Goal: Task Accomplishment & Management: Manage account settings

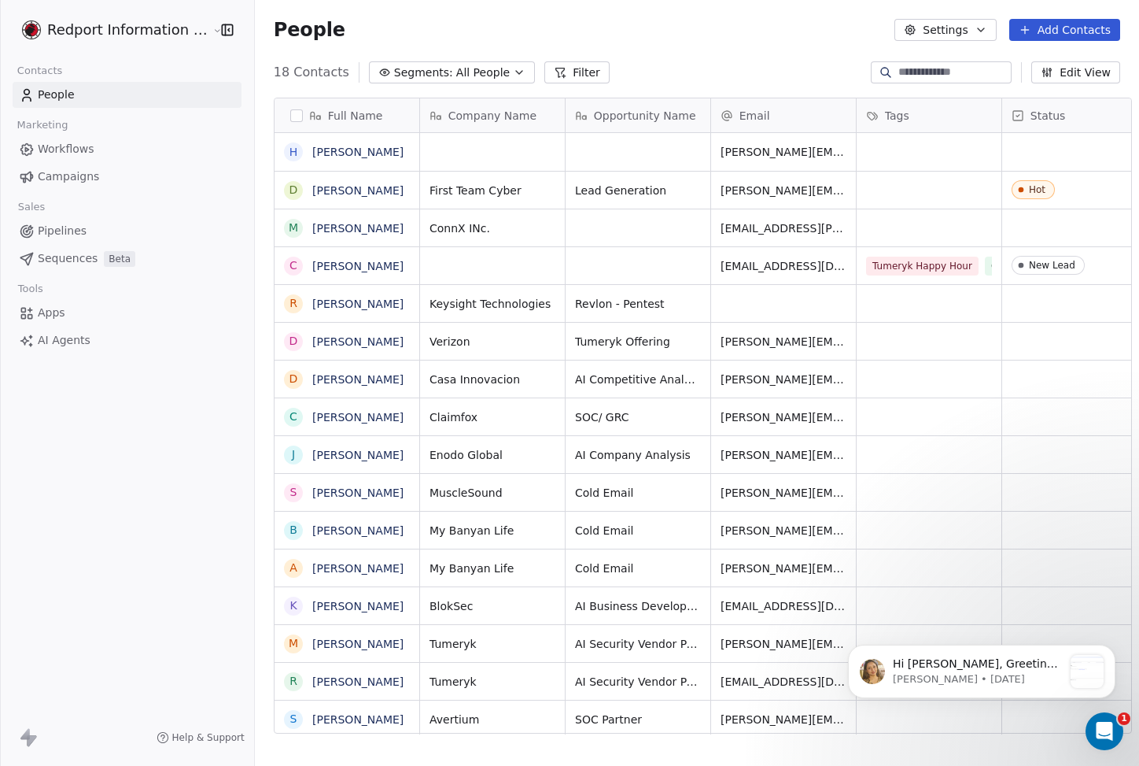
click at [59, 227] on span "Pipelines" at bounding box center [62, 231] width 49 height 17
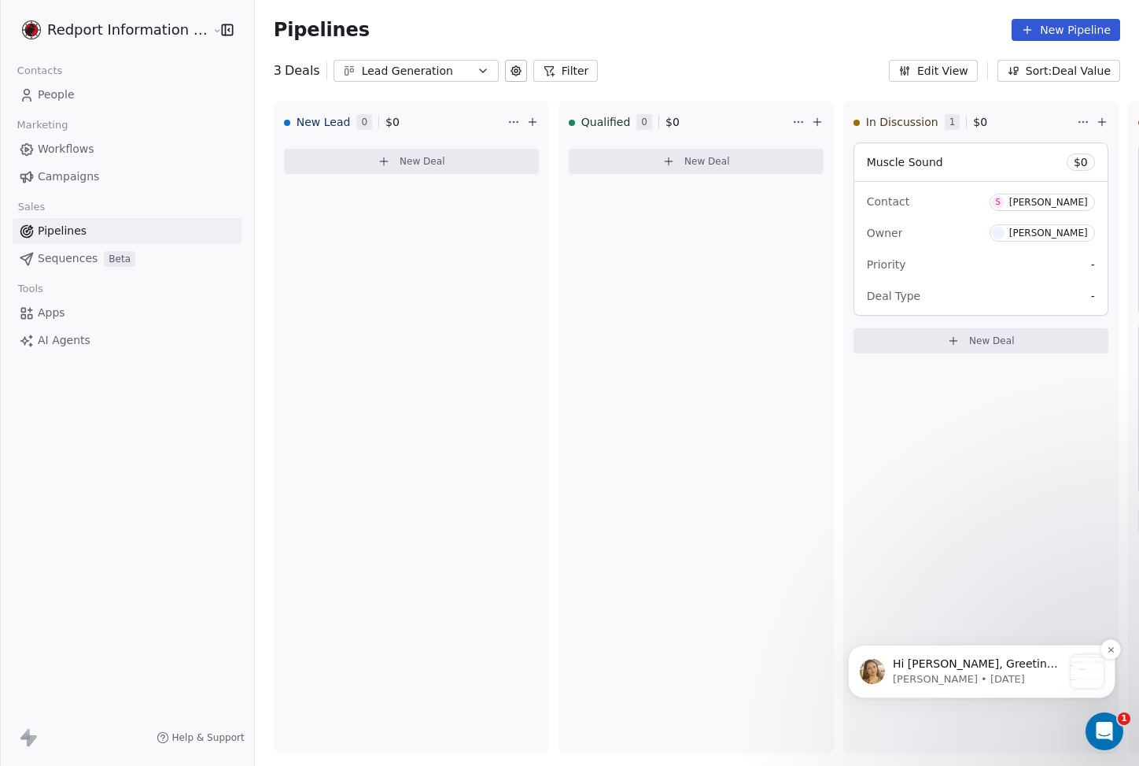
click at [988, 677] on p "[PERSON_NAME] • [DATE]" at bounding box center [978, 679] width 170 height 14
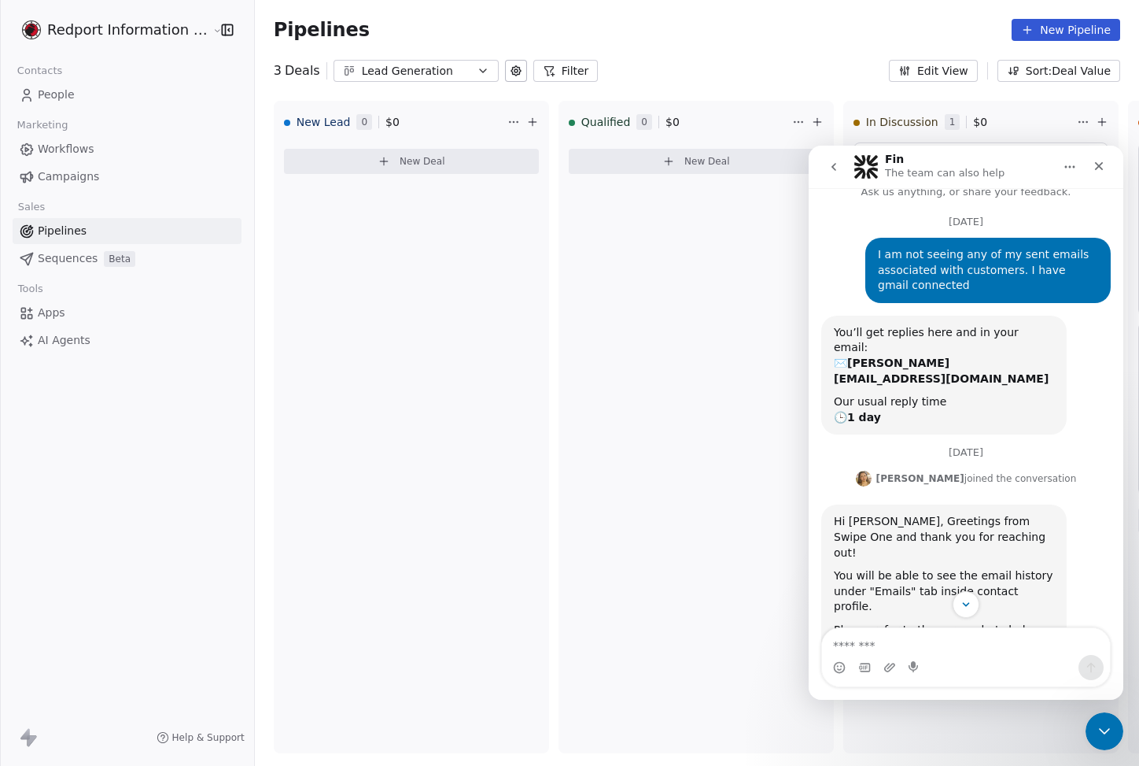
scroll to position [208, 0]
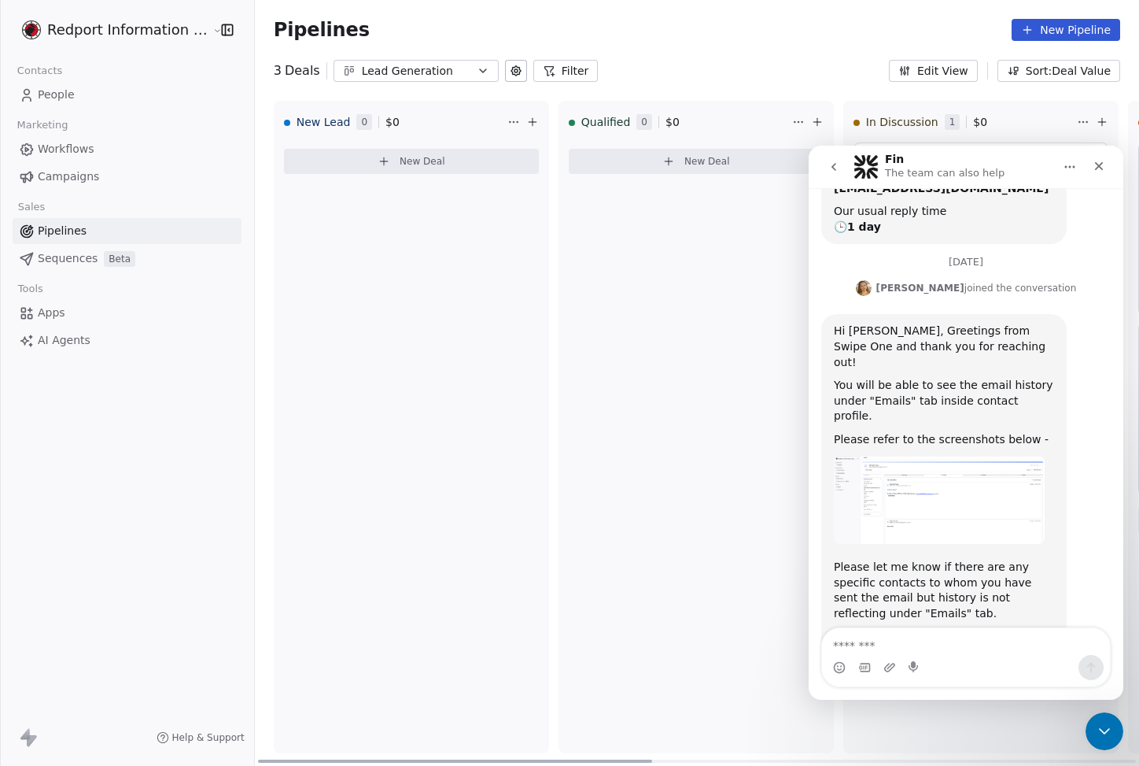
click at [573, 449] on div "Qualified 0 $ 0 New Deal" at bounding box center [696, 427] width 275 height 652
click at [1089, 734] on div "Close Intercom Messenger" at bounding box center [1102, 729] width 38 height 38
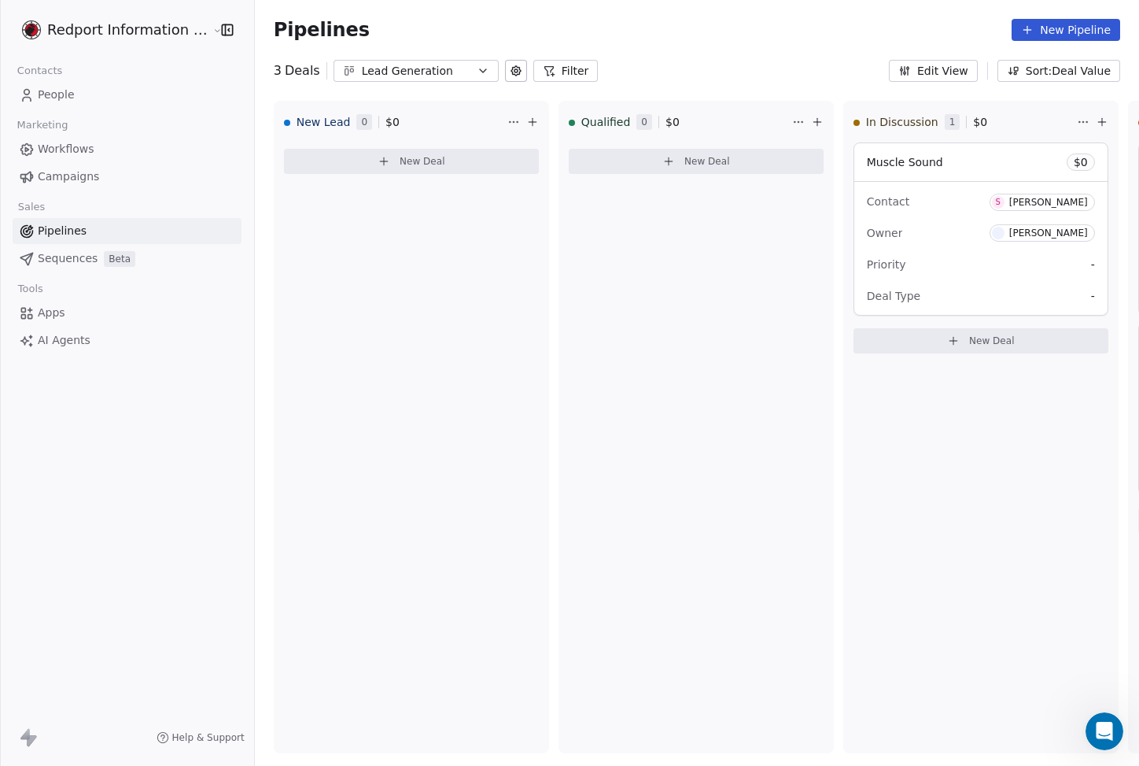
click at [417, 72] on div "Lead Generation" at bounding box center [416, 71] width 109 height 17
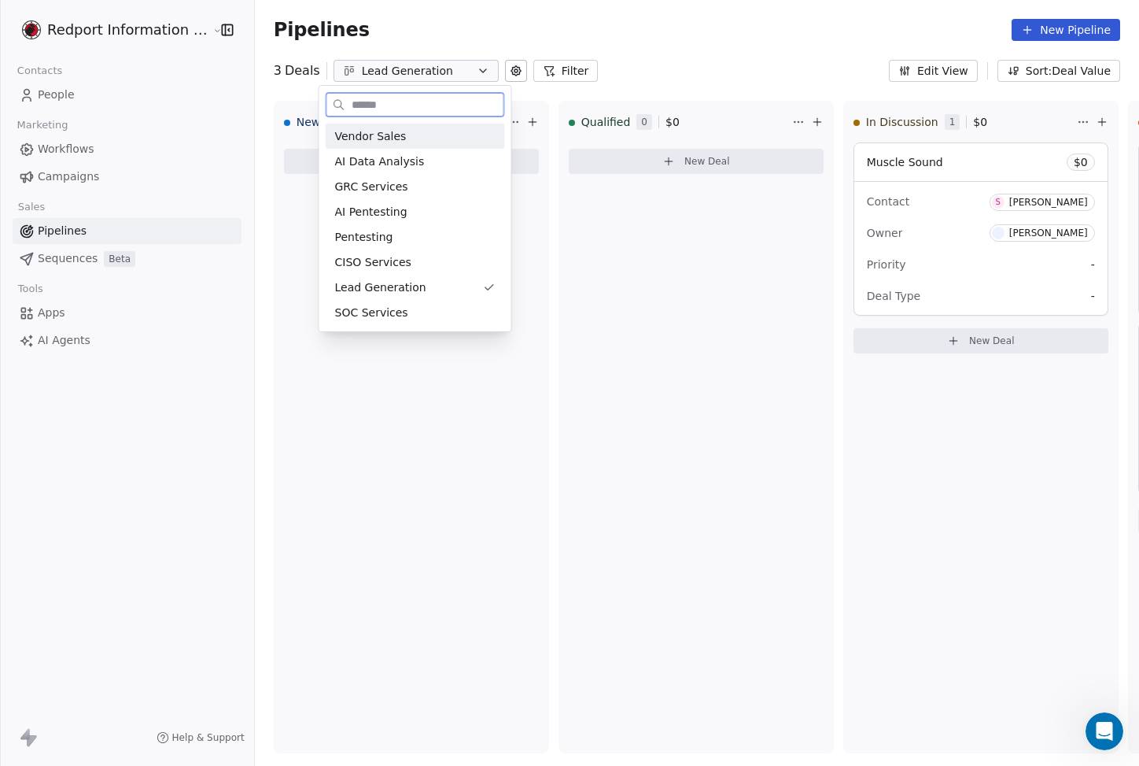
click at [412, 132] on div "Vendor Sales" at bounding box center [415, 136] width 161 height 17
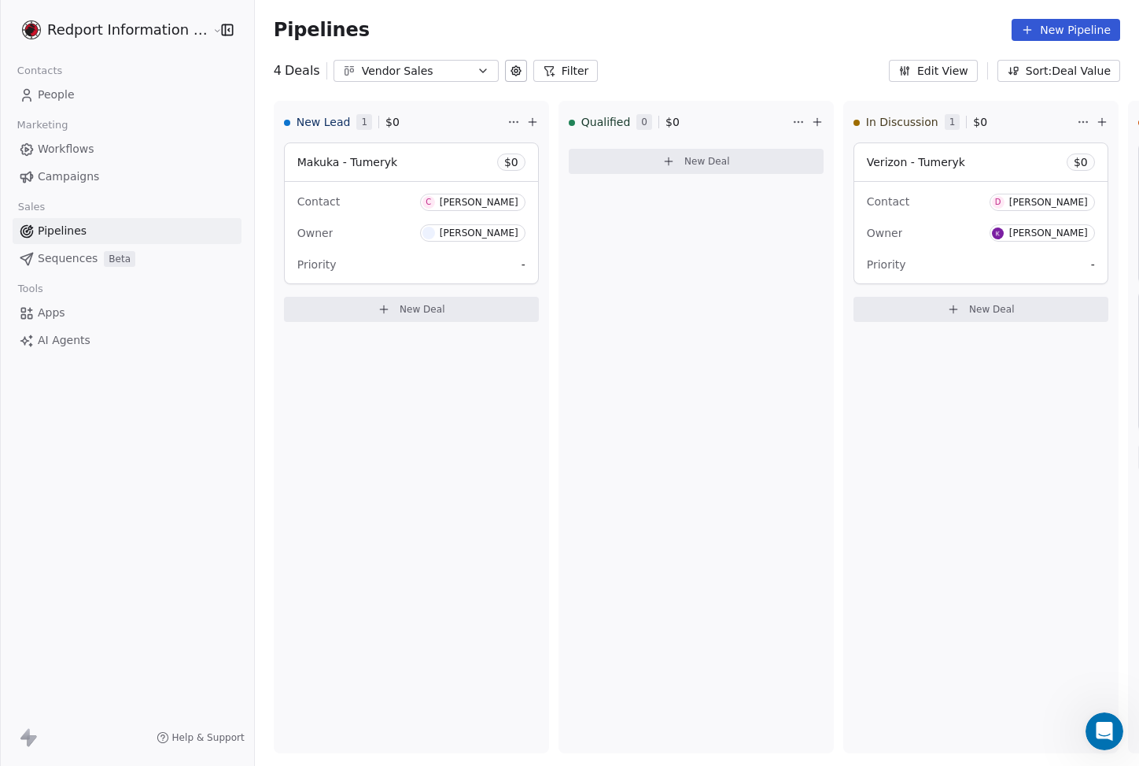
click at [788, 39] on div "Pipelines New Pipeline" at bounding box center [697, 30] width 847 height 22
drag, startPoint x: 523, startPoint y: 759, endPoint x: 398, endPoint y: 749, distance: 125.5
click at [398, 759] on div at bounding box center [455, 760] width 394 height 3
click at [574, 439] on div "Qualified 0 $ 0 New Deal" at bounding box center [696, 427] width 275 height 652
click at [590, 425] on div "Qualified 0 $ 0 New Deal" at bounding box center [696, 427] width 275 height 652
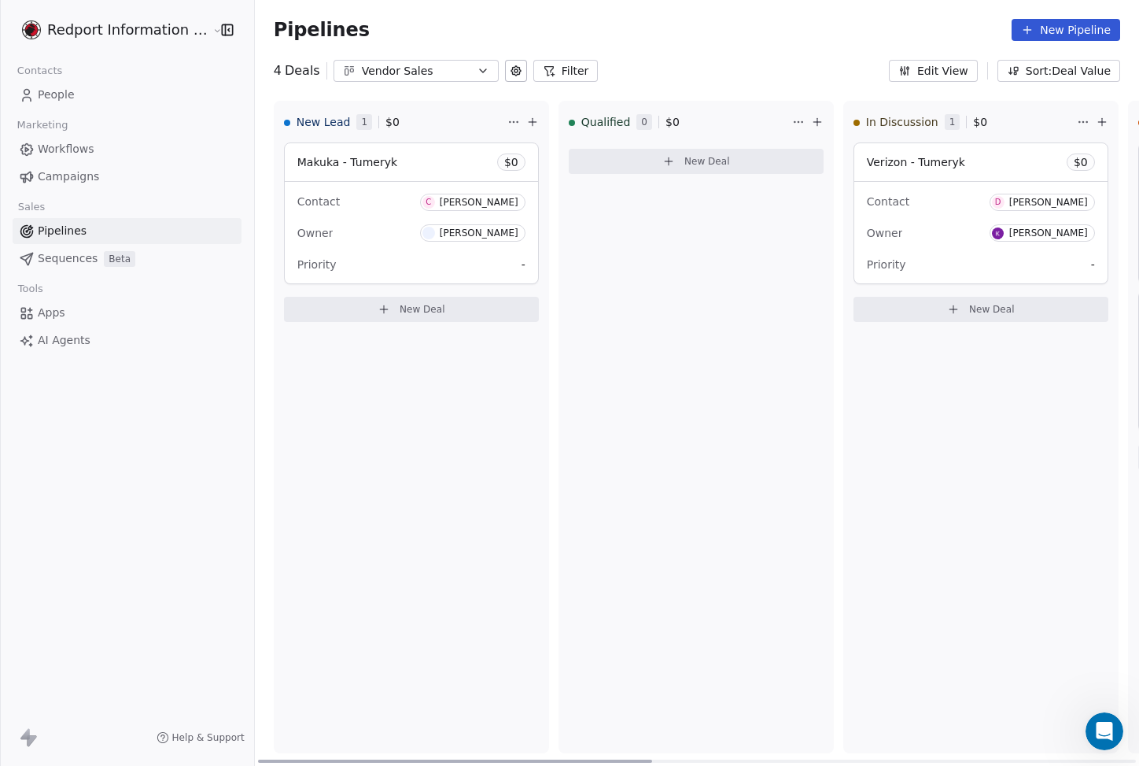
click at [715, 382] on div "Qualified 0 $ 0 New Deal" at bounding box center [696, 427] width 275 height 652
drag, startPoint x: 453, startPoint y: 759, endPoint x: 401, endPoint y: 610, distance: 157.8
click at [384, 759] on div at bounding box center [455, 760] width 394 height 3
click at [763, 48] on div "Pipelines New Pipeline" at bounding box center [697, 30] width 884 height 60
click at [44, 316] on span "Apps" at bounding box center [52, 313] width 28 height 17
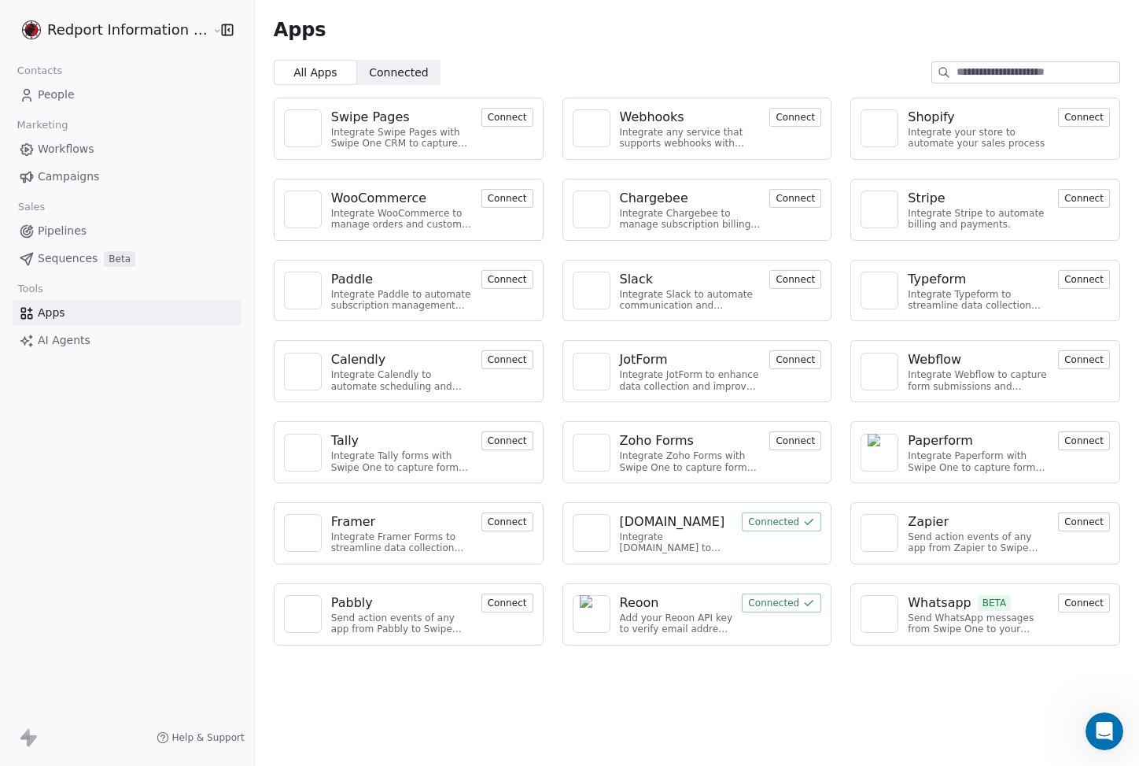
click at [485, 51] on div "Apps" at bounding box center [697, 30] width 884 height 60
click at [35, 340] on link "AI Agents" at bounding box center [127, 340] width 229 height 26
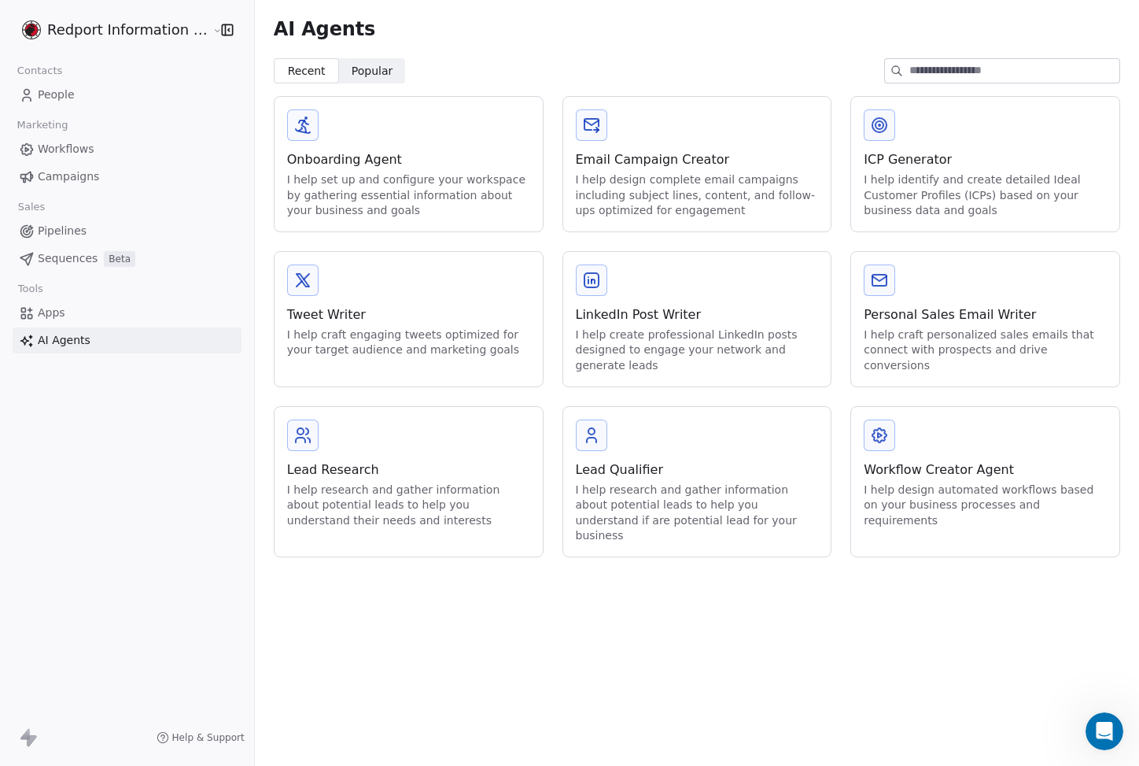
click at [355, 63] on span "Popular" at bounding box center [373, 71] width 42 height 17
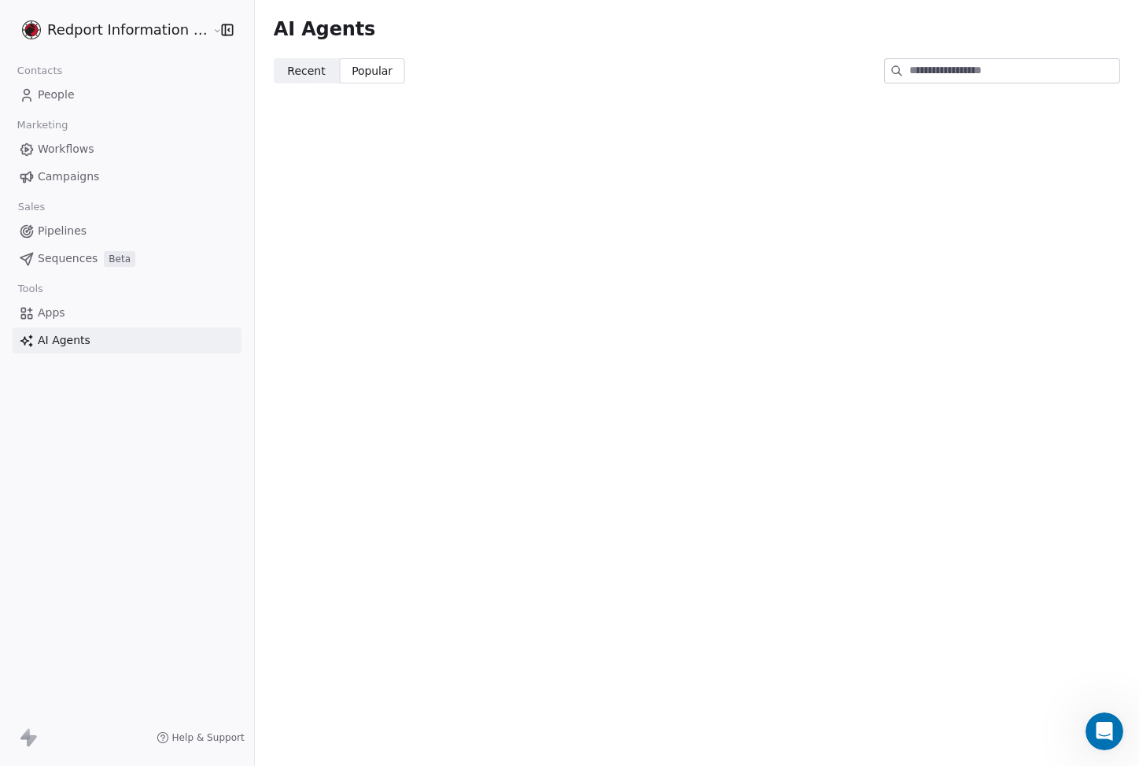
click at [288, 68] on span "Recent" at bounding box center [306, 71] width 38 height 17
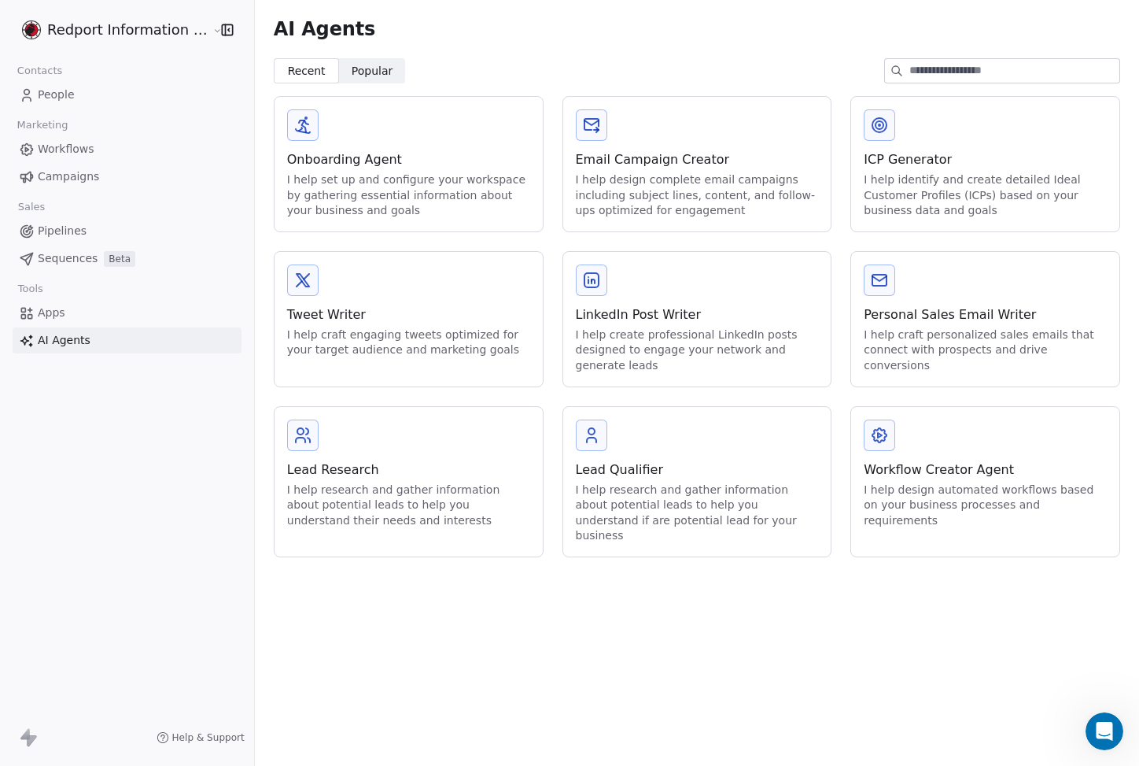
click at [63, 307] on span "Apps" at bounding box center [52, 313] width 28 height 17
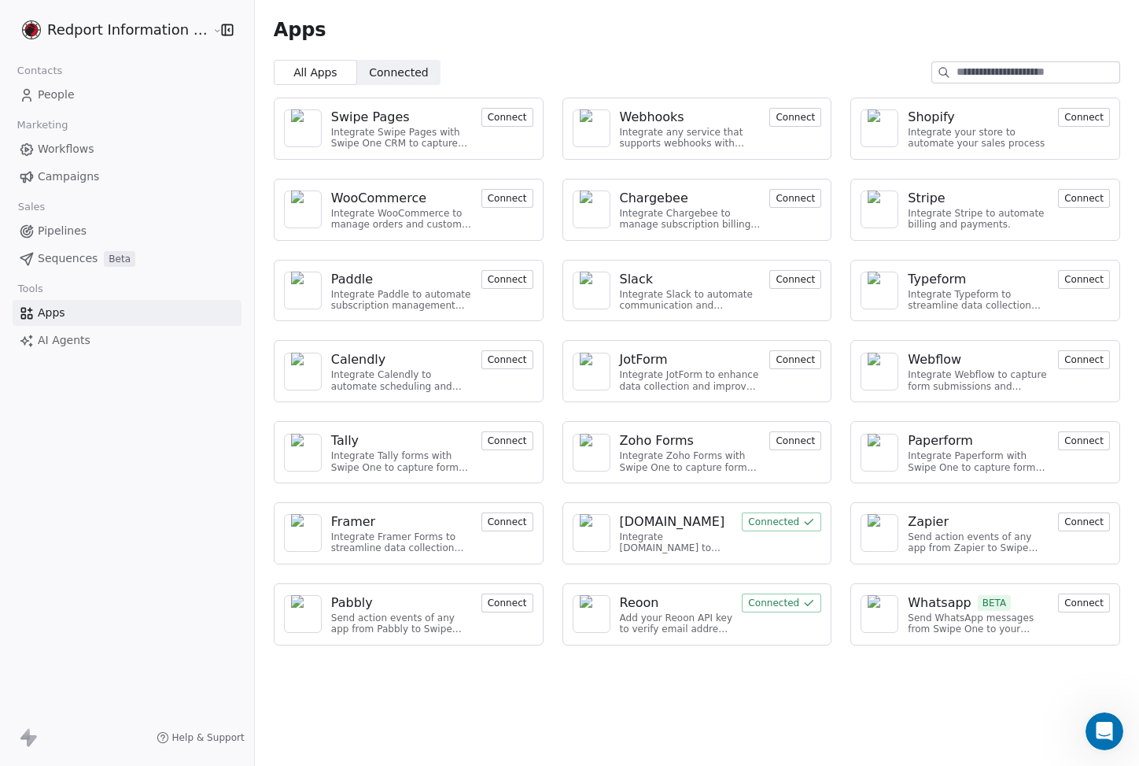
click at [53, 98] on span "People" at bounding box center [56, 95] width 37 height 17
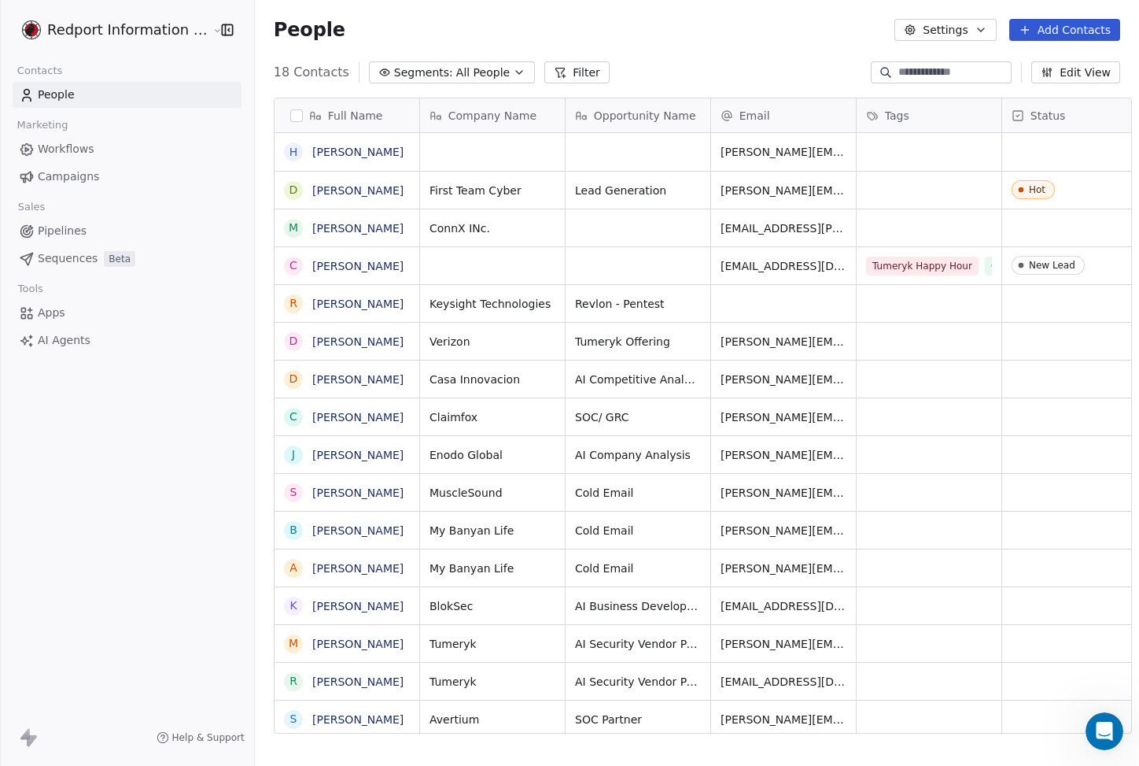
scroll to position [662, 884]
click at [326, 192] on link "[PERSON_NAME]" at bounding box center [357, 190] width 91 height 13
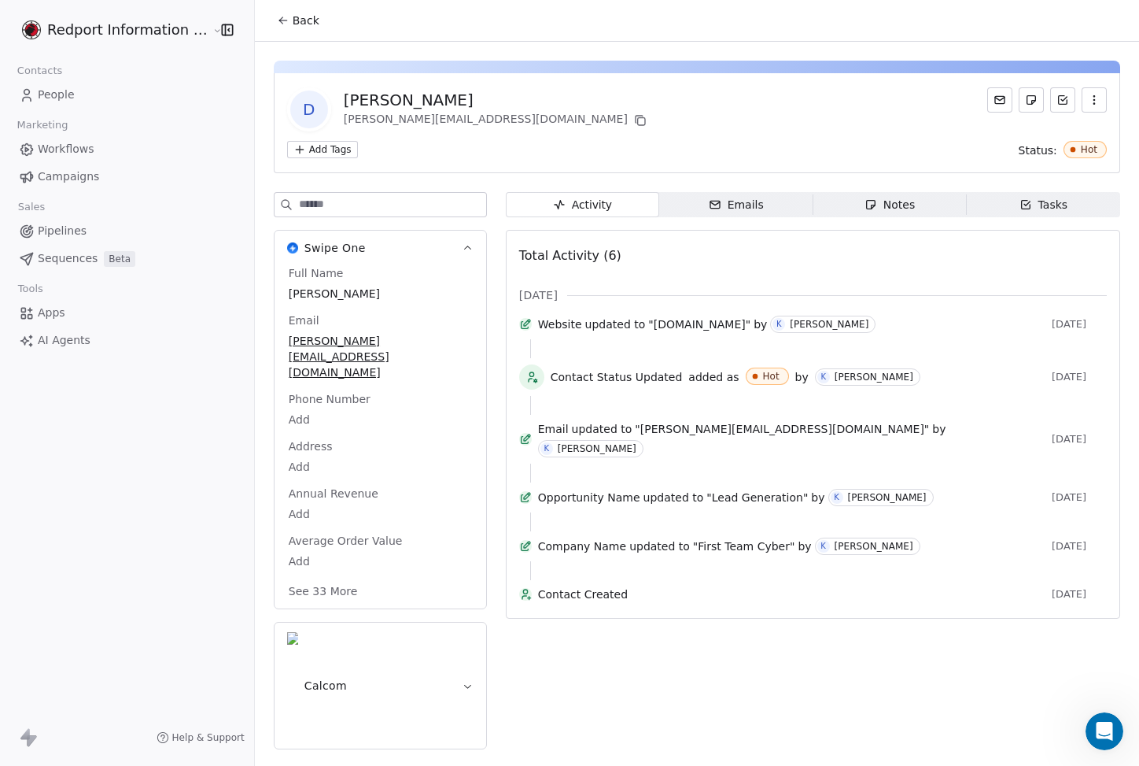
click at [761, 207] on span "Emails Emails" at bounding box center [735, 204] width 153 height 25
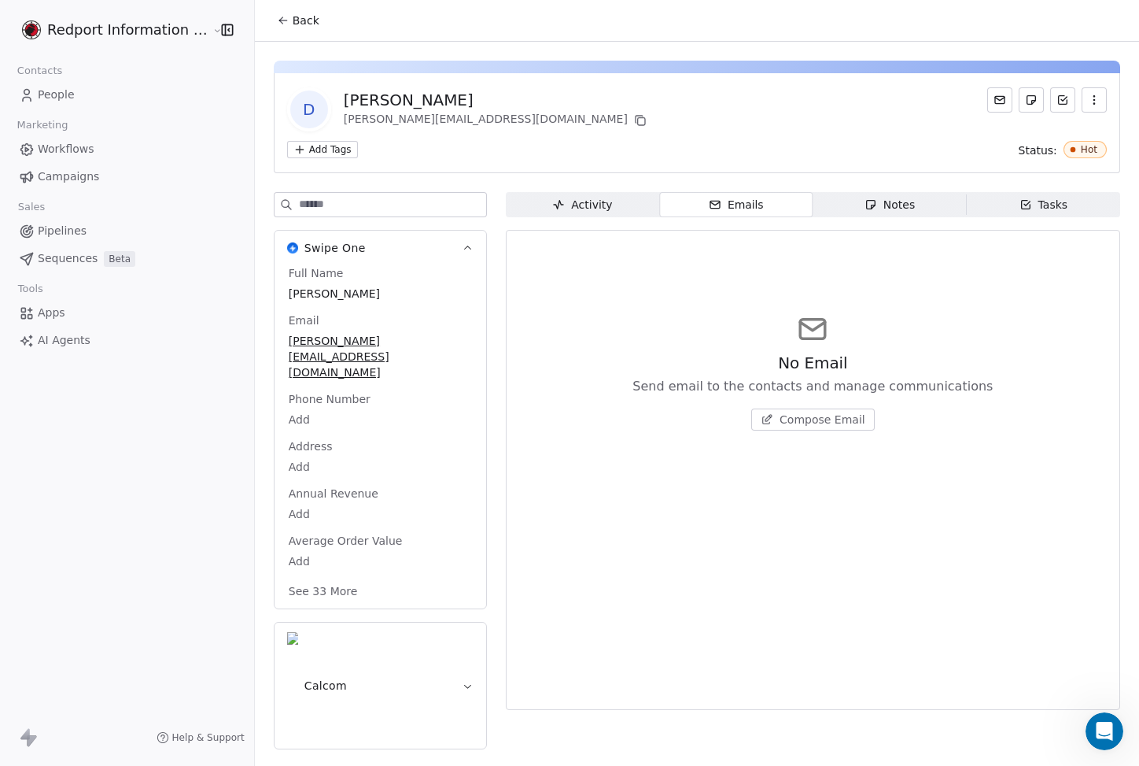
click at [617, 390] on div "No Email Send email to the contacts and manage communications Compose Email" at bounding box center [813, 372] width 588 height 194
drag, startPoint x: 1102, startPoint y: 729, endPoint x: 2175, endPoint y: 1416, distance: 1274.7
click at [1102, 729] on icon "Open Intercom Messenger" at bounding box center [1103, 729] width 26 height 26
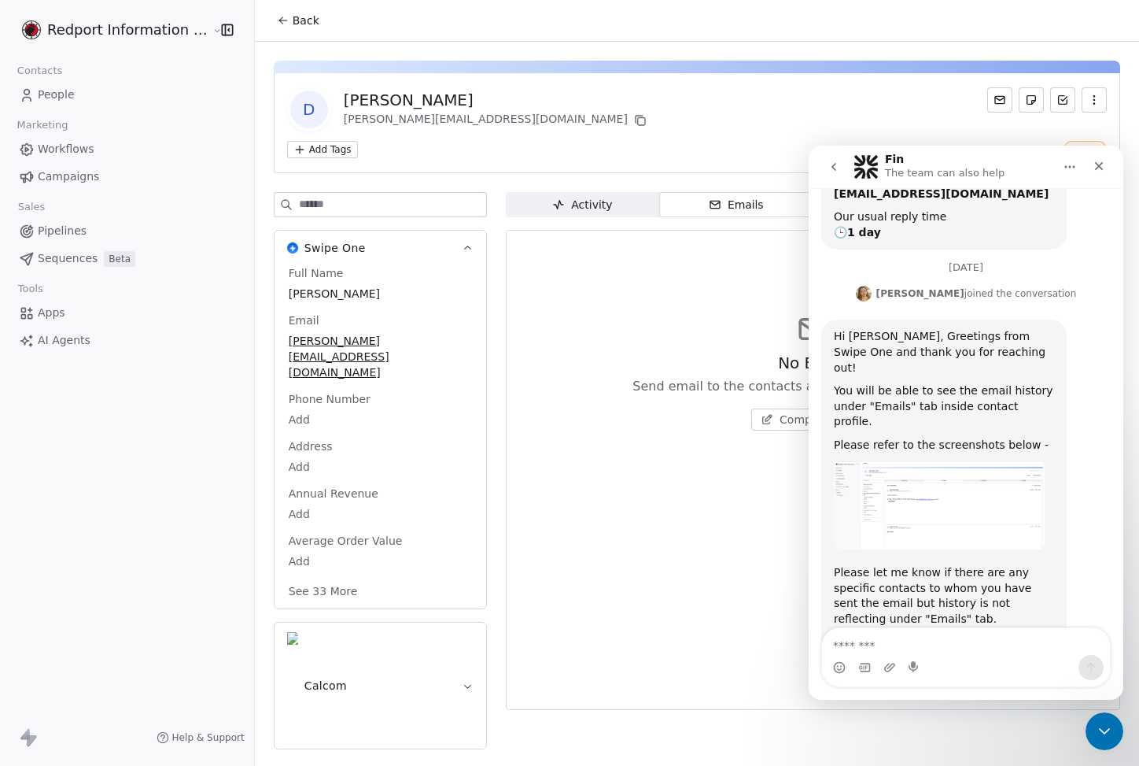
scroll to position [208, 0]
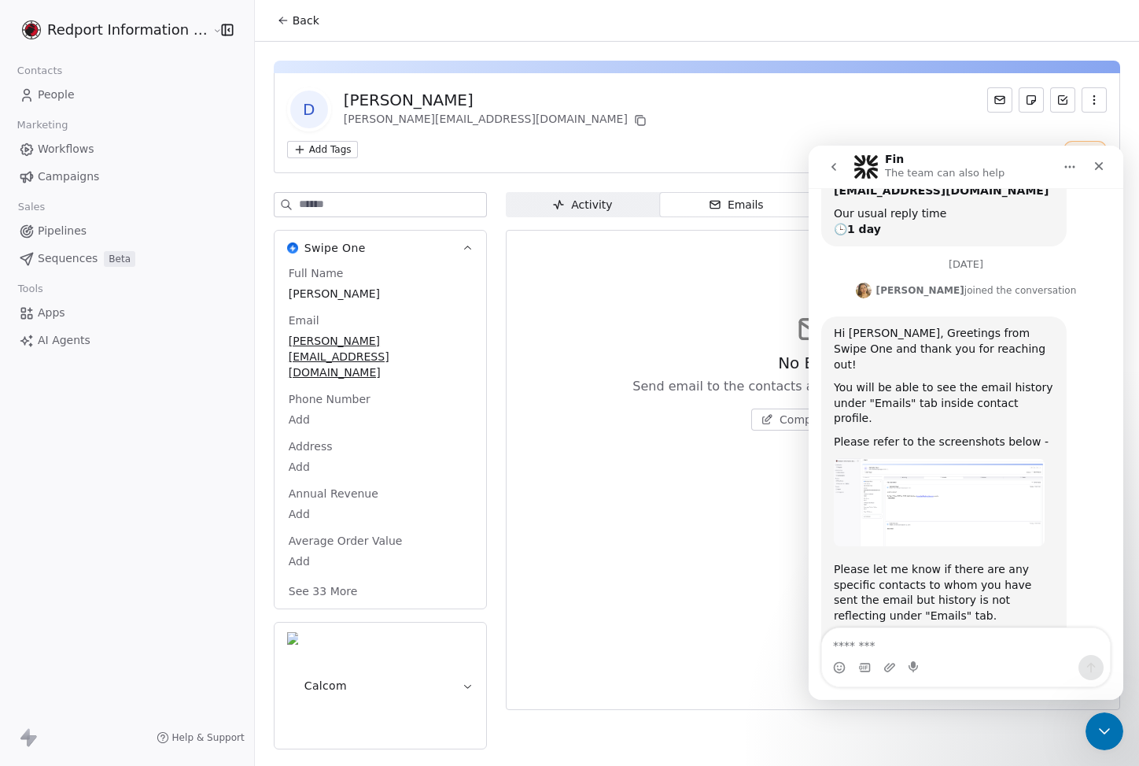
click at [899, 641] on textarea "Message…" at bounding box center [966, 641] width 288 height 27
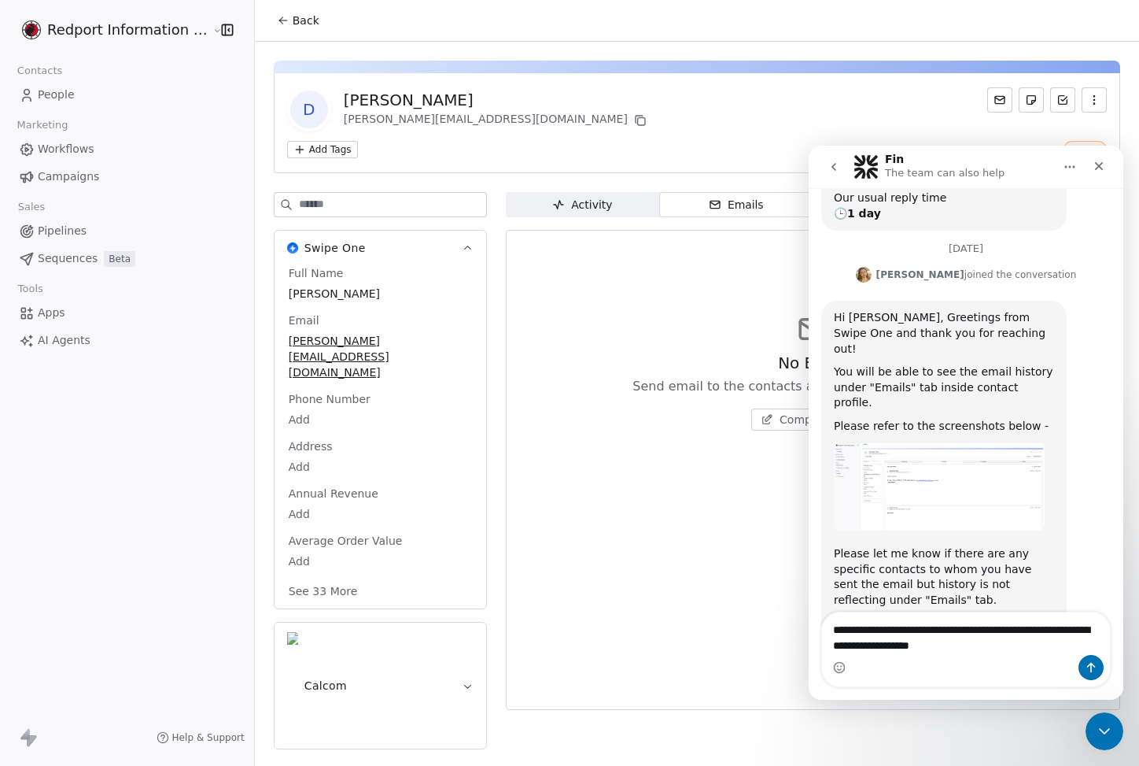
type textarea "**********"
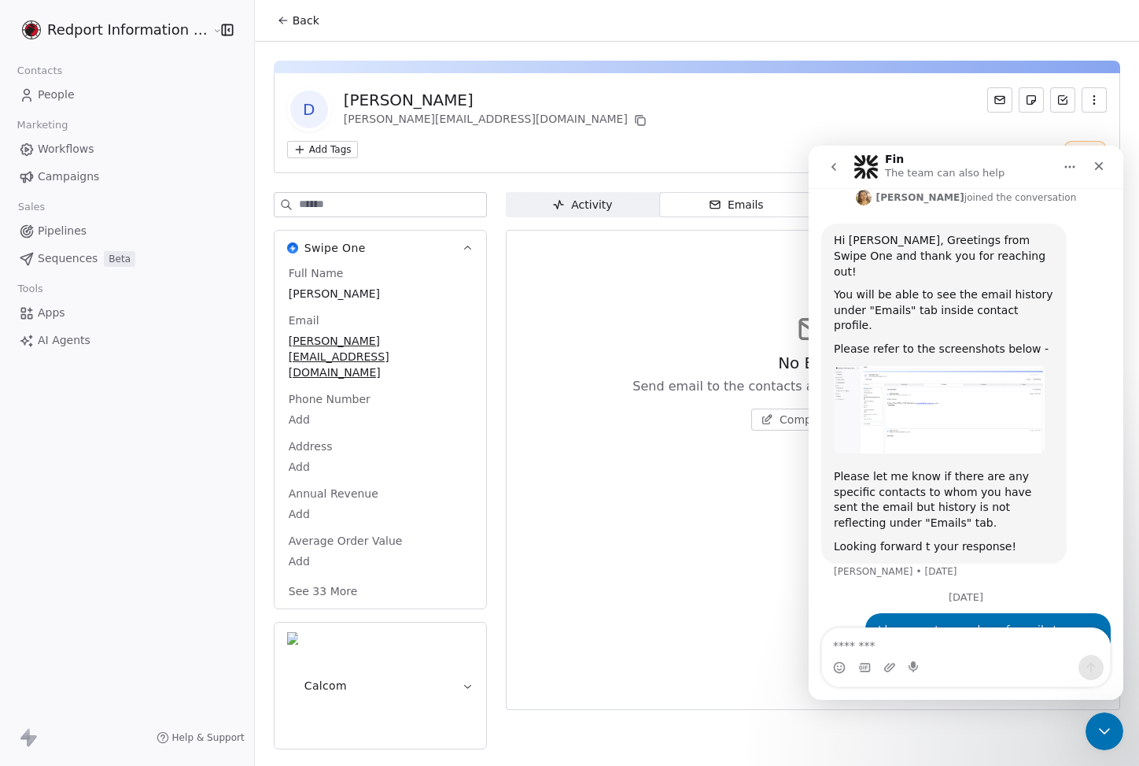
scroll to position [306, 0]
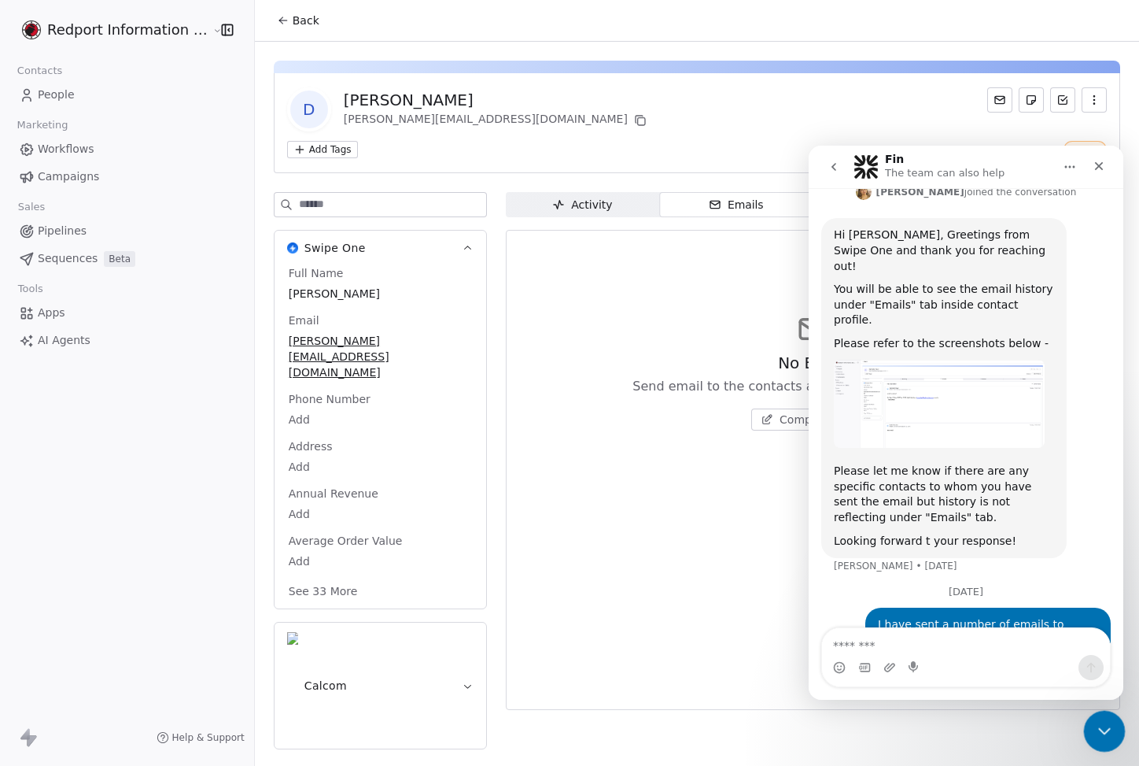
click at [1106, 725] on icon "Close Intercom Messenger" at bounding box center [1102, 728] width 19 height 19
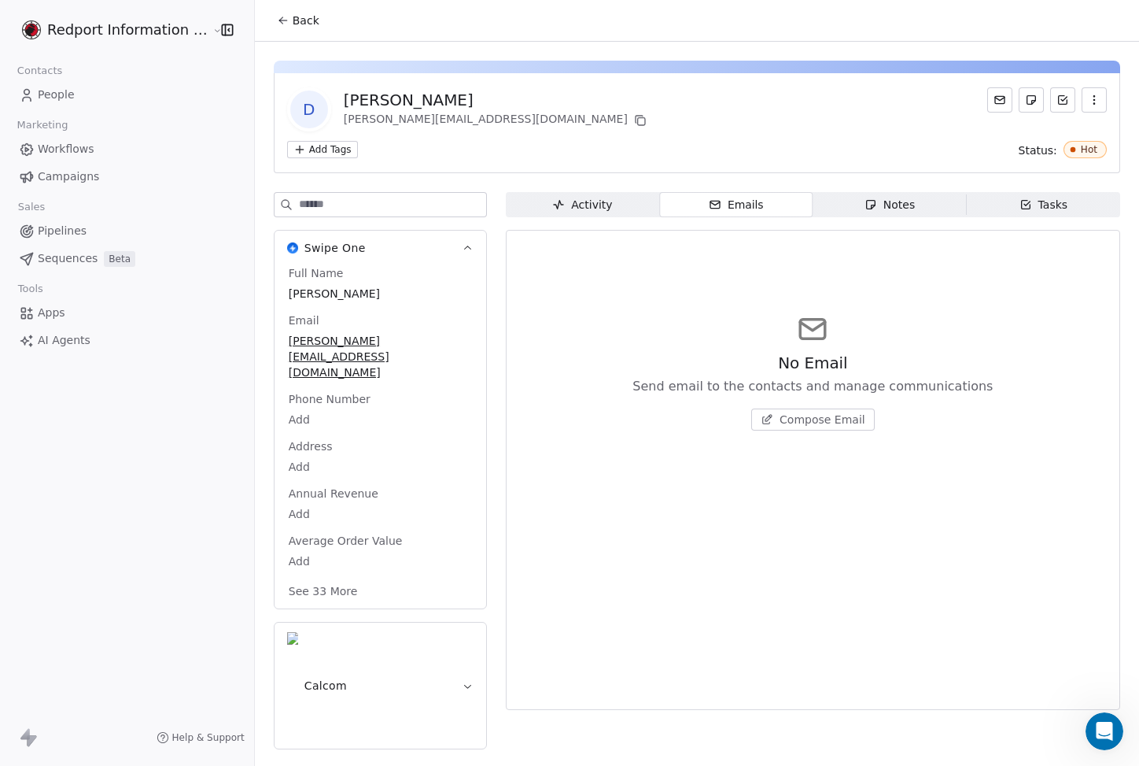
click at [646, 485] on div "No Email Send email to the contacts and manage communications Compose Email" at bounding box center [813, 470] width 588 height 460
click at [67, 308] on link "Apps" at bounding box center [127, 313] width 229 height 26
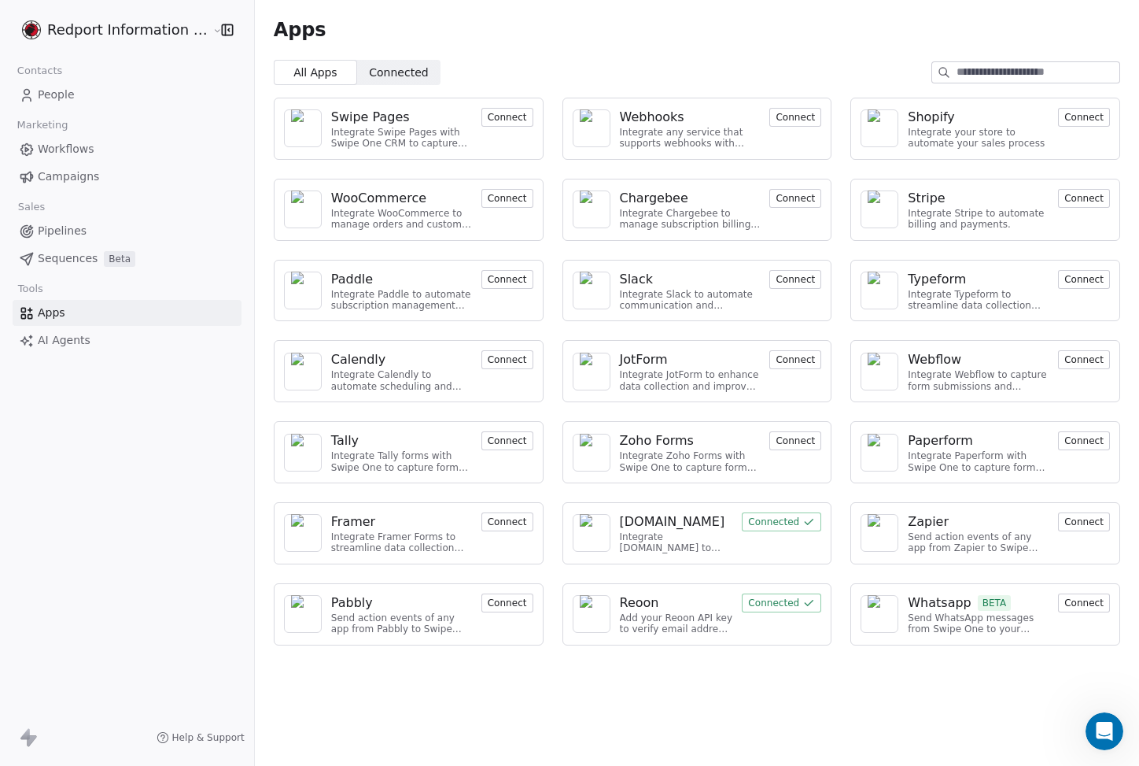
click at [380, 75] on span "Connected" at bounding box center [398, 73] width 59 height 17
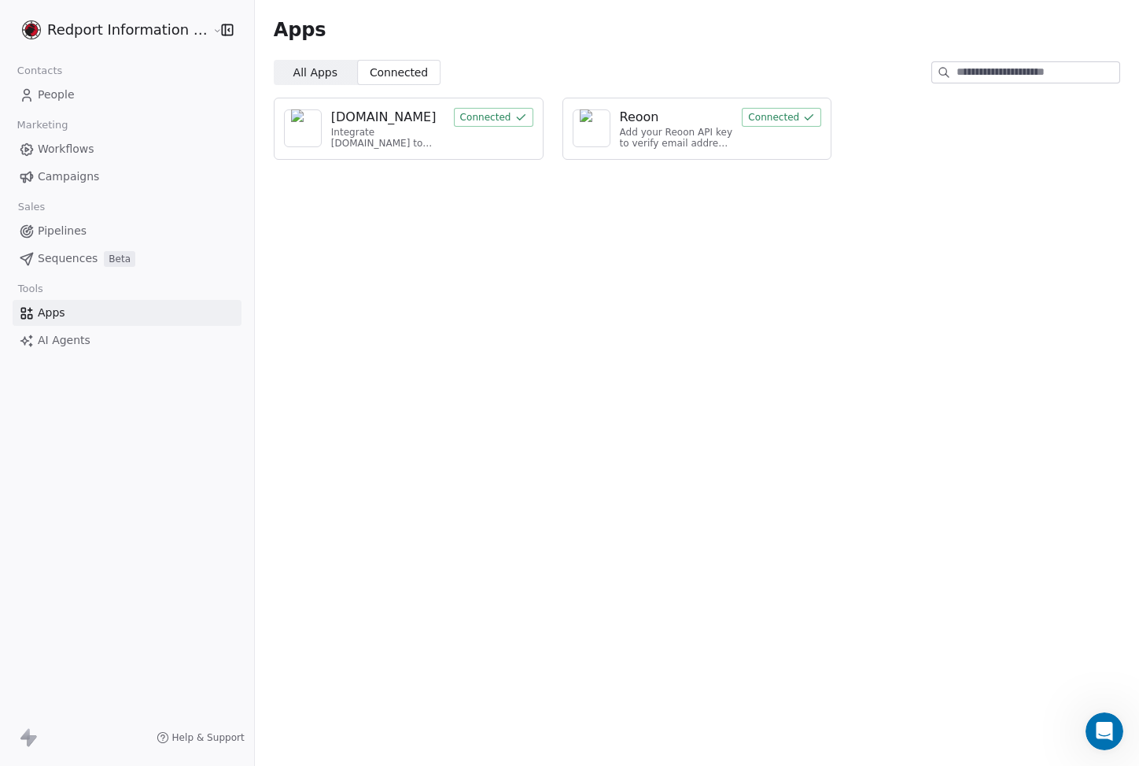
click at [311, 68] on span "All Apps" at bounding box center [315, 73] width 44 height 17
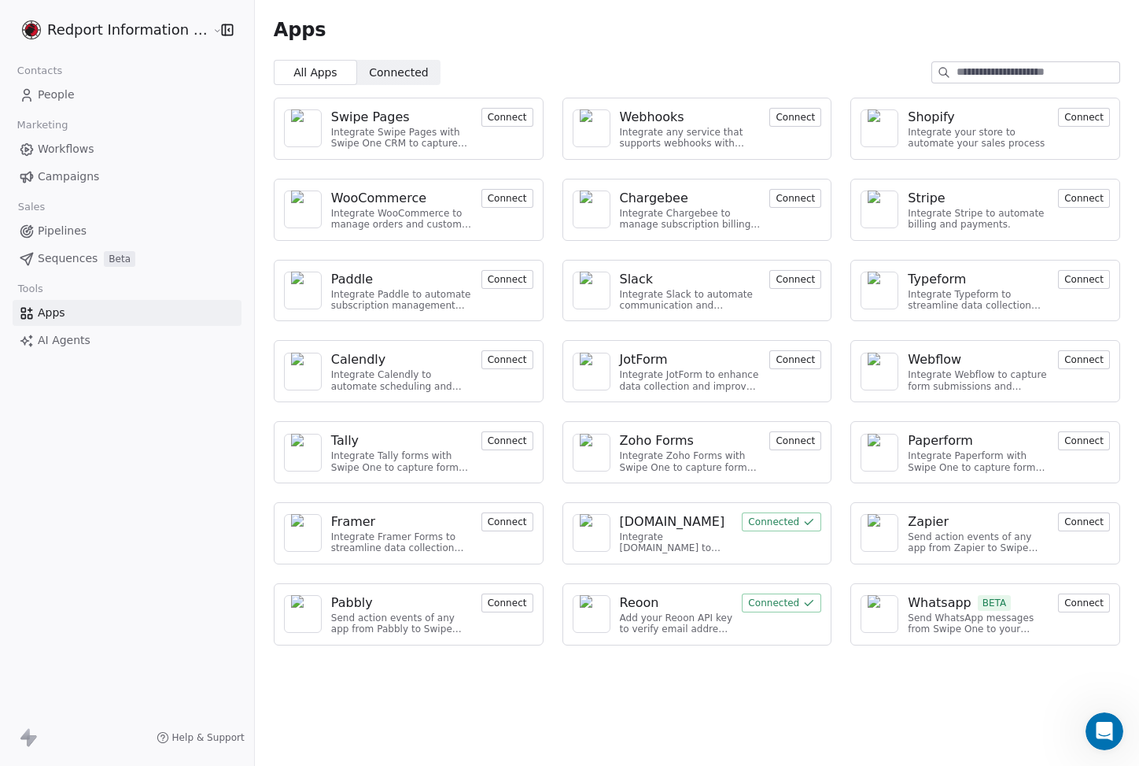
drag, startPoint x: 106, startPoint y: 500, endPoint x: 97, endPoint y: 408, distance: 92.5
click at [106, 500] on div "Redport Information Assurance Contacts People Marketing Workflows Campaigns Sal…" at bounding box center [127, 383] width 254 height 766
click at [62, 148] on span "Workflows" at bounding box center [66, 149] width 57 height 17
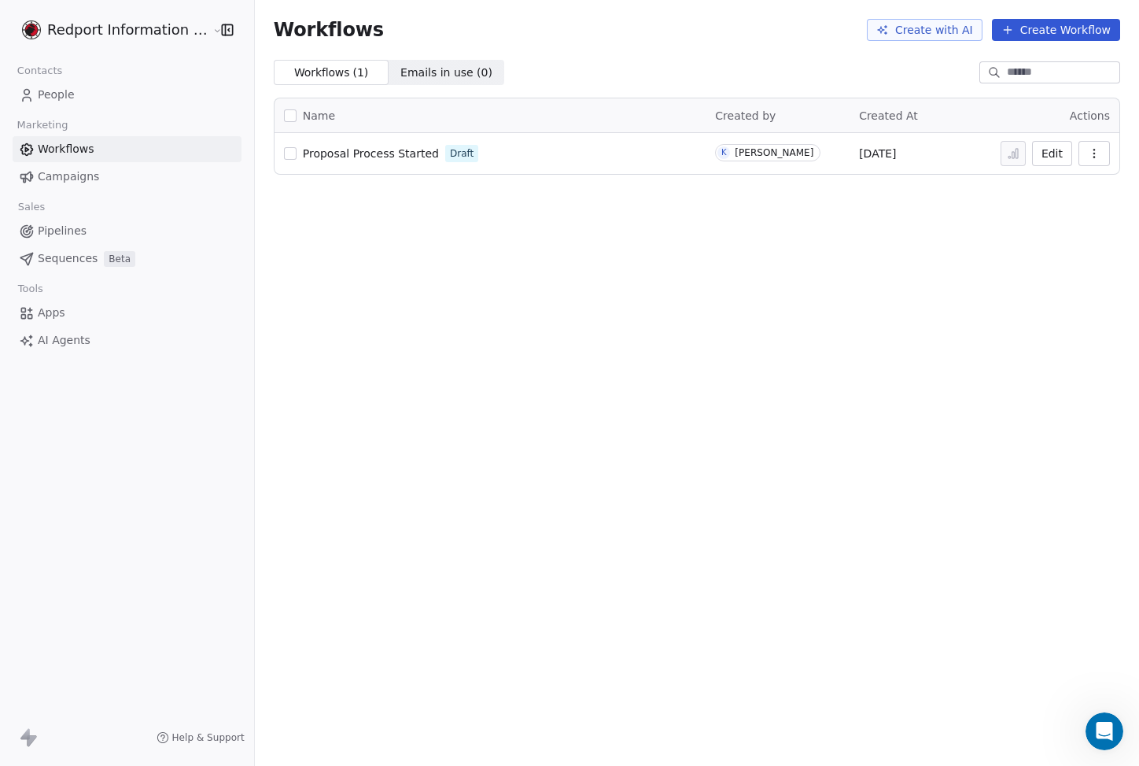
click at [62, 100] on span "People" at bounding box center [56, 95] width 37 height 17
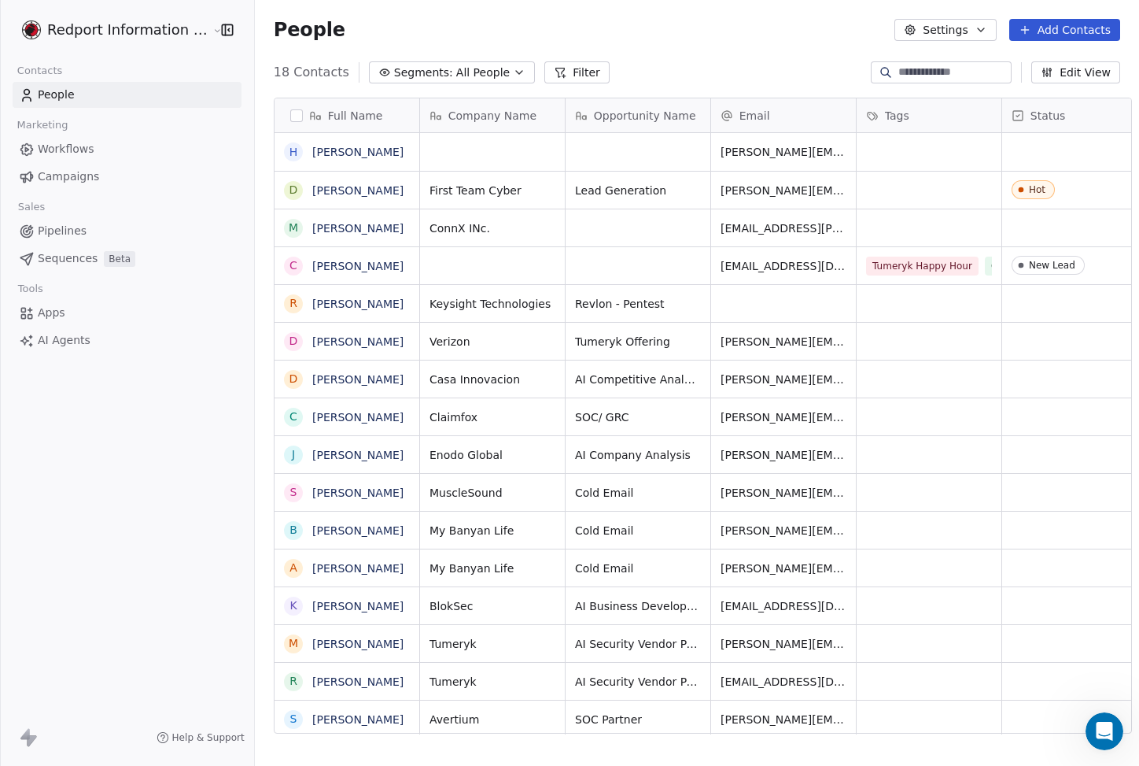
scroll to position [662, 884]
click at [85, 25] on html "Redport Information Assurance Contacts People Marketing Workflows Campaigns Sal…" at bounding box center [569, 383] width 1139 height 766
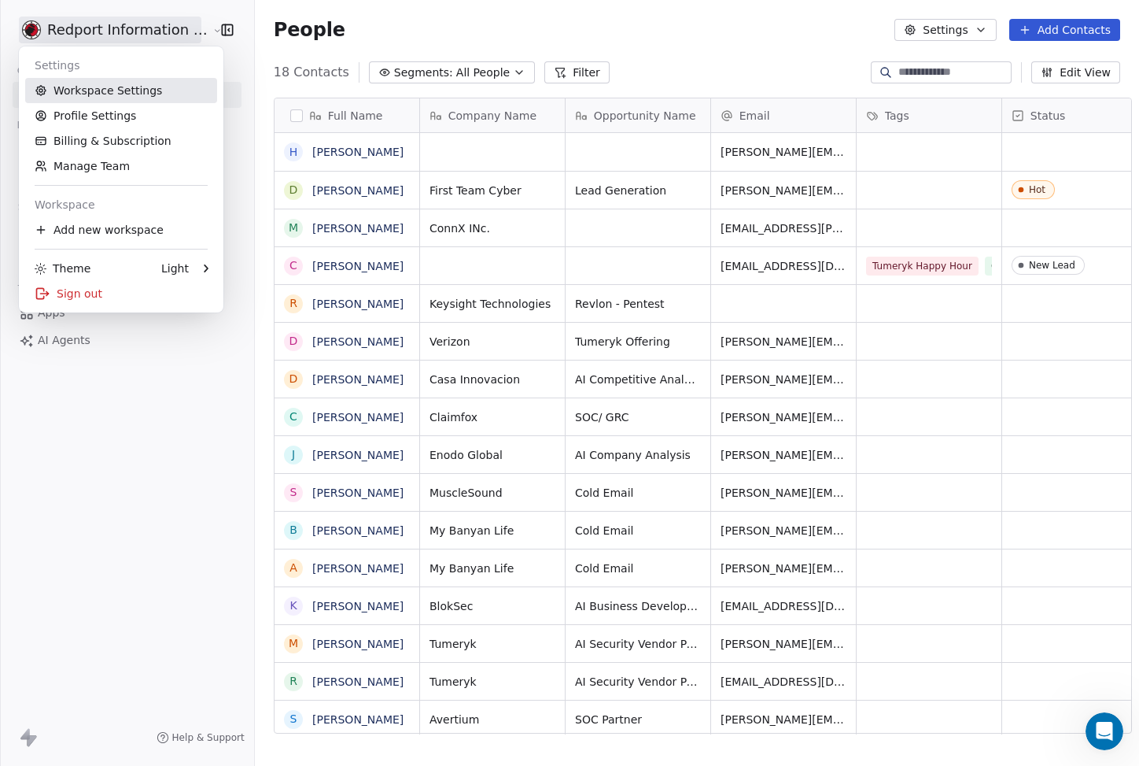
click at [89, 87] on link "Workspace Settings" at bounding box center [121, 90] width 192 height 25
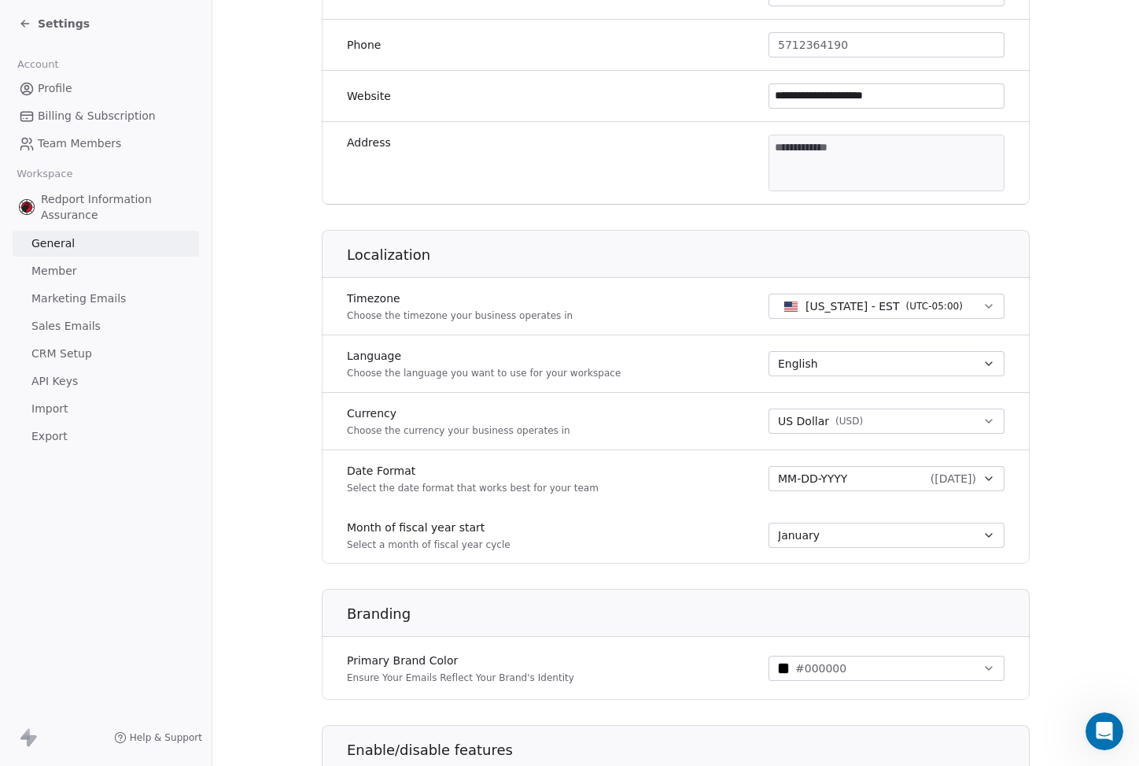
scroll to position [707, 0]
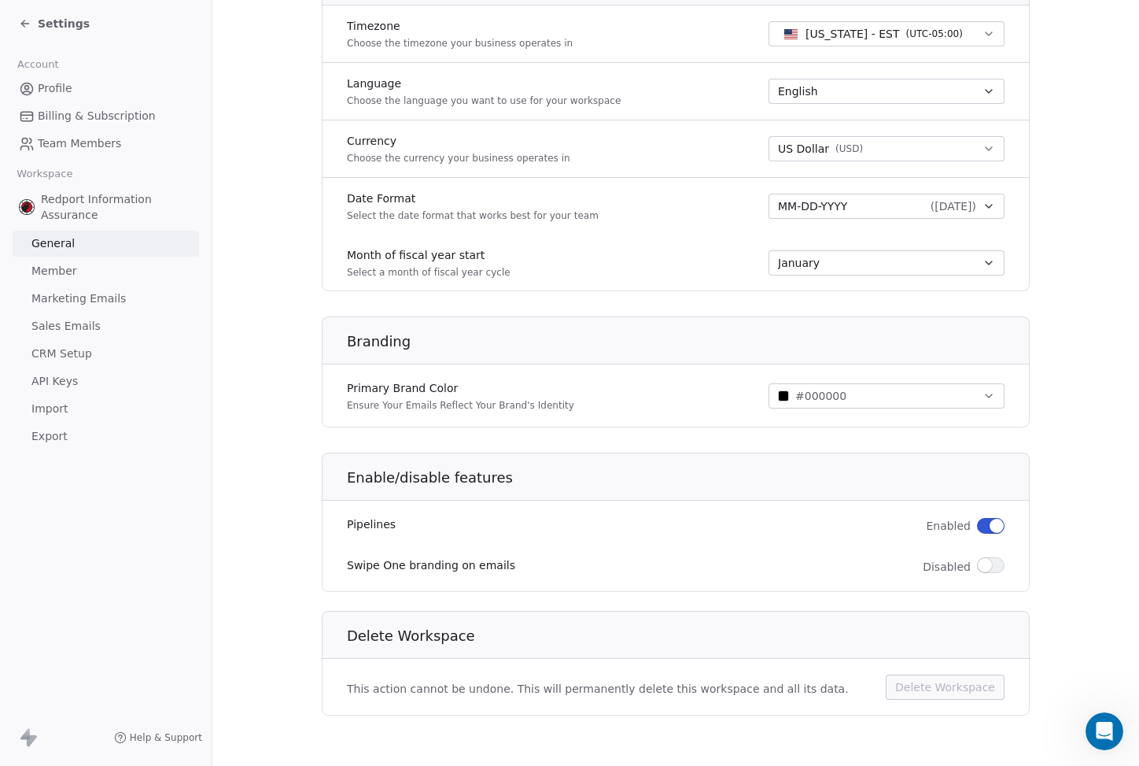
click at [43, 89] on span "Profile" at bounding box center [55, 88] width 35 height 17
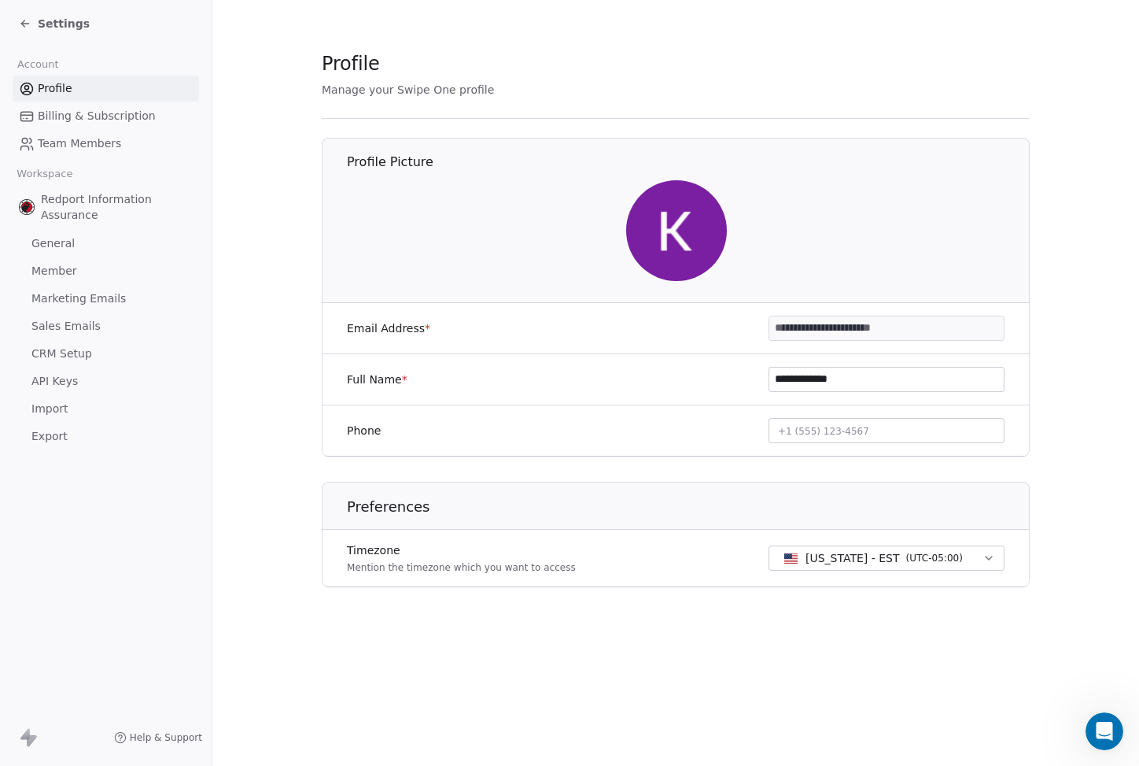
click at [106, 108] on span "Billing & Subscription" at bounding box center [97, 116] width 118 height 17
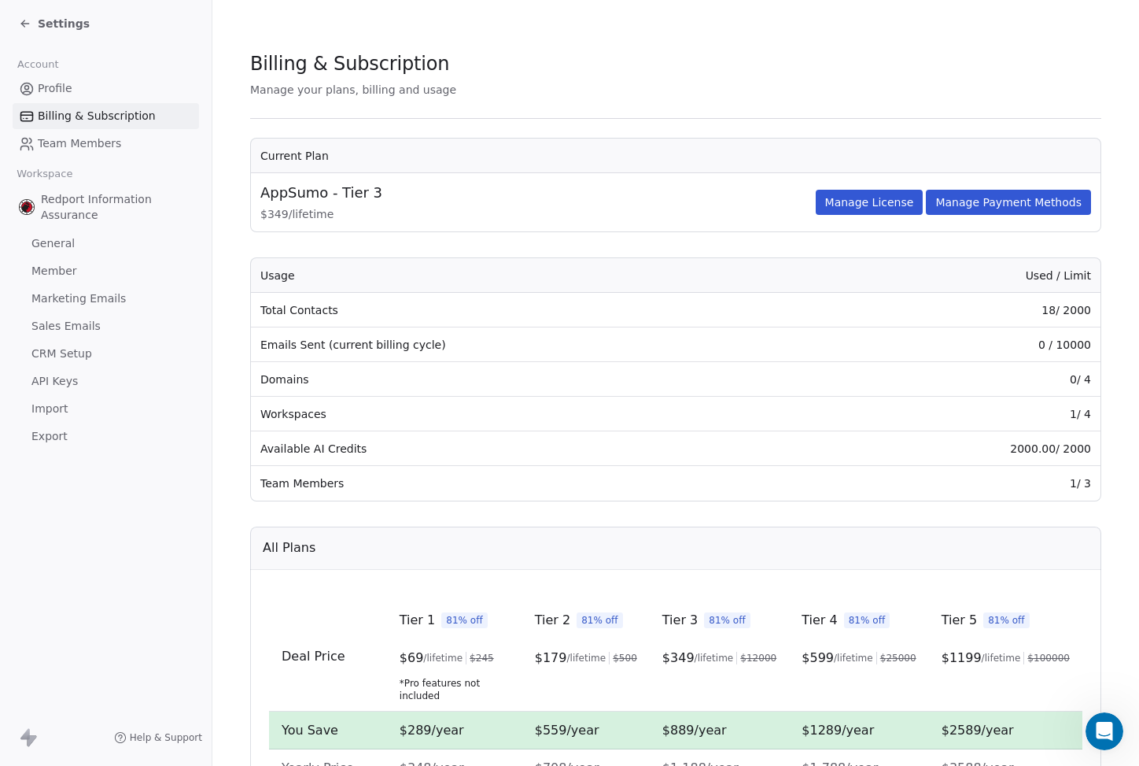
click at [81, 247] on link "General" at bounding box center [106, 244] width 186 height 26
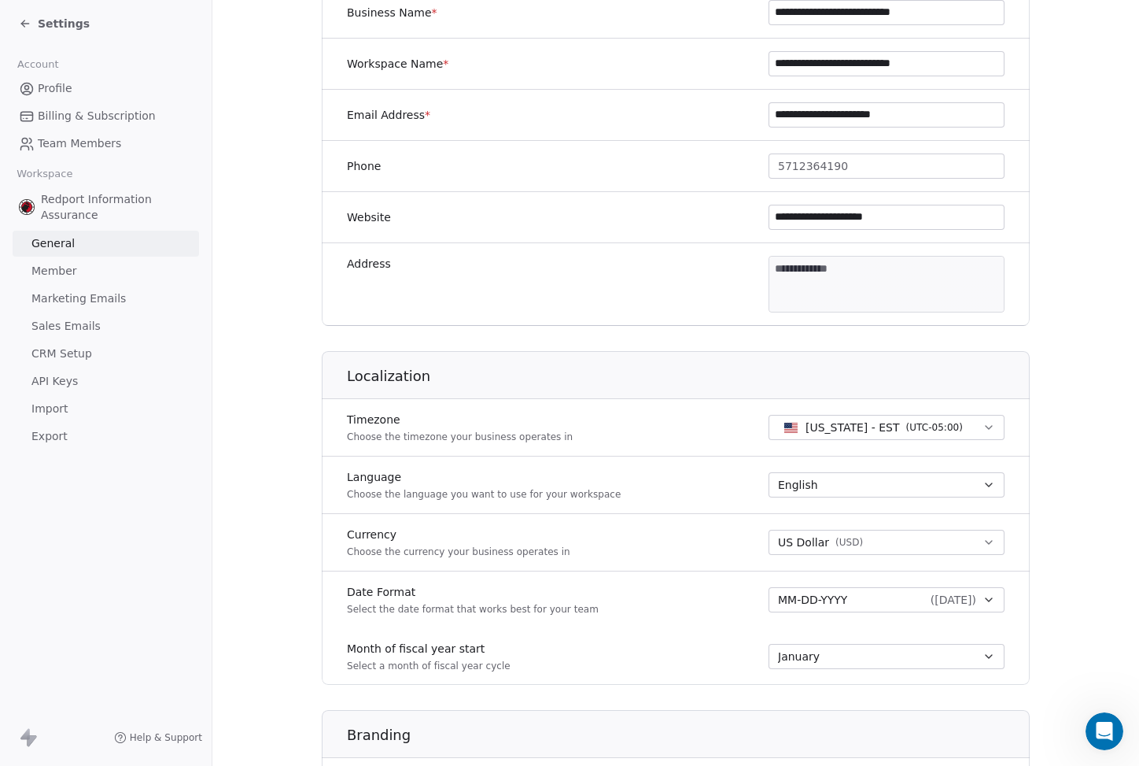
scroll to position [610, 0]
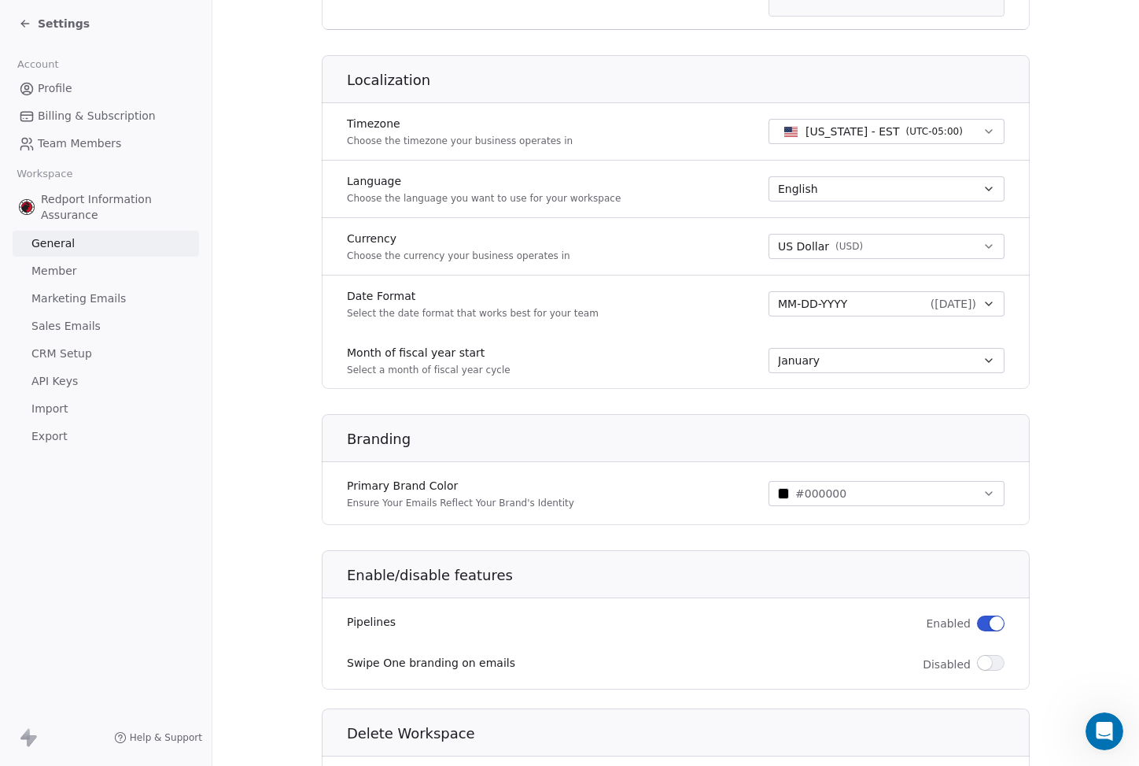
click at [97, 275] on link "Member" at bounding box center [106, 271] width 186 height 26
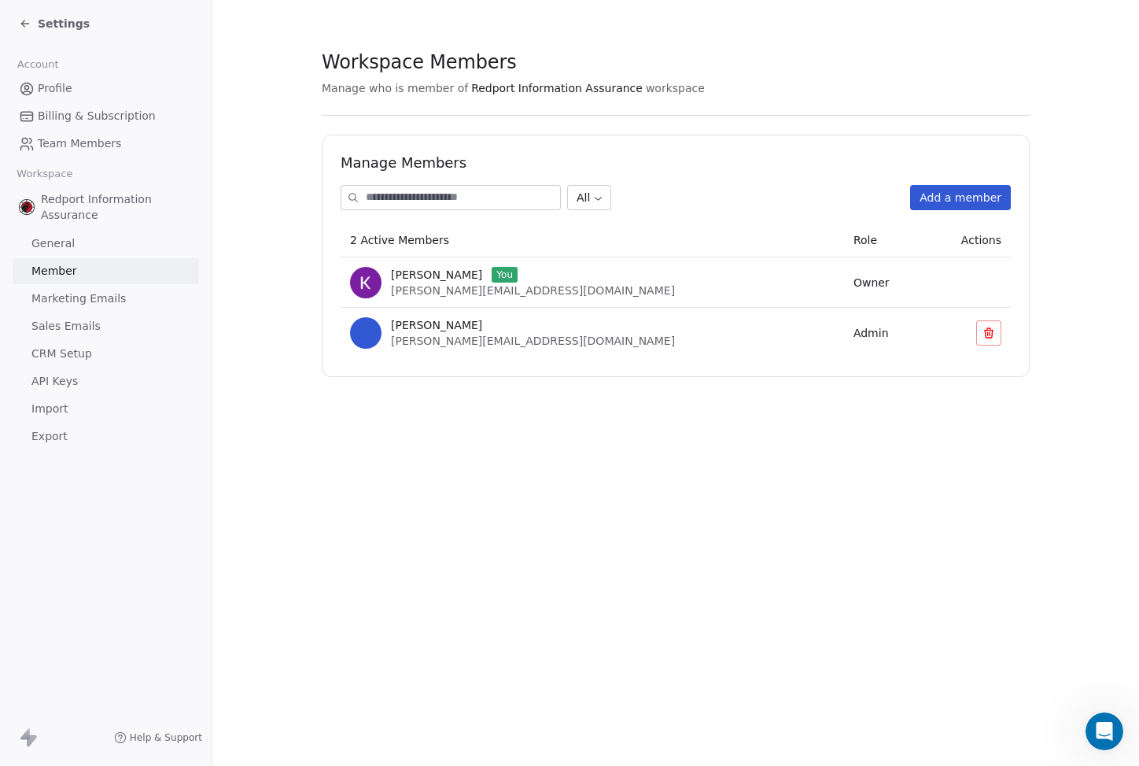
click at [112, 300] on span "Marketing Emails" at bounding box center [78, 298] width 94 height 17
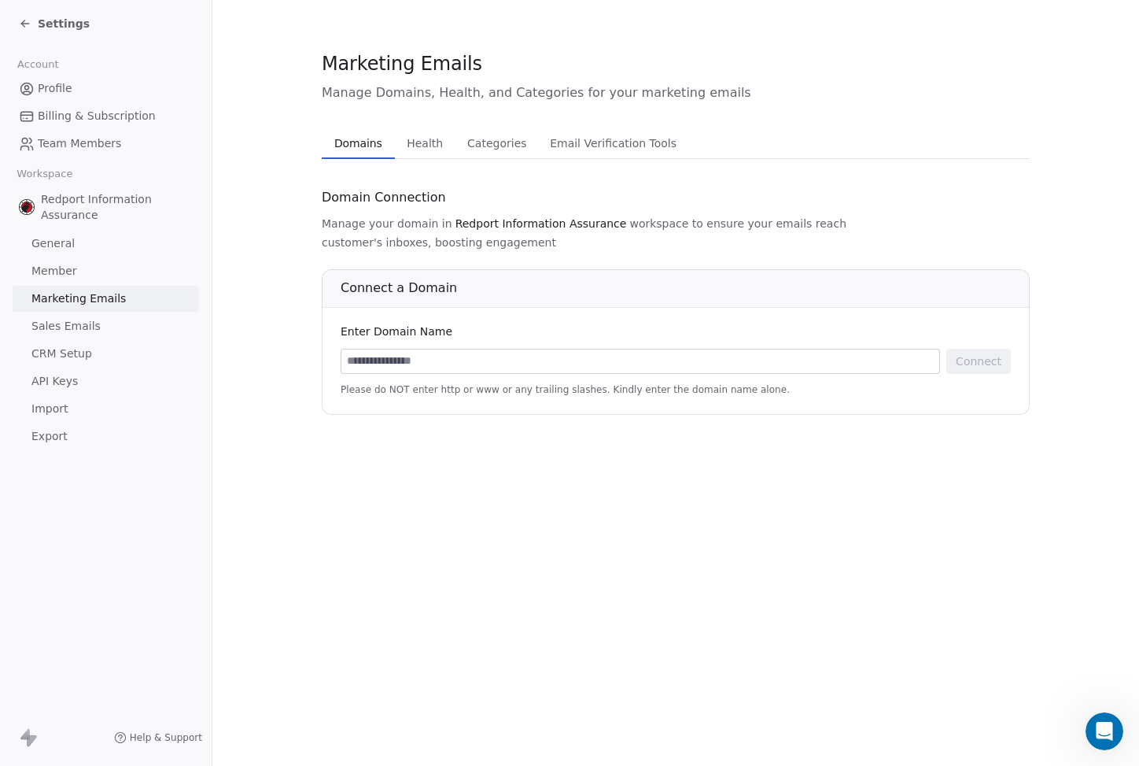
click at [56, 327] on span "Sales Emails" at bounding box center [65, 326] width 69 height 17
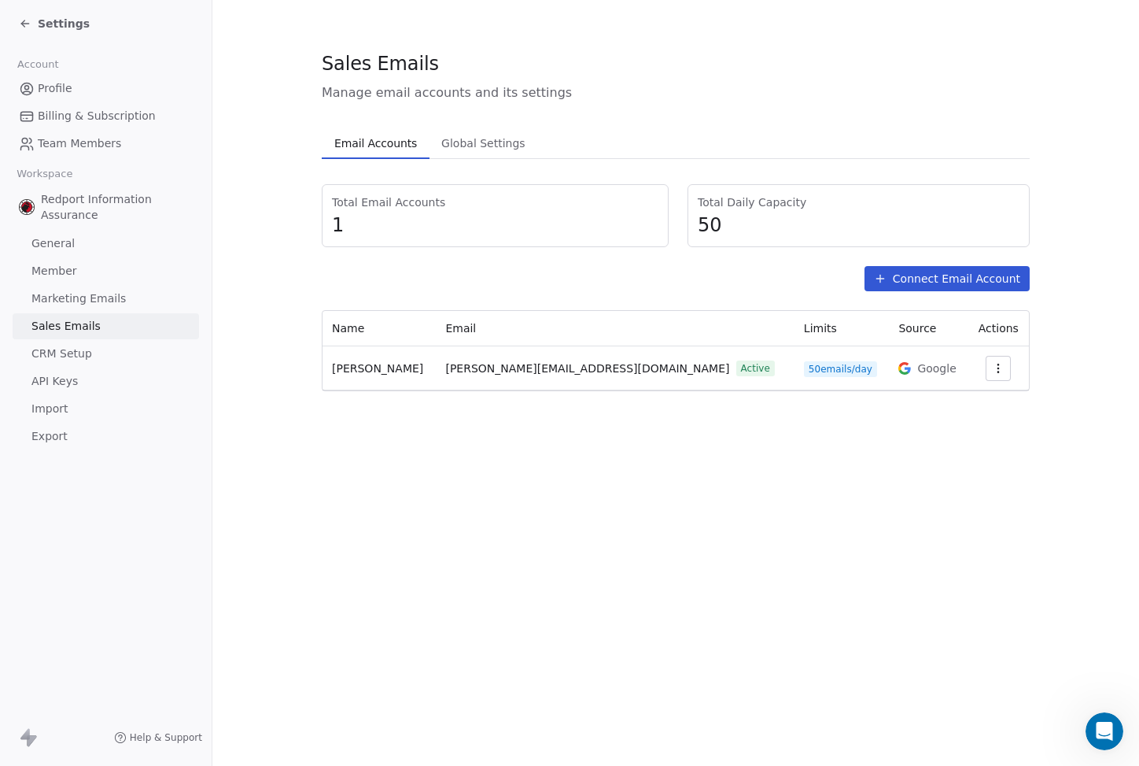
click at [552, 561] on div "Sales Emails Manage email accounts and its settings Email Accounts Email Accoun…" at bounding box center [675, 383] width 927 height 766
click at [992, 370] on icon "button" at bounding box center [998, 368] width 13 height 13
click at [979, 397] on span "Settings" at bounding box center [965, 404] width 45 height 17
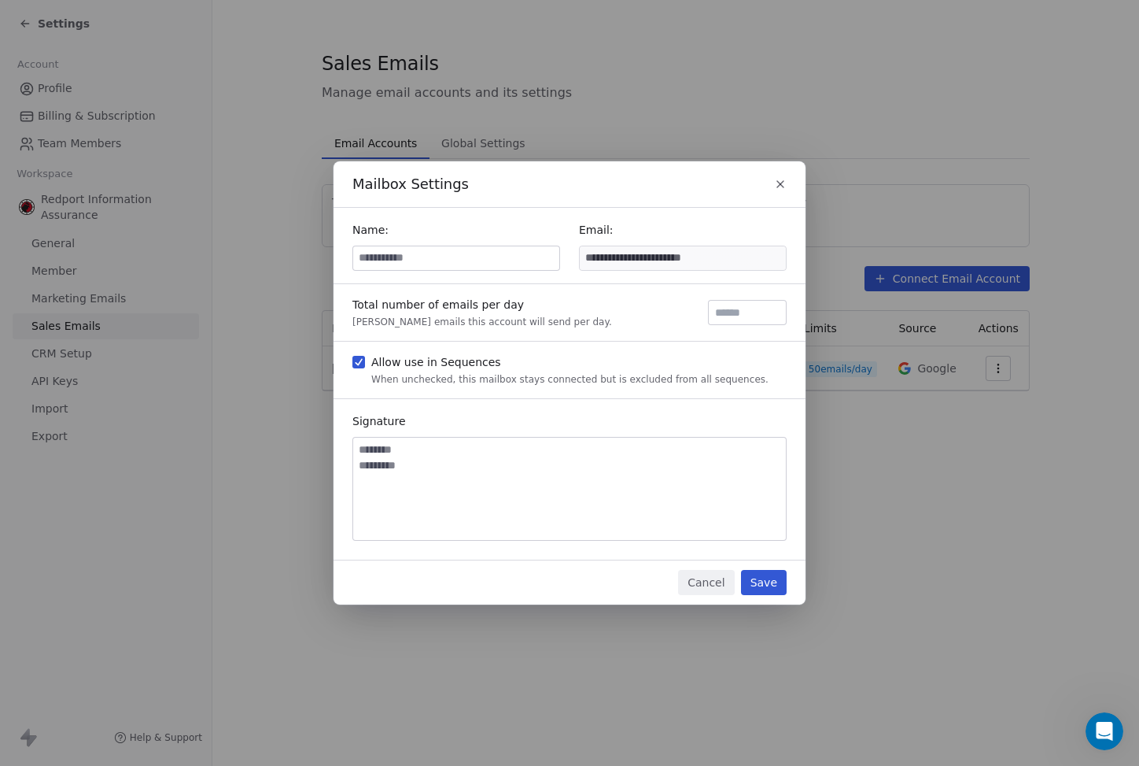
click at [775, 189] on icon "button" at bounding box center [780, 184] width 13 height 13
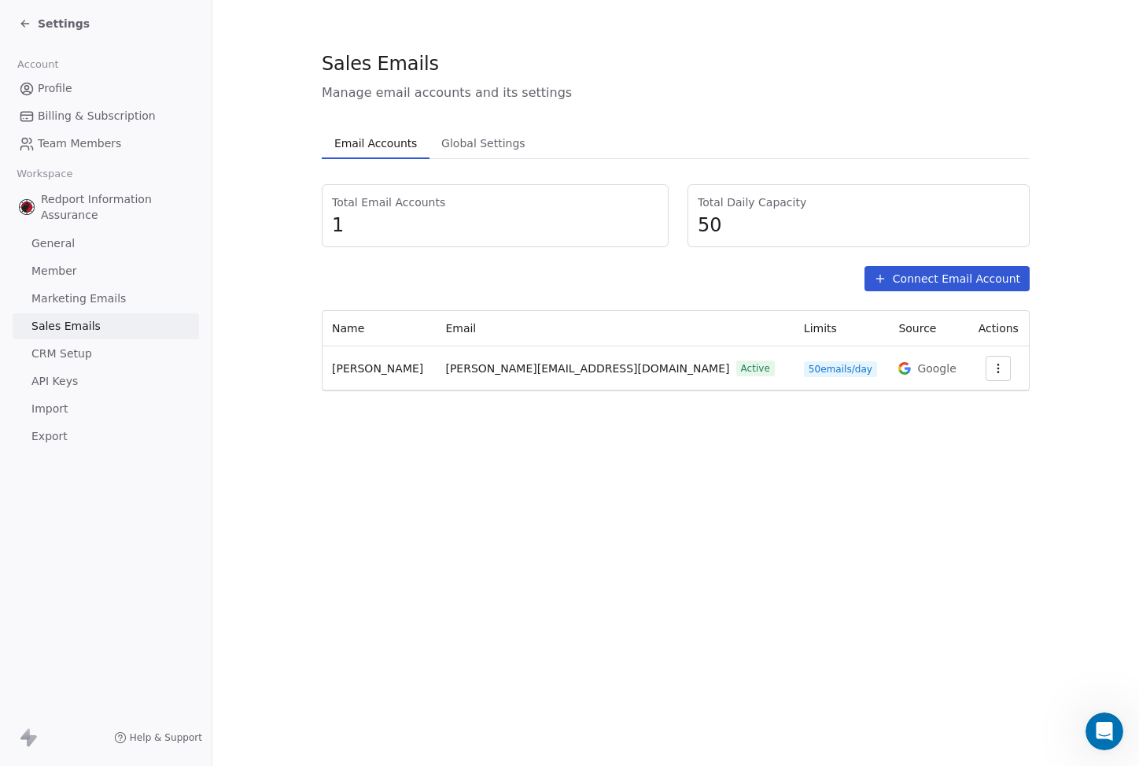
click at [530, 482] on div "Sales Emails Manage email accounts and its settings Email Accounts Email Accoun…" at bounding box center [675, 383] width 927 height 766
click at [453, 260] on div "Total Email Accounts 1 Total Daily Capacity 50 Connect Email Account Name Email…" at bounding box center [676, 287] width 708 height 207
click at [471, 138] on span "Global Settings" at bounding box center [483, 143] width 97 height 22
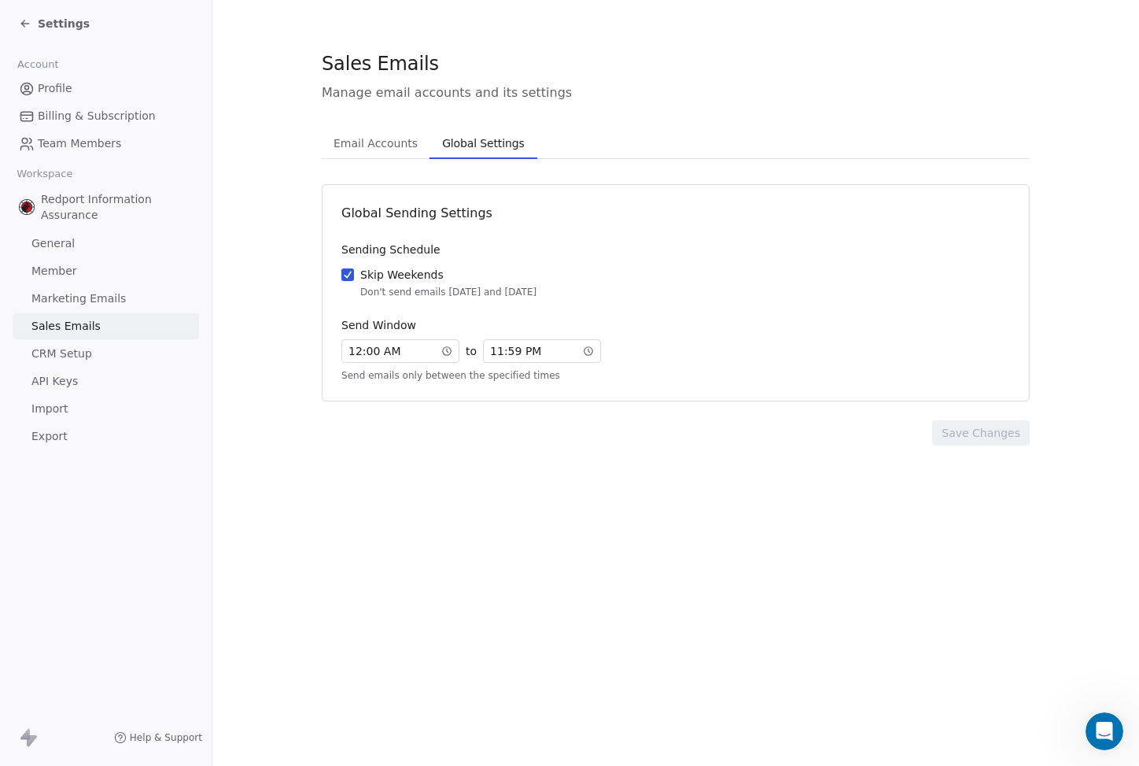
click at [385, 145] on span "Email Accounts" at bounding box center [375, 143] width 97 height 22
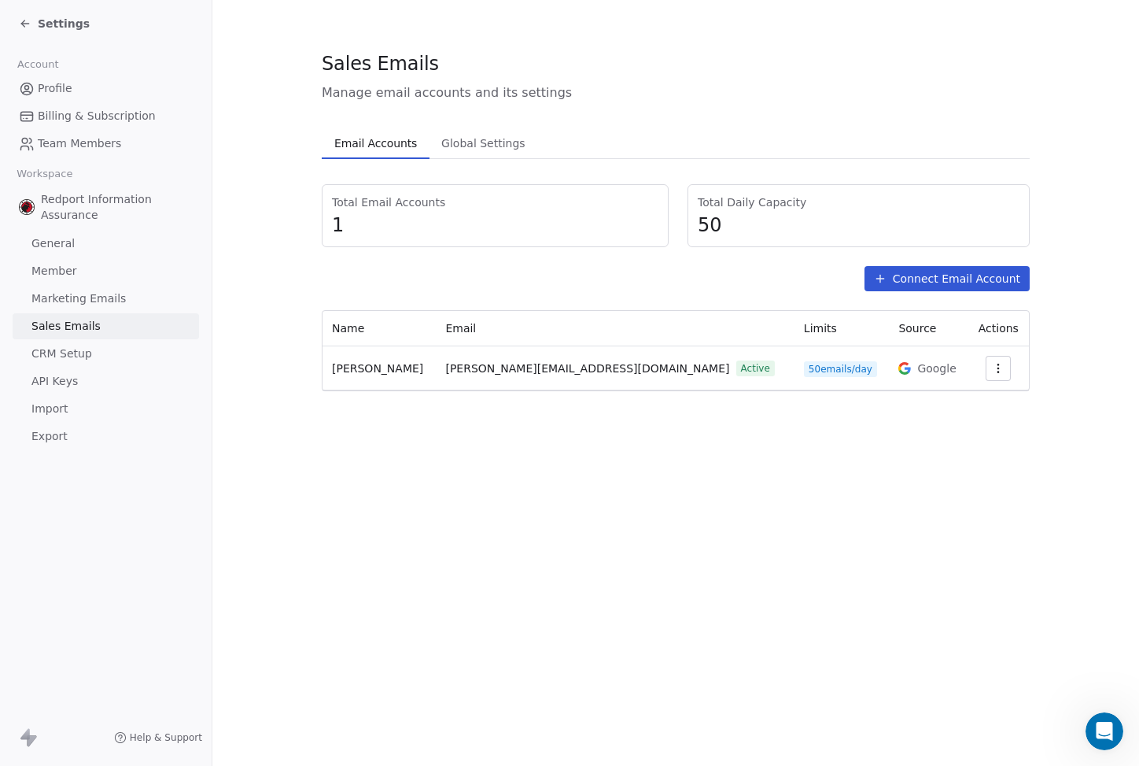
click at [86, 350] on span "CRM Setup" at bounding box center [61, 353] width 61 height 17
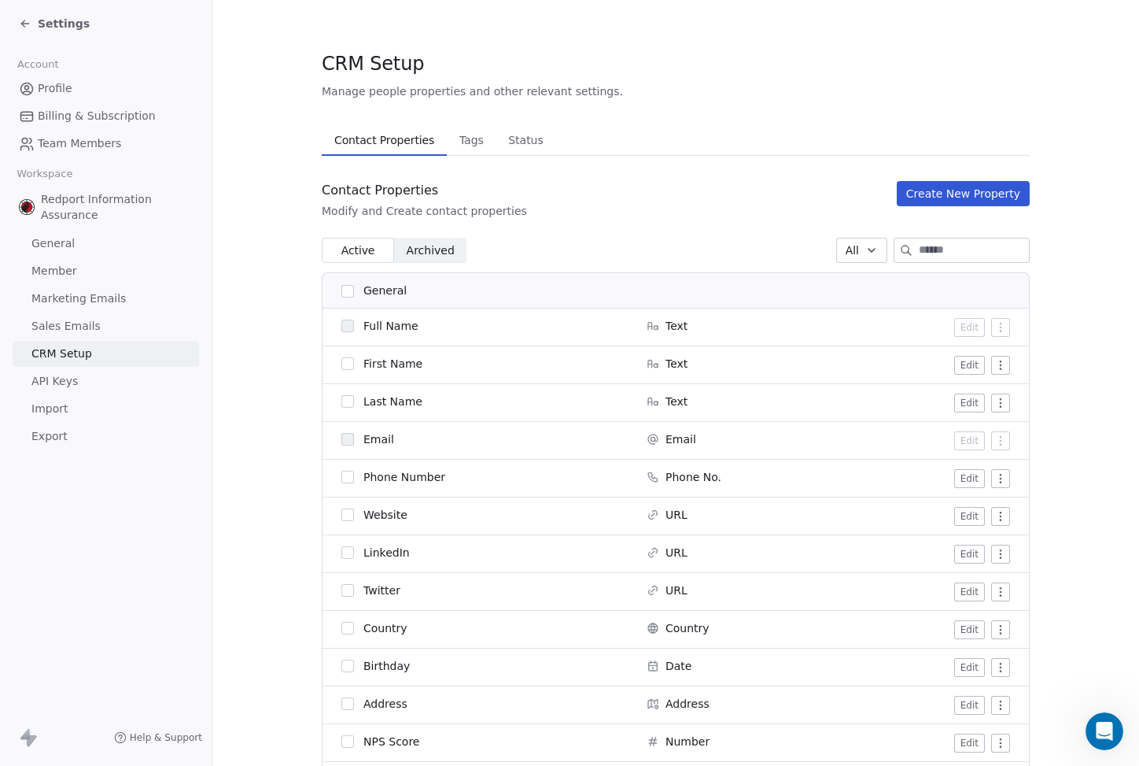
click at [79, 376] on link "API Keys" at bounding box center [106, 381] width 186 height 26
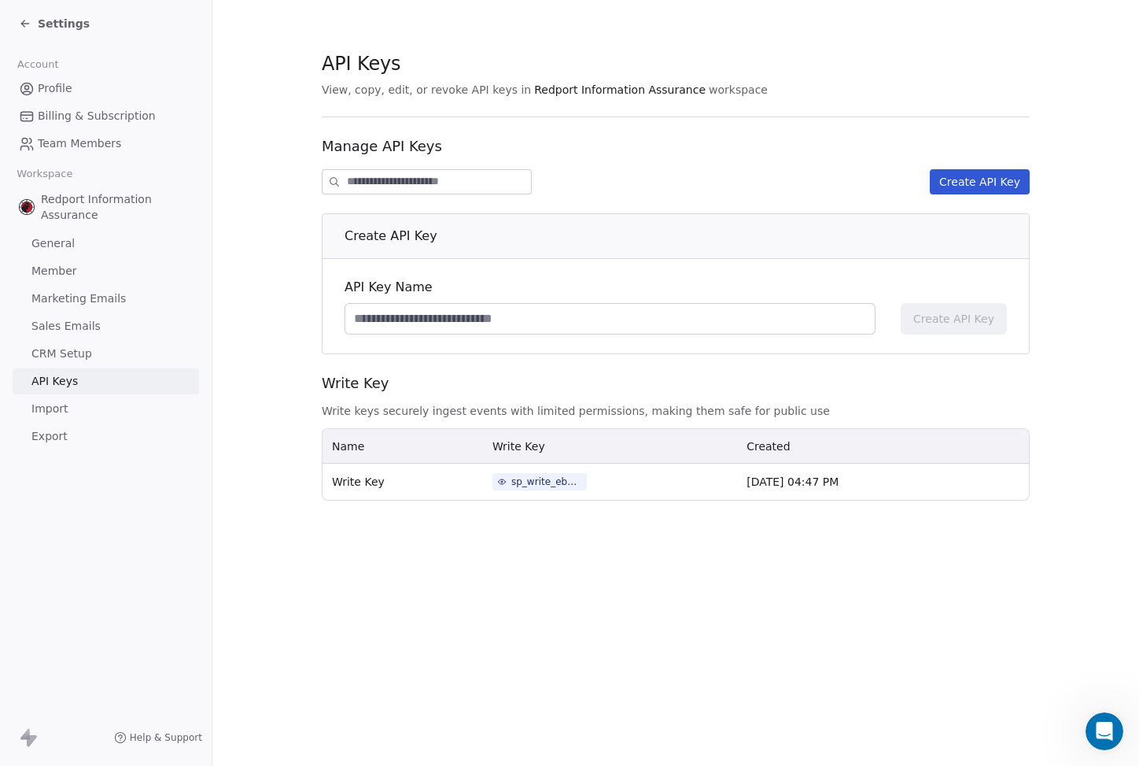
click at [72, 407] on link "Import" at bounding box center [106, 409] width 186 height 26
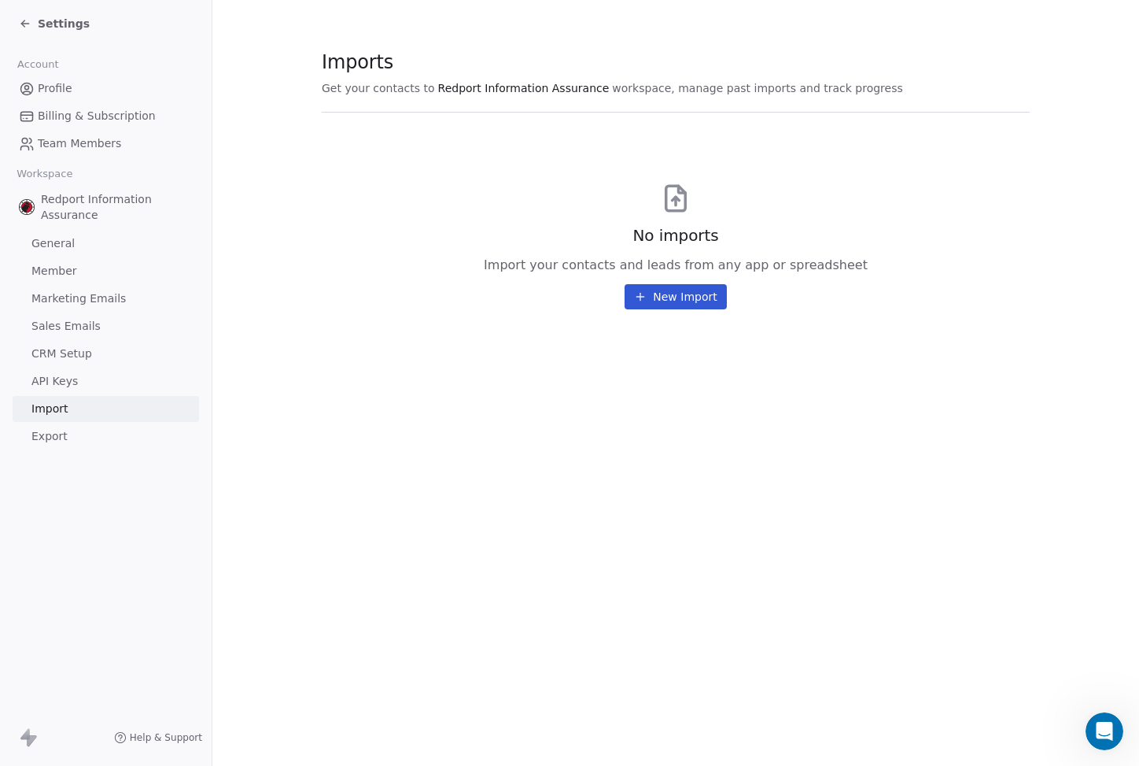
click at [511, 328] on section "Imports Get your contacts to Redport Information Assurance workspace, manage pa…" at bounding box center [675, 180] width 927 height 360
click at [457, 410] on div "Imports Get your contacts to Redport Information Assurance workspace, manage pa…" at bounding box center [675, 383] width 927 height 766
click at [114, 439] on link "Export" at bounding box center [106, 436] width 186 height 26
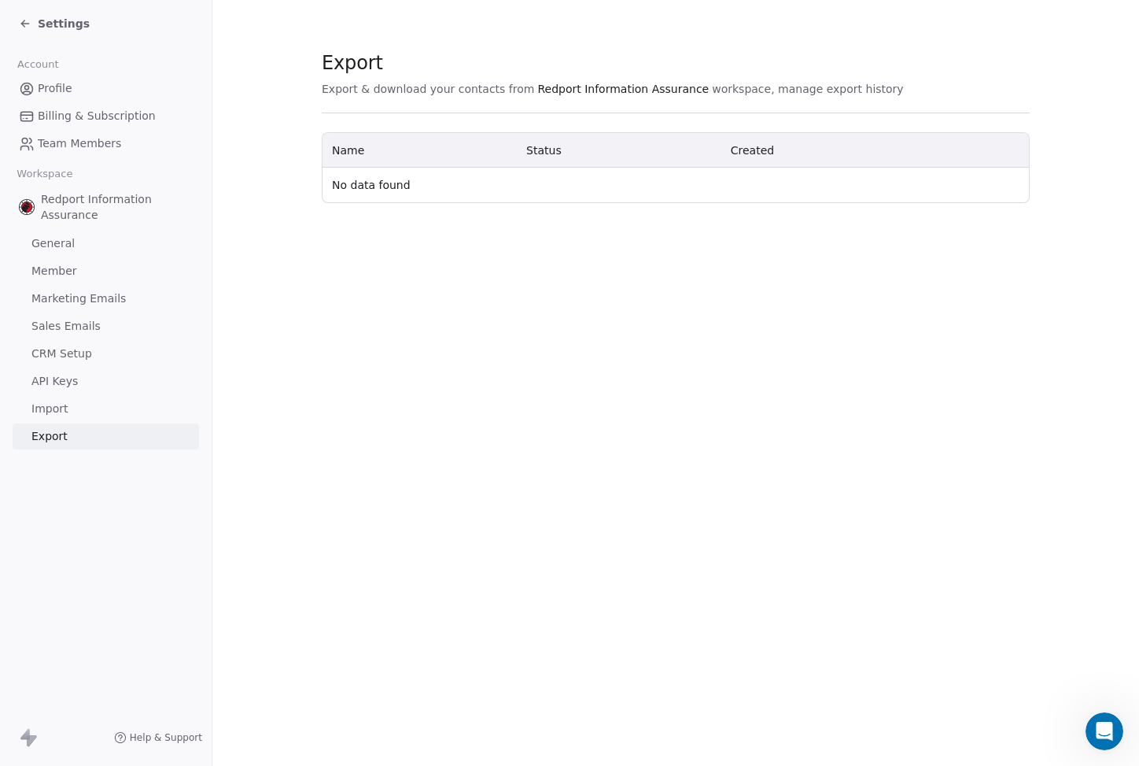
click at [624, 206] on section "Export Export & download your contacts from Redport Information Assurance works…" at bounding box center [675, 126] width 927 height 253
click at [432, 94] on span "Export & download your contacts from" at bounding box center [428, 89] width 212 height 16
click at [367, 345] on div "Export Export & download your contacts from Redport Information Assurance works…" at bounding box center [675, 383] width 927 height 766
click at [27, 25] on icon at bounding box center [25, 23] width 13 height 13
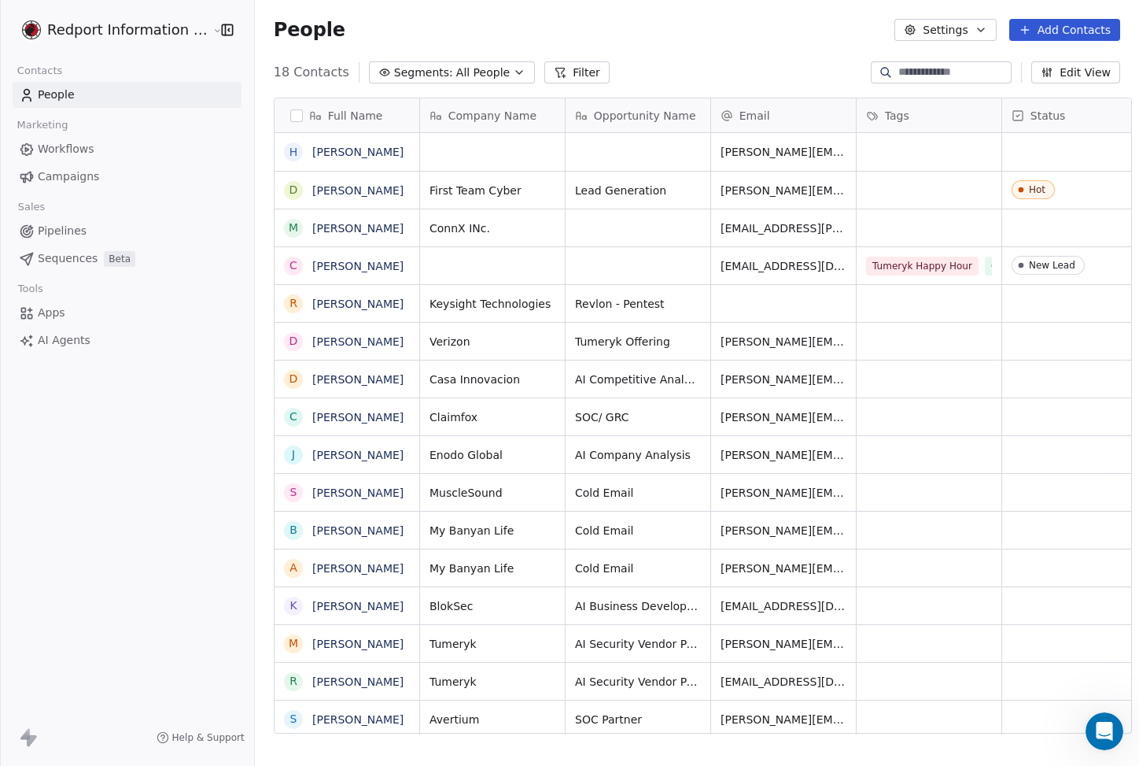
scroll to position [662, 884]
click at [736, 63] on div "18 Contacts Segments: All People Filter Edit View" at bounding box center [697, 72] width 884 height 25
click at [456, 74] on span "All People" at bounding box center [483, 73] width 54 height 17
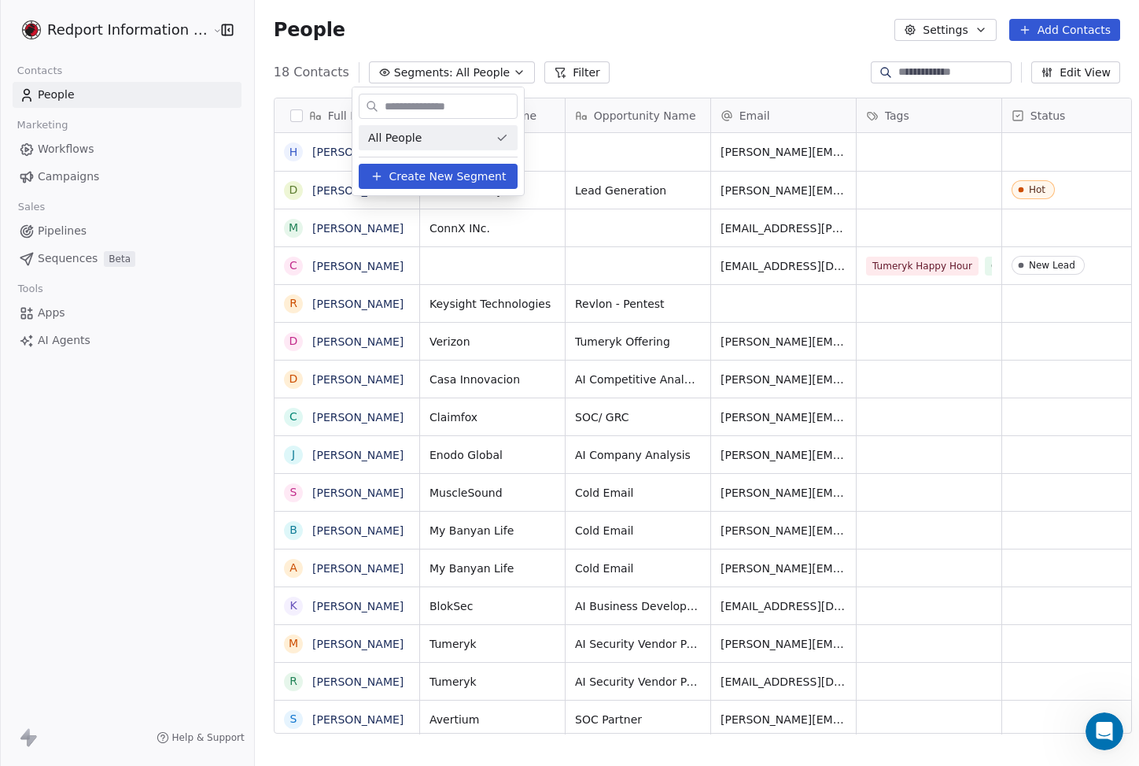
click at [446, 74] on html "Redport Information Assurance Contacts People Marketing Workflows Campaigns Sal…" at bounding box center [569, 383] width 1139 height 766
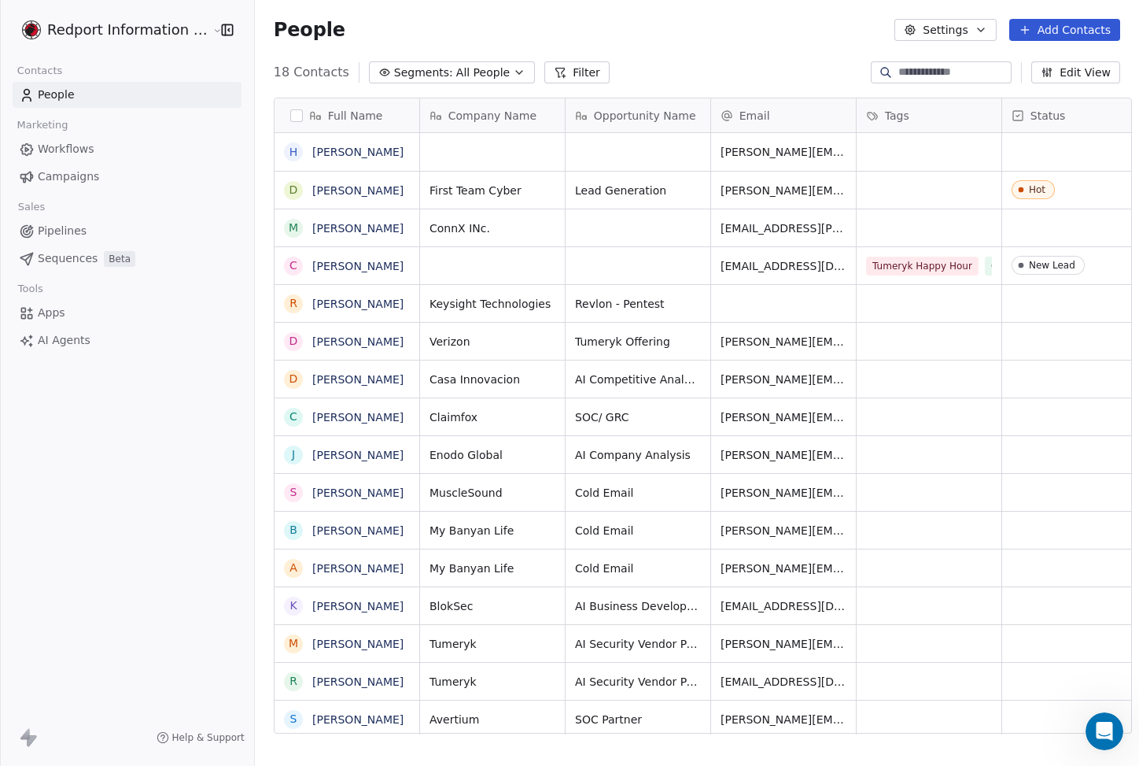
click at [840, 46] on div "People Settings Add Contacts" at bounding box center [697, 30] width 884 height 60
click at [93, 179] on span "Campaigns" at bounding box center [68, 176] width 61 height 17
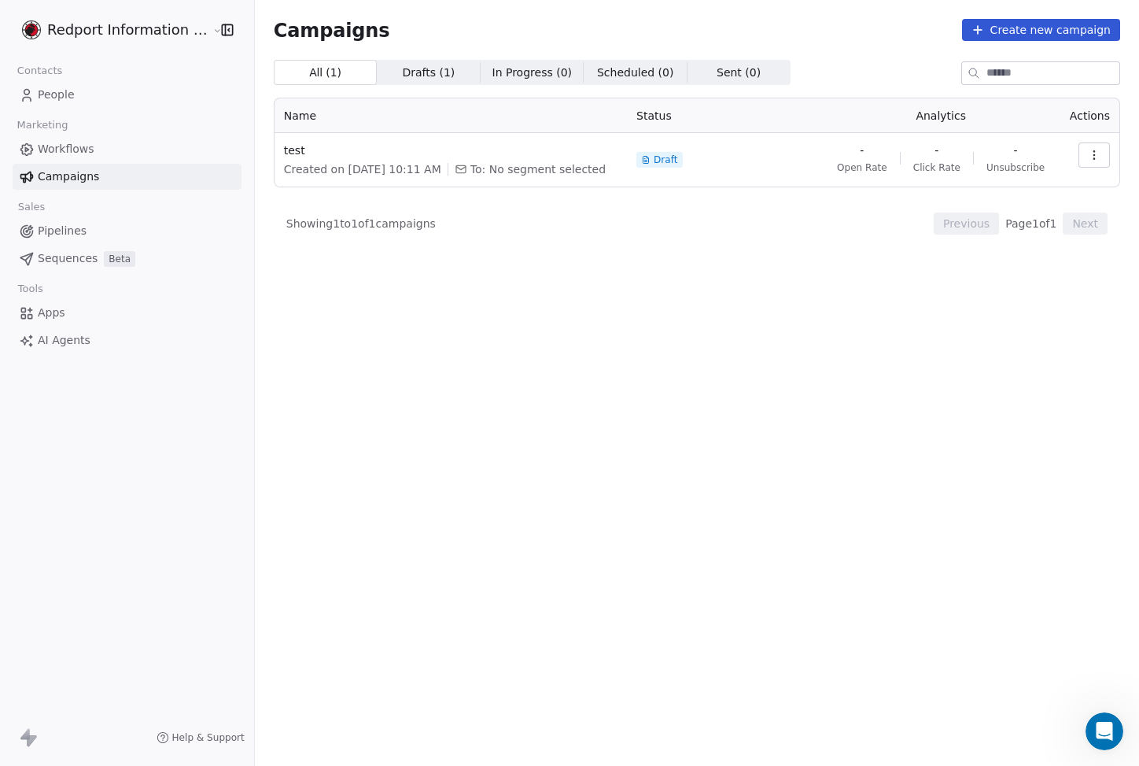
click at [412, 67] on span "Drafts ( 1 )" at bounding box center [428, 73] width 53 height 17
click at [518, 79] on span "In Progress ( 0 )" at bounding box center [533, 73] width 80 height 17
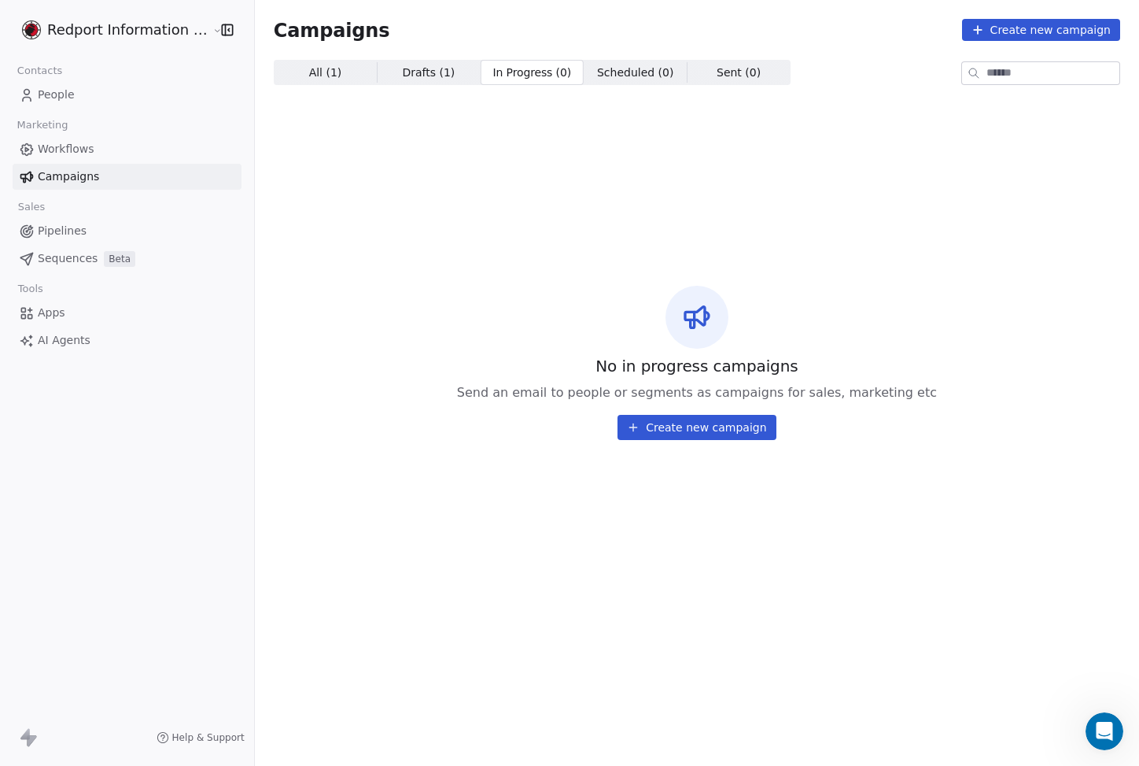
click at [600, 80] on span "Scheduled ( 0 )" at bounding box center [635, 73] width 77 height 17
click at [717, 75] on span "Sent ( 0 )" at bounding box center [739, 73] width 44 height 17
click at [70, 234] on span "Pipelines" at bounding box center [62, 231] width 49 height 17
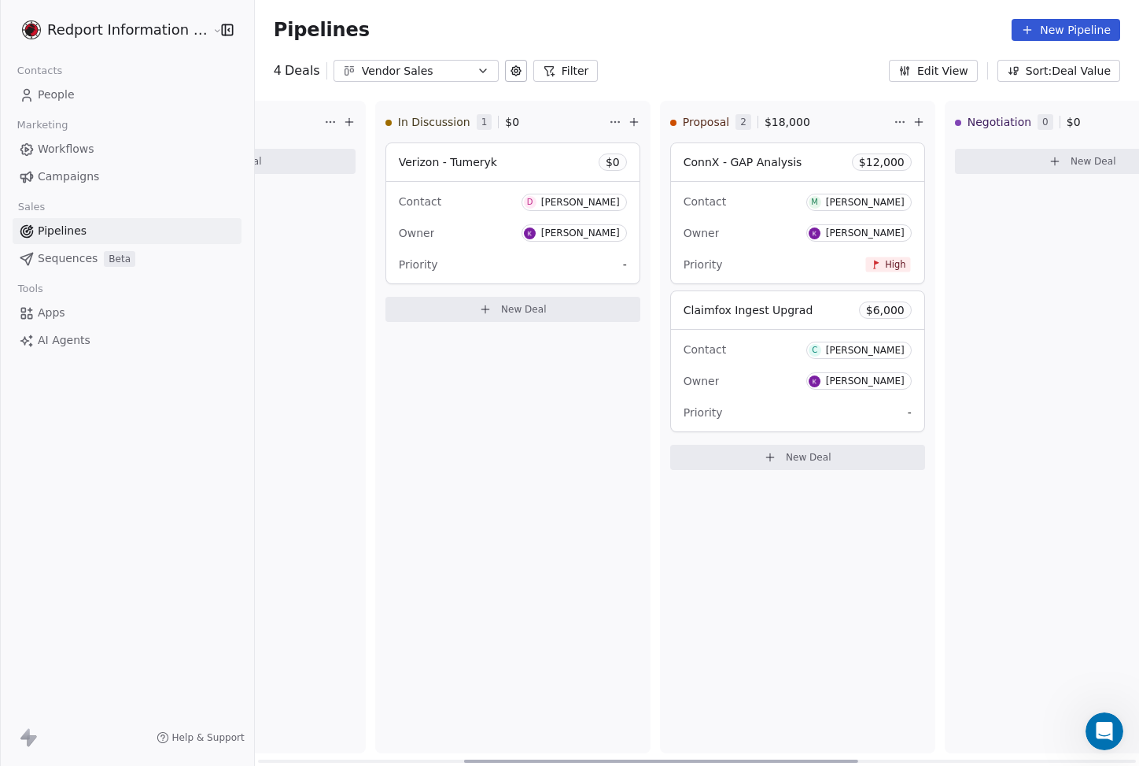
scroll to position [0, 468]
drag, startPoint x: 567, startPoint y: 759, endPoint x: 773, endPoint y: 751, distance: 206.3
click at [773, 759] on div at bounding box center [661, 760] width 394 height 3
click at [1101, 734] on icon "Open Intercom Messenger" at bounding box center [1103, 729] width 26 height 26
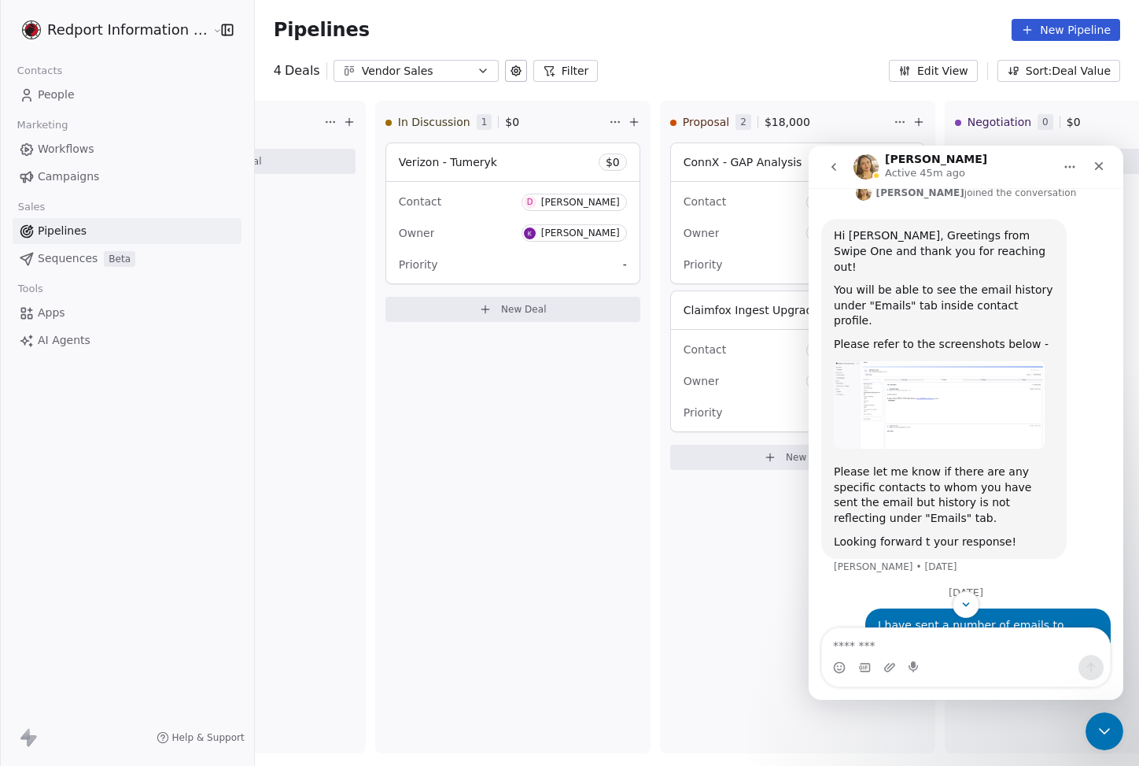
scroll to position [306, 0]
click at [508, 556] on div "In Discussion 1 $ 0 Verizon - Tumeryk $ 0 Contact D [PERSON_NAME] Owner [PERSON…" at bounding box center [512, 427] width 275 height 652
click at [1108, 733] on icon "Close Intercom Messenger" at bounding box center [1102, 728] width 19 height 19
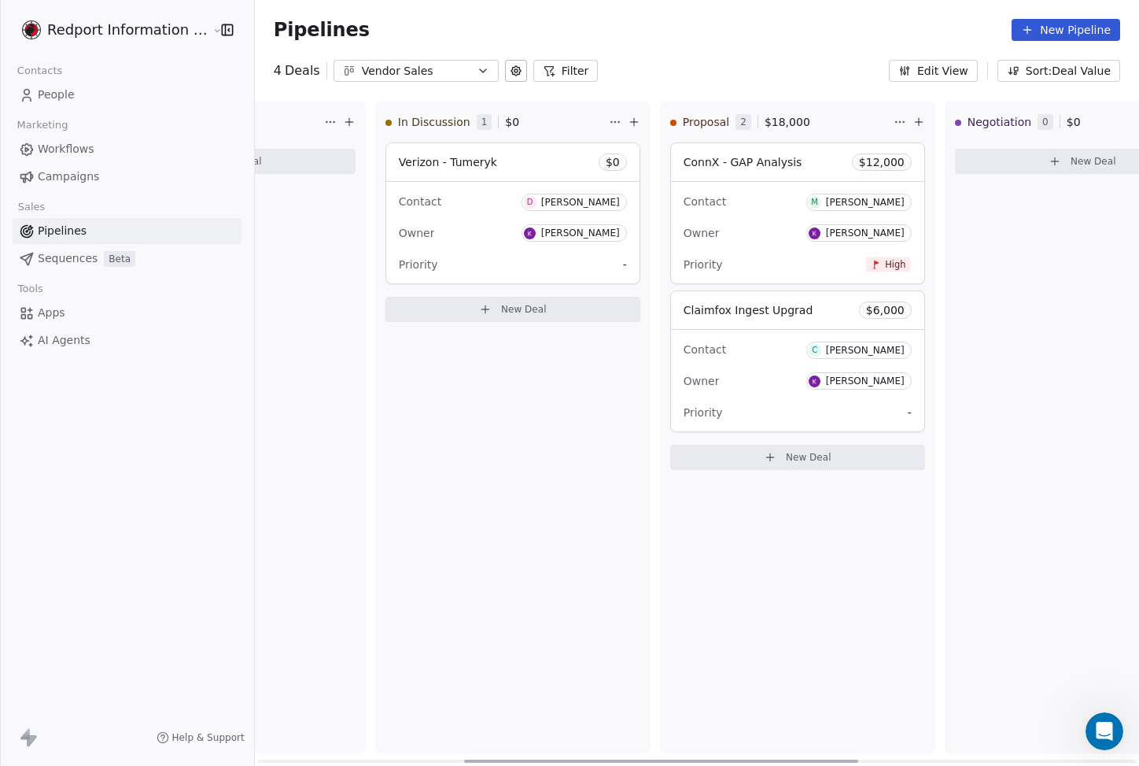
click at [279, 490] on div "Qualified 0 $ 0 New Deal" at bounding box center [227, 427] width 275 height 652
click at [477, 72] on icon "button" at bounding box center [483, 71] width 13 height 13
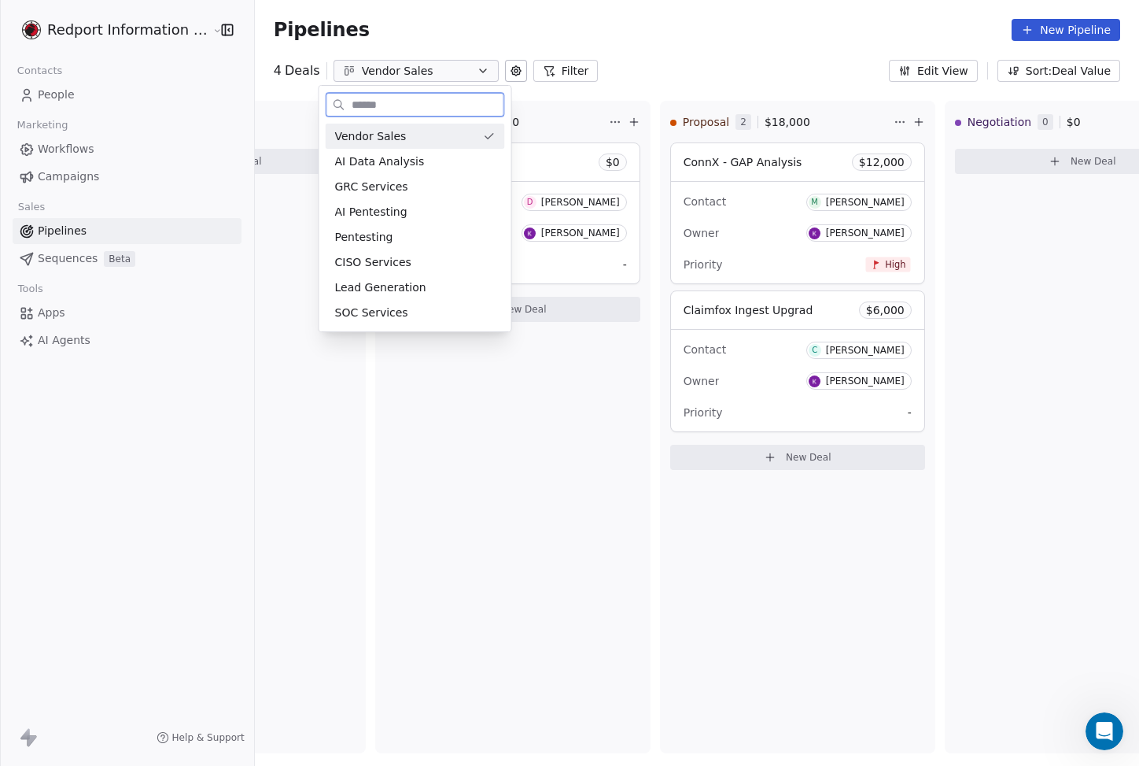
click at [437, 129] on div "Vendor Sales" at bounding box center [406, 136] width 142 height 17
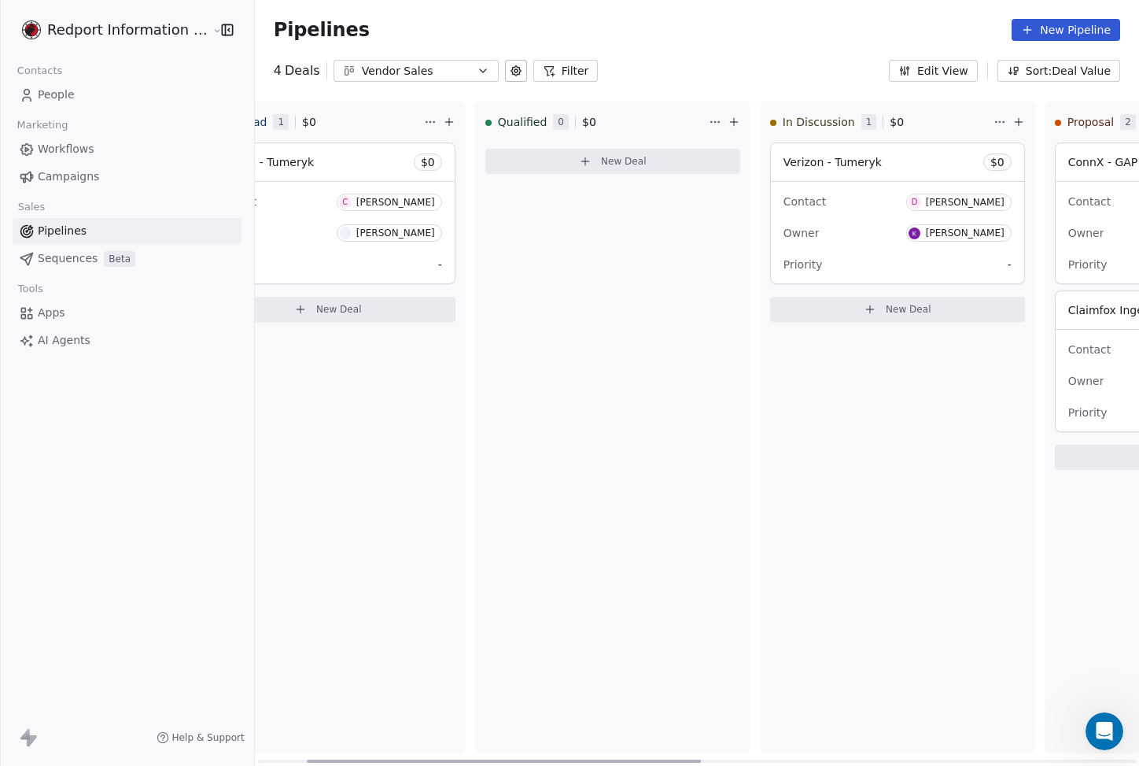
scroll to position [0, 0]
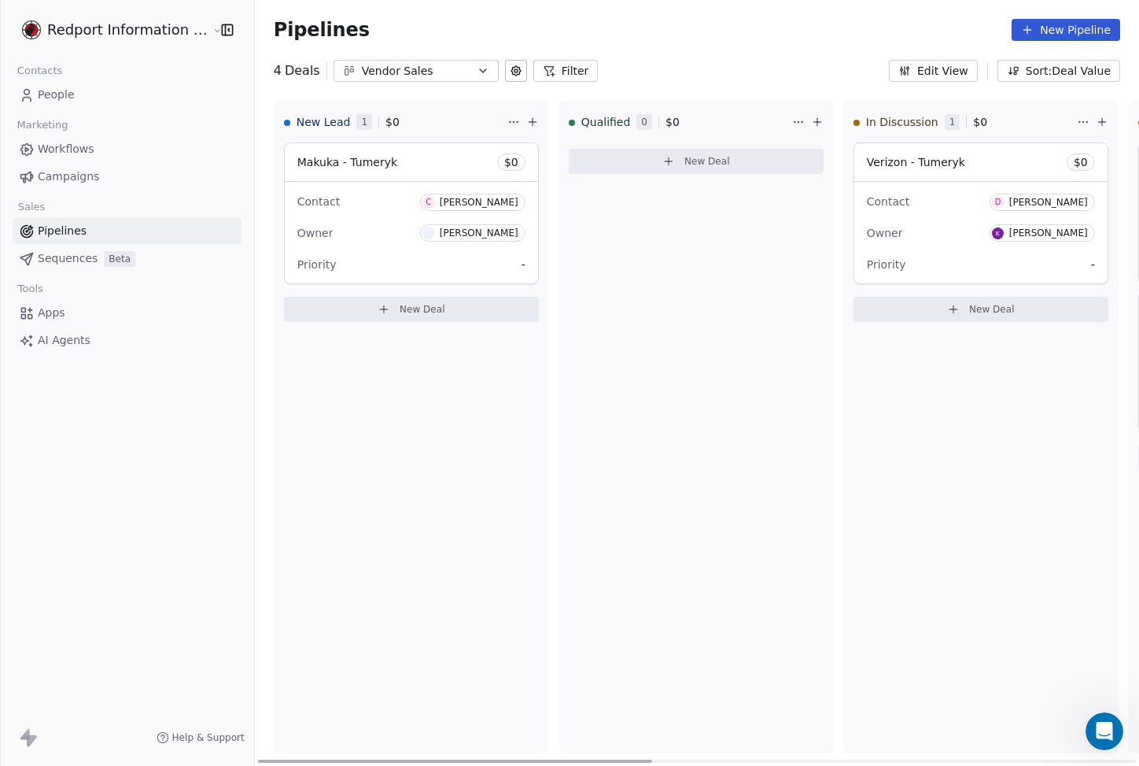
drag, startPoint x: 481, startPoint y: 760, endPoint x: 251, endPoint y: 757, distance: 229.8
click at [258, 759] on div at bounding box center [455, 760] width 394 height 3
click at [189, 489] on div "Redport Information Assurance Contacts People Marketing Workflows Campaigns Sal…" at bounding box center [127, 383] width 254 height 766
click at [87, 399] on div "Redport Information Assurance Contacts People Marketing Workflows Campaigns Sal…" at bounding box center [127, 383] width 254 height 766
click at [512, 419] on div "New Lead 1 $ 0 Makuka - Tumeryk $ 0 Contact C [PERSON_NAME] Owner [PERSON_NAME]…" at bounding box center [411, 427] width 275 height 652
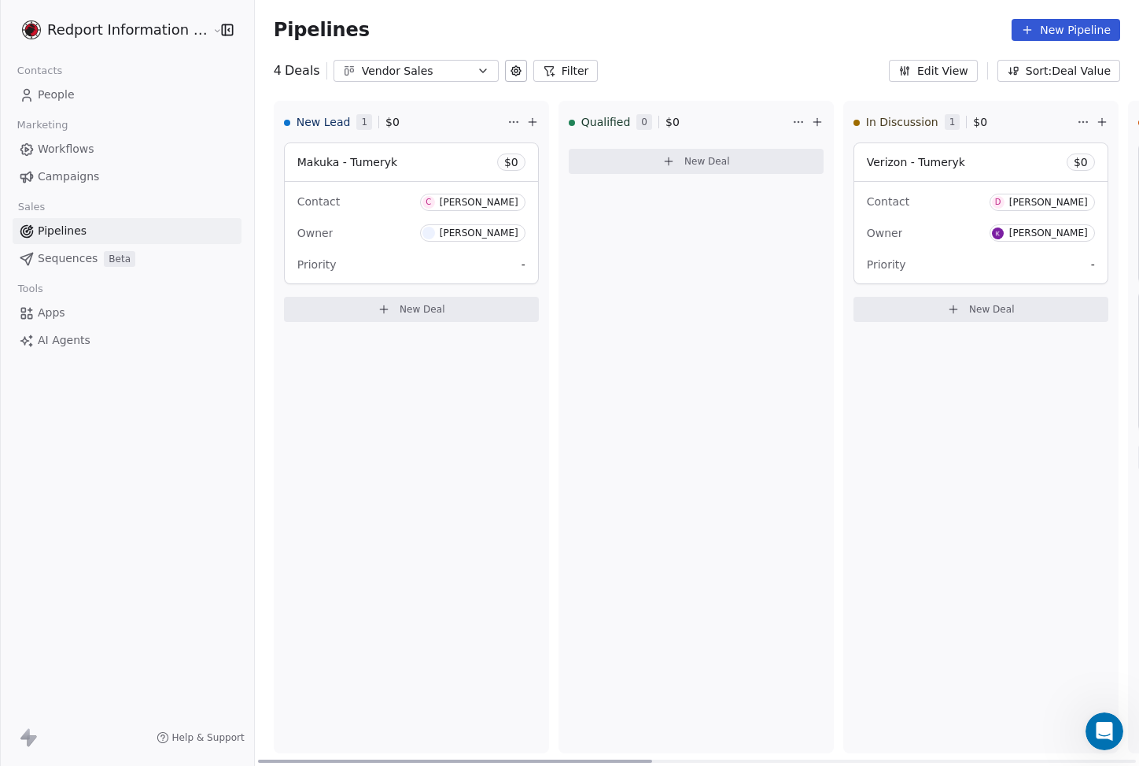
click at [454, 471] on div "New Lead 1 $ 0 Makuka - Tumeryk $ 0 Contact C [PERSON_NAME] Owner [PERSON_NAME]…" at bounding box center [411, 427] width 275 height 652
drag, startPoint x: 474, startPoint y: 761, endPoint x: 452, endPoint y: 460, distance: 301.4
click at [415, 759] on div at bounding box center [455, 760] width 394 height 3
click at [414, 72] on div "Vendor Sales" at bounding box center [416, 71] width 109 height 17
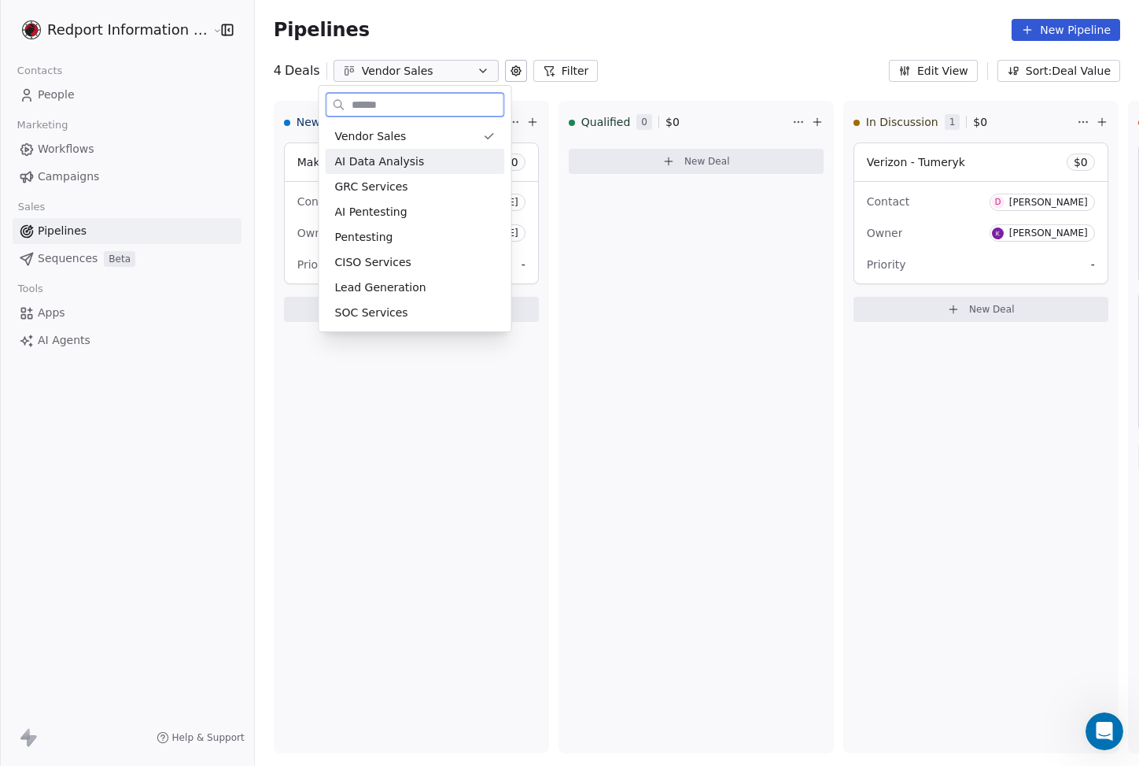
click at [402, 154] on span "AI Data Analysis" at bounding box center [380, 161] width 90 height 17
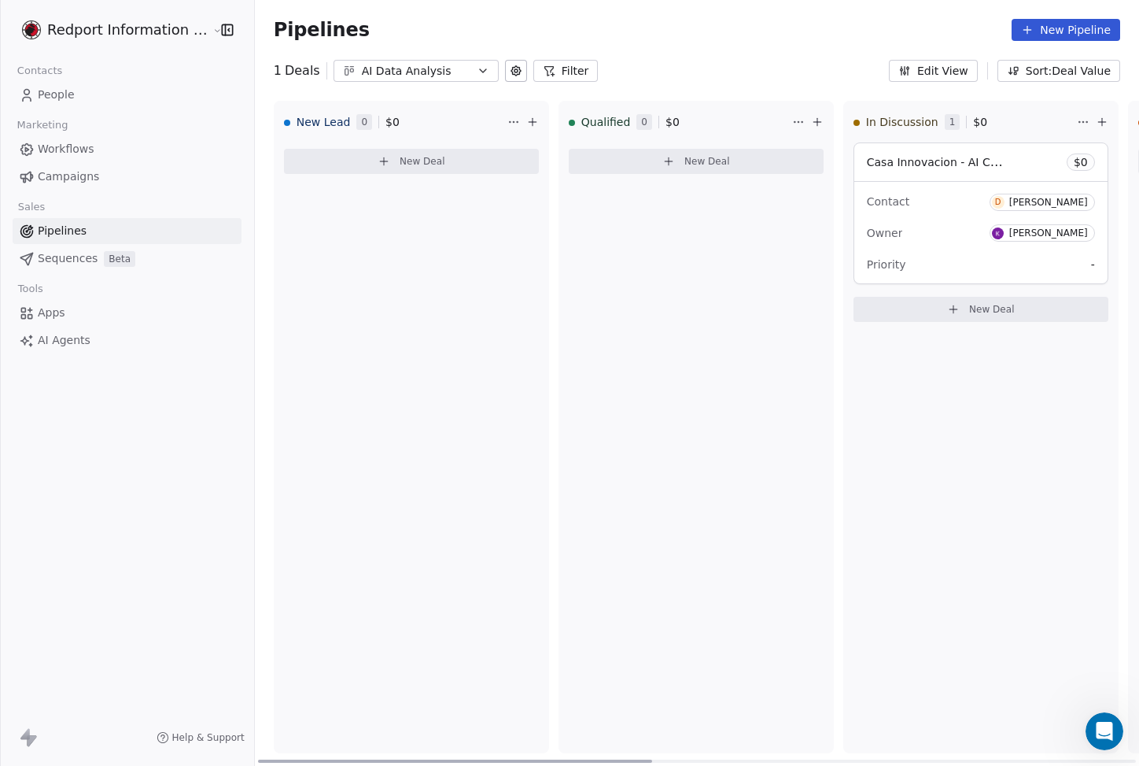
drag, startPoint x: 552, startPoint y: 758, endPoint x: 422, endPoint y: 585, distance: 216.4
click at [416, 759] on div at bounding box center [455, 760] width 394 height 3
click at [426, 76] on div "AI Data Analysis" at bounding box center [416, 71] width 109 height 17
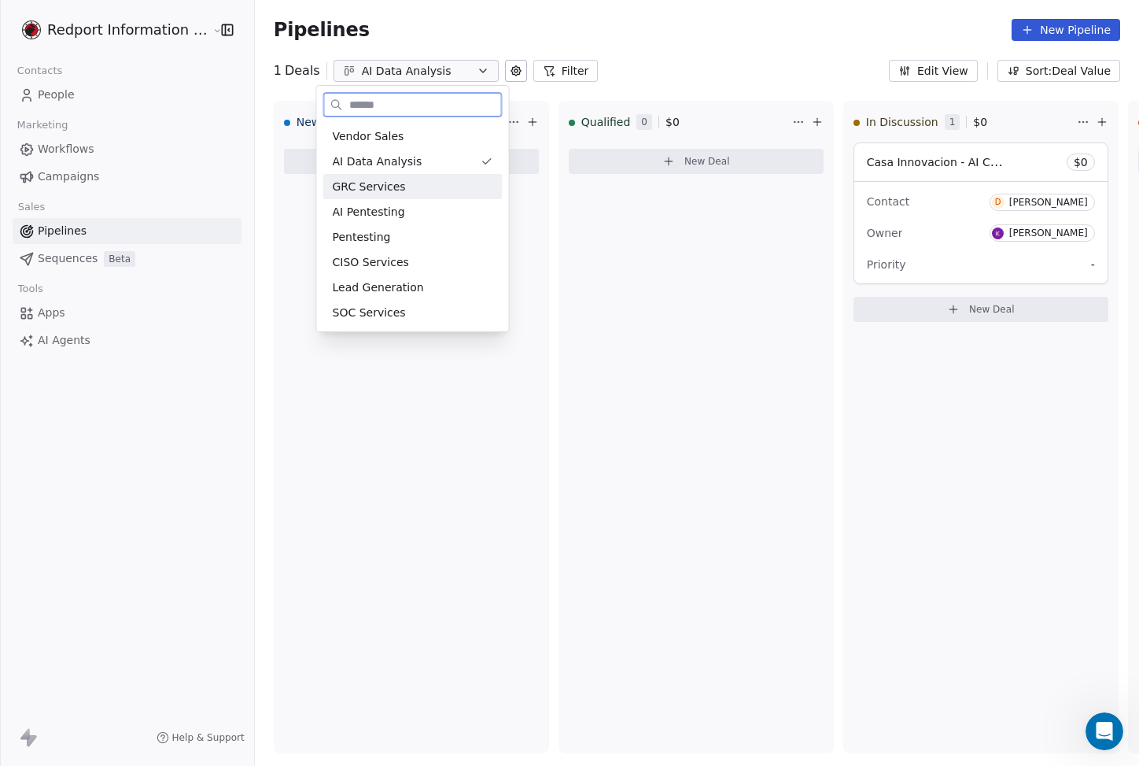
click at [418, 194] on div "GRC Services" at bounding box center [413, 187] width 161 height 17
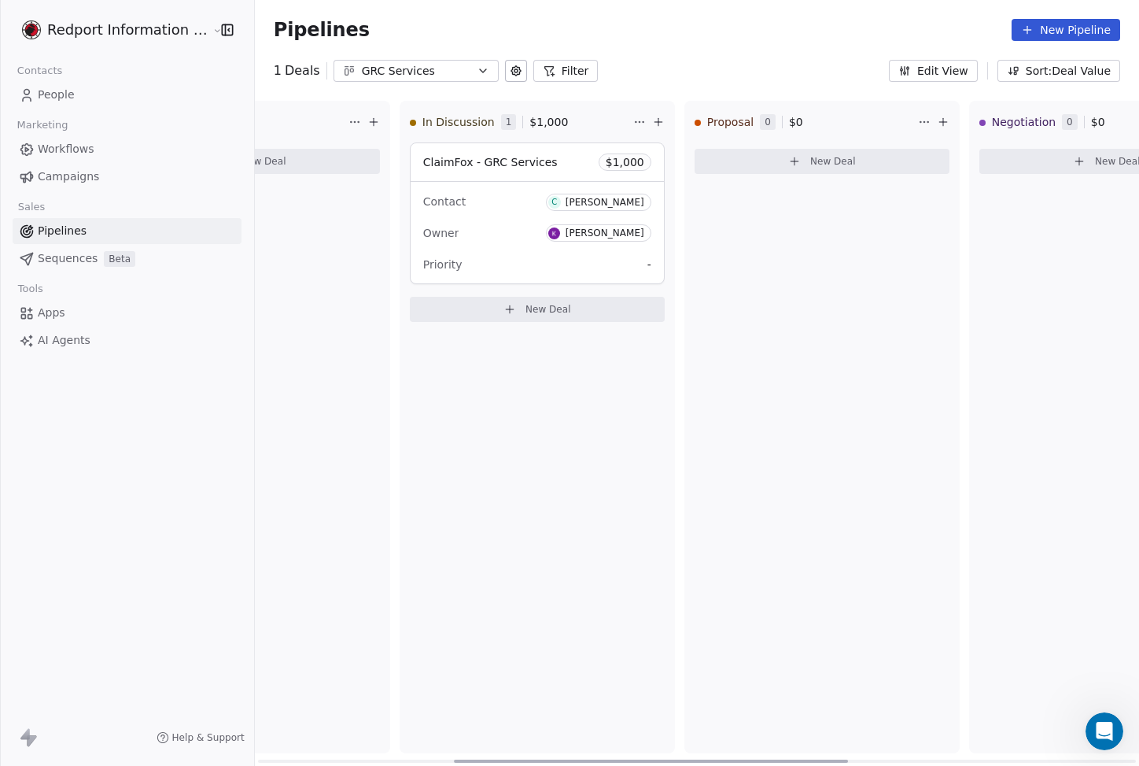
scroll to position [0, 443]
drag, startPoint x: 429, startPoint y: 759, endPoint x: 624, endPoint y: 733, distance: 196.8
click at [624, 759] on div at bounding box center [650, 760] width 394 height 3
click at [374, 72] on div "GRC Services" at bounding box center [416, 71] width 109 height 17
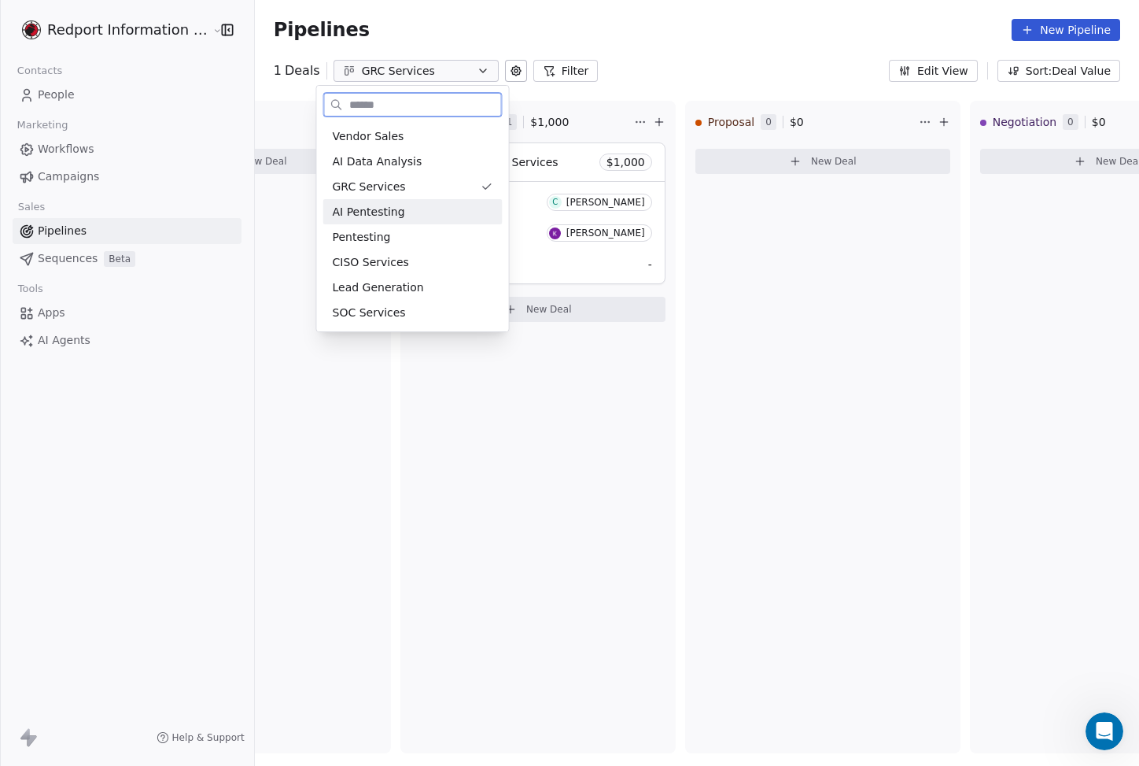
click at [388, 212] on span "AI Pentesting" at bounding box center [369, 212] width 72 height 17
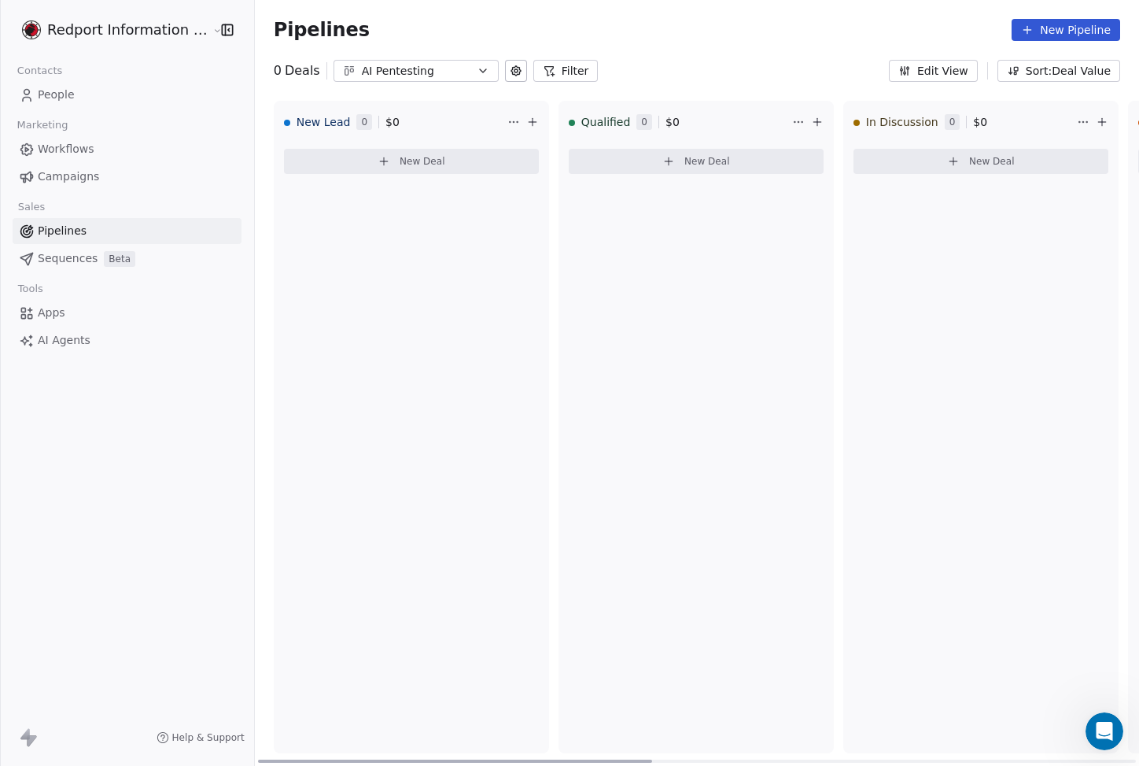
drag, startPoint x: 437, startPoint y: 760, endPoint x: 164, endPoint y: 595, distance: 318.5
click at [258, 759] on div at bounding box center [455, 760] width 394 height 3
click at [364, 64] on div "AI Pentesting" at bounding box center [416, 71] width 109 height 17
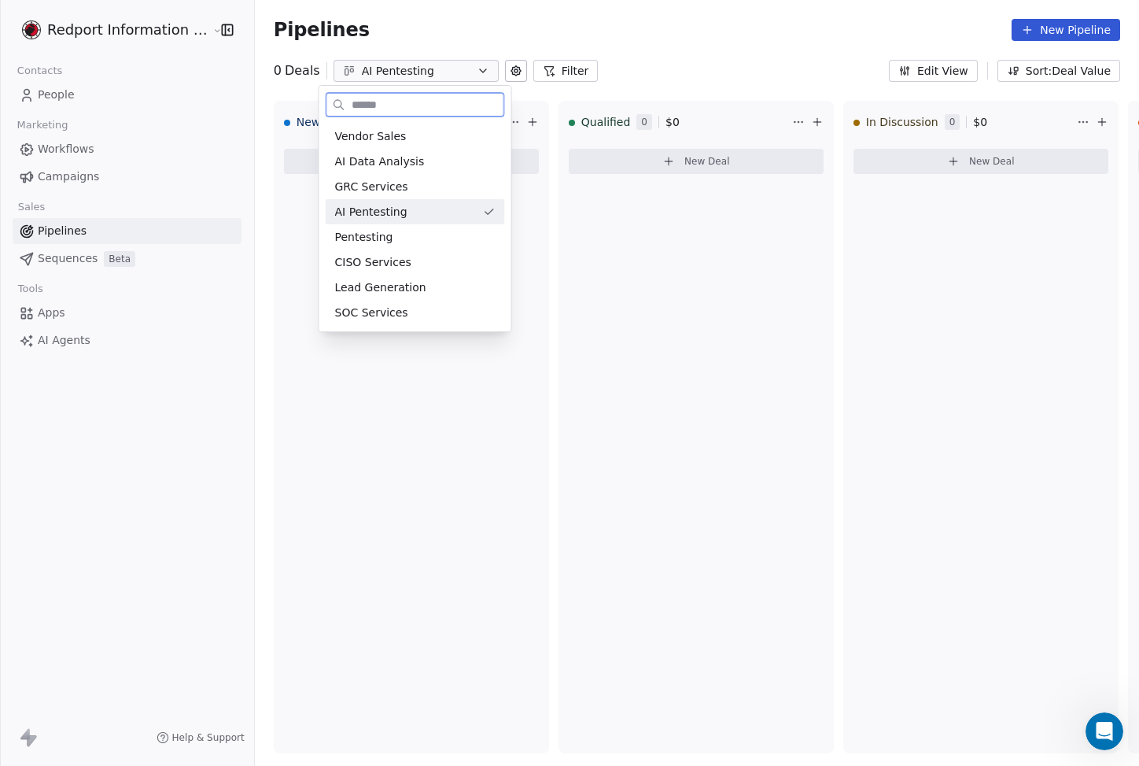
click at [381, 205] on span "AI Pentesting" at bounding box center [371, 212] width 72 height 17
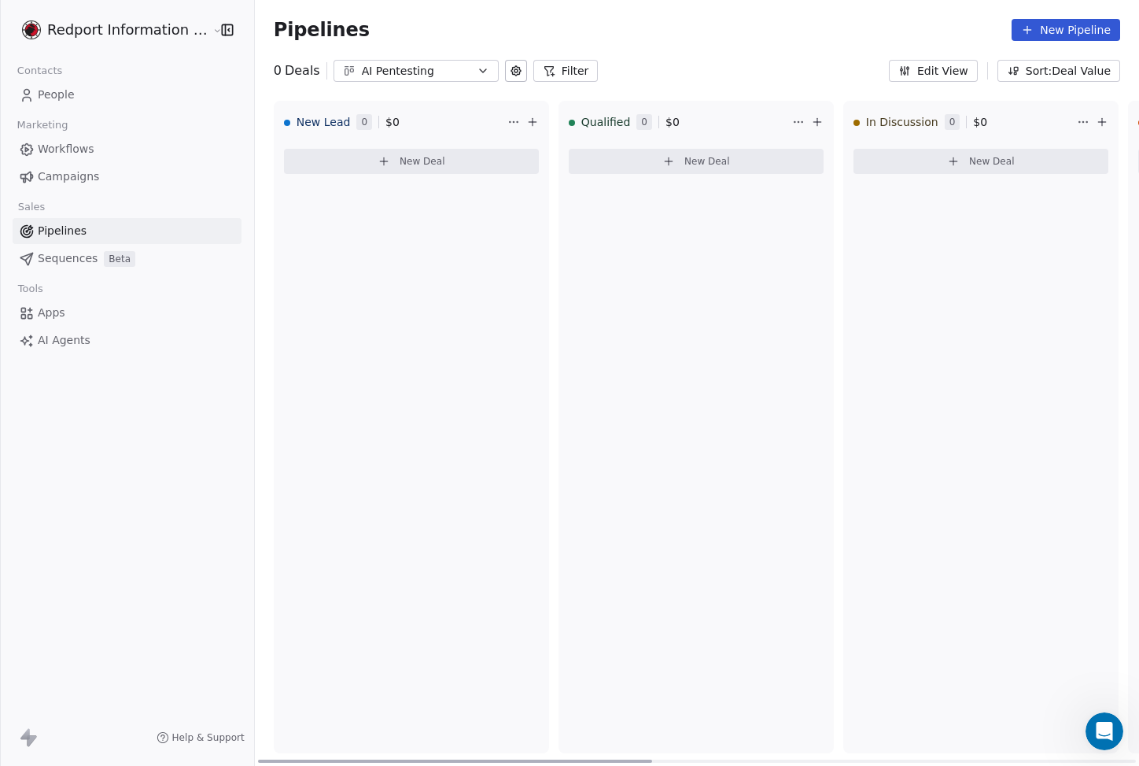
click at [947, 163] on icon at bounding box center [953, 161] width 13 height 13
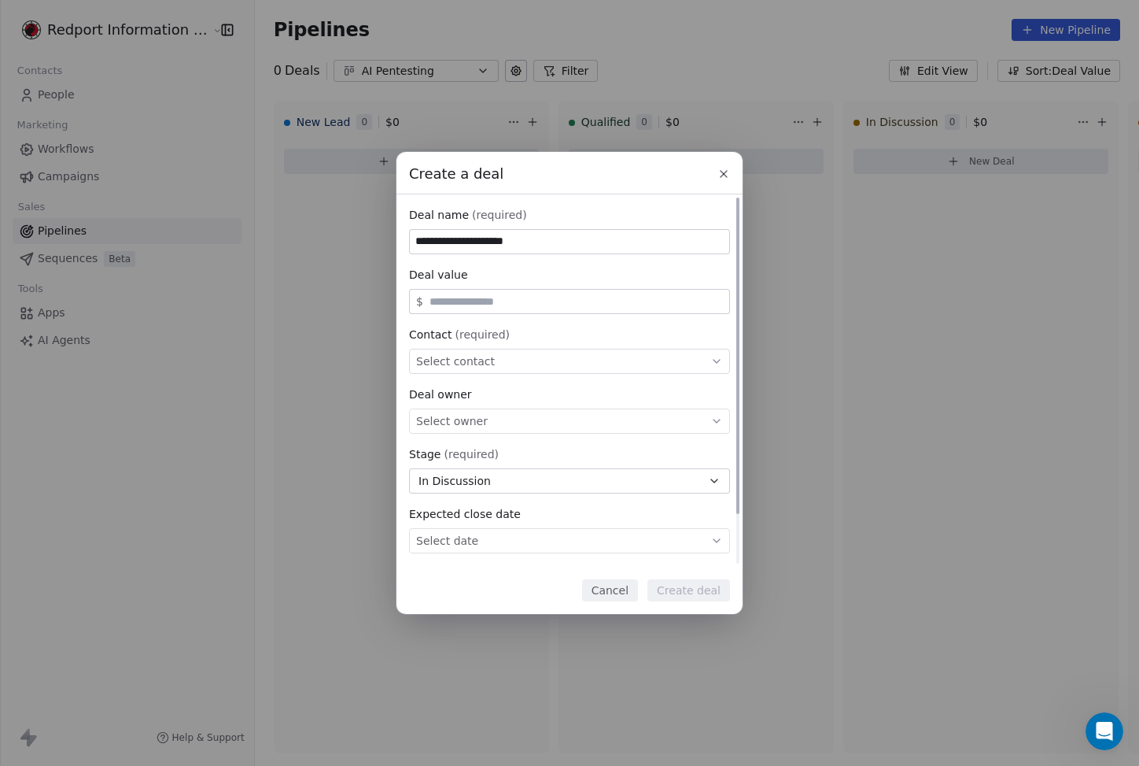
type input "**********"
click at [544, 296] on input "text" at bounding box center [576, 302] width 300 height 12
type input "******"
click at [536, 361] on div "Select contact" at bounding box center [569, 361] width 321 height 25
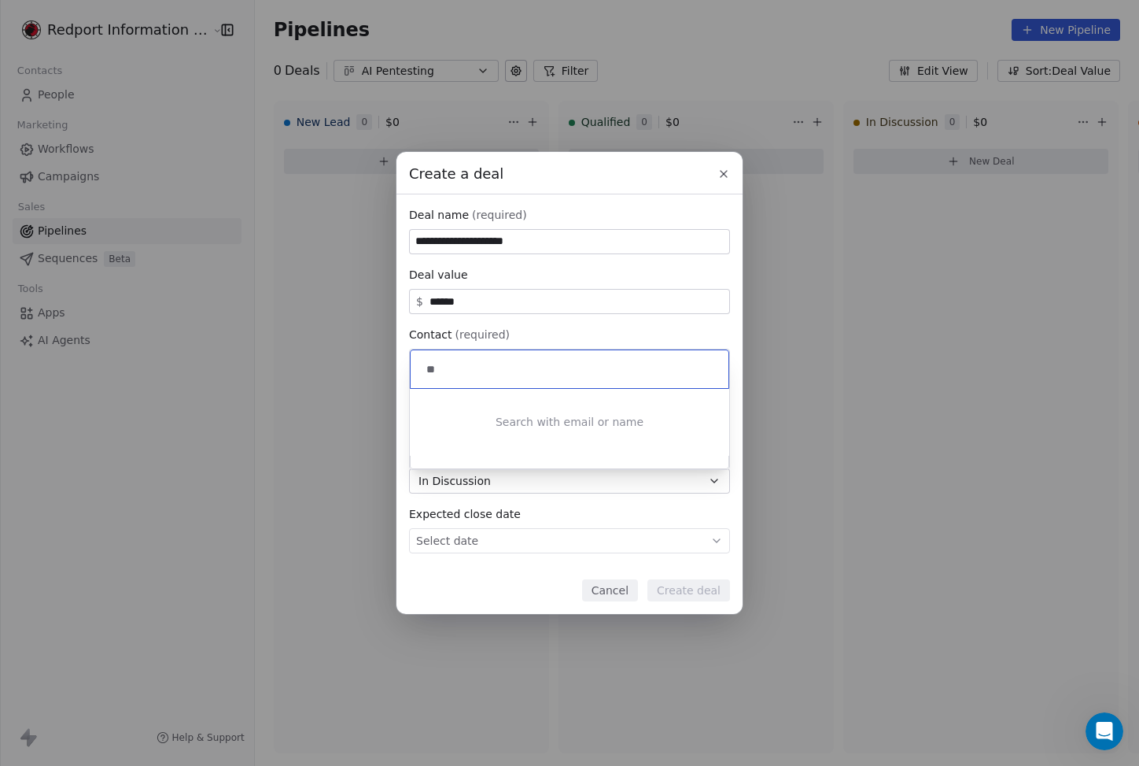
type input "*"
click at [563, 316] on div "**********" at bounding box center [569, 383] width 1139 height 462
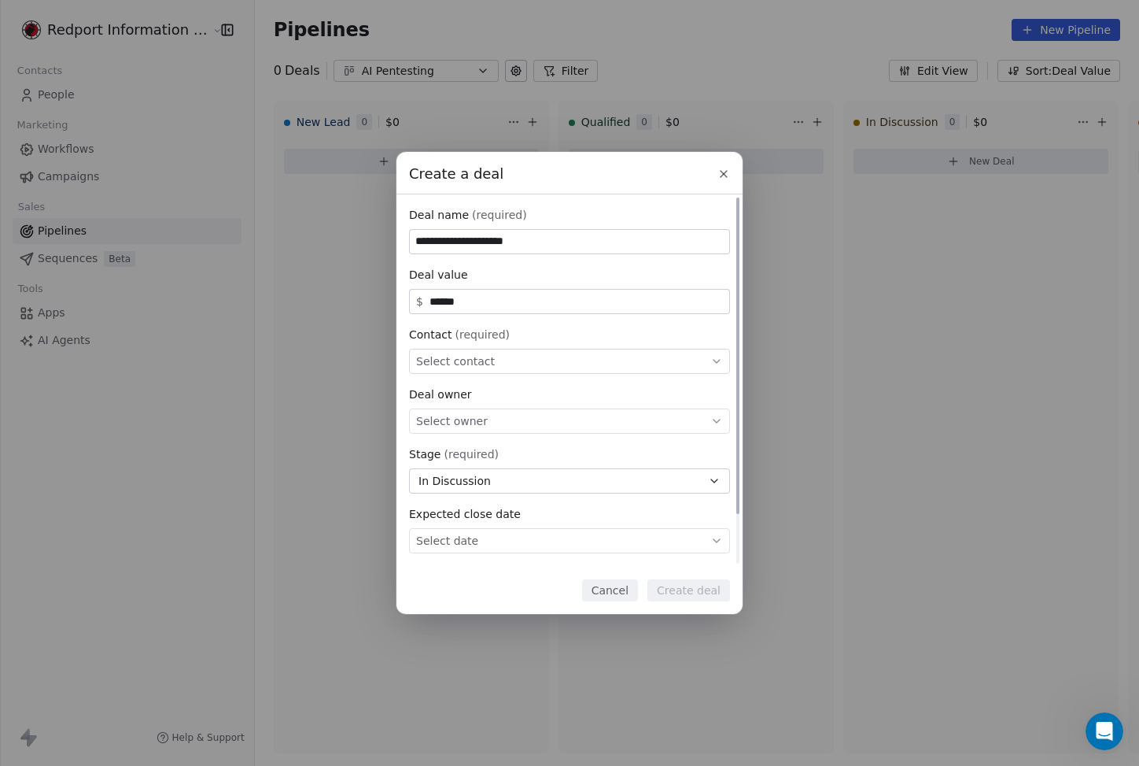
click at [566, 361] on div "Select contact" at bounding box center [569, 361] width 321 height 25
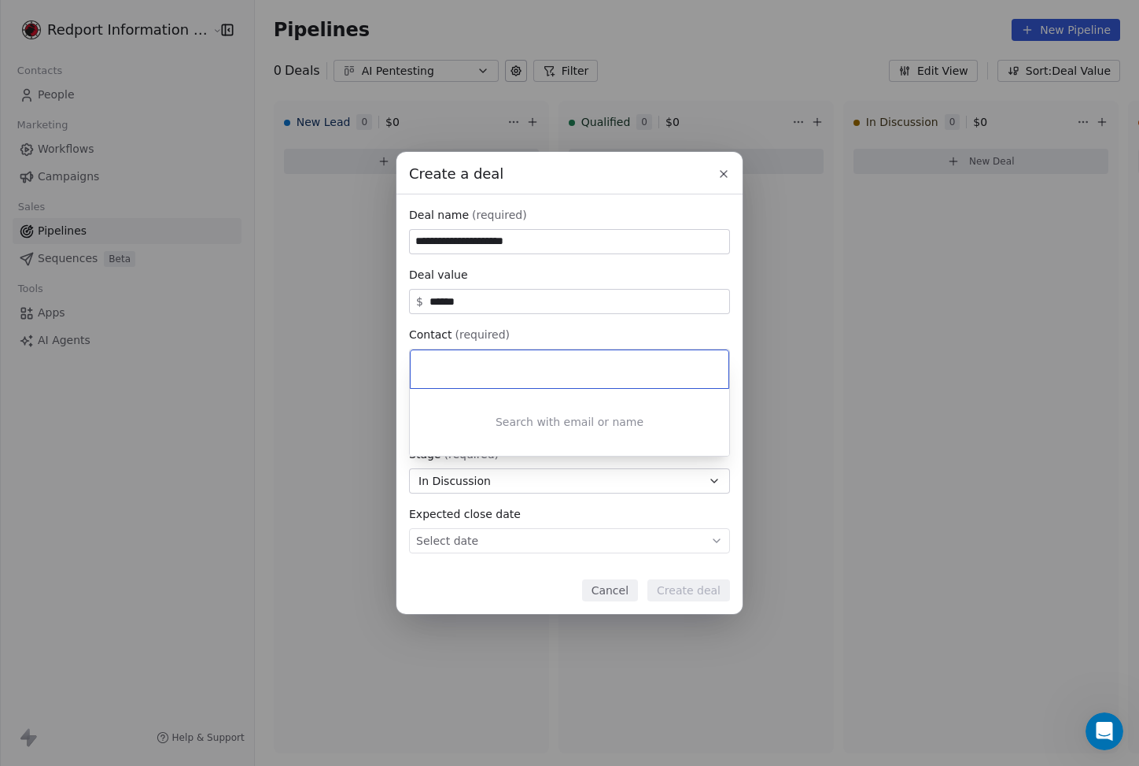
click at [556, 427] on div "Search with email or name" at bounding box center [569, 422] width 319 height 67
click at [560, 360] on div at bounding box center [570, 369] width 318 height 38
click at [548, 375] on input at bounding box center [571, 368] width 296 height 17
type input "****"
click at [565, 426] on div "Search with email or name" at bounding box center [569, 422] width 319 height 67
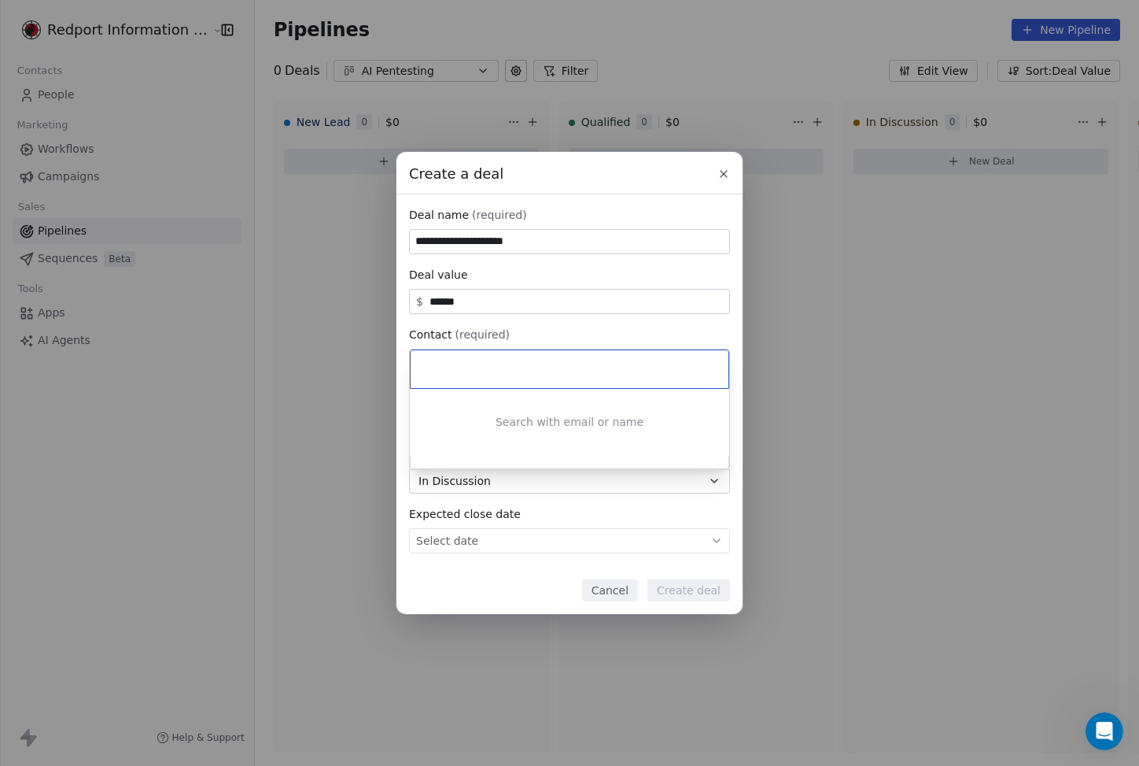
click at [562, 322] on div "**********" at bounding box center [569, 383] width 1139 height 462
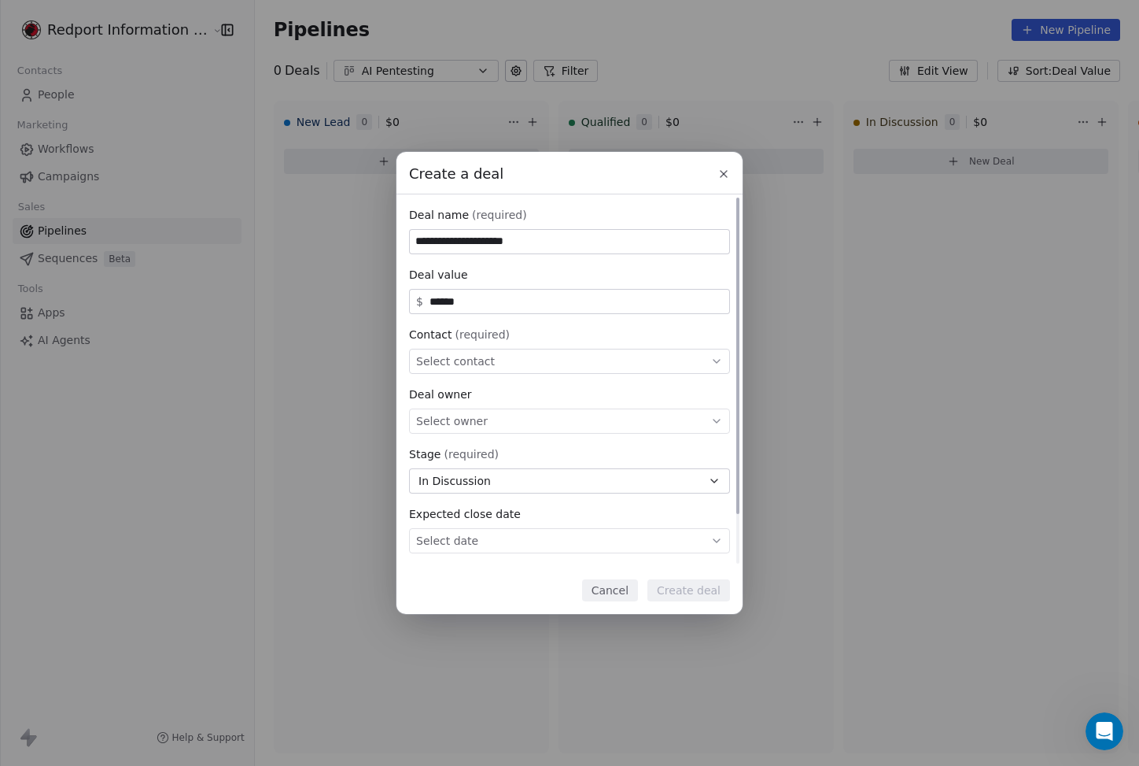
click at [550, 412] on div "Select owner" at bounding box center [569, 420] width 321 height 25
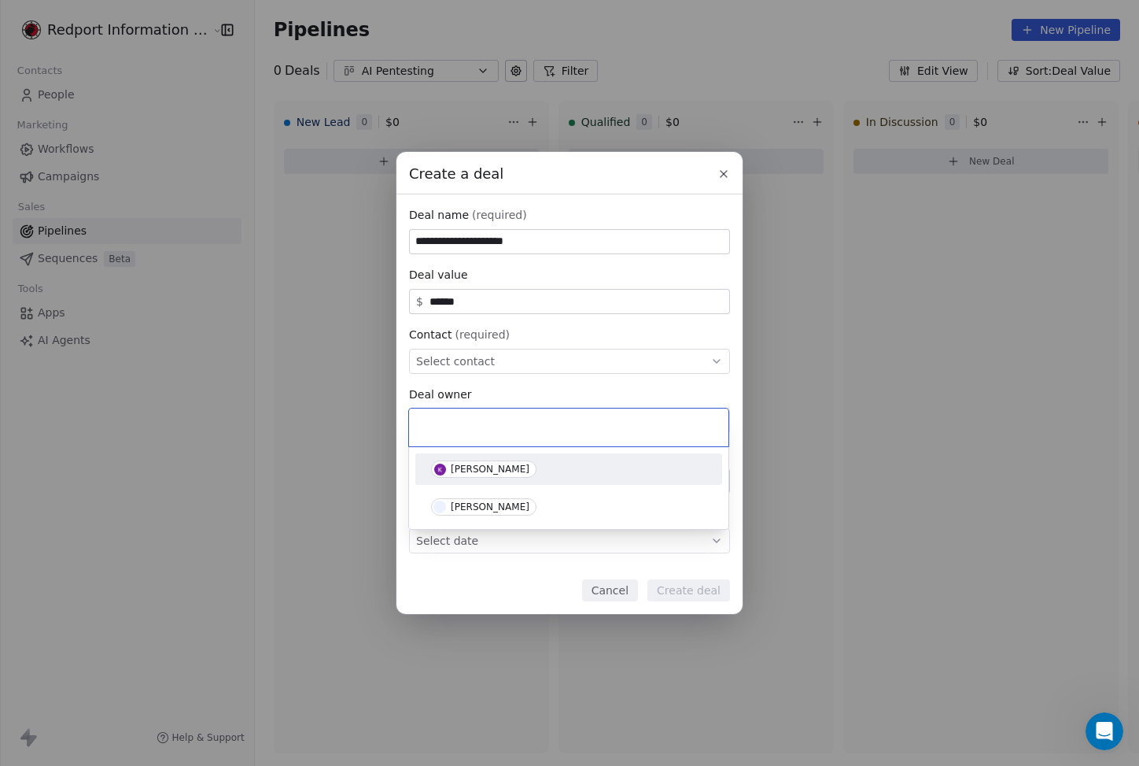
click at [545, 463] on div "[PERSON_NAME]" at bounding box center [568, 468] width 275 height 17
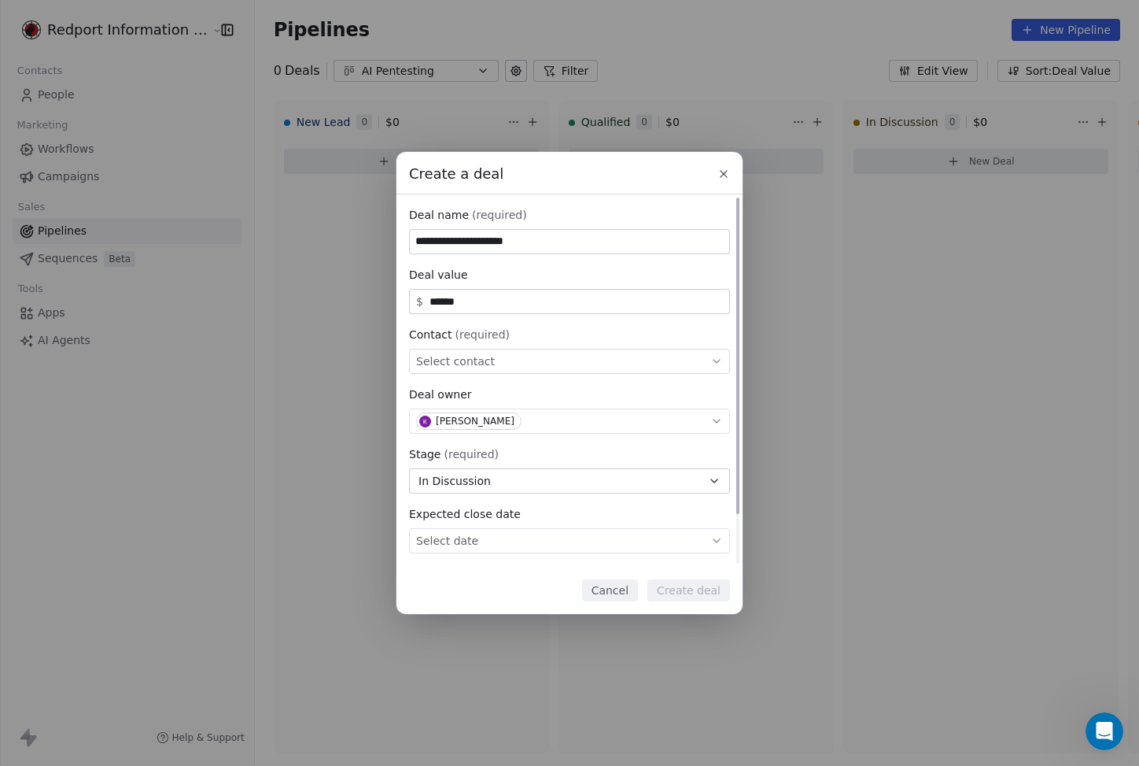
click at [541, 355] on div "Select contact" at bounding box center [569, 361] width 321 height 25
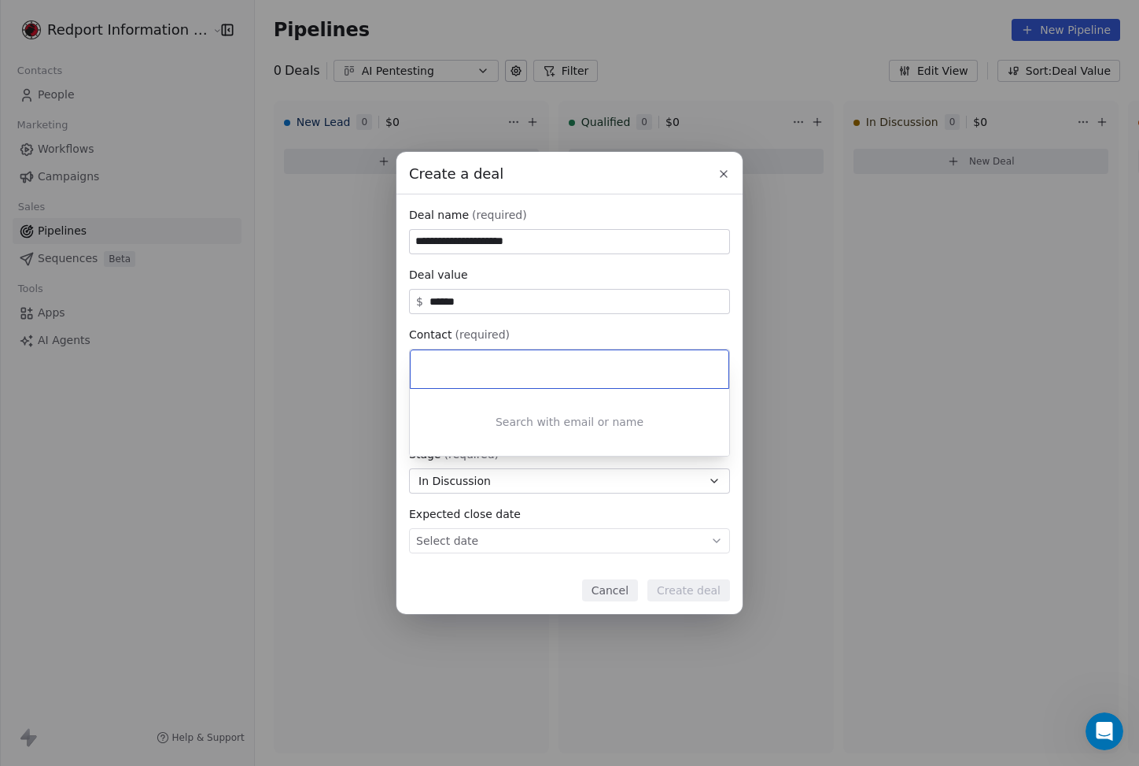
click at [521, 415] on div "Search with email or name" at bounding box center [569, 422] width 319 height 67
click at [516, 380] on div at bounding box center [570, 369] width 318 height 38
click at [720, 171] on div "**********" at bounding box center [569, 383] width 1139 height 462
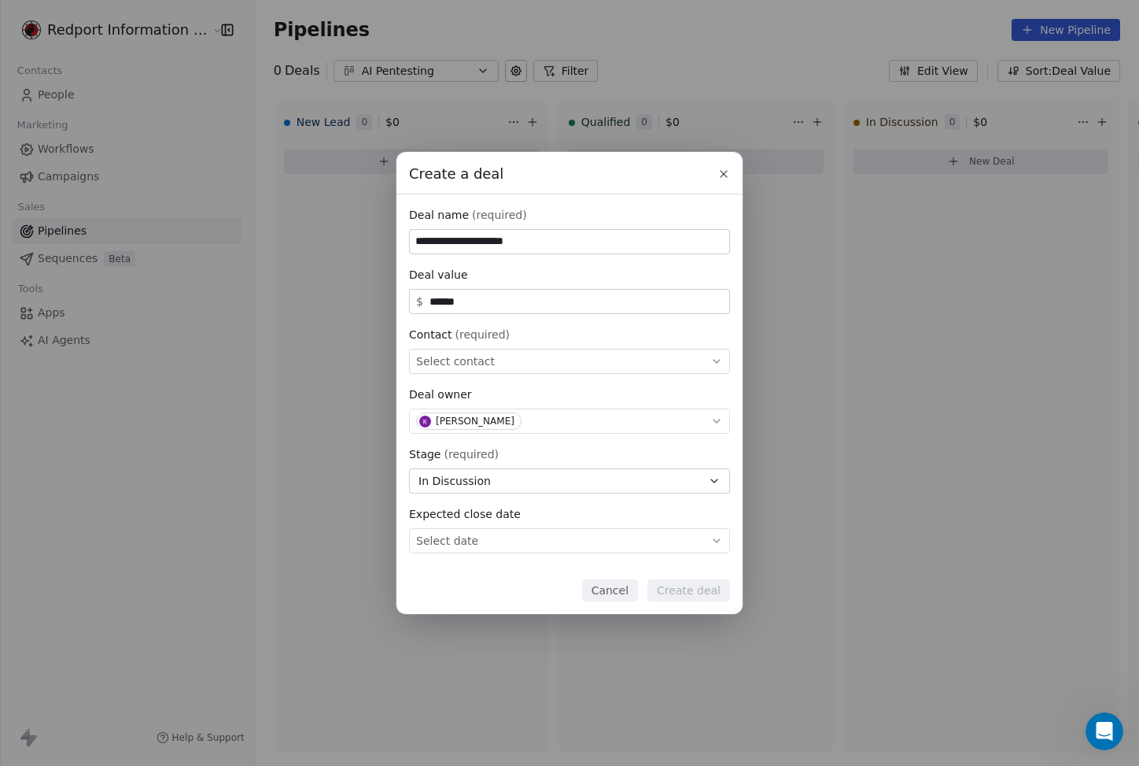
click at [718, 174] on icon at bounding box center [724, 174] width 13 height 13
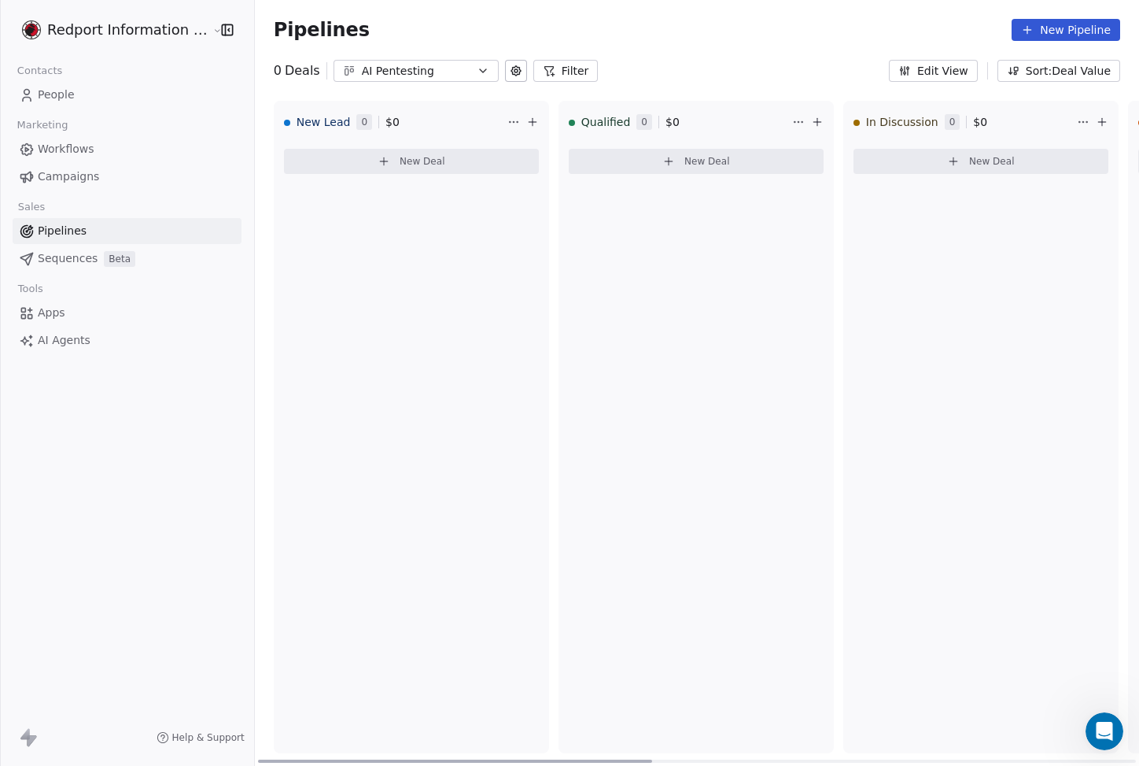
click at [361, 382] on div "New Lead 0 $ 0 New Deal" at bounding box center [411, 427] width 275 height 652
click at [63, 83] on link "People" at bounding box center [127, 95] width 229 height 26
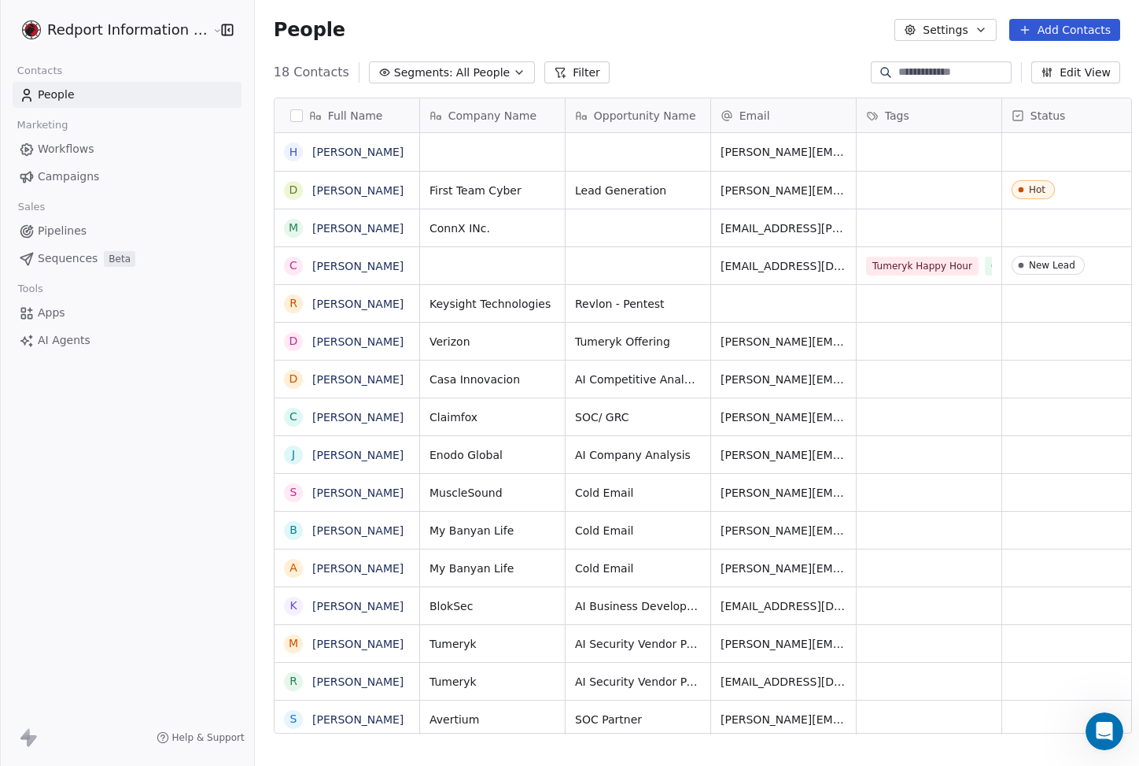
scroll to position [662, 884]
click at [946, 68] on input at bounding box center [954, 73] width 110 height 16
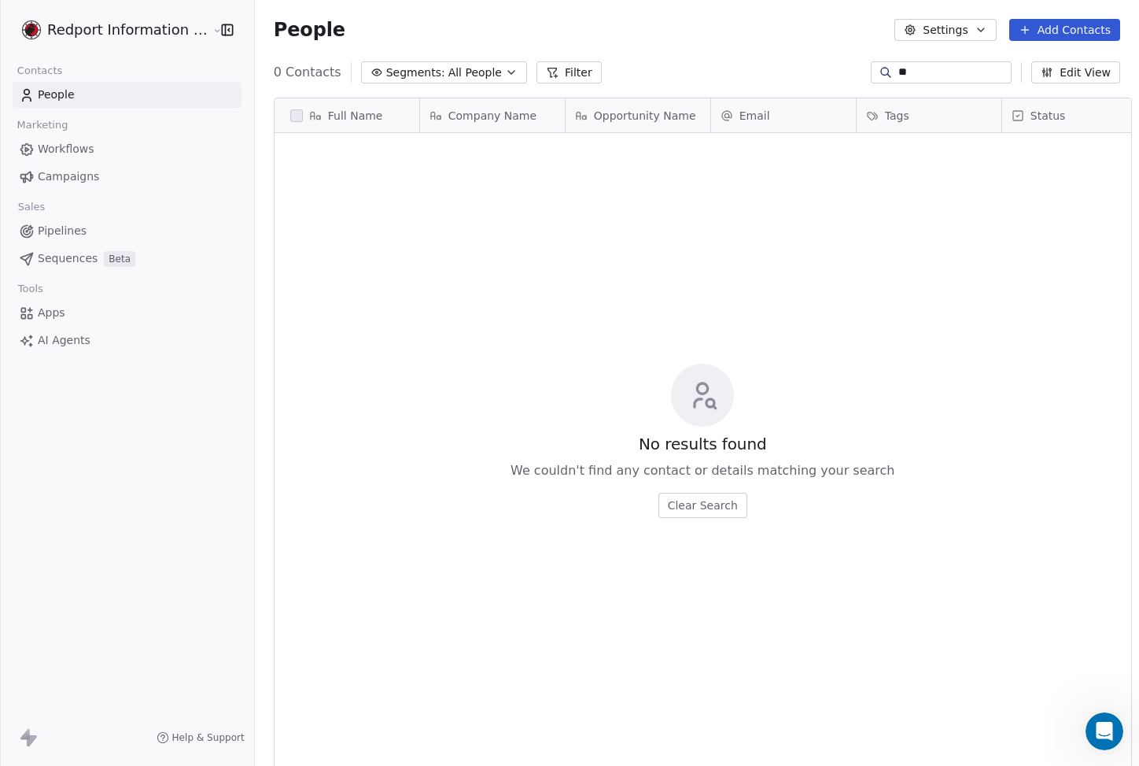
type input "*"
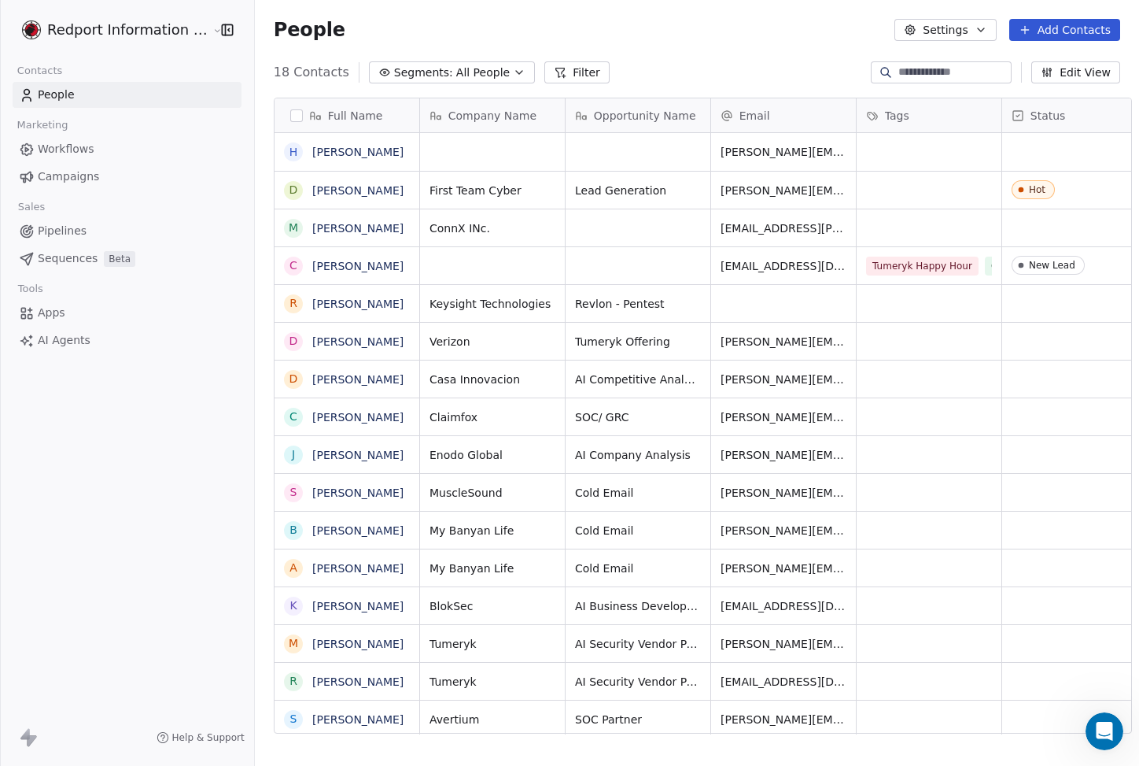
click at [847, 54] on div "People Settings Add Contacts" at bounding box center [697, 30] width 884 height 60
click at [1092, 33] on button "Add Contacts" at bounding box center [1065, 30] width 111 height 22
click at [1035, 61] on span "Create new contact" at bounding box center [1070, 64] width 108 height 17
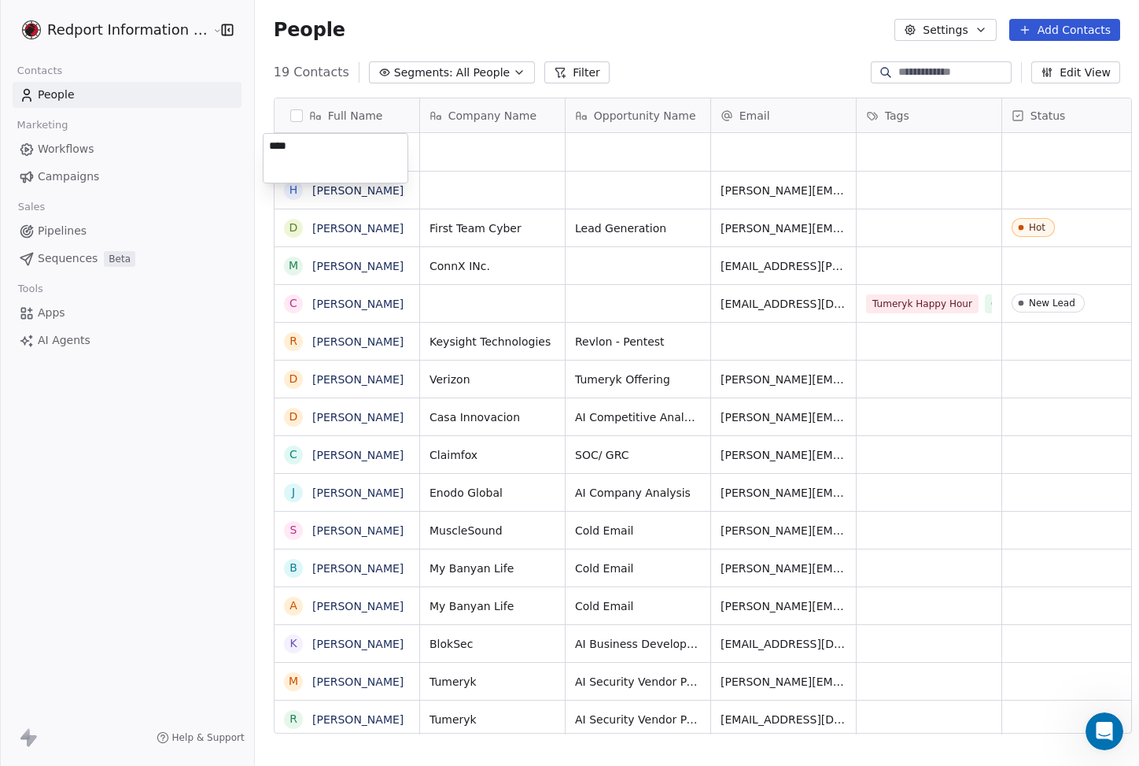
type textarea "****"
click at [473, 132] on html "Redport Information Assurance Contacts People Marketing Workflows Campaigns Sal…" at bounding box center [569, 383] width 1139 height 766
click at [312, 149] on link "[PERSON_NAME]" at bounding box center [357, 152] width 91 height 13
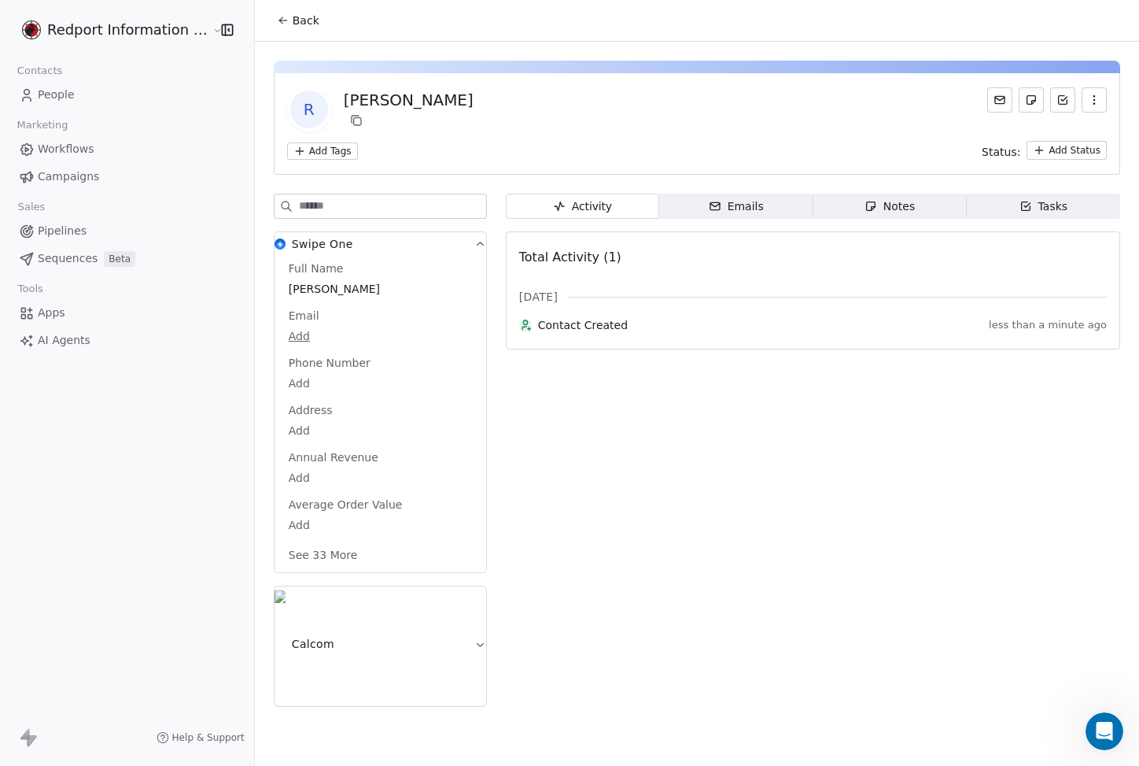
click at [286, 337] on body "Redport Information Assurance Contacts People Marketing Workflows Campaigns Sal…" at bounding box center [569, 383] width 1139 height 766
type input "**********"
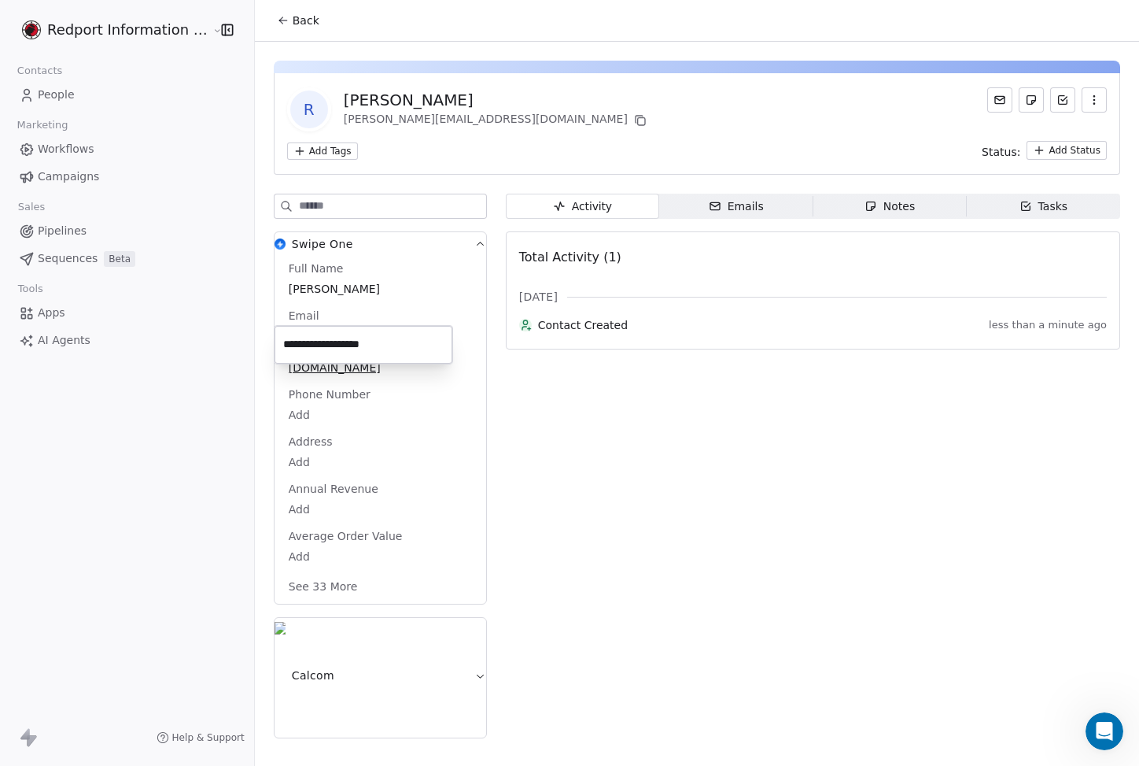
click at [313, 398] on html "**********" at bounding box center [569, 383] width 1139 height 766
click at [318, 572] on button "See 33 More" at bounding box center [323, 586] width 88 height 28
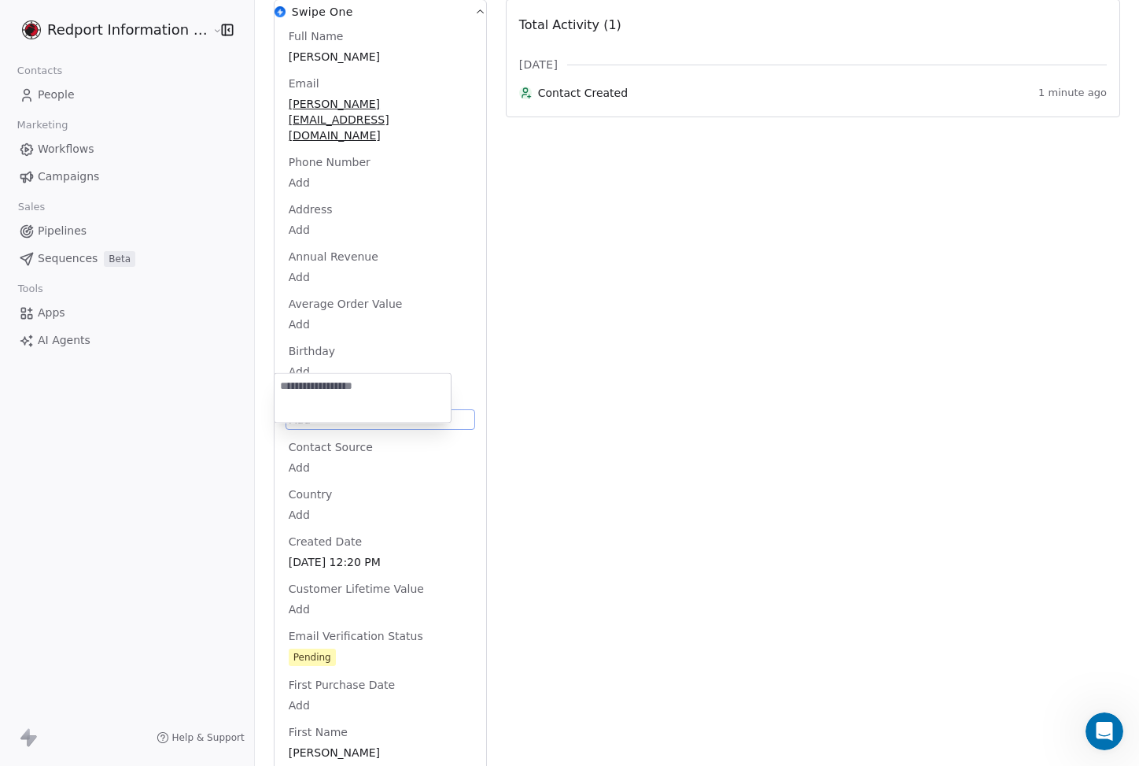
scroll to position [237, 0]
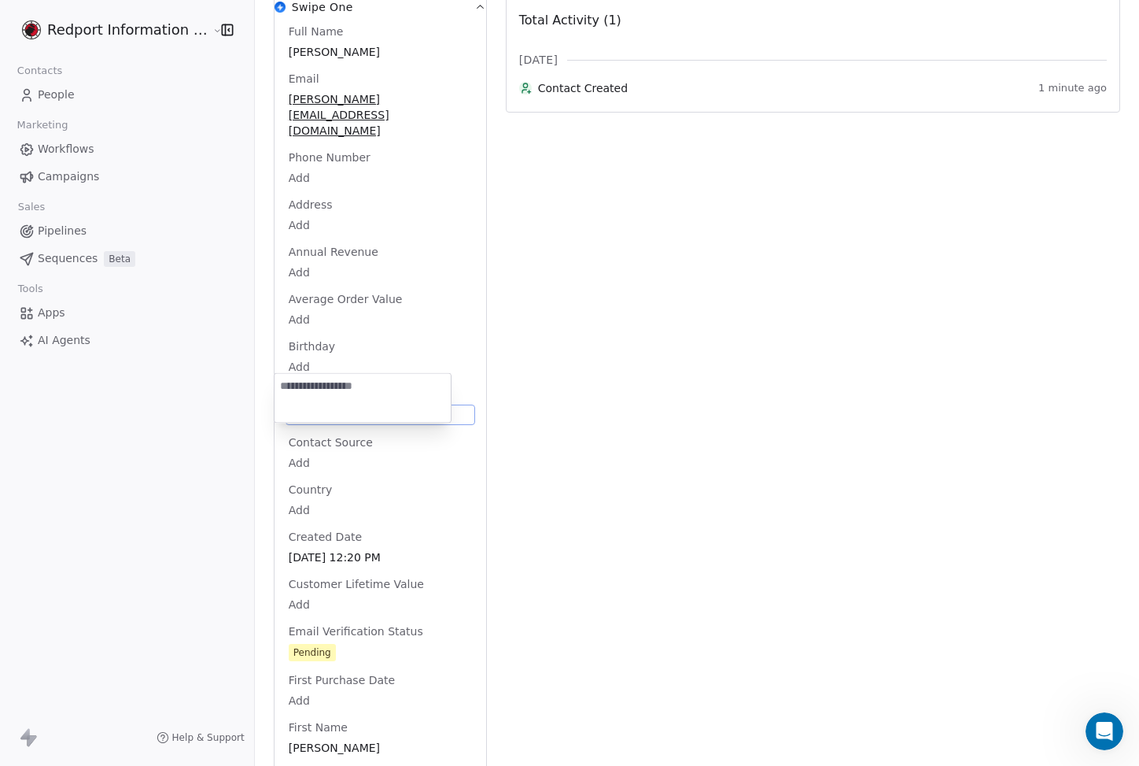
click at [293, 388] on body "Redport Information Assurance Contacts People Marketing Workflows Campaigns Sal…" at bounding box center [569, 383] width 1139 height 766
type textarea "**********"
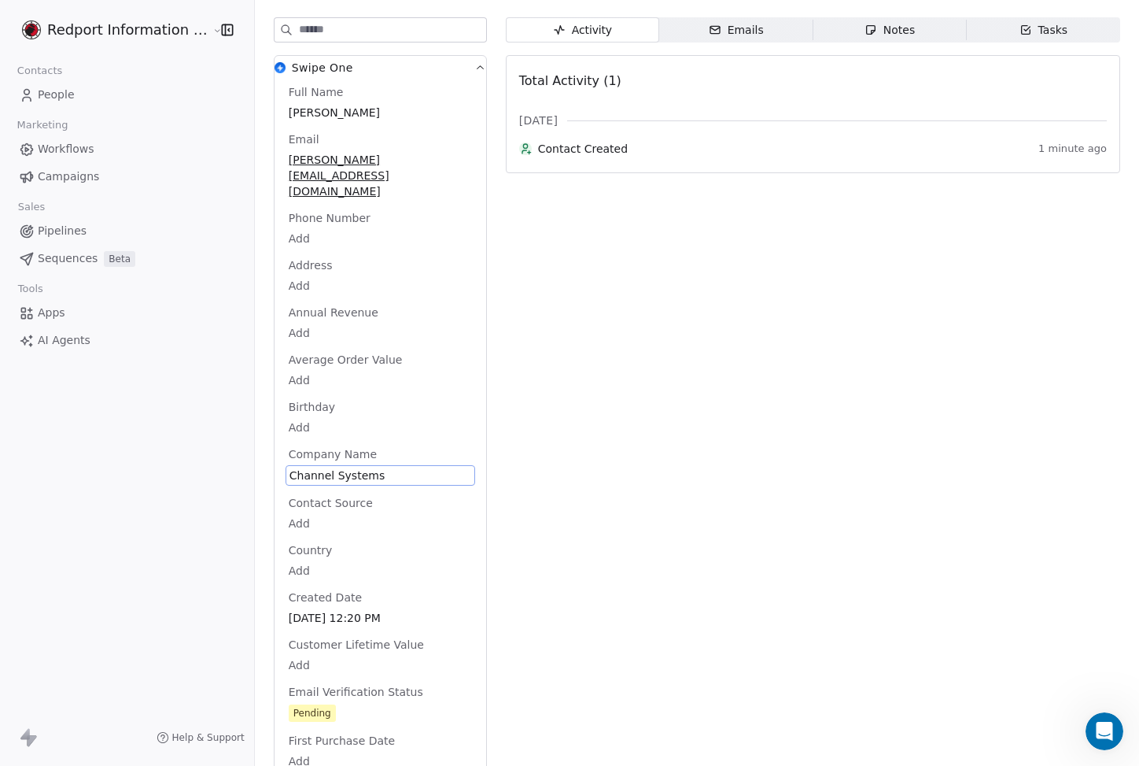
scroll to position [0, 0]
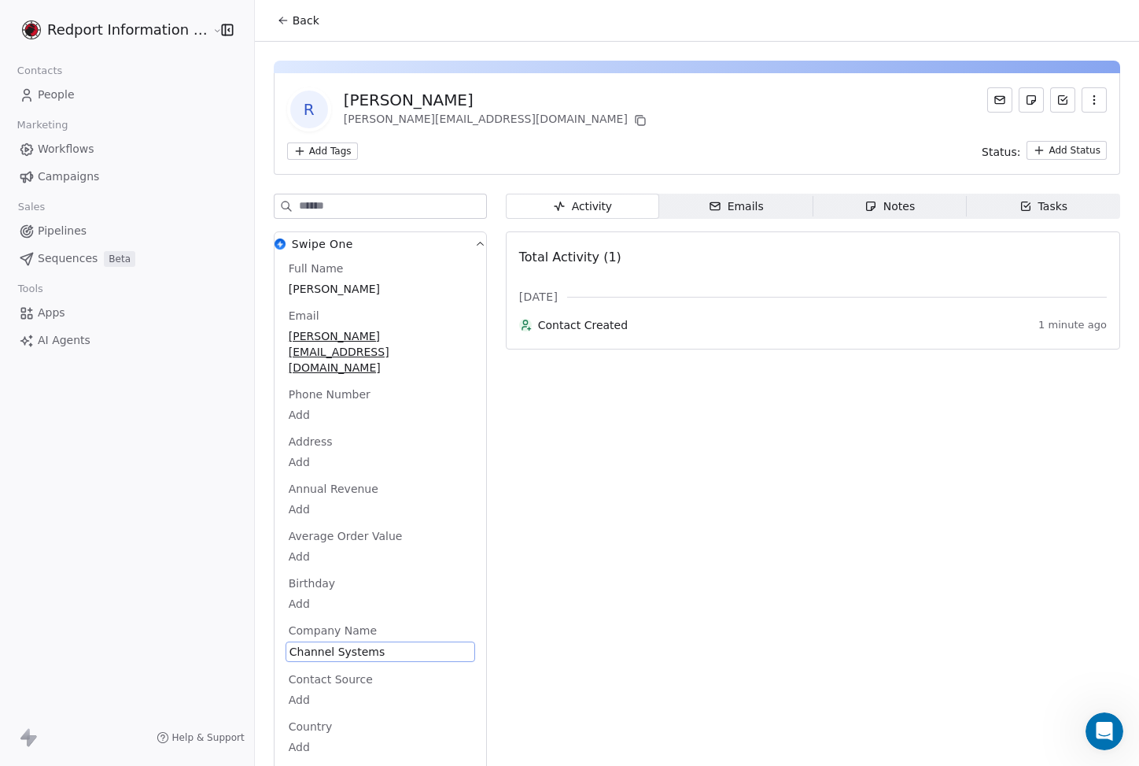
click at [79, 182] on span "Campaigns" at bounding box center [68, 176] width 61 height 17
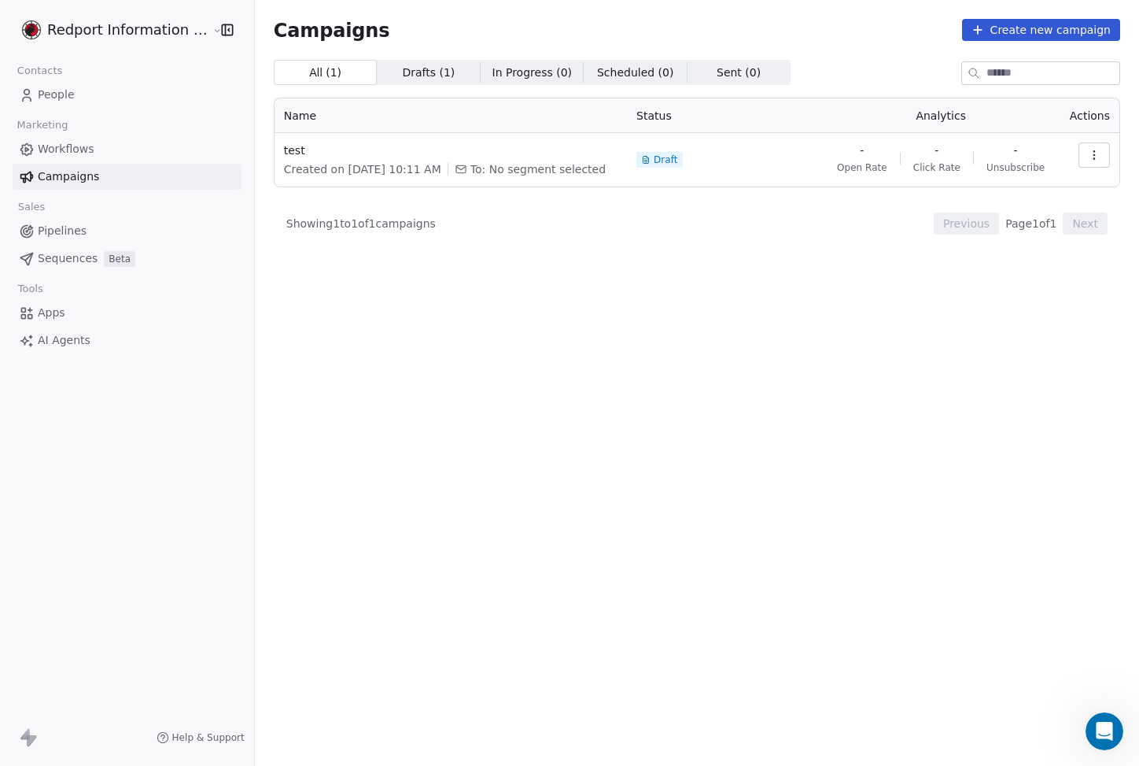
click at [78, 228] on span "Pipelines" at bounding box center [62, 231] width 49 height 17
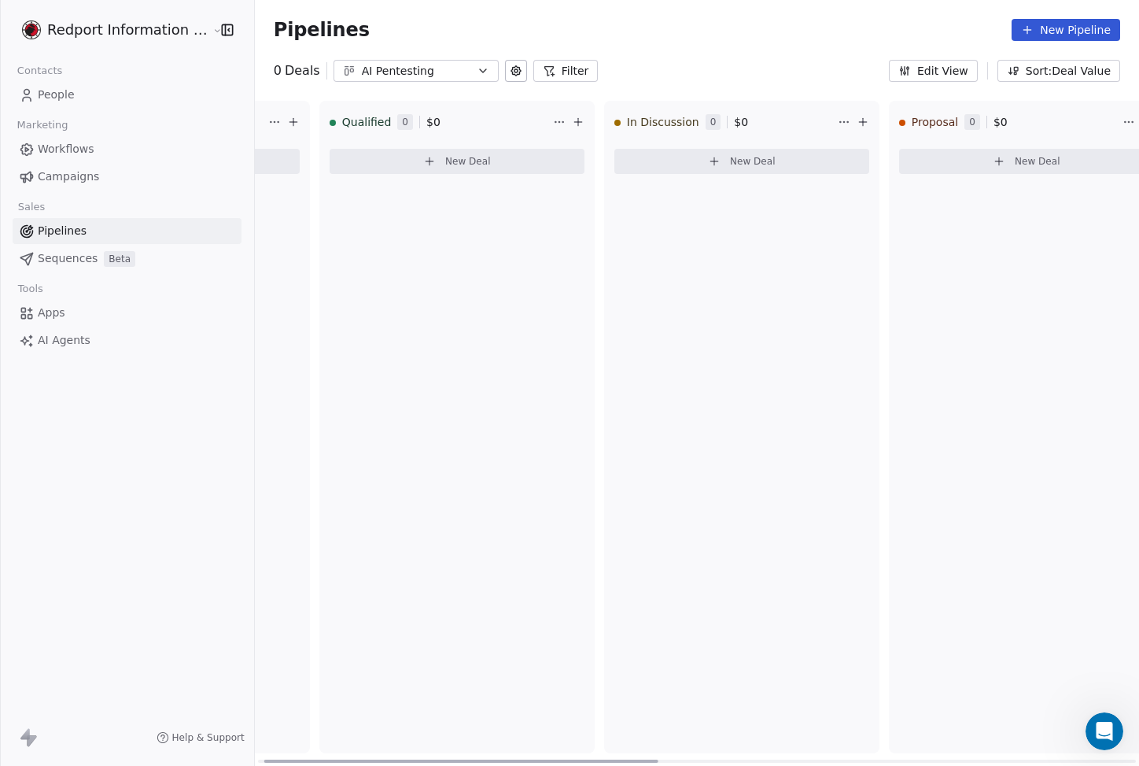
scroll to position [0, 469]
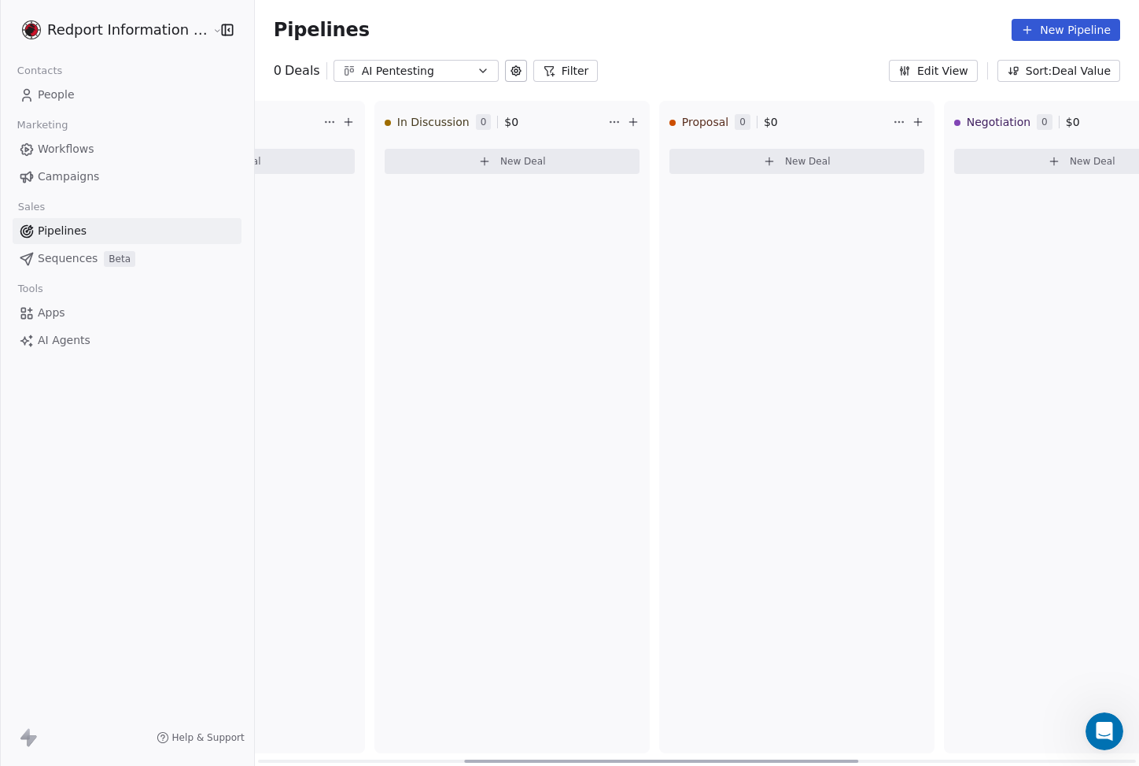
drag, startPoint x: 573, startPoint y: 758, endPoint x: 780, endPoint y: 746, distance: 207.3
click at [780, 759] on div at bounding box center [661, 760] width 394 height 3
click at [814, 168] on button "New Deal" at bounding box center [797, 161] width 255 height 25
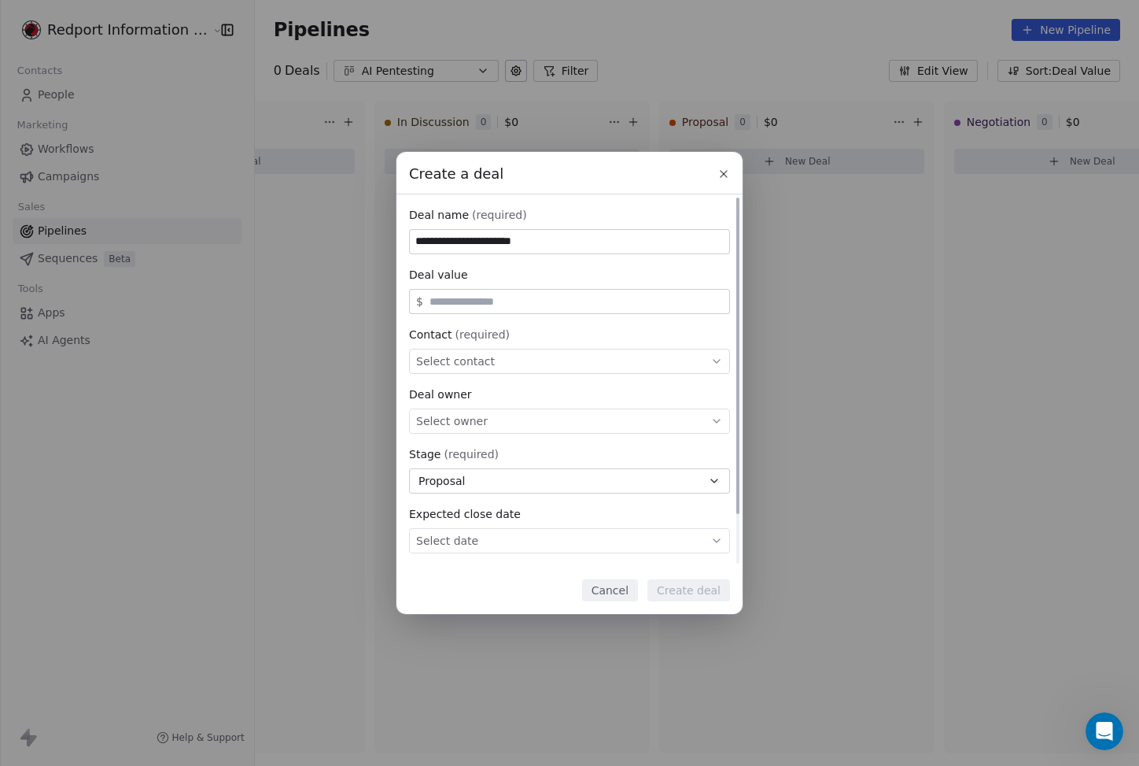
type input "**********"
click at [590, 301] on input "text" at bounding box center [576, 302] width 300 height 12
type input "******"
click at [526, 356] on div "Select contact" at bounding box center [569, 361] width 321 height 25
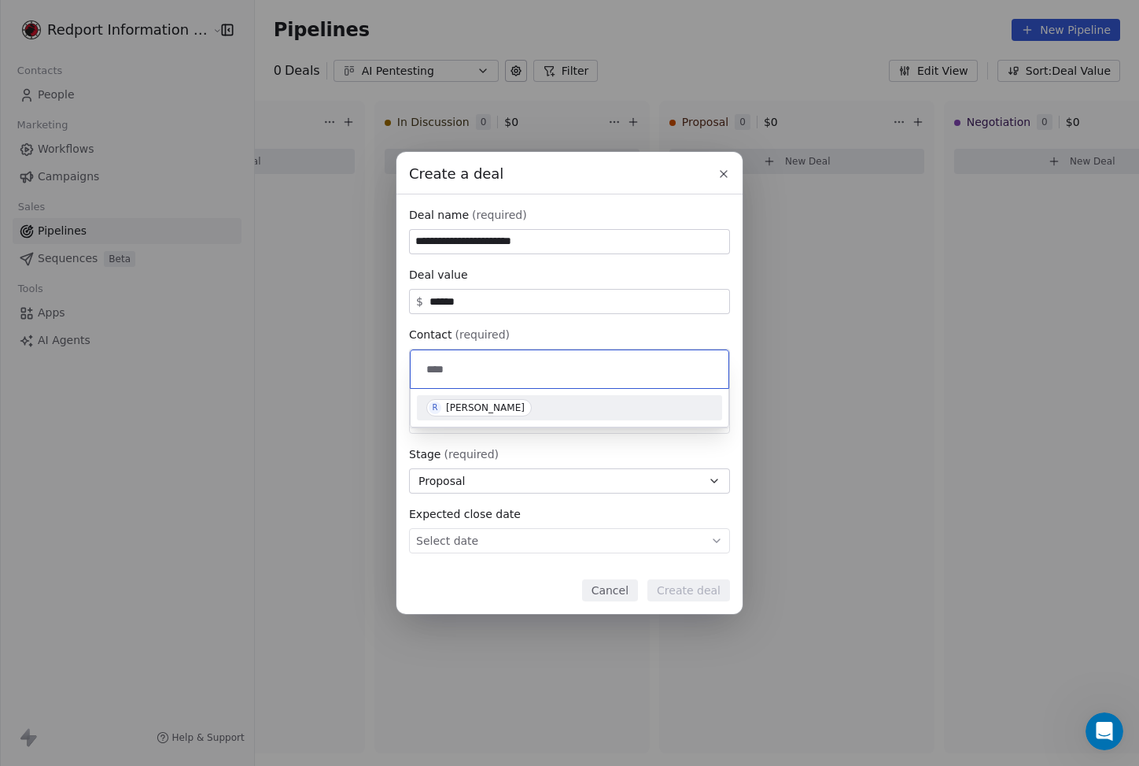
type input "****"
click at [517, 411] on div "[PERSON_NAME]" at bounding box center [569, 407] width 286 height 17
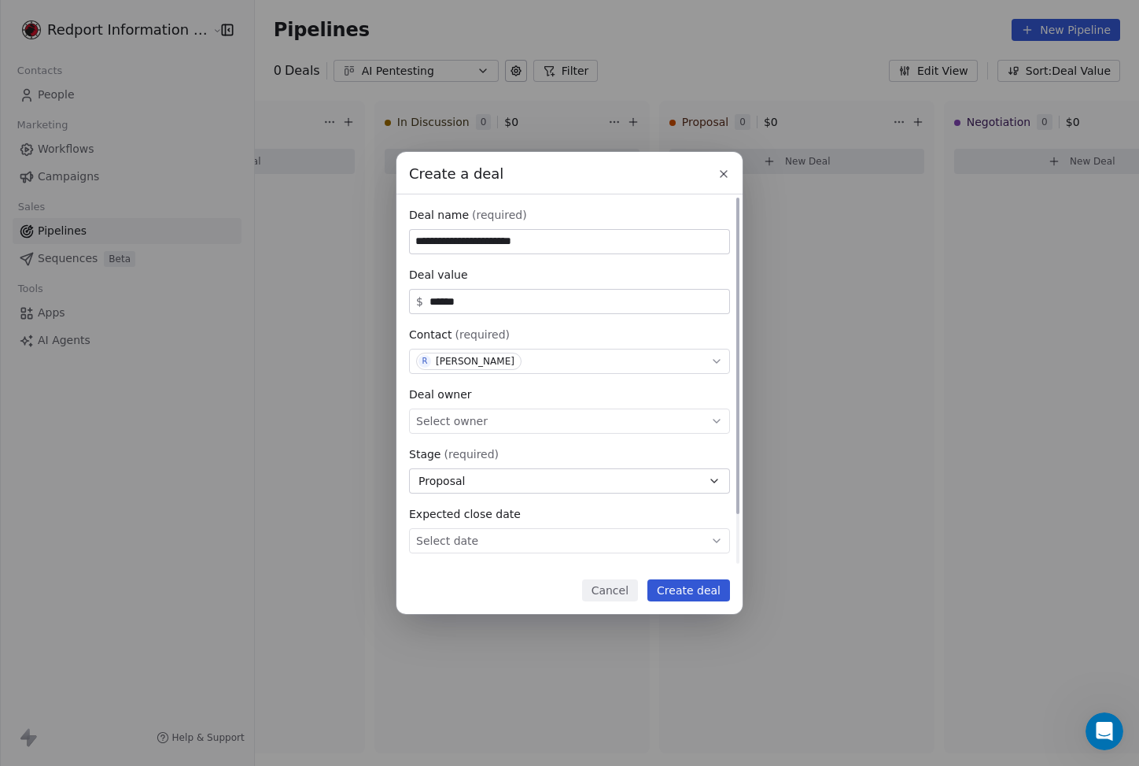
click at [537, 423] on div "Select owner" at bounding box center [569, 420] width 321 height 25
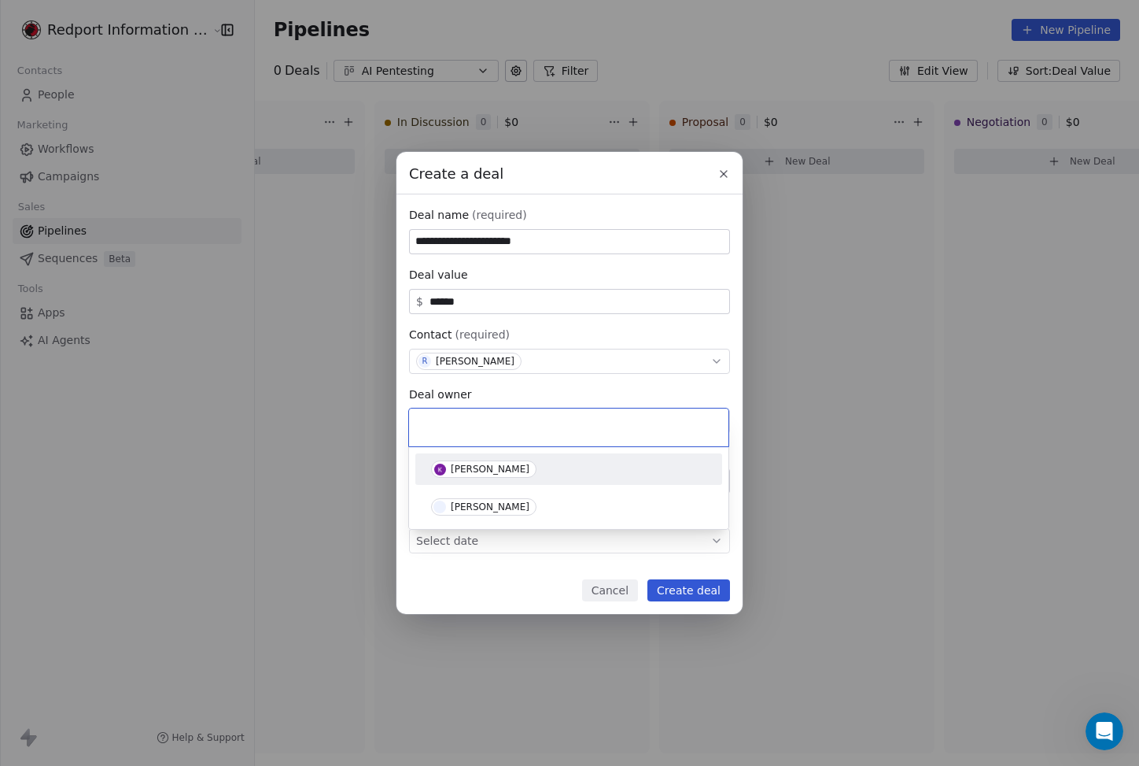
click at [537, 463] on div "[PERSON_NAME]" at bounding box center [568, 468] width 275 height 17
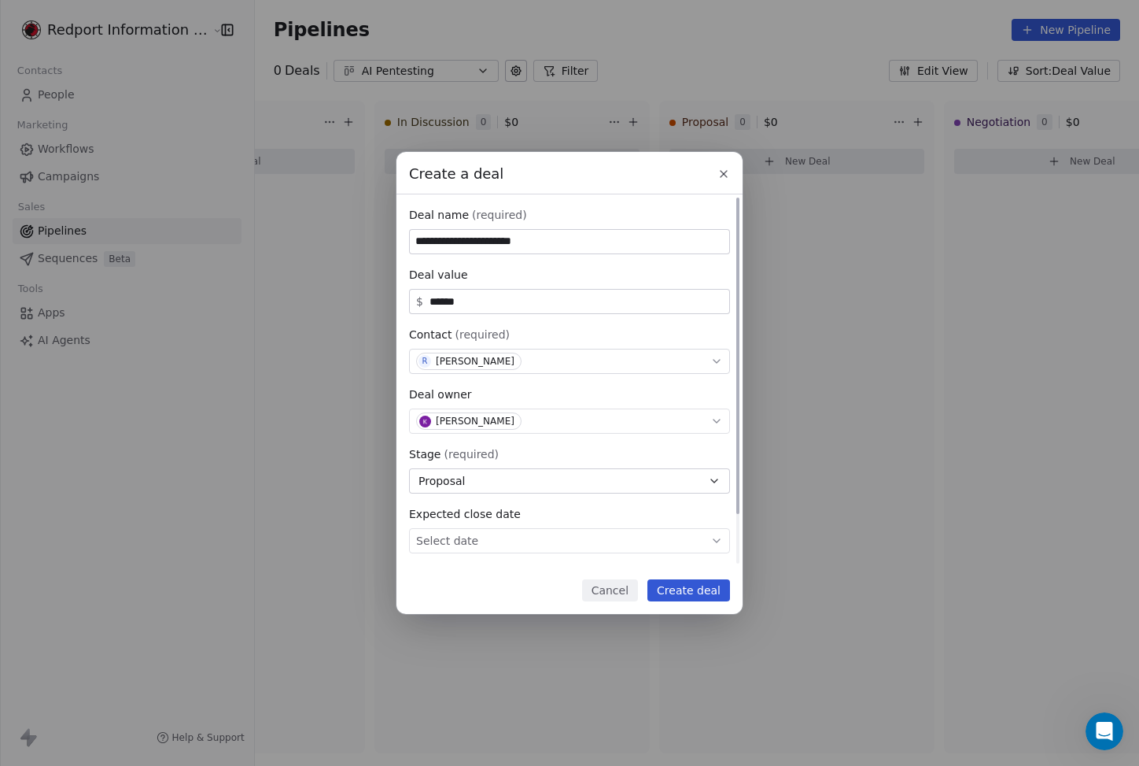
click at [537, 547] on body "**********" at bounding box center [569, 383] width 1139 height 766
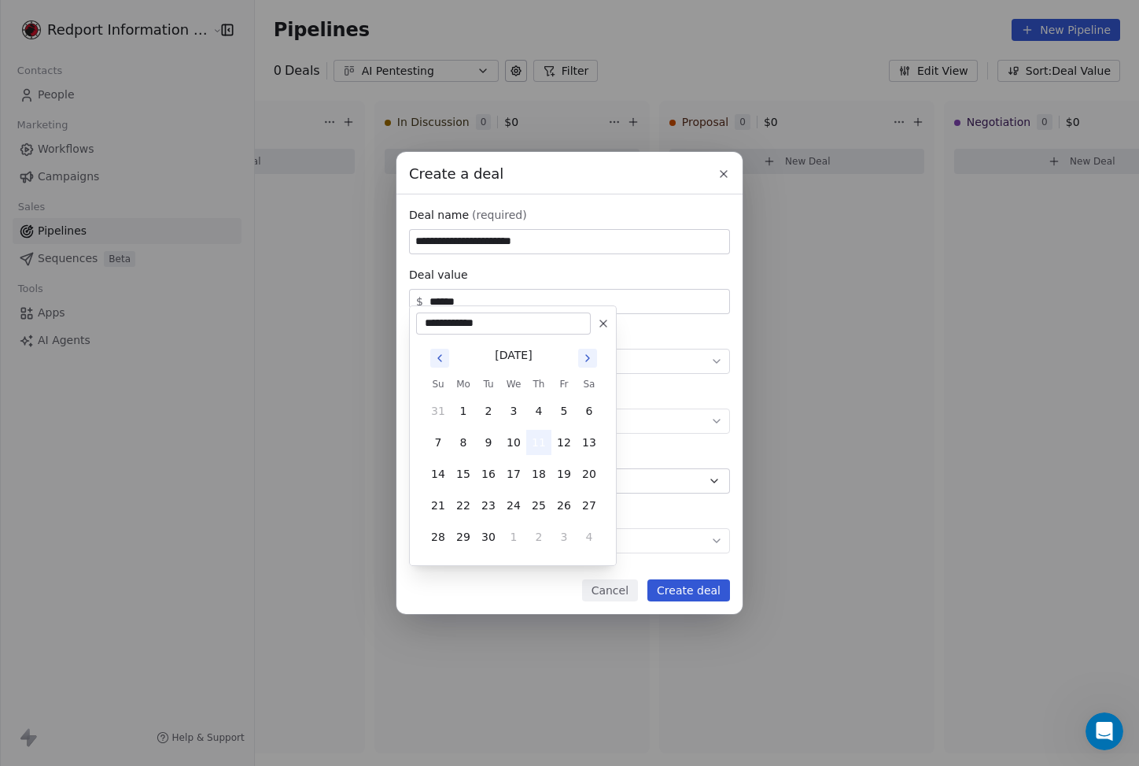
click at [539, 445] on button "11" at bounding box center [538, 442] width 25 height 25
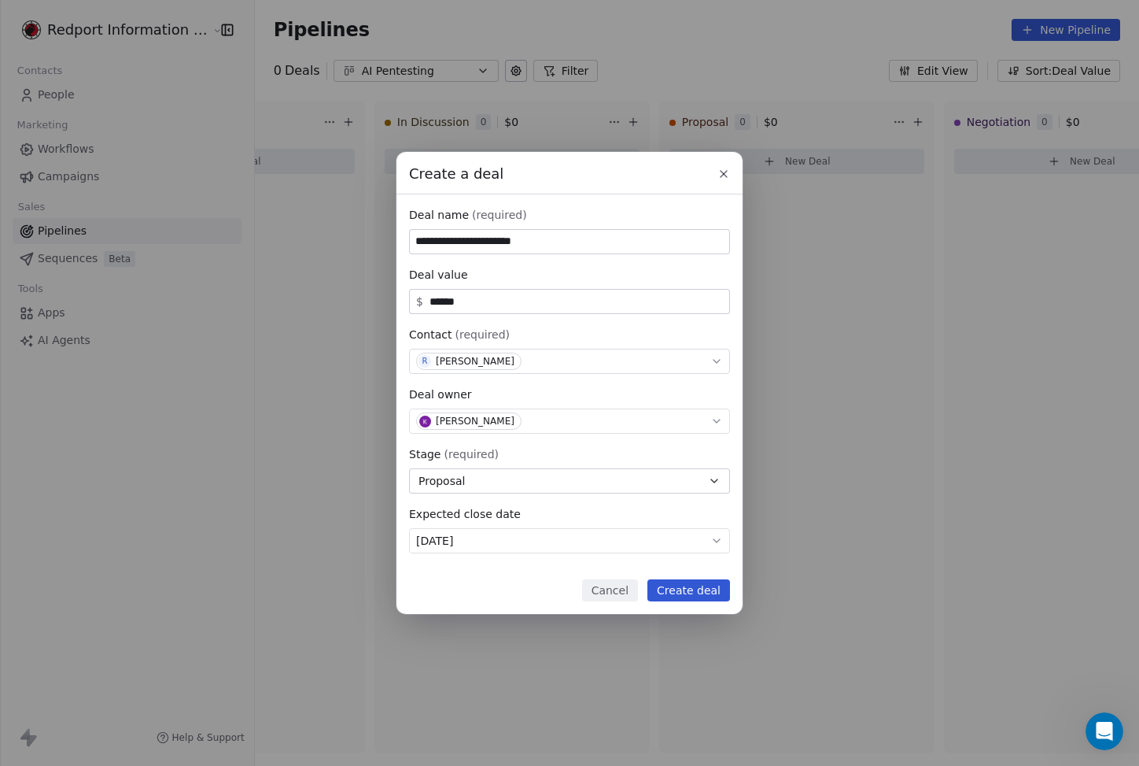
click at [701, 589] on button "Create deal" at bounding box center [689, 590] width 83 height 22
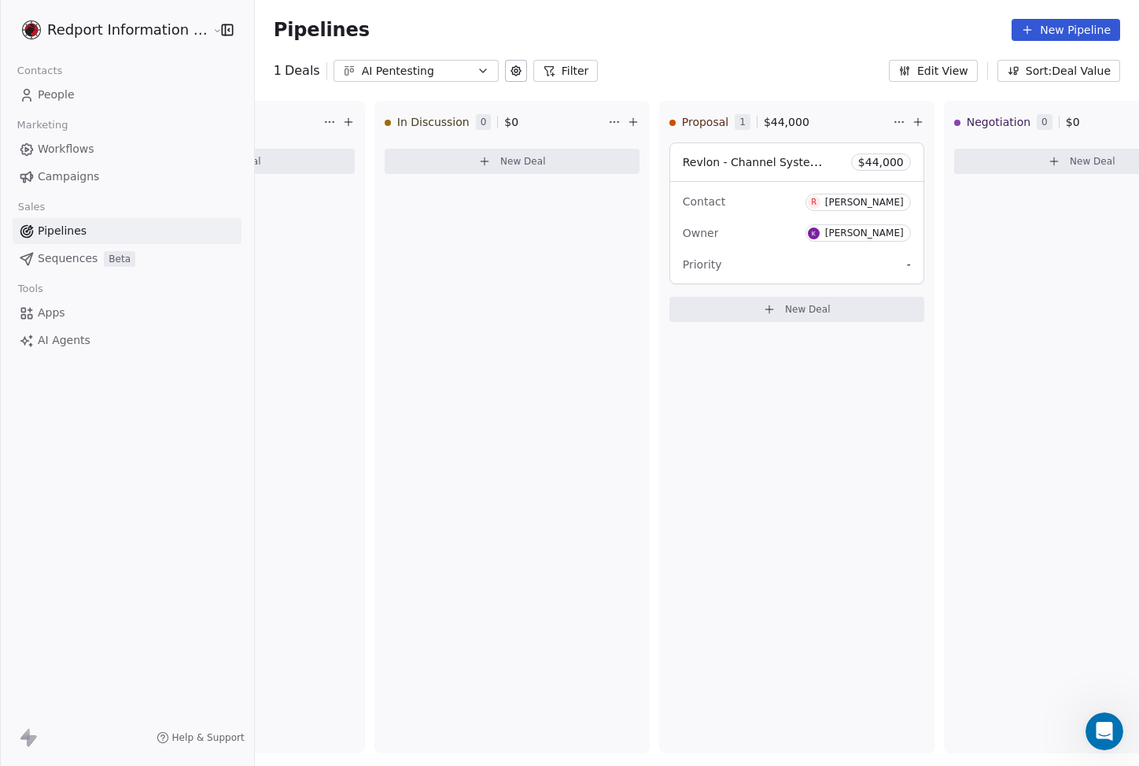
click at [419, 75] on div "AI Pentesting" at bounding box center [416, 71] width 109 height 17
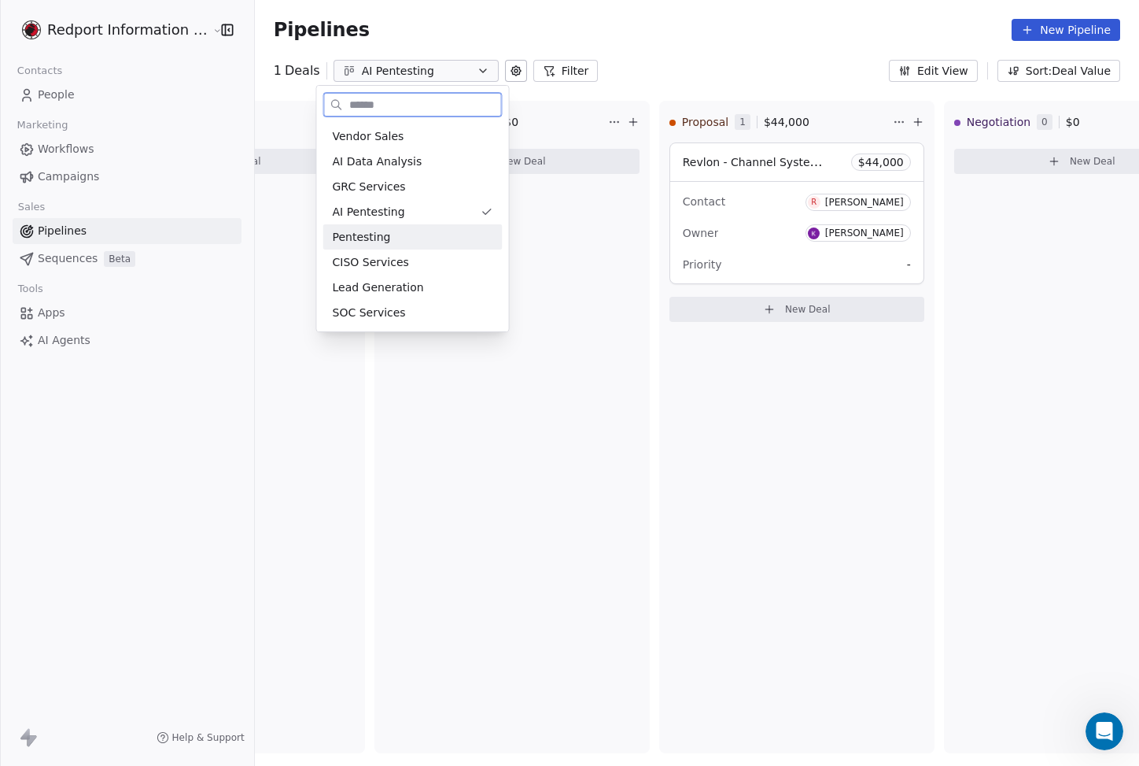
click at [408, 229] on div "Pentesting" at bounding box center [413, 237] width 161 height 17
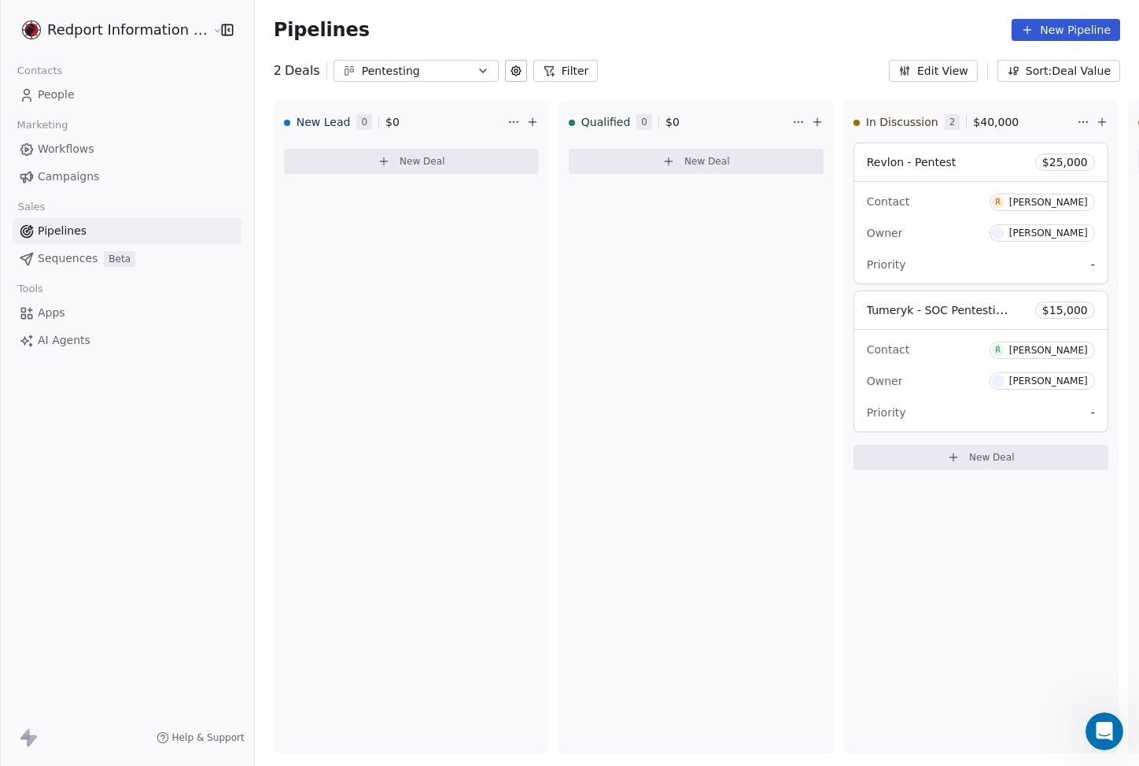
click at [452, 71] on div "Pentesting" at bounding box center [416, 71] width 109 height 17
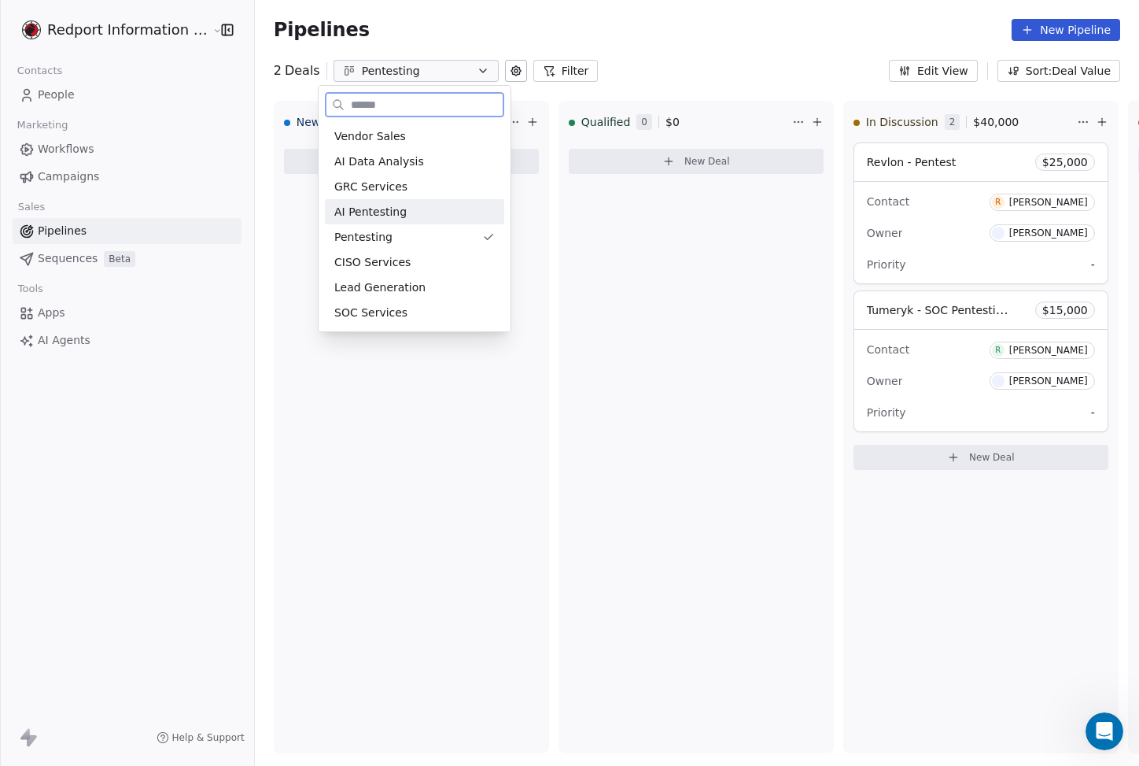
click at [430, 202] on div "AI Pentesting" at bounding box center [414, 211] width 179 height 25
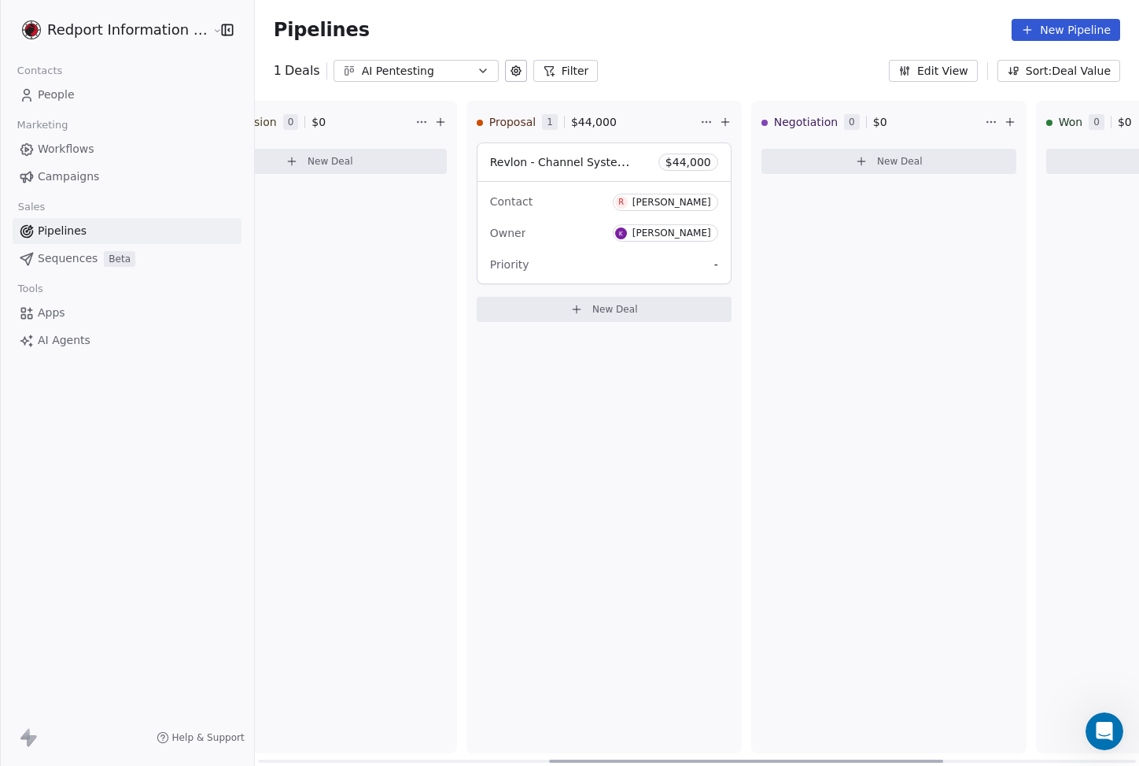
drag, startPoint x: 500, startPoint y: 762, endPoint x: 784, endPoint y: 714, distance: 287.9
click at [789, 759] on div at bounding box center [746, 760] width 394 height 3
click at [582, 211] on div "Contact R [PERSON_NAME]" at bounding box center [608, 201] width 228 height 26
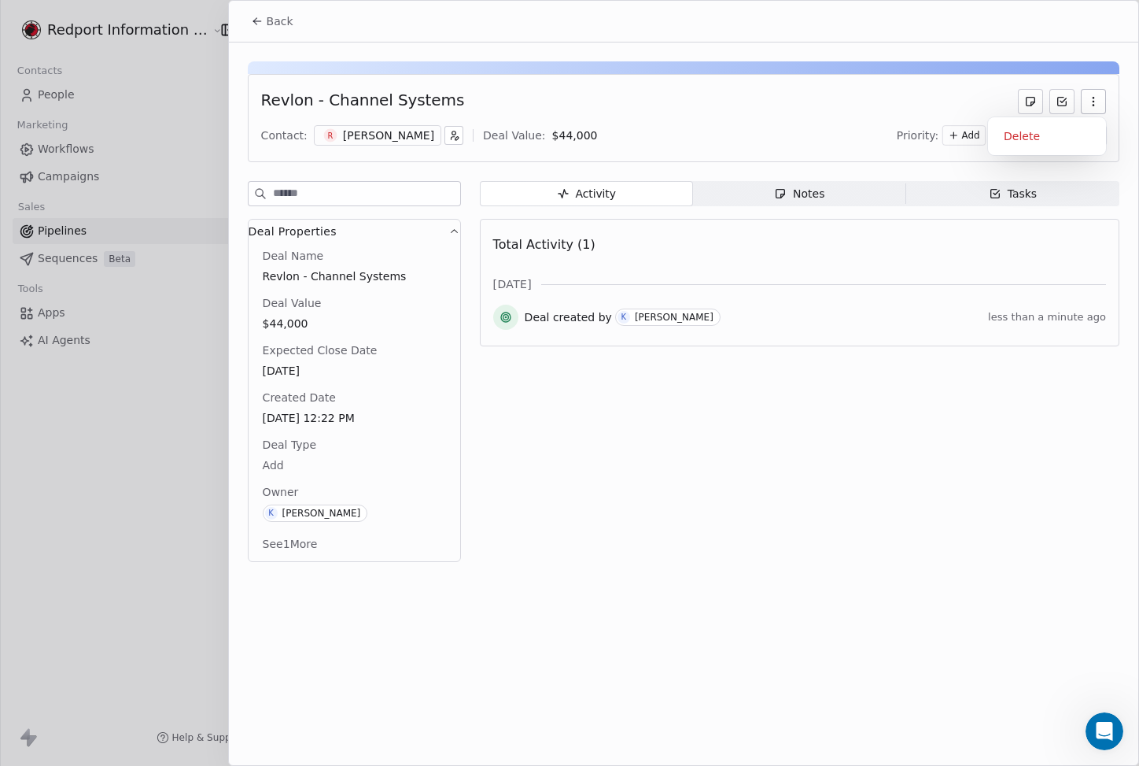
click at [1090, 100] on icon "button" at bounding box center [1093, 101] width 13 height 13
click at [1069, 137] on div "Delete" at bounding box center [1047, 136] width 105 height 25
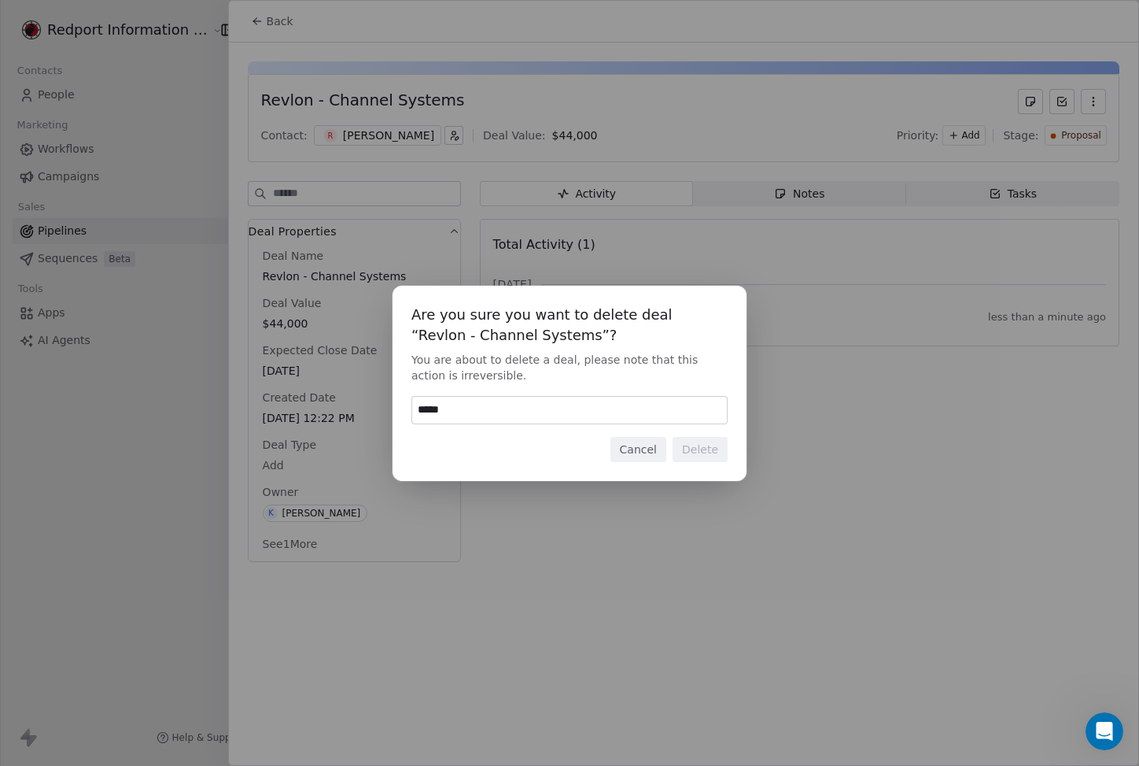
type input "******"
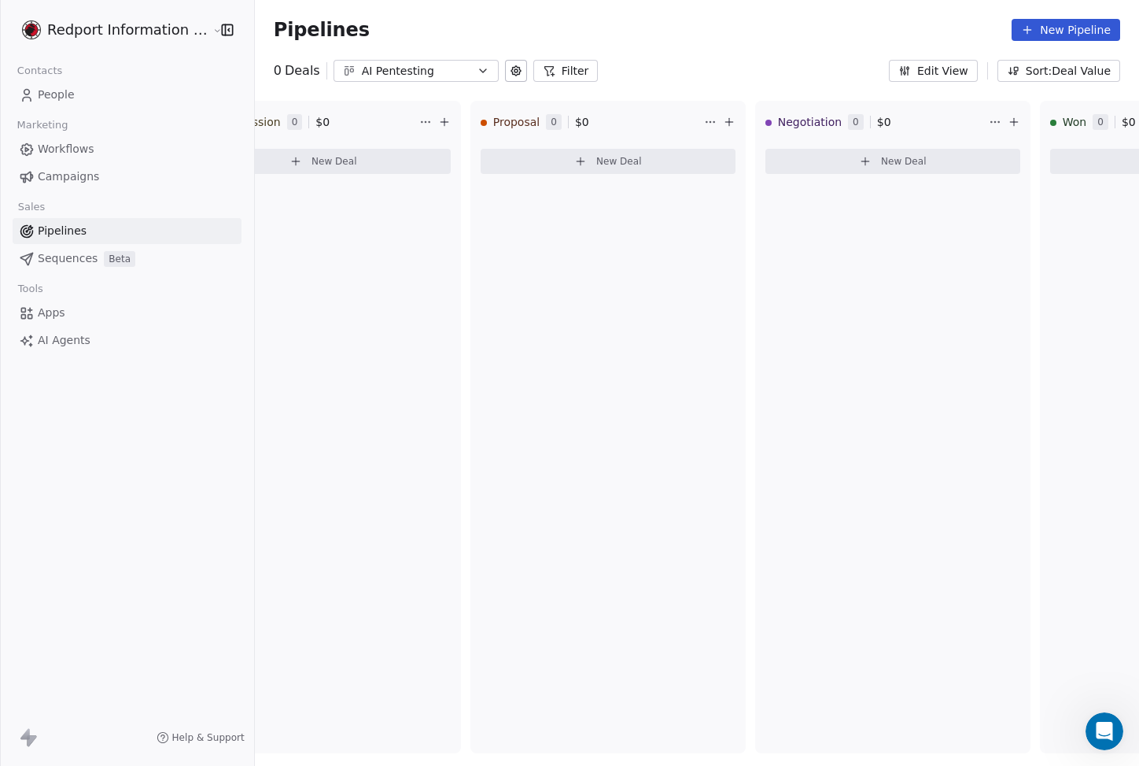
click at [407, 75] on div "AI Pentesting" at bounding box center [416, 71] width 109 height 17
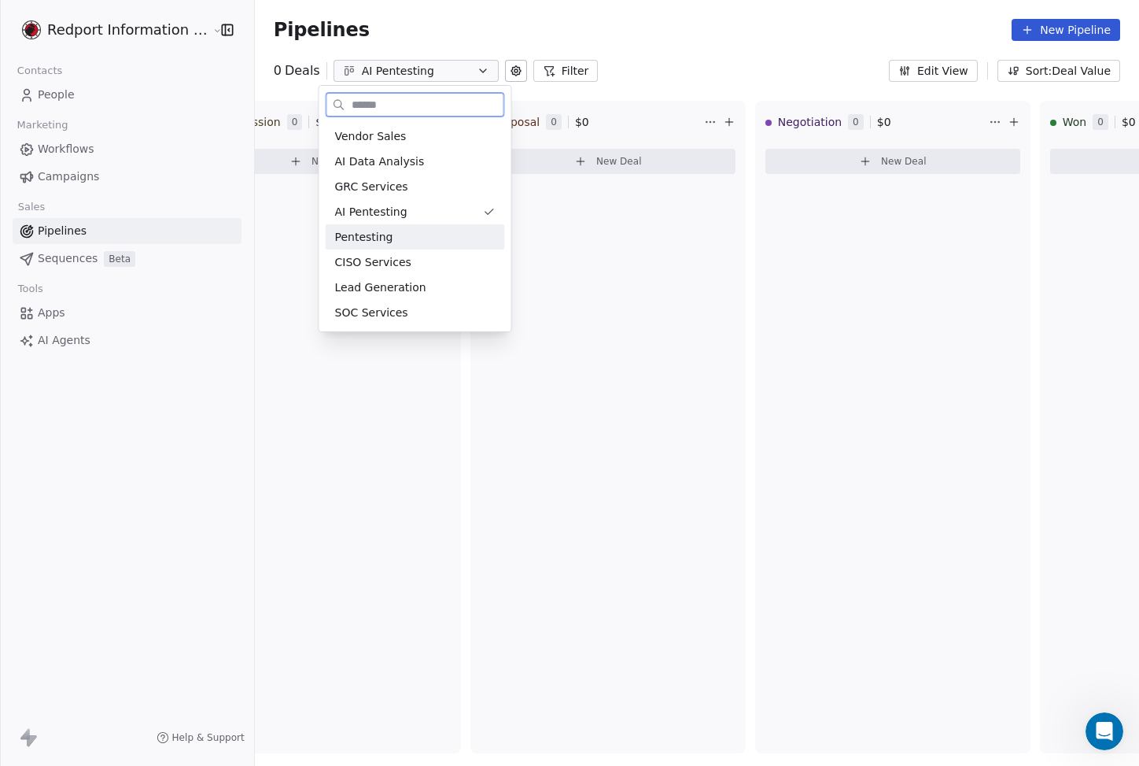
click at [398, 224] on div "Pentesting" at bounding box center [415, 236] width 179 height 25
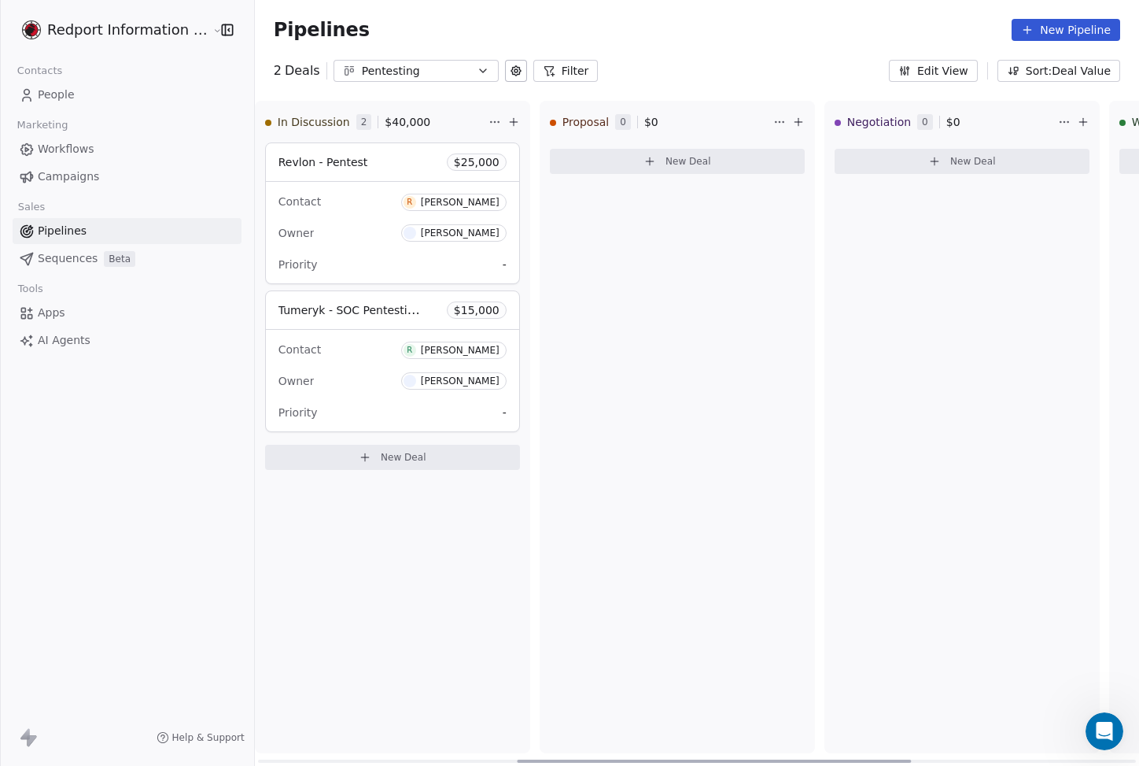
scroll to position [0, 588]
drag, startPoint x: 476, startPoint y: 759, endPoint x: 734, endPoint y: 770, distance: 258.4
click at [734, 762] on div at bounding box center [714, 760] width 394 height 3
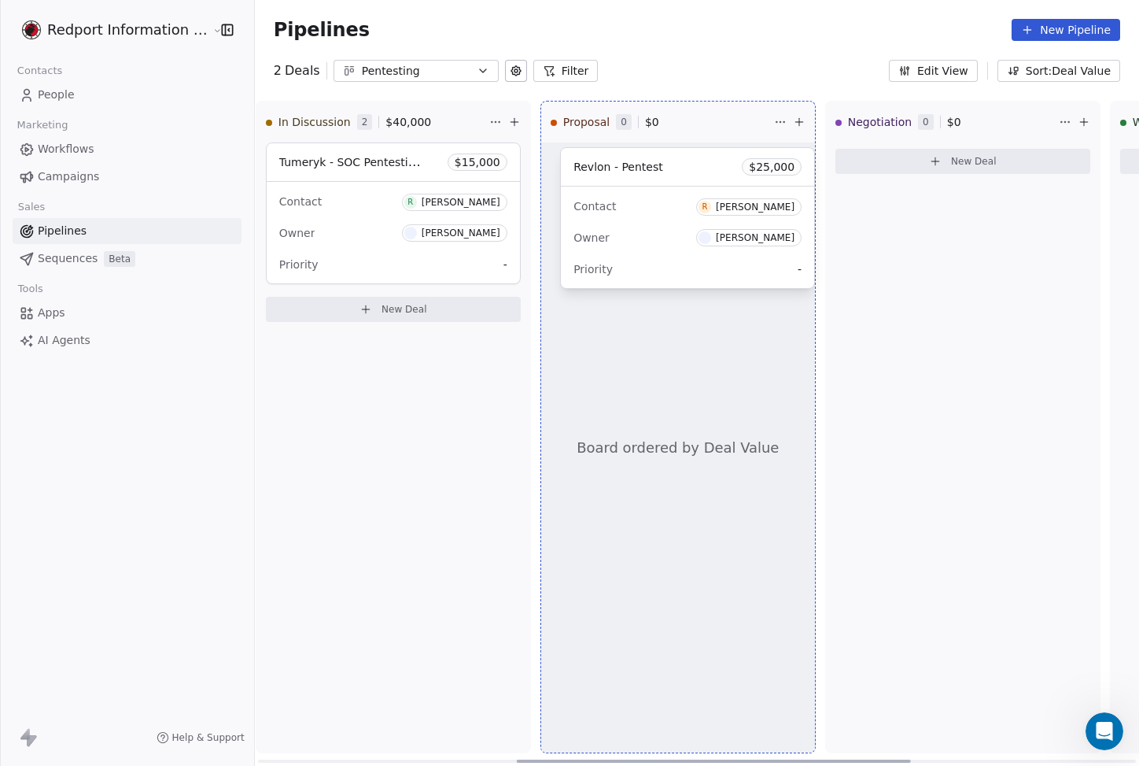
drag, startPoint x: 386, startPoint y: 160, endPoint x: 690, endPoint y: 164, distance: 303.8
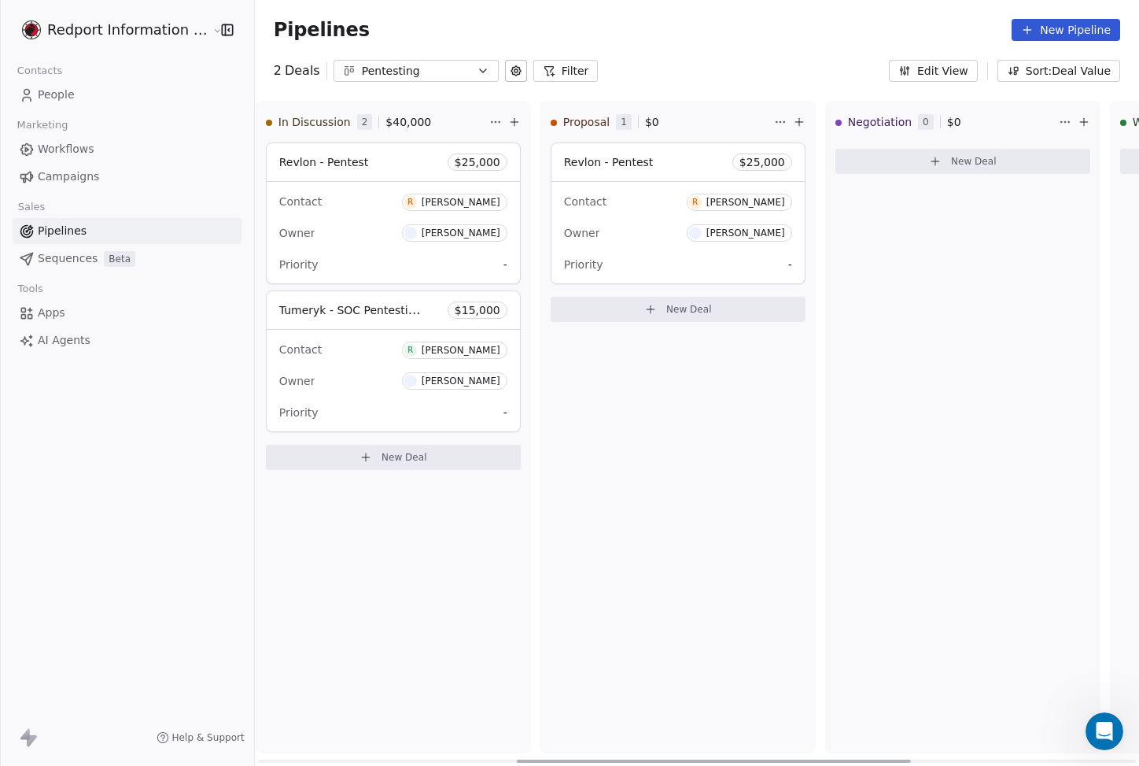
click at [744, 157] on span "$ 25,000" at bounding box center [763, 162] width 46 height 16
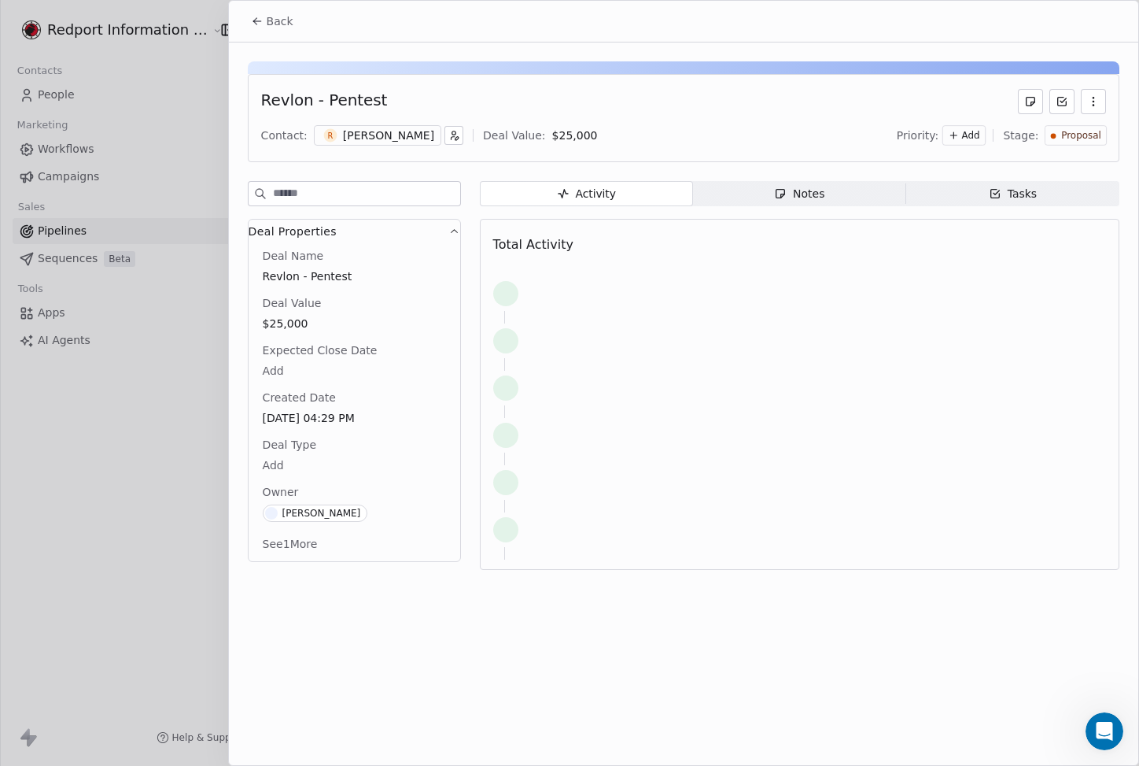
click at [739, 167] on div "Revlon - Pentest Contact: R [PERSON_NAME] Deal Value: $ 25,000 Priority: Add St…" at bounding box center [684, 310] width 910 height 537
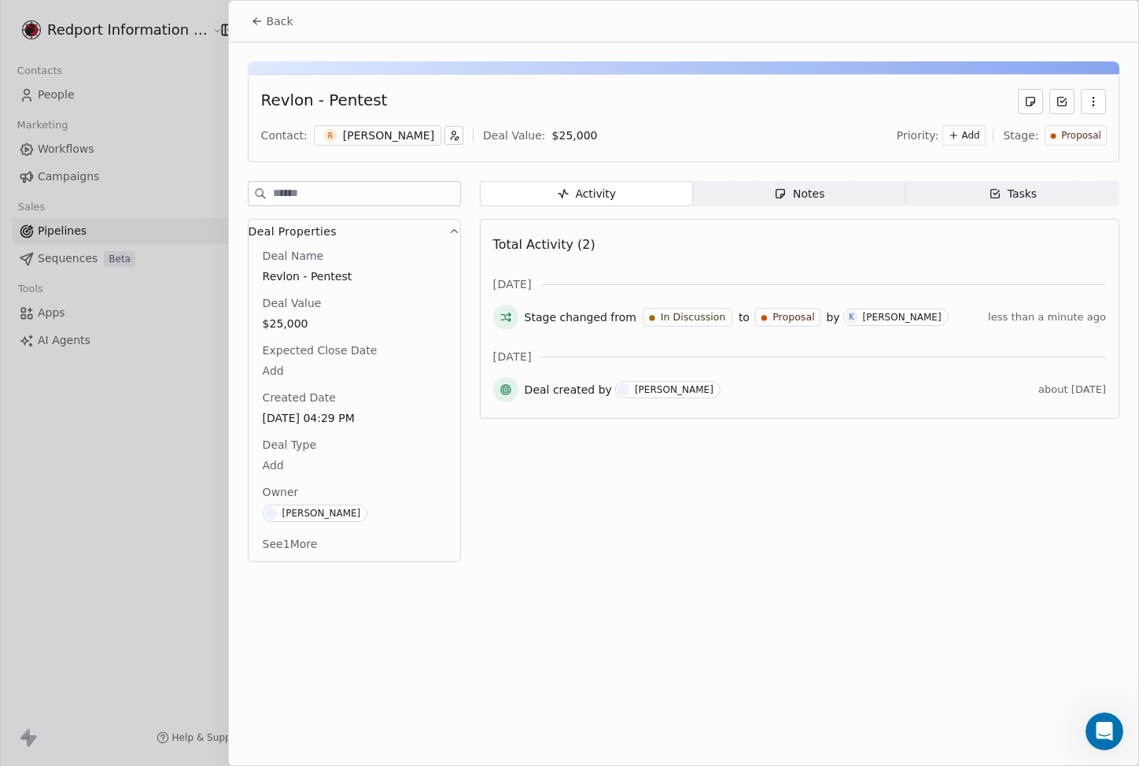
click at [266, 322] on span "$25,000" at bounding box center [354, 324] width 183 height 16
click at [323, 315] on div "$25,000" at bounding box center [355, 324] width 190 height 20
click at [320, 325] on span "$25,000" at bounding box center [355, 324] width 182 height 16
click at [320, 325] on div "$ ******" at bounding box center [348, 333] width 178 height 38
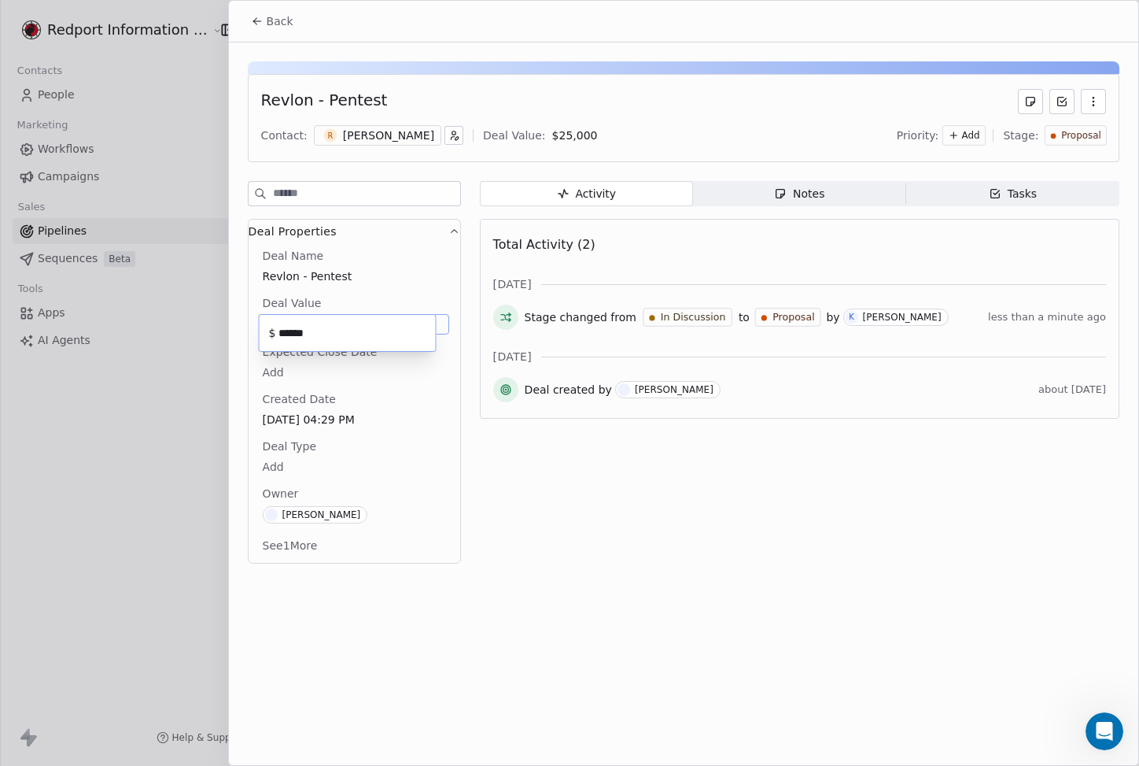
type input "******"
click at [1092, 102] on icon "button" at bounding box center [1093, 101] width 13 height 13
click at [869, 381] on div "Deal created by [PERSON_NAME]" at bounding box center [779, 389] width 508 height 17
click at [278, 22] on span "Back" at bounding box center [280, 21] width 27 height 16
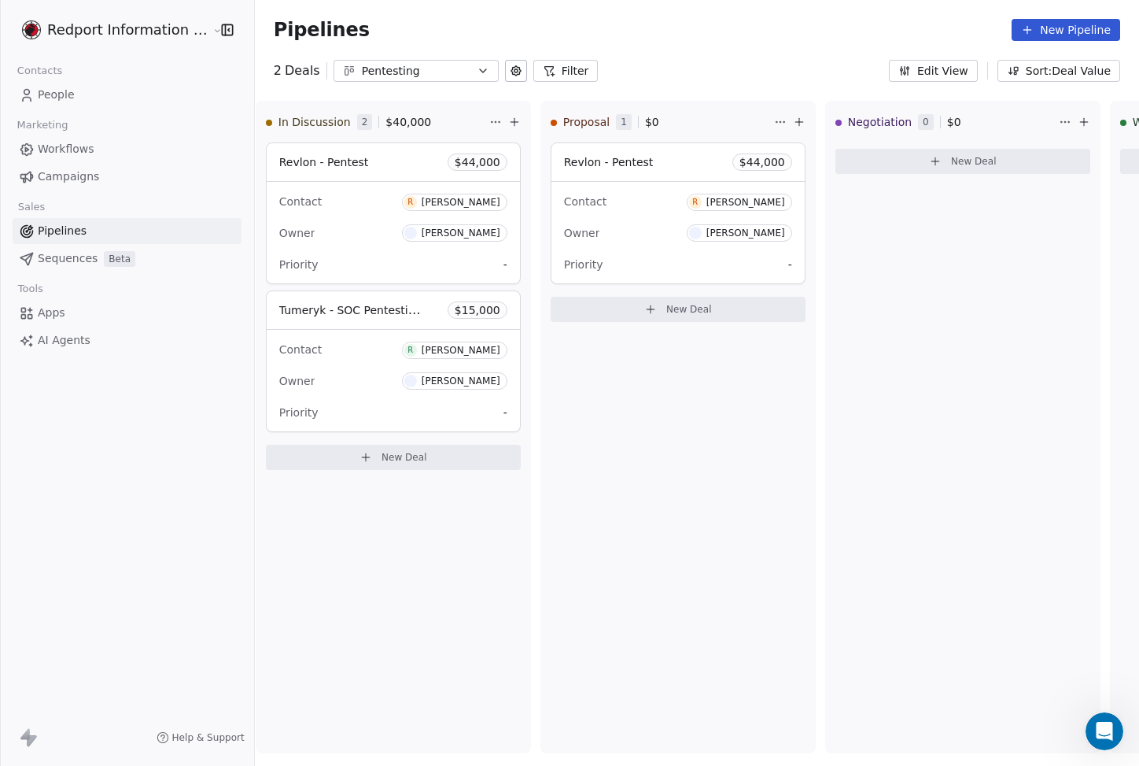
click at [433, 72] on div "Pentesting" at bounding box center [416, 71] width 109 height 17
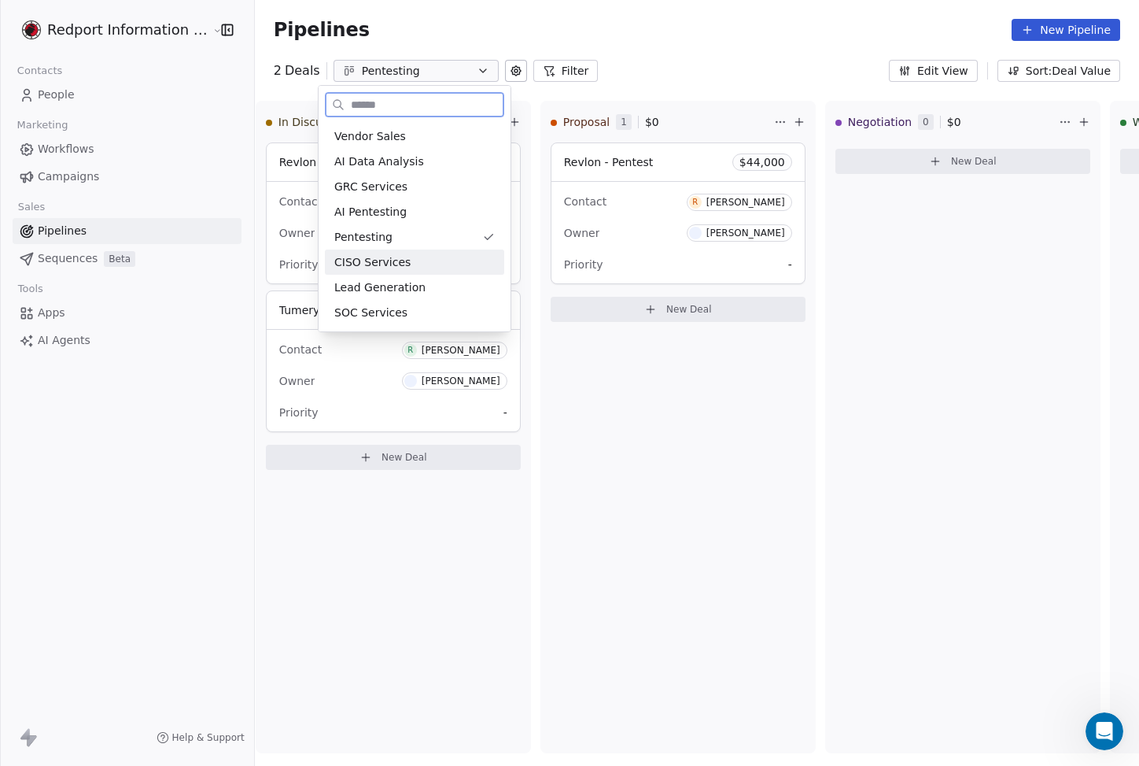
click at [423, 269] on div "CISO Services" at bounding box center [414, 262] width 161 height 17
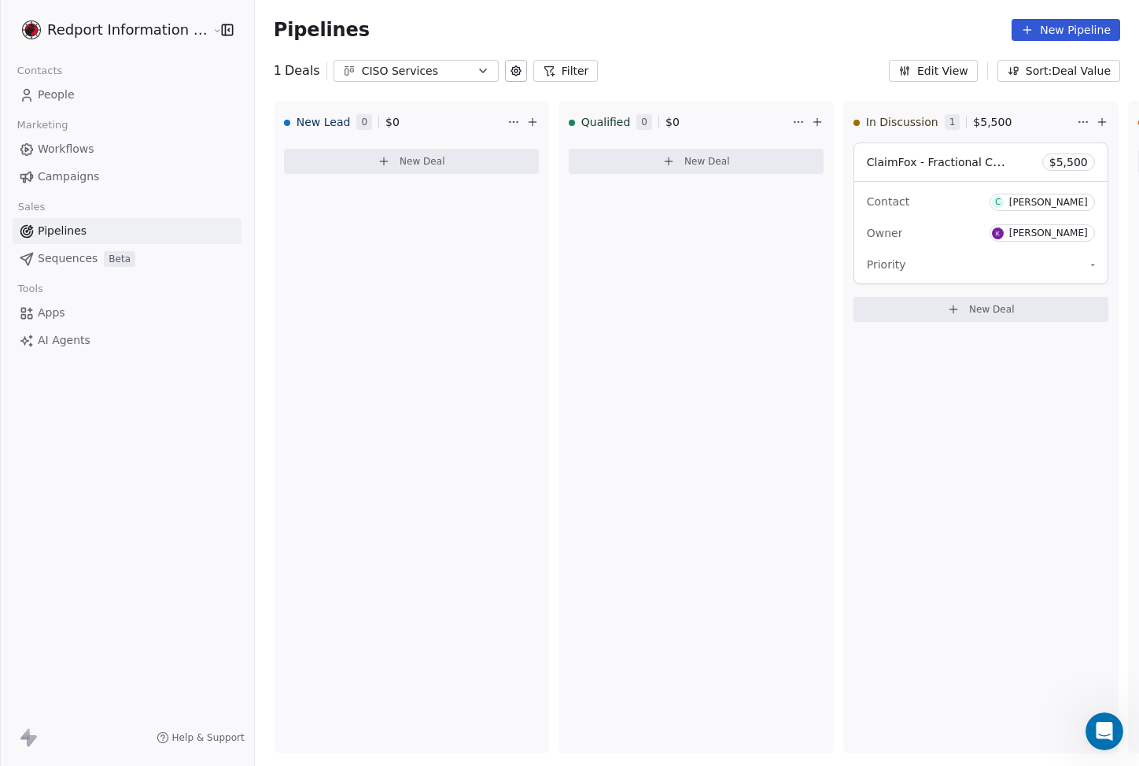
click at [414, 80] on button "CISO Services" at bounding box center [416, 71] width 165 height 22
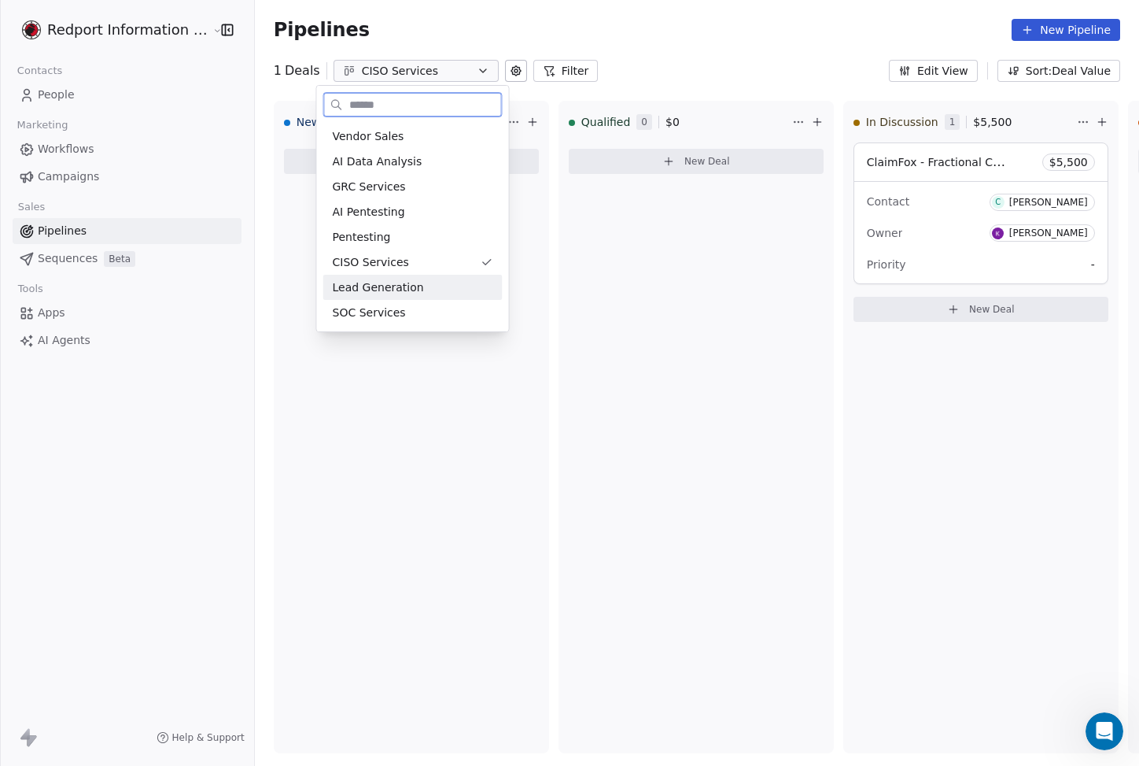
click at [398, 277] on div "Lead Generation" at bounding box center [412, 287] width 179 height 25
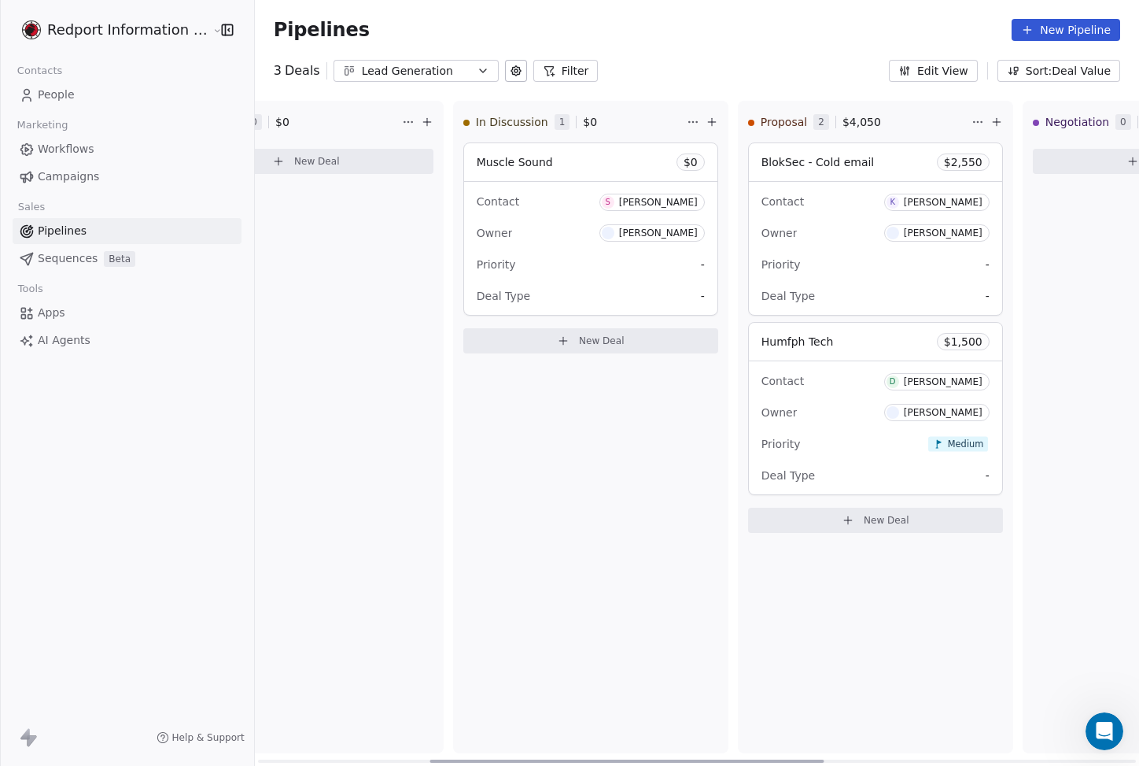
drag, startPoint x: 531, startPoint y: 761, endPoint x: 698, endPoint y: 748, distance: 167.3
click at [703, 762] on div at bounding box center [627, 760] width 394 height 3
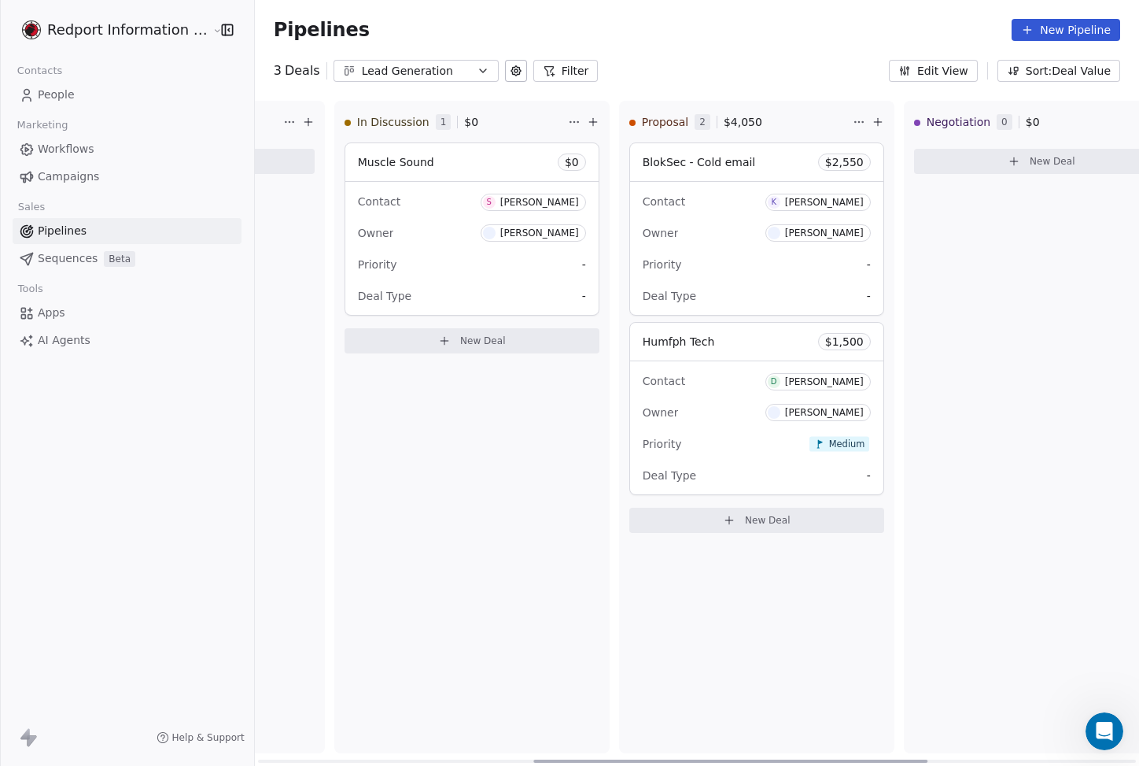
scroll to position [0, 951]
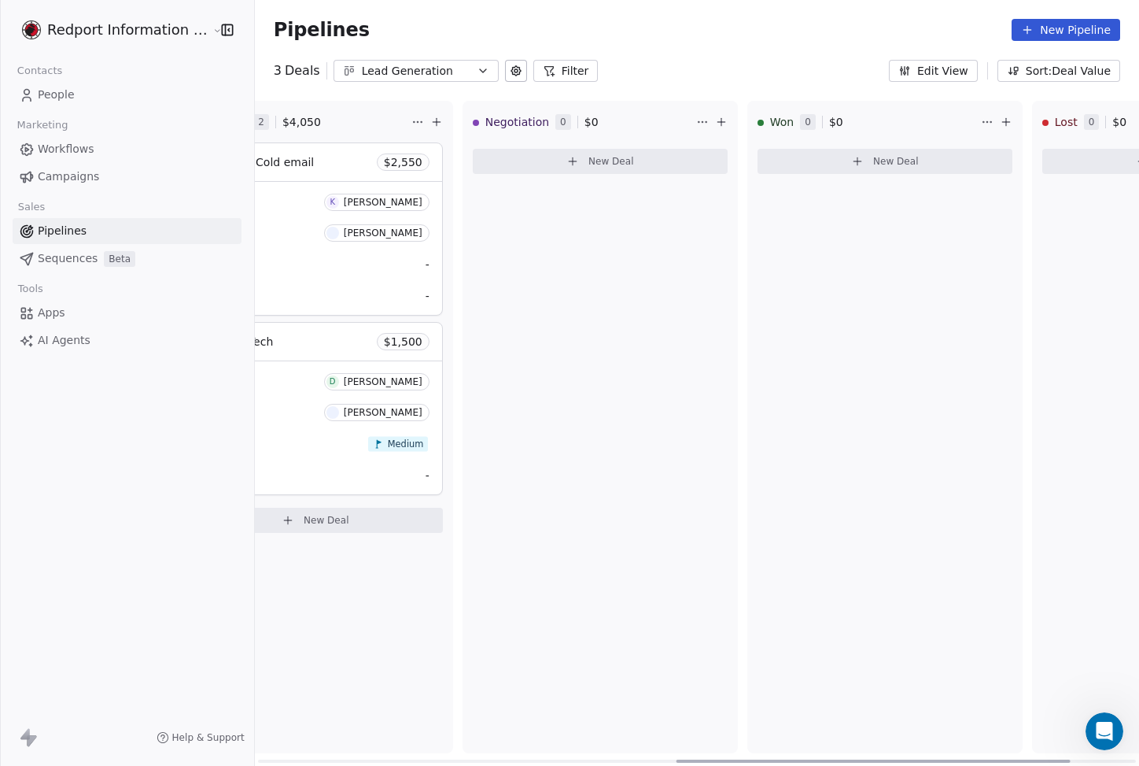
drag, startPoint x: 661, startPoint y: 761, endPoint x: 907, endPoint y: 788, distance: 247.7
click at [907, 762] on div at bounding box center [873, 760] width 394 height 3
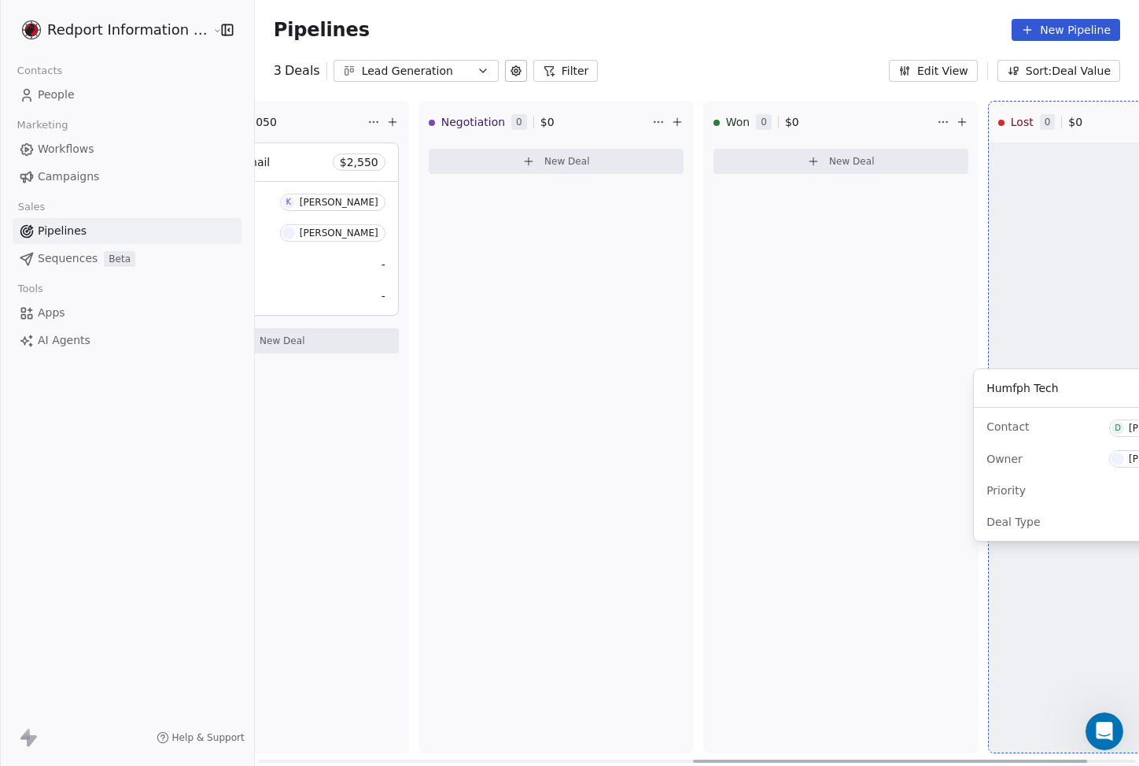
scroll to position [0, 1126]
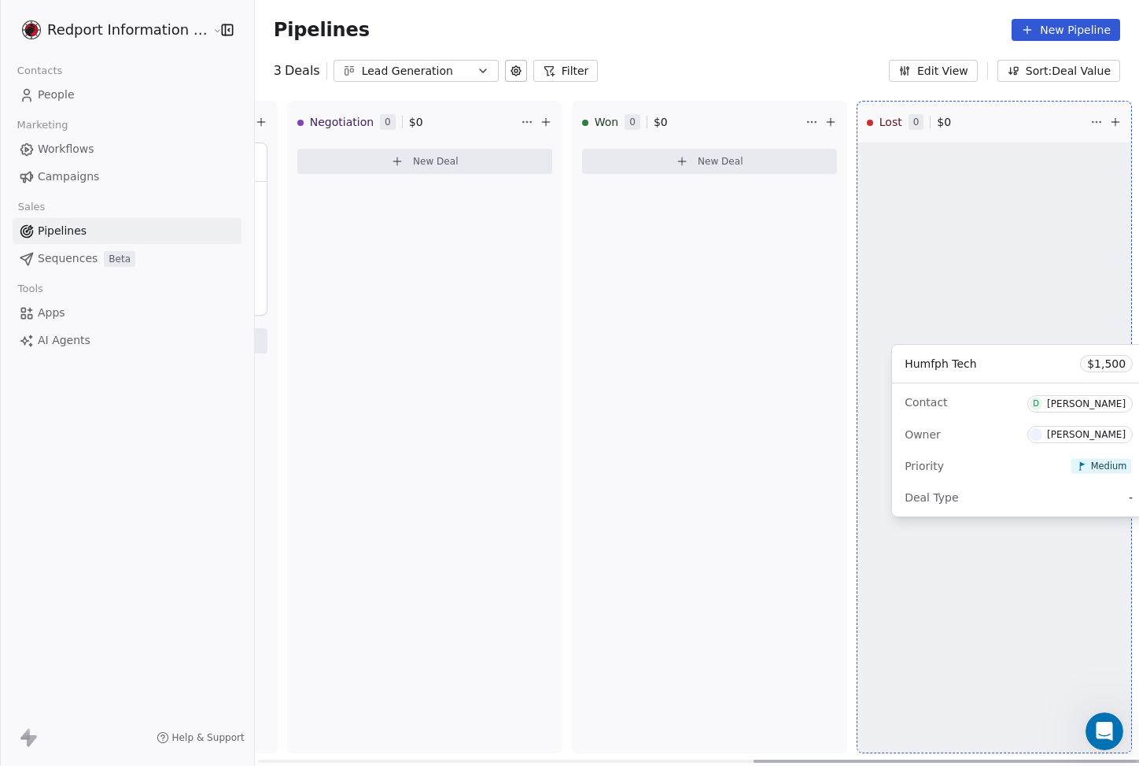
drag, startPoint x: 294, startPoint y: 334, endPoint x: 1010, endPoint y: 356, distance: 715.6
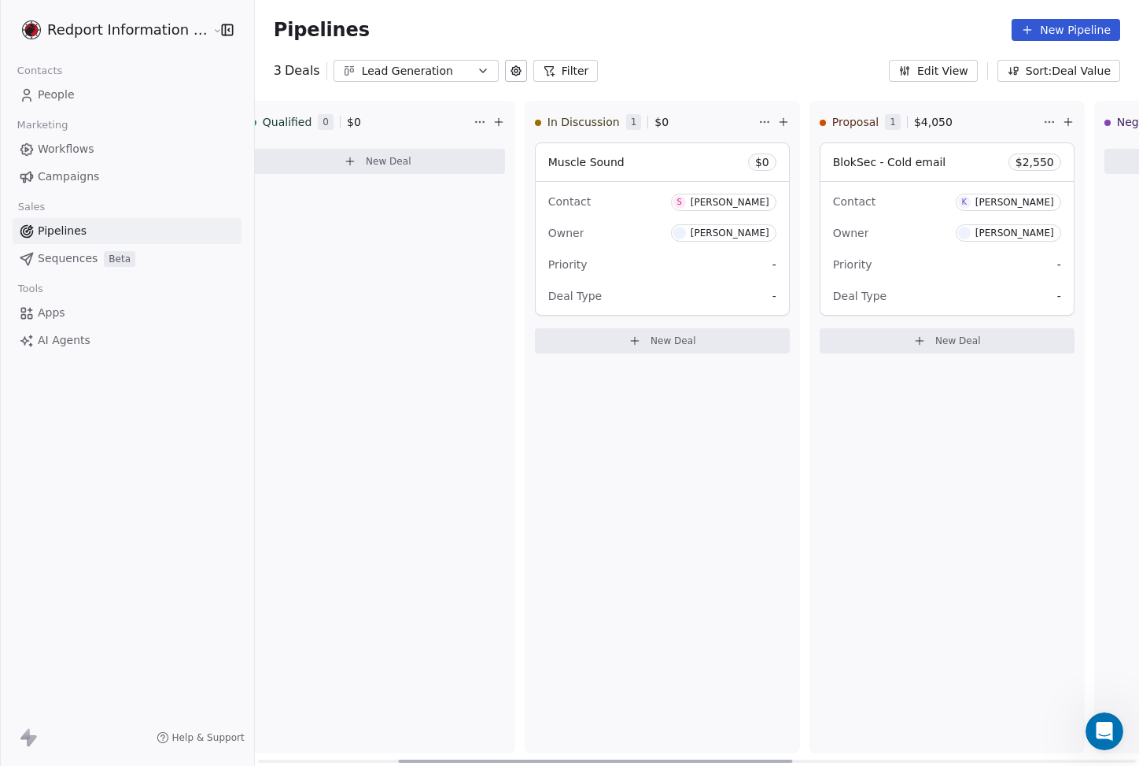
scroll to position [0, 319]
drag, startPoint x: 787, startPoint y: 758, endPoint x: 432, endPoint y: 759, distance: 354.9
click at [432, 759] on div at bounding box center [595, 760] width 394 height 3
click at [429, 65] on div "Lead Generation" at bounding box center [416, 71] width 109 height 17
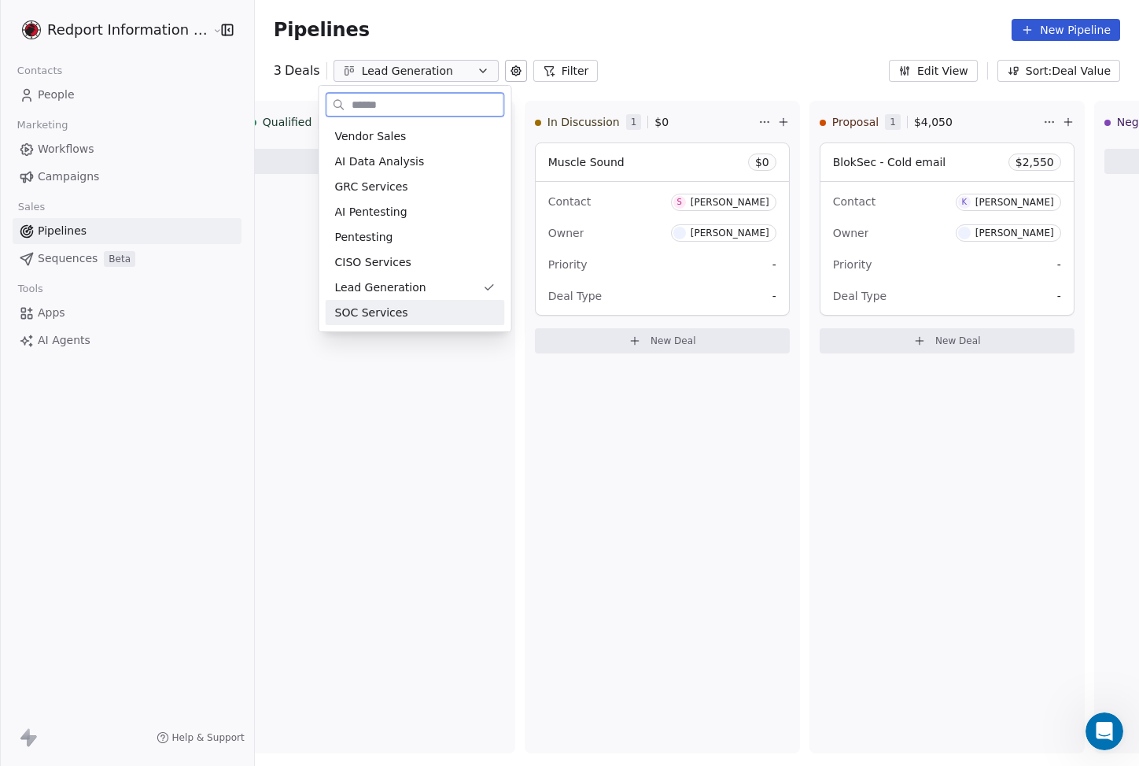
click at [394, 311] on span "SOC Services" at bounding box center [371, 313] width 73 height 17
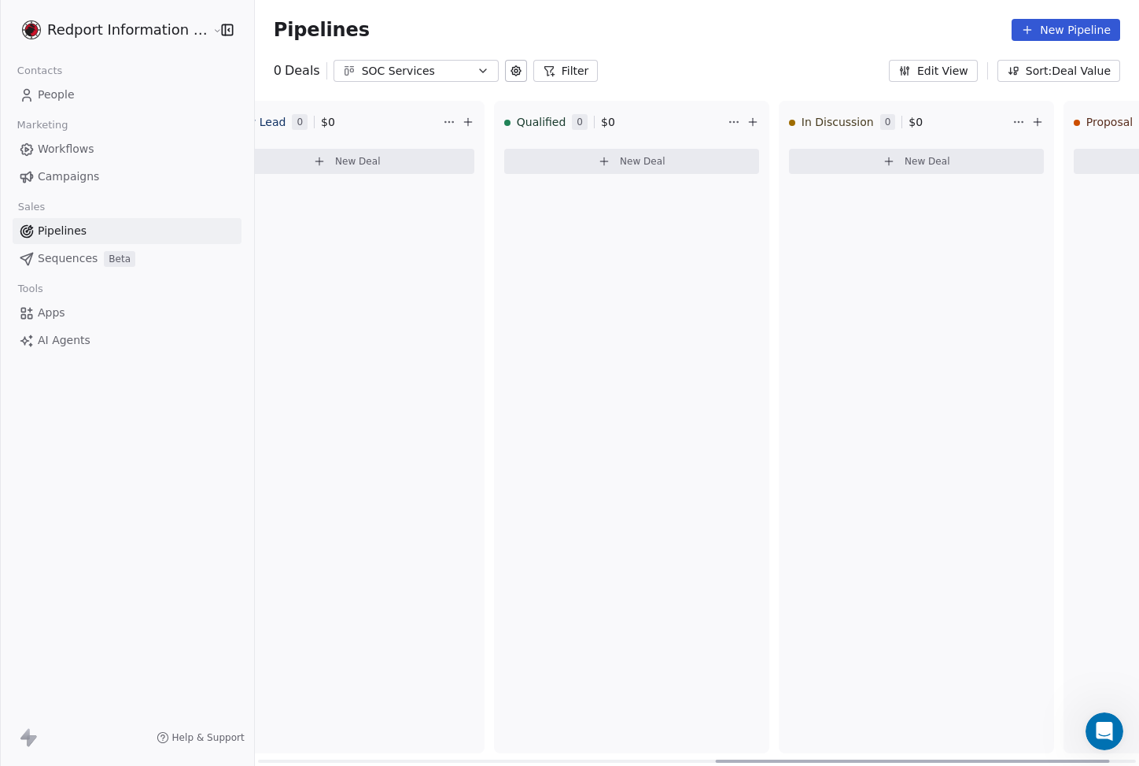
drag, startPoint x: 489, startPoint y: 763, endPoint x: 535, endPoint y: 423, distance: 343.0
click at [715, 759] on div at bounding box center [912, 760] width 394 height 3
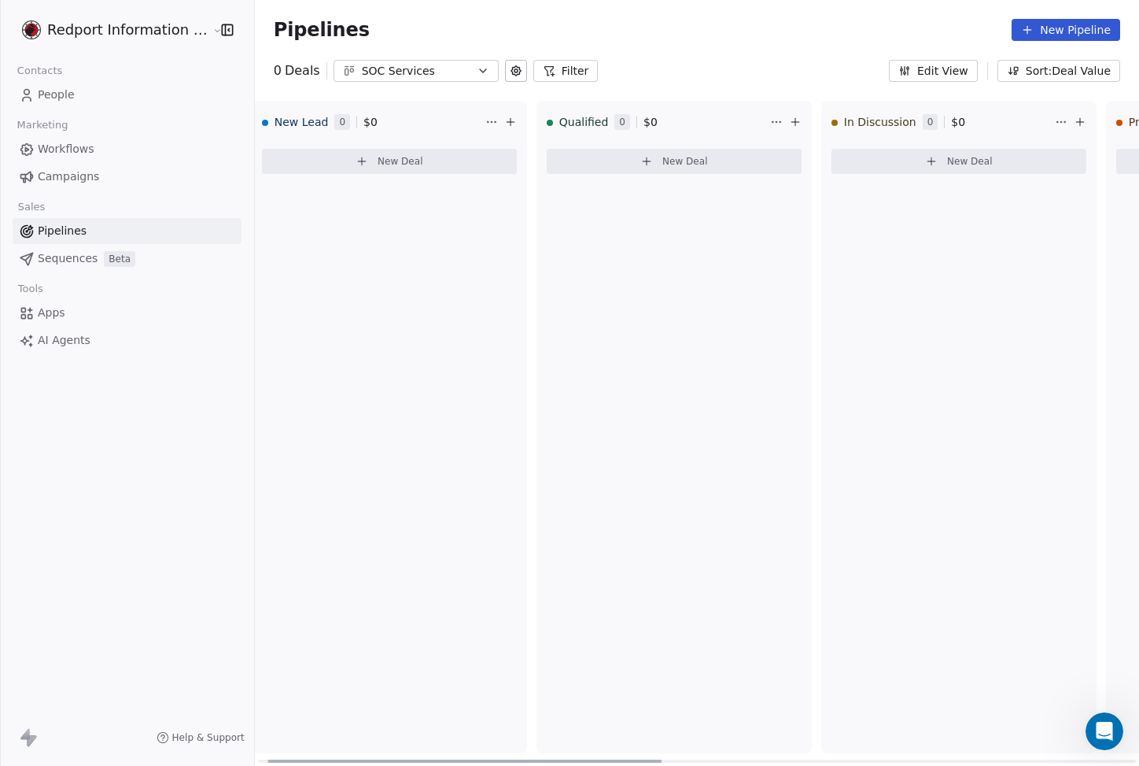
click at [429, 63] on div "SOC Services" at bounding box center [416, 71] width 109 height 17
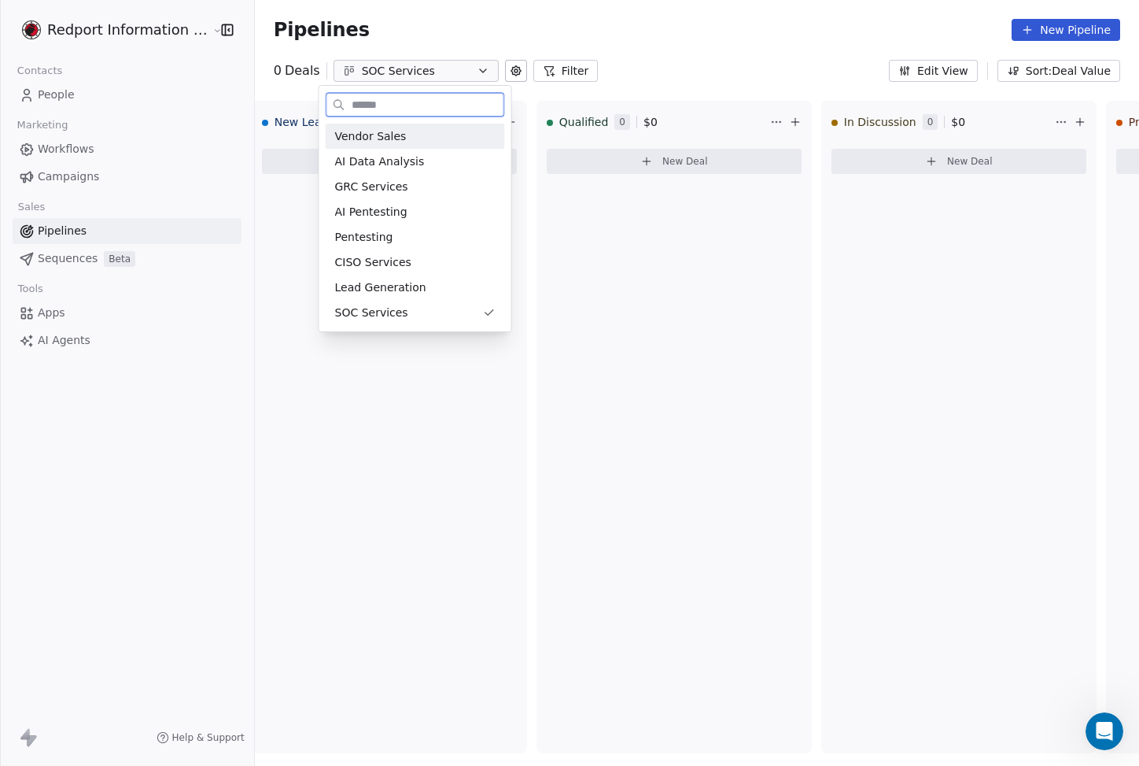
click at [427, 135] on div "Vendor Sales" at bounding box center [415, 136] width 161 height 17
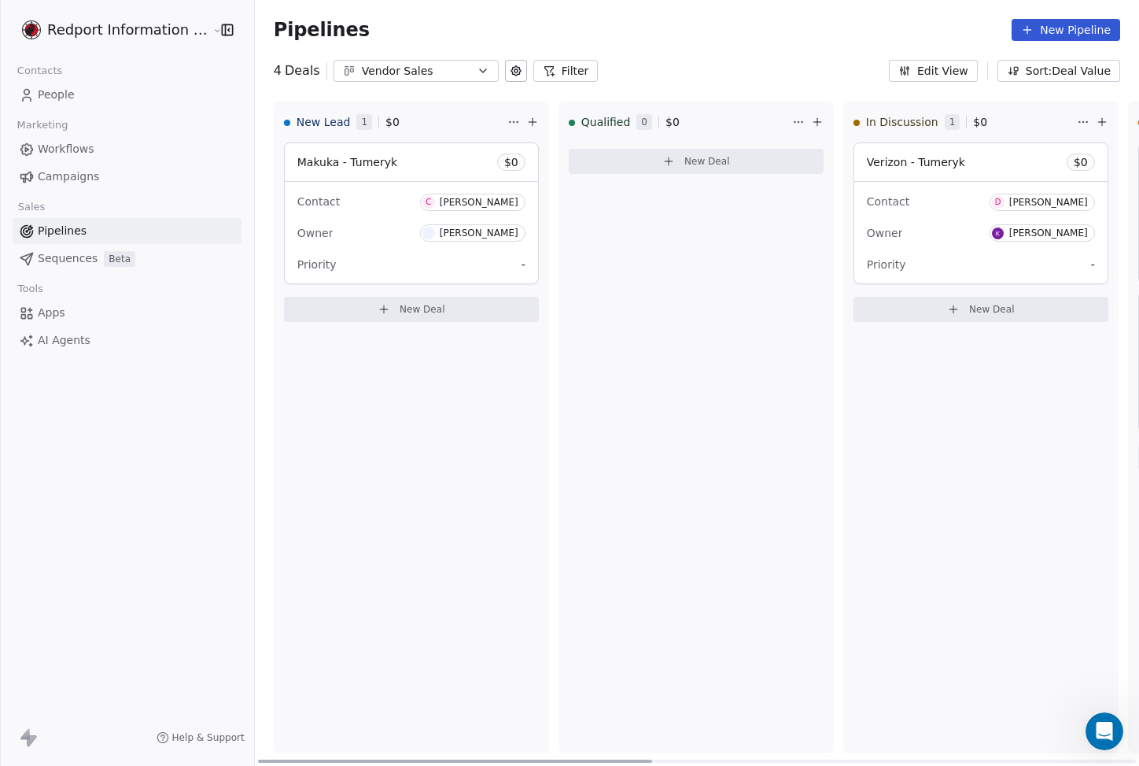
click at [367, 240] on div "Owner [PERSON_NAME]" at bounding box center [411, 232] width 228 height 25
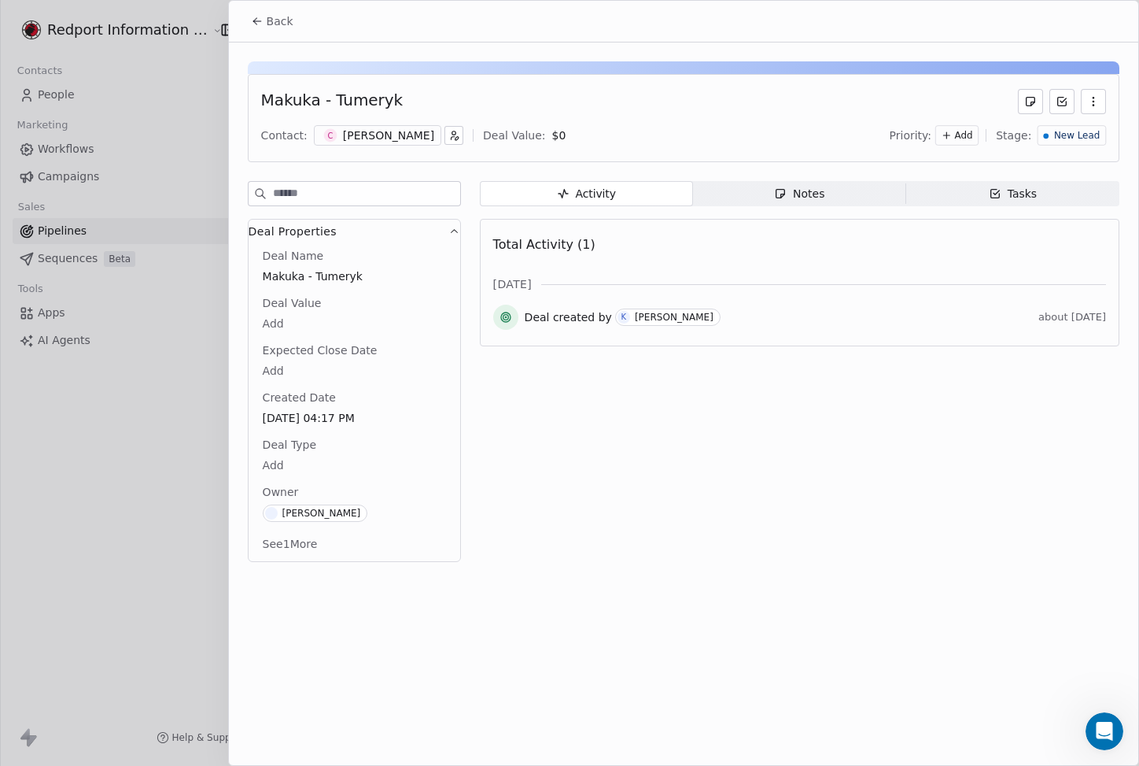
click at [251, 24] on icon at bounding box center [257, 21] width 13 height 13
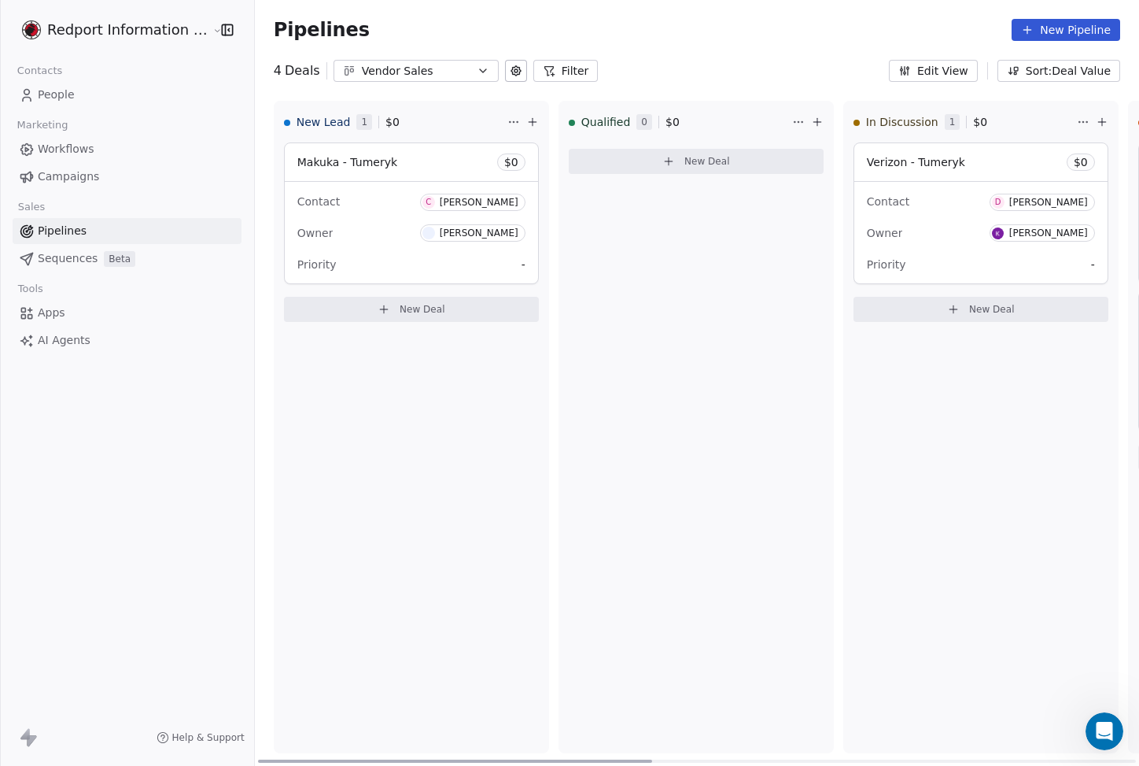
drag, startPoint x: 442, startPoint y: 759, endPoint x: 320, endPoint y: 704, distance: 133.8
click at [328, 759] on div at bounding box center [455, 760] width 394 height 3
click at [15, 253] on link "Sequences Beta" at bounding box center [127, 258] width 229 height 26
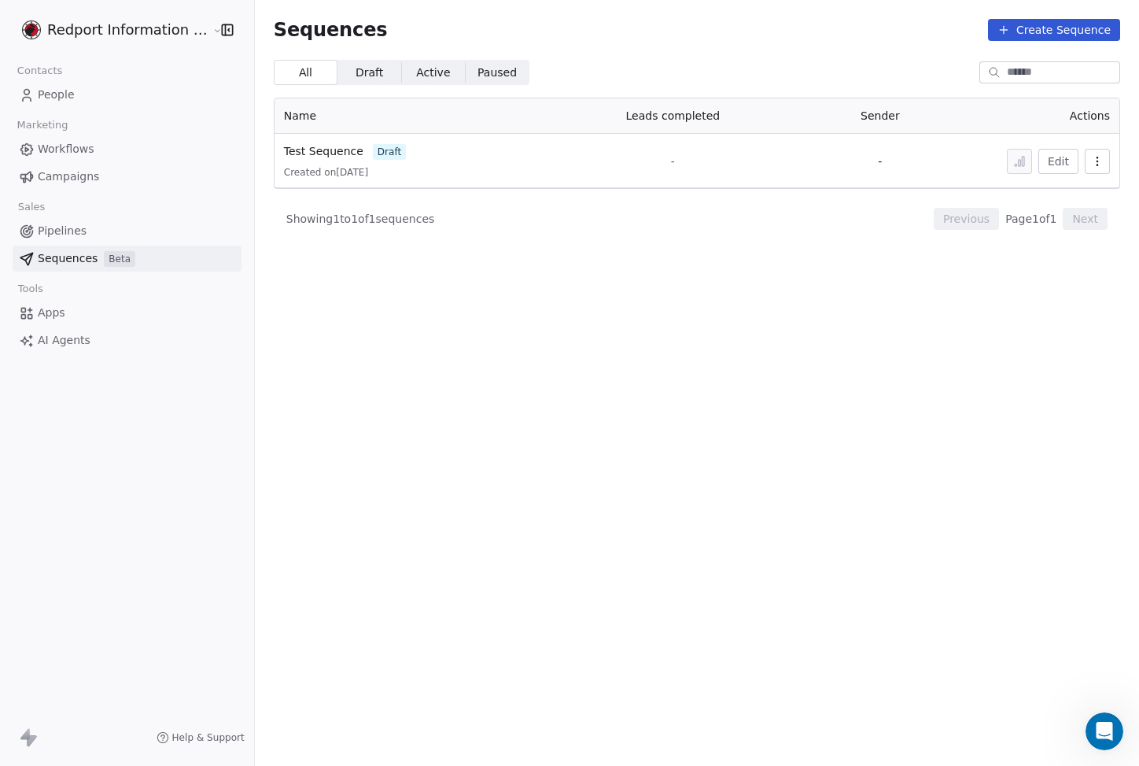
click at [239, 460] on div "Redport Information Assurance Contacts People Marketing Workflows Campaigns Sal…" at bounding box center [127, 383] width 254 height 766
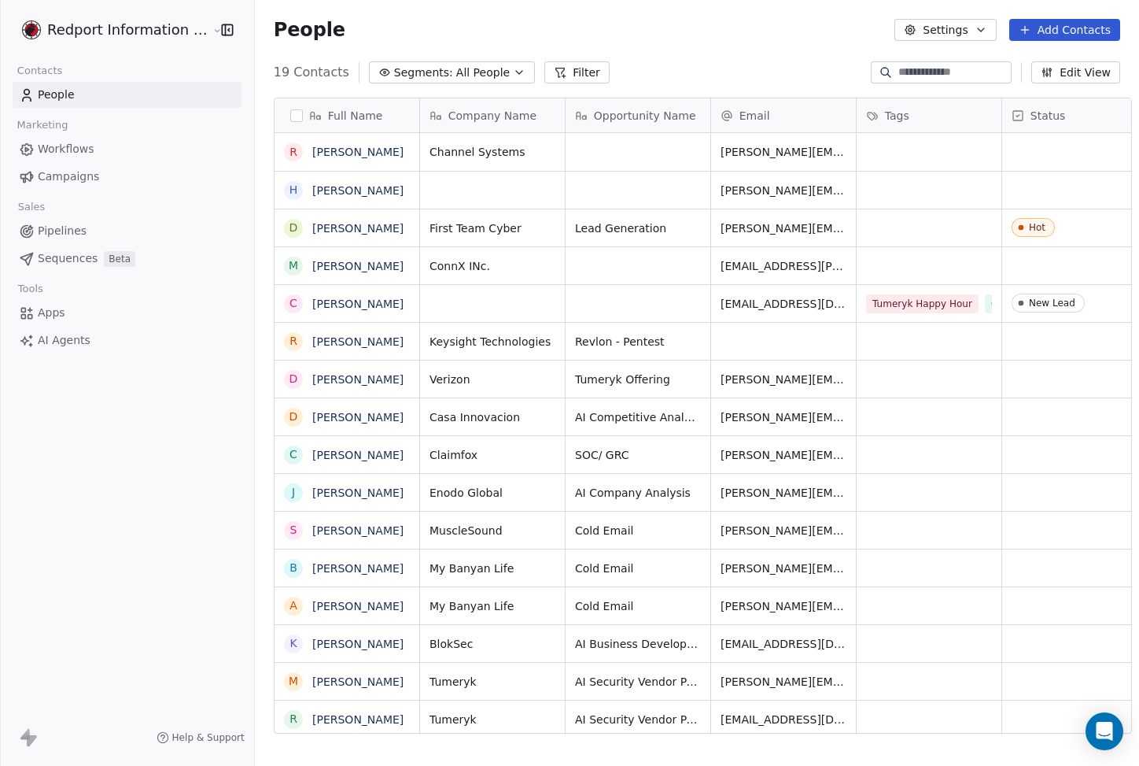
scroll to position [662, 884]
click at [112, 174] on link "Campaigns" at bounding box center [127, 177] width 229 height 26
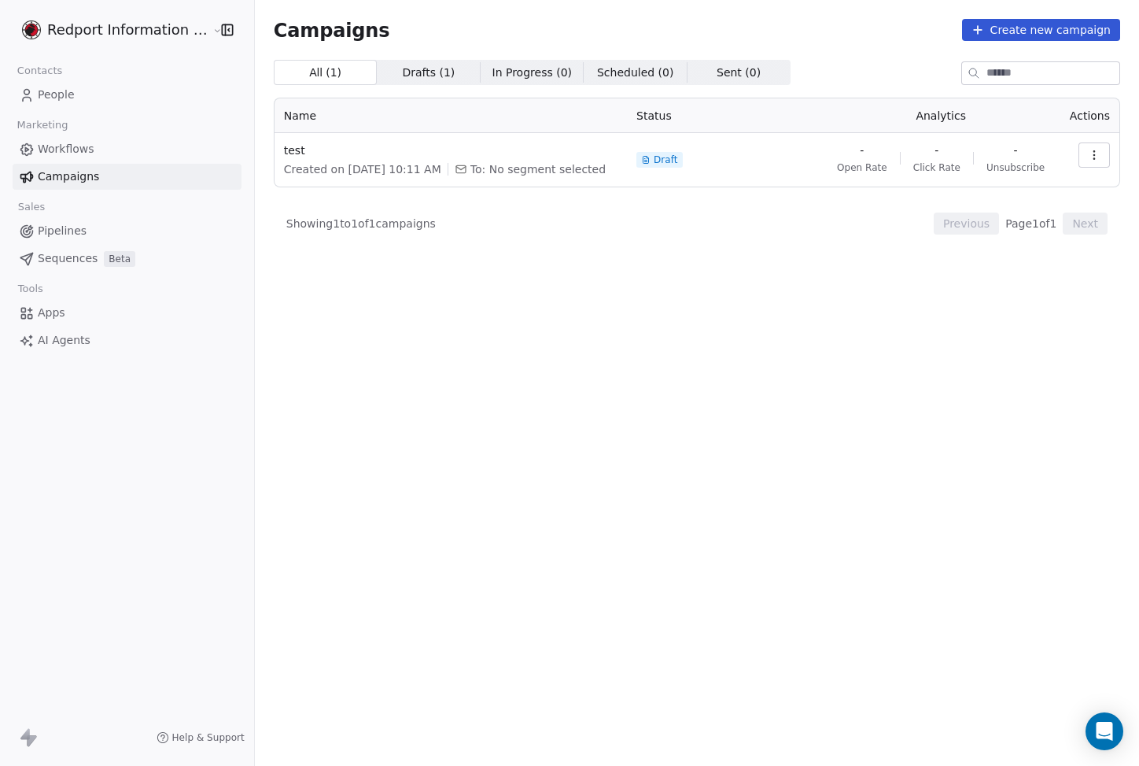
click at [74, 234] on span "Pipelines" at bounding box center [62, 231] width 49 height 17
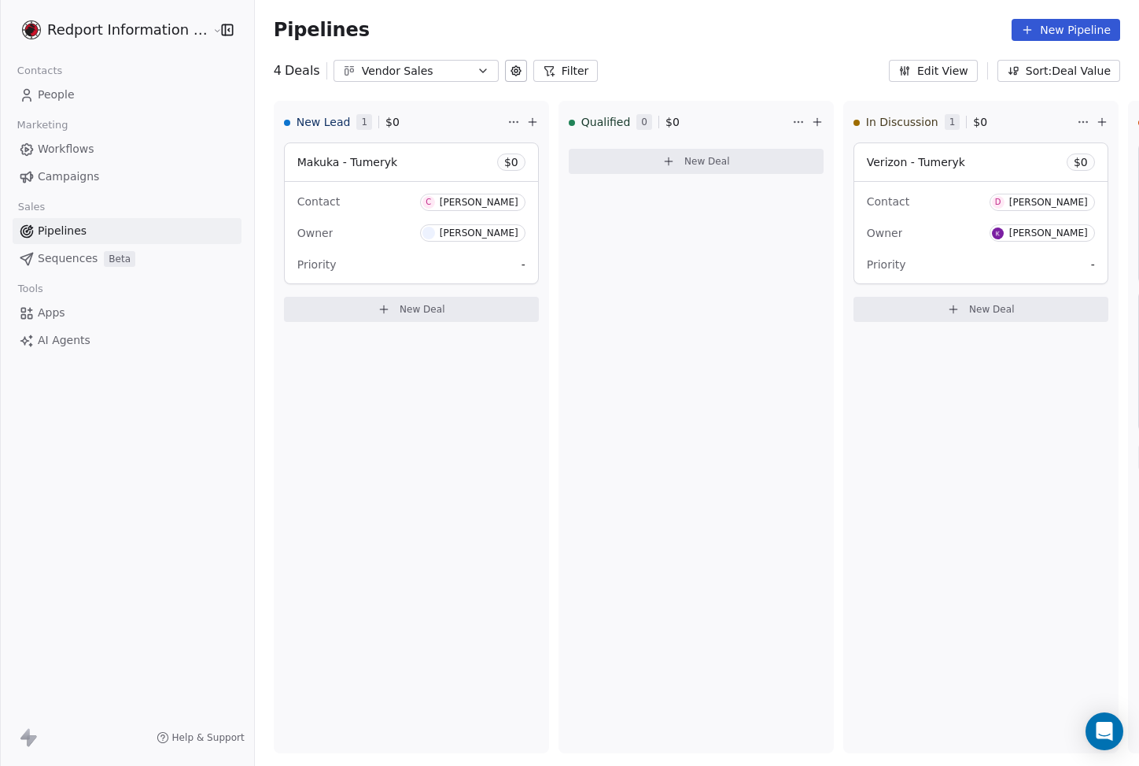
click at [406, 64] on div "Vendor Sales" at bounding box center [416, 71] width 109 height 17
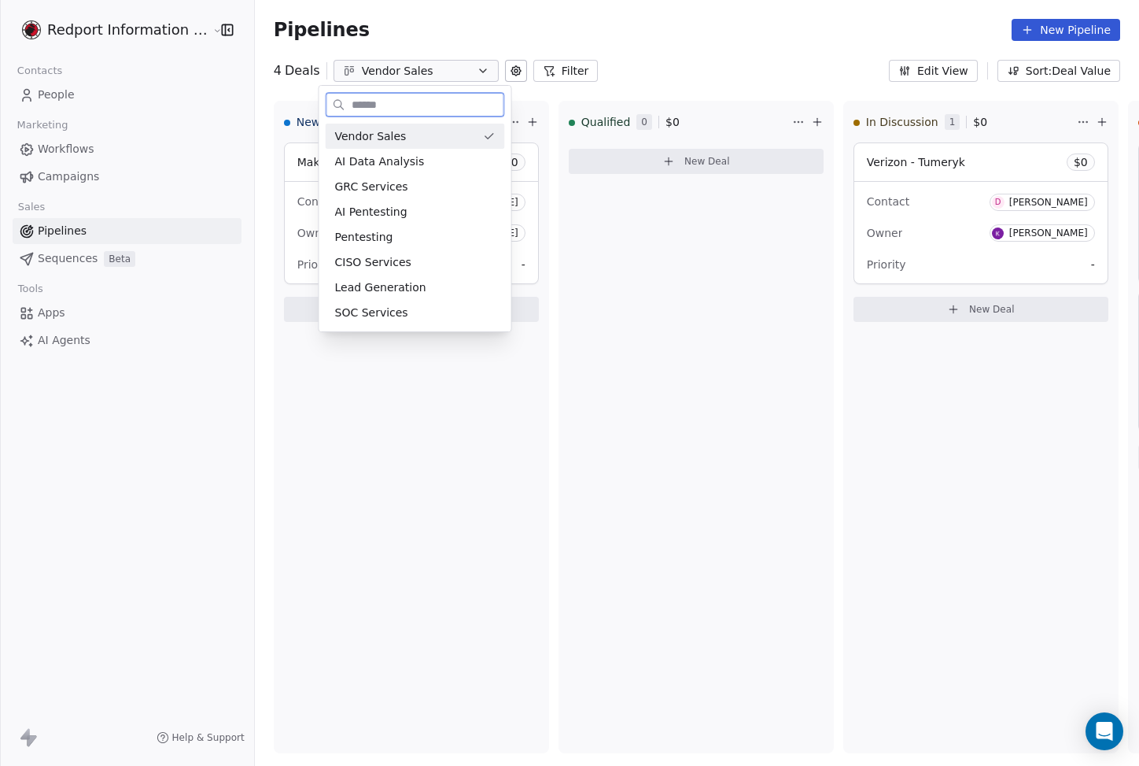
click at [402, 131] on div "Vendor Sales" at bounding box center [406, 136] width 142 height 17
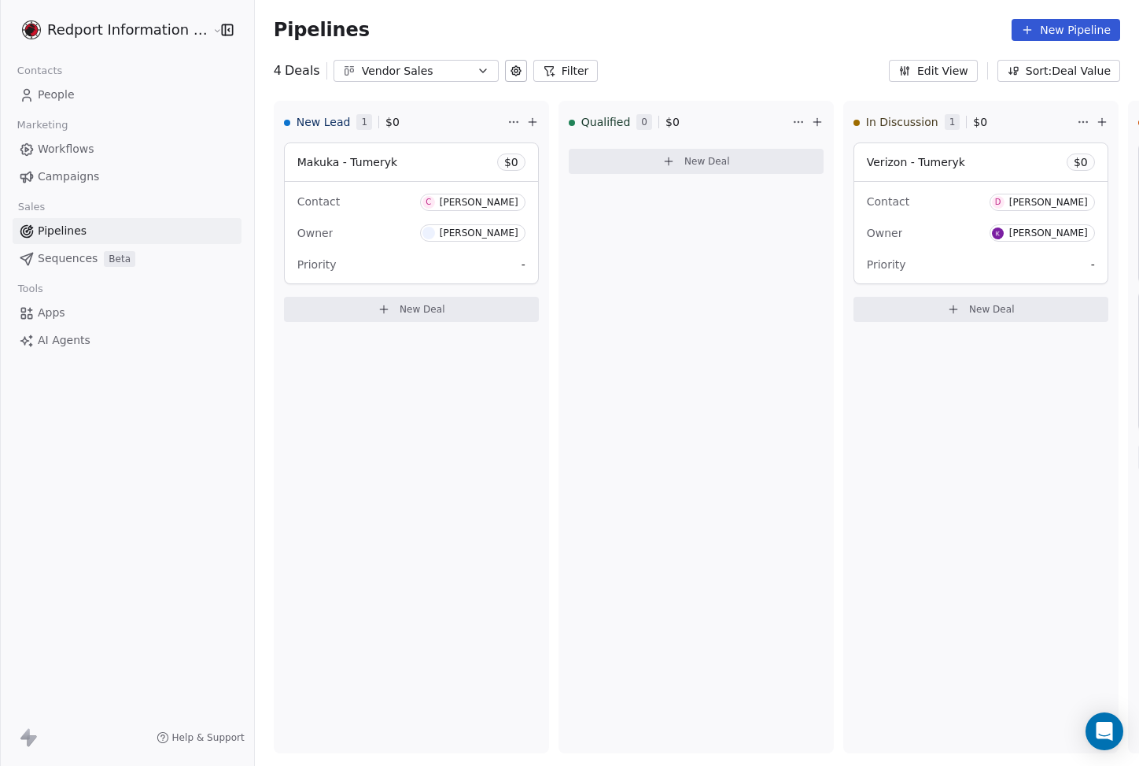
click at [703, 57] on div "Pipelines New Pipeline" at bounding box center [697, 30] width 884 height 60
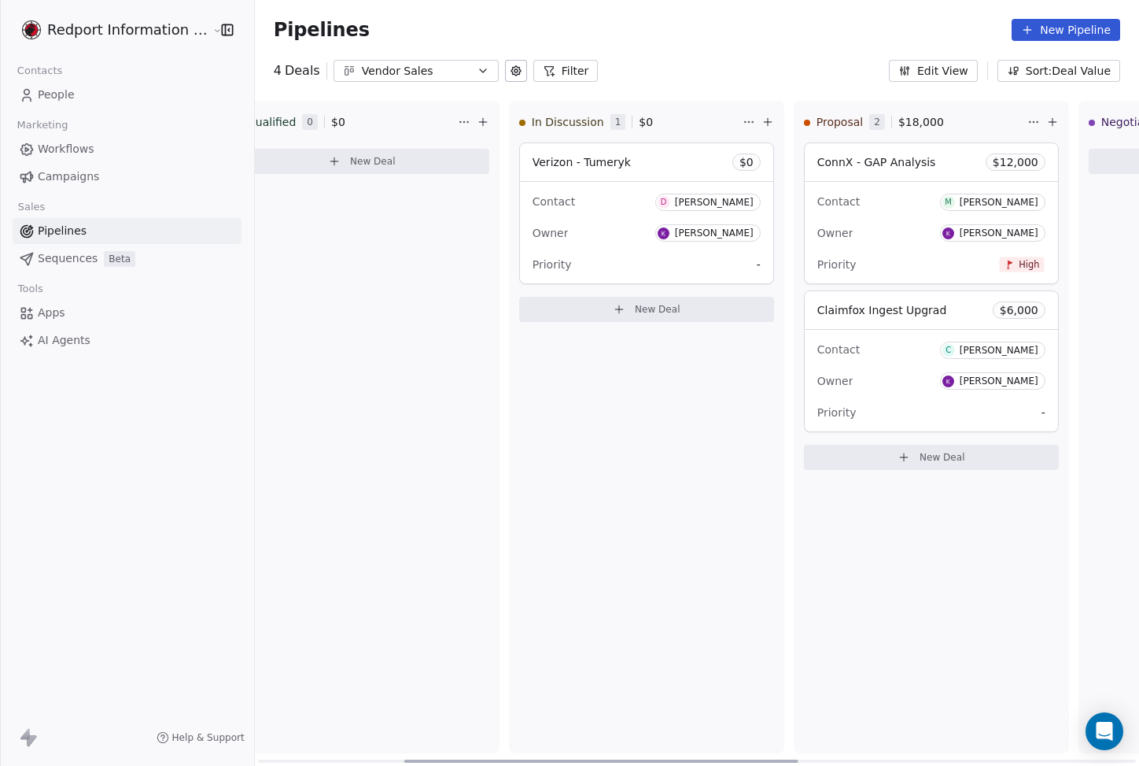
scroll to position [0, 332]
drag, startPoint x: 552, startPoint y: 758, endPoint x: 699, endPoint y: 736, distance: 148.0
click at [699, 759] on div at bounding box center [601, 760] width 394 height 3
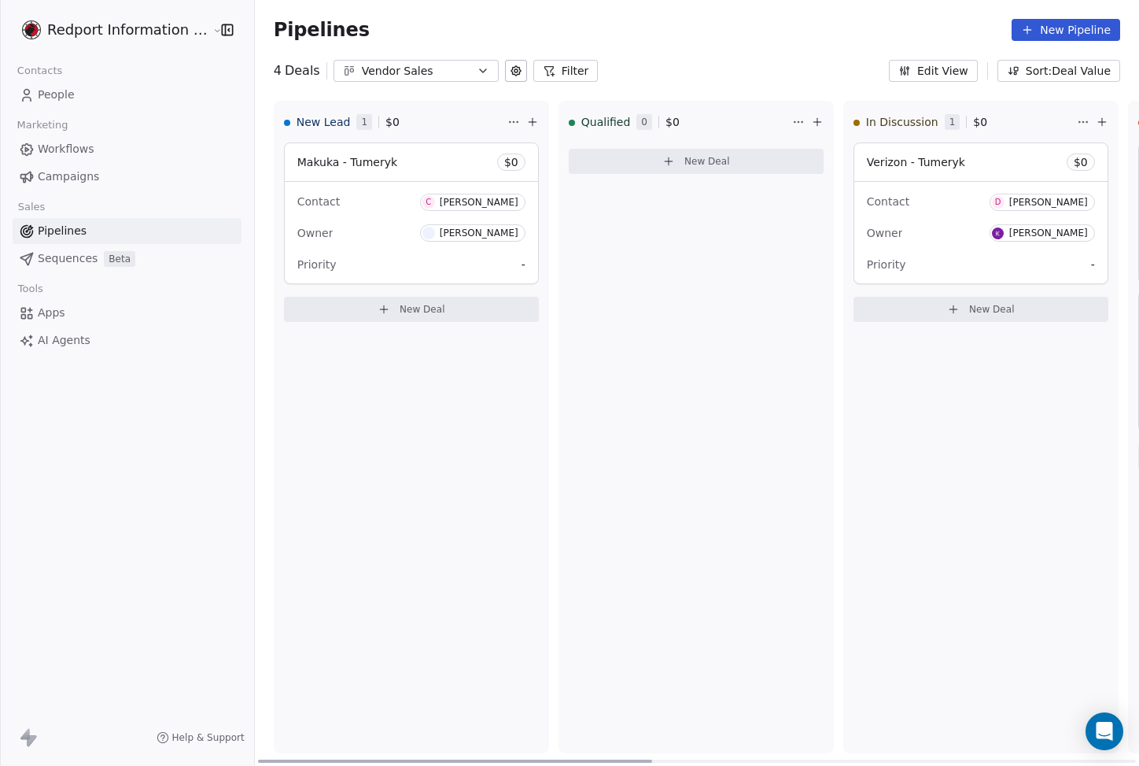
drag, startPoint x: 457, startPoint y: 759, endPoint x: 231, endPoint y: 726, distance: 228.1
click at [258, 759] on div at bounding box center [455, 760] width 394 height 3
click at [413, 430] on div "New Lead 1 $ 0 Makuka - Tumeryk $ 0 Contact C [PERSON_NAME] Owner [PERSON_NAME]…" at bounding box center [411, 427] width 275 height 652
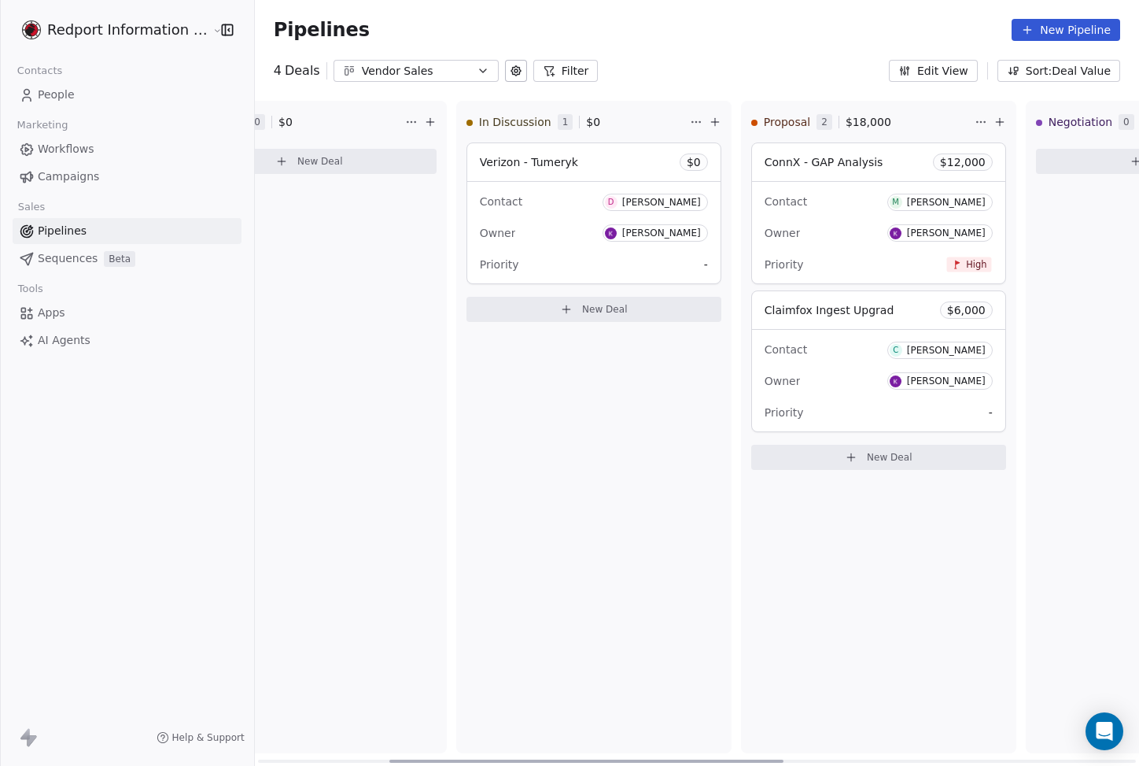
scroll to position [0, 391]
drag, startPoint x: 356, startPoint y: 757, endPoint x: 529, endPoint y: 781, distance: 173.9
click at [529, 762] on div at bounding box center [627, 760] width 394 height 3
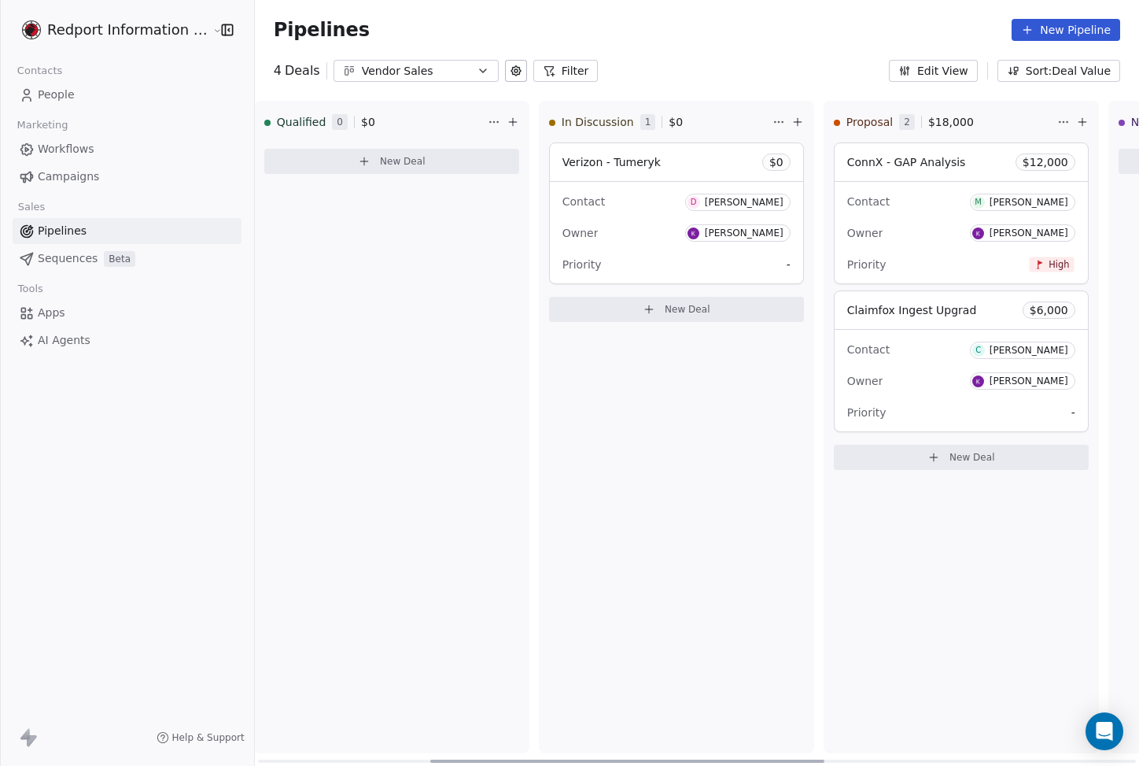
scroll to position [0, 0]
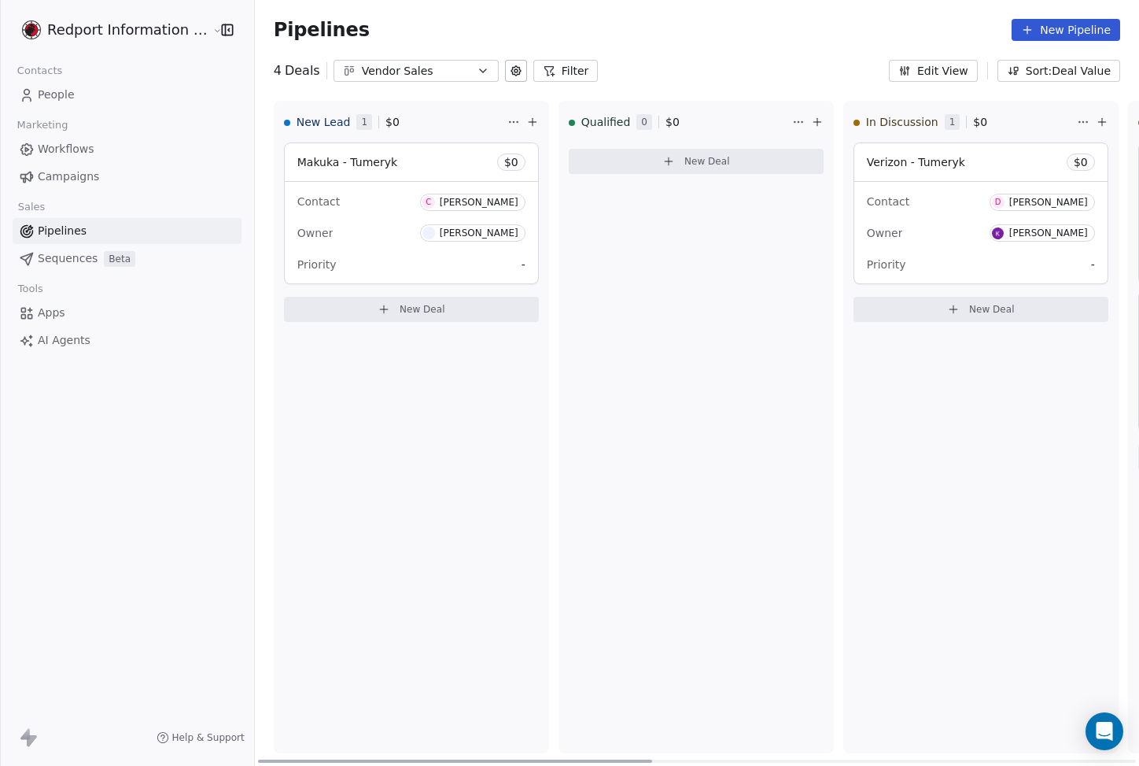
drag, startPoint x: 512, startPoint y: 757, endPoint x: 223, endPoint y: 707, distance: 293.9
click at [258, 759] on div at bounding box center [455, 760] width 394 height 3
click at [408, 510] on div "New Lead 1 $ 0 Makuka - Tumeryk $ 0 Contact C [PERSON_NAME] Owner [PERSON_NAME]…" at bounding box center [411, 427] width 275 height 652
click at [1100, 727] on icon "Open Intercom Messenger" at bounding box center [1104, 731] width 18 height 20
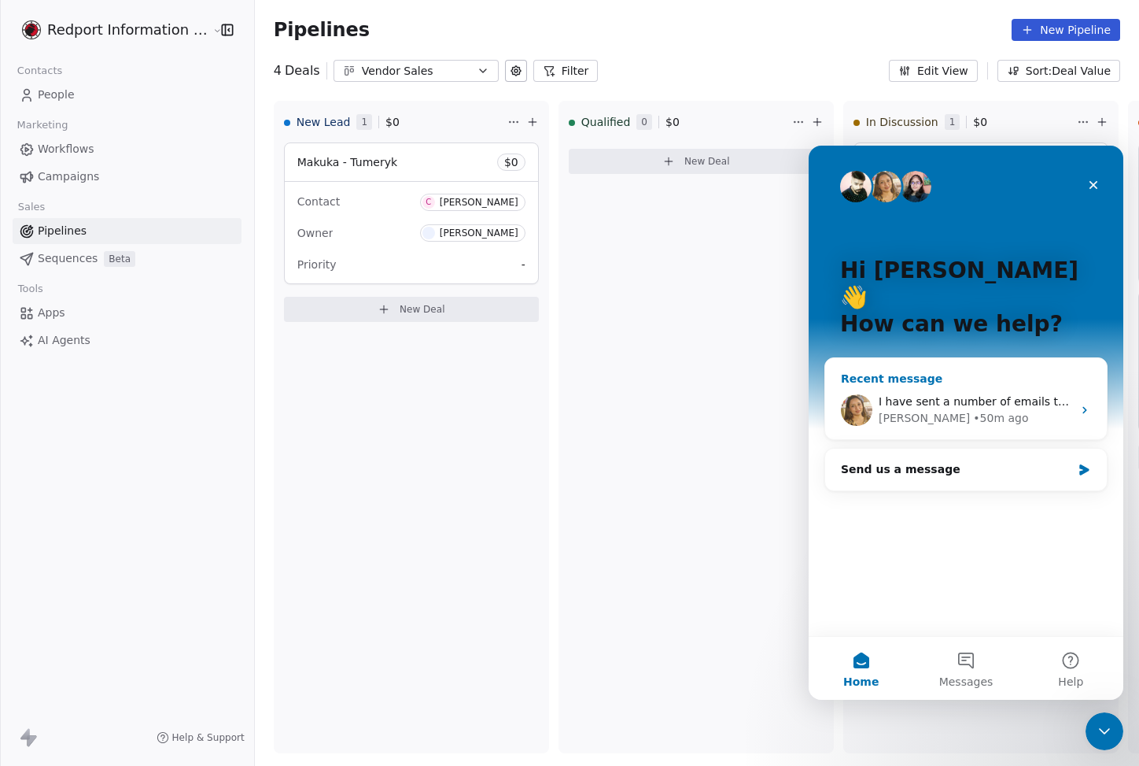
click at [925, 395] on span "I have sent a number of emails to [PERSON_NAME] and do not see any history there" at bounding box center [1111, 401] width 465 height 13
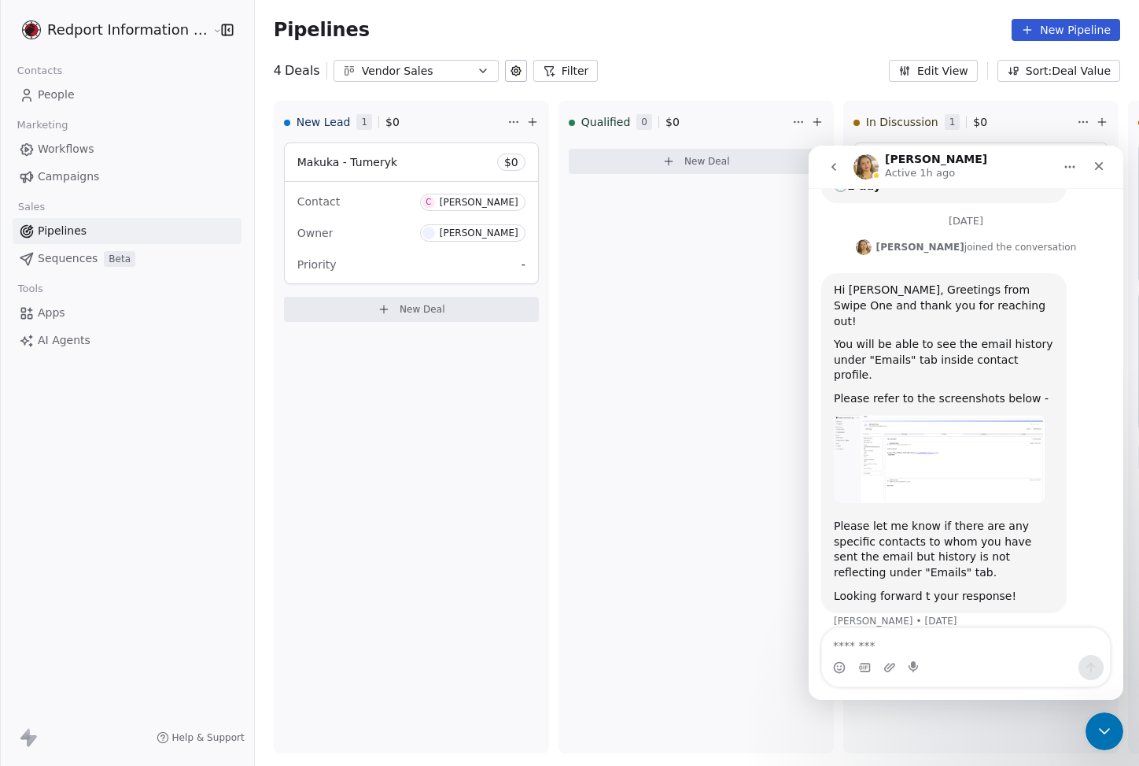
scroll to position [306, 0]
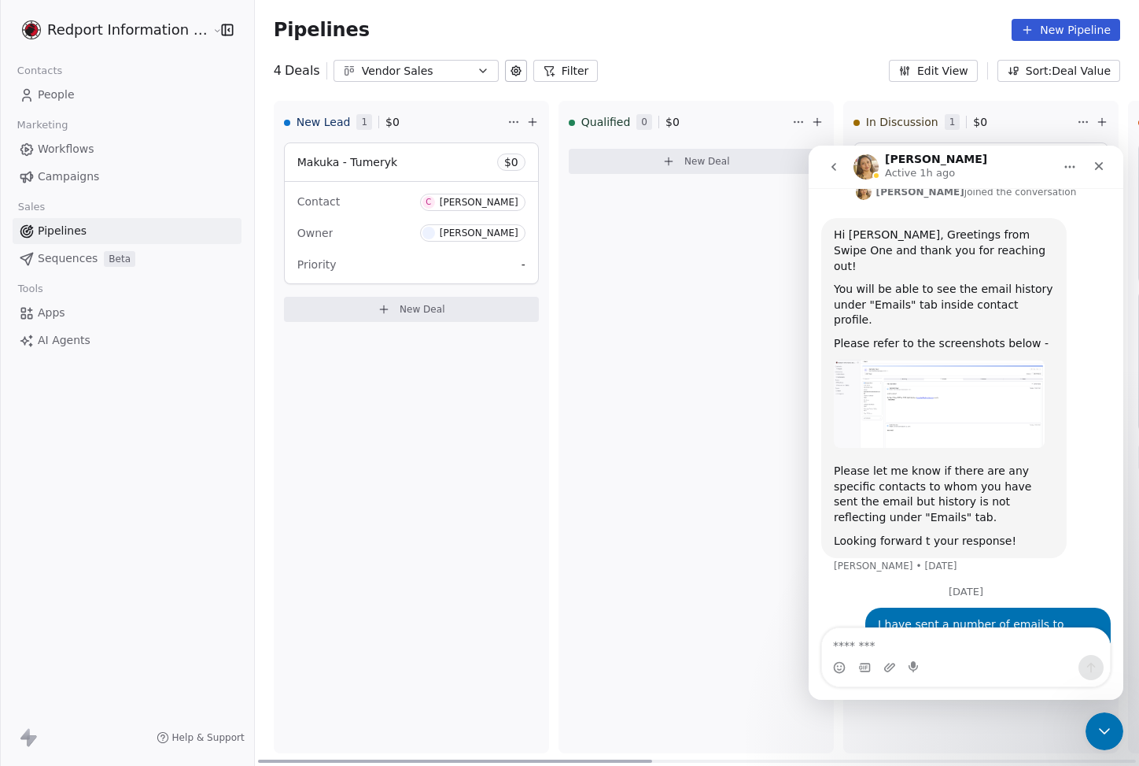
click at [641, 559] on div "Qualified 0 $ 0 New Deal" at bounding box center [696, 427] width 275 height 652
click at [1106, 724] on icon "Close Intercom Messenger" at bounding box center [1102, 728] width 19 height 19
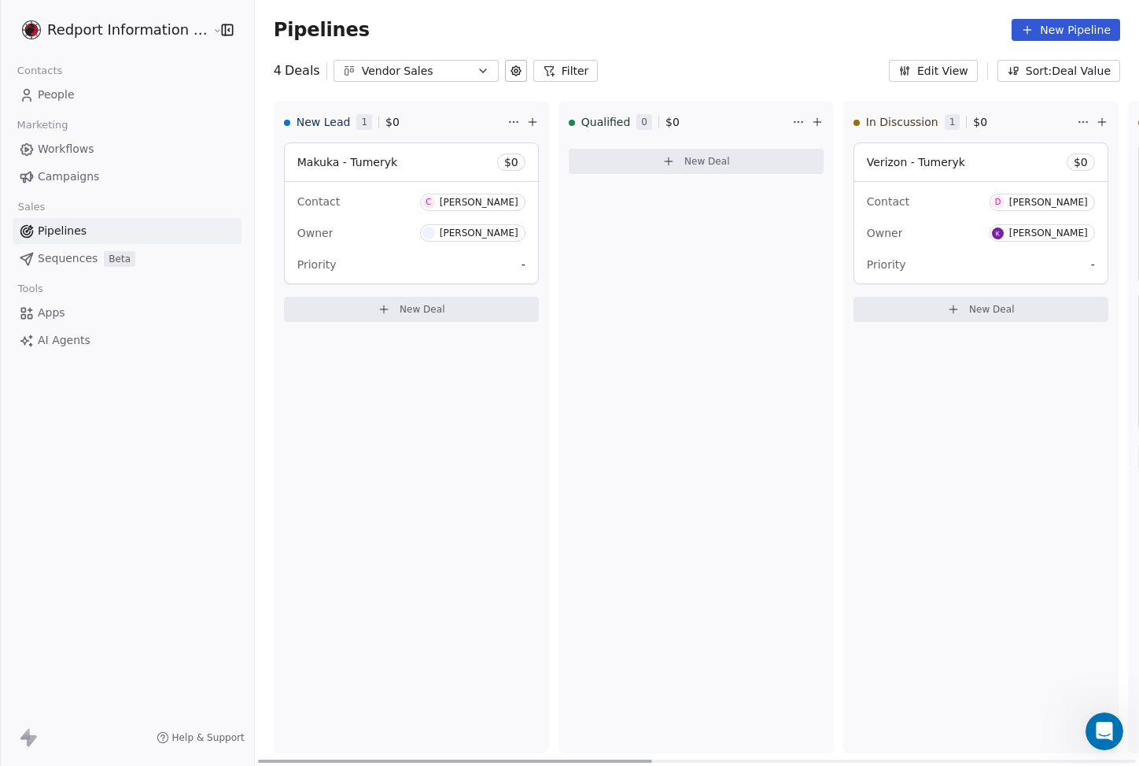
click at [389, 477] on div "New Lead 1 $ 0 Makuka - Tumeryk $ 0 Contact C [PERSON_NAME] Owner [PERSON_NAME]…" at bounding box center [411, 427] width 275 height 652
click at [284, 626] on div "New Lead 1 $ 0 Makuka - Tumeryk $ 0 Contact C [PERSON_NAME] Owner [PERSON_NAME]…" at bounding box center [411, 427] width 275 height 652
click at [508, 459] on div "New Lead 1 $ 0 Makuka - Tumeryk $ 0 Contact C [PERSON_NAME] Owner [PERSON_NAME]…" at bounding box center [411, 427] width 275 height 652
click at [341, 474] on div "New Lead 1 $ 0 Makuka - Tumeryk $ 0 Contact C [PERSON_NAME] Owner [PERSON_NAME]…" at bounding box center [411, 427] width 275 height 652
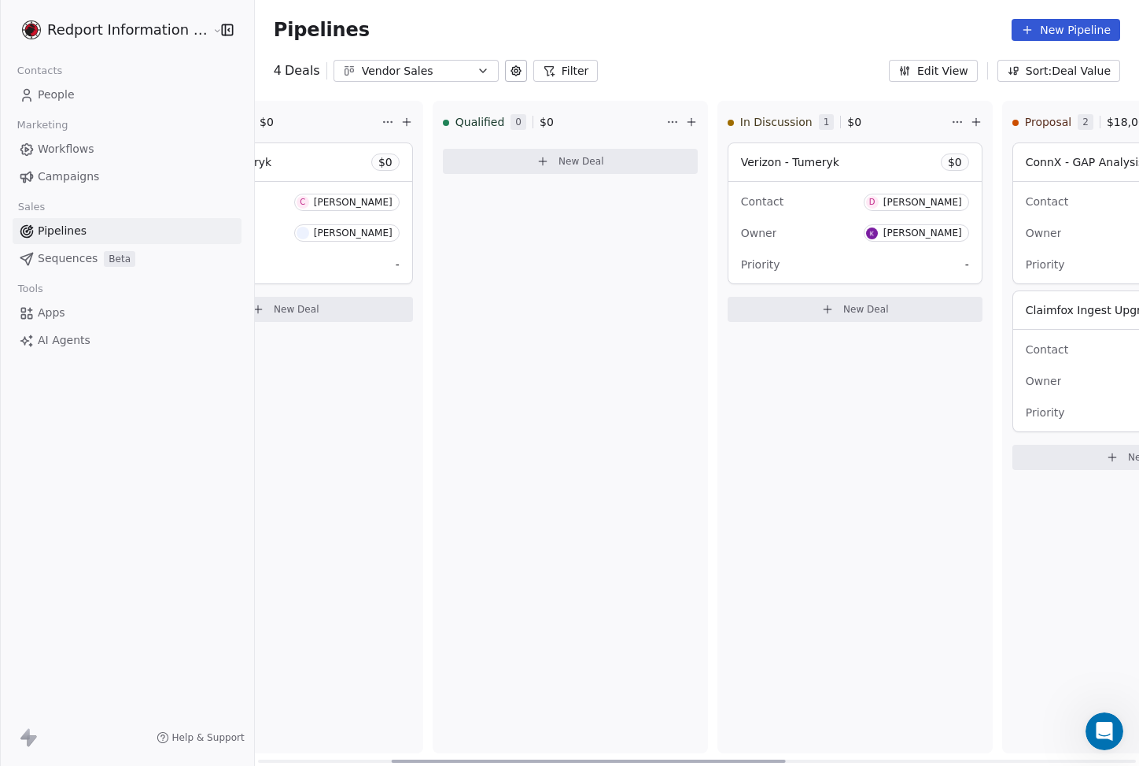
scroll to position [0, 0]
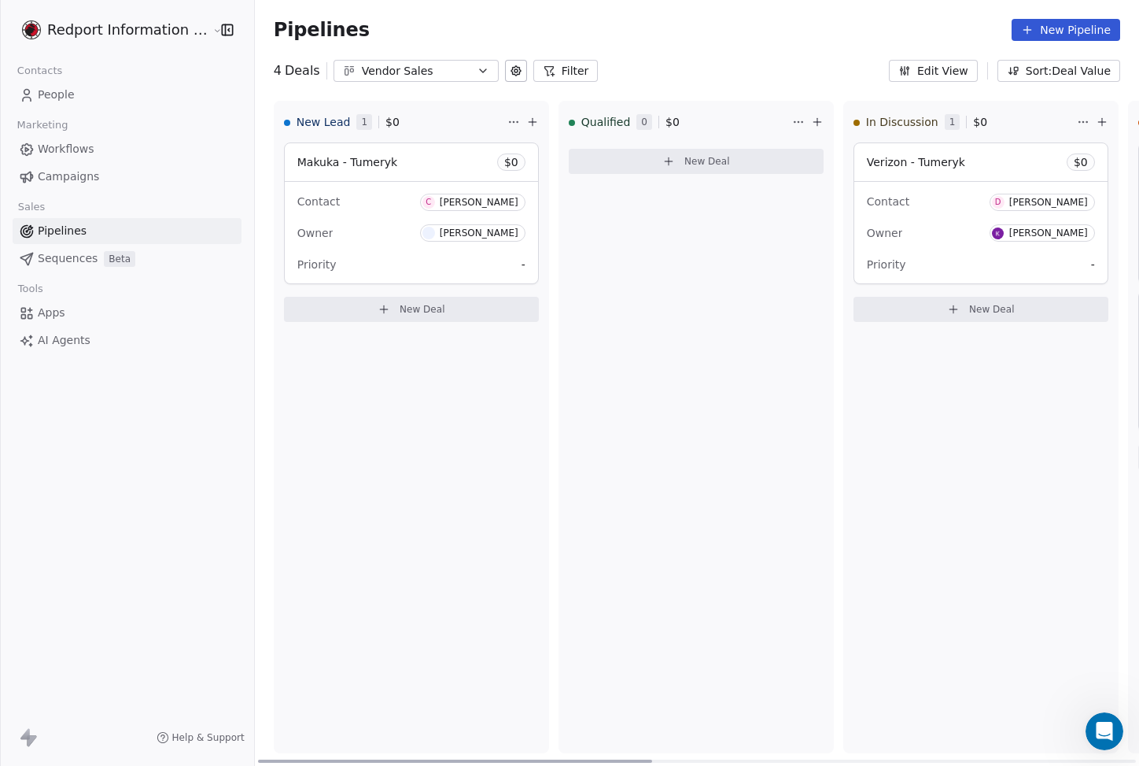
drag, startPoint x: 430, startPoint y: 757, endPoint x: 422, endPoint y: 641, distance: 116.0
click at [364, 762] on div at bounding box center [455, 760] width 394 height 3
click at [442, 541] on div "New Lead 1 $ 0 Makuka - Tumeryk $ 0 Contact C [PERSON_NAME] Owner [PERSON_NAME]…" at bounding box center [411, 427] width 275 height 652
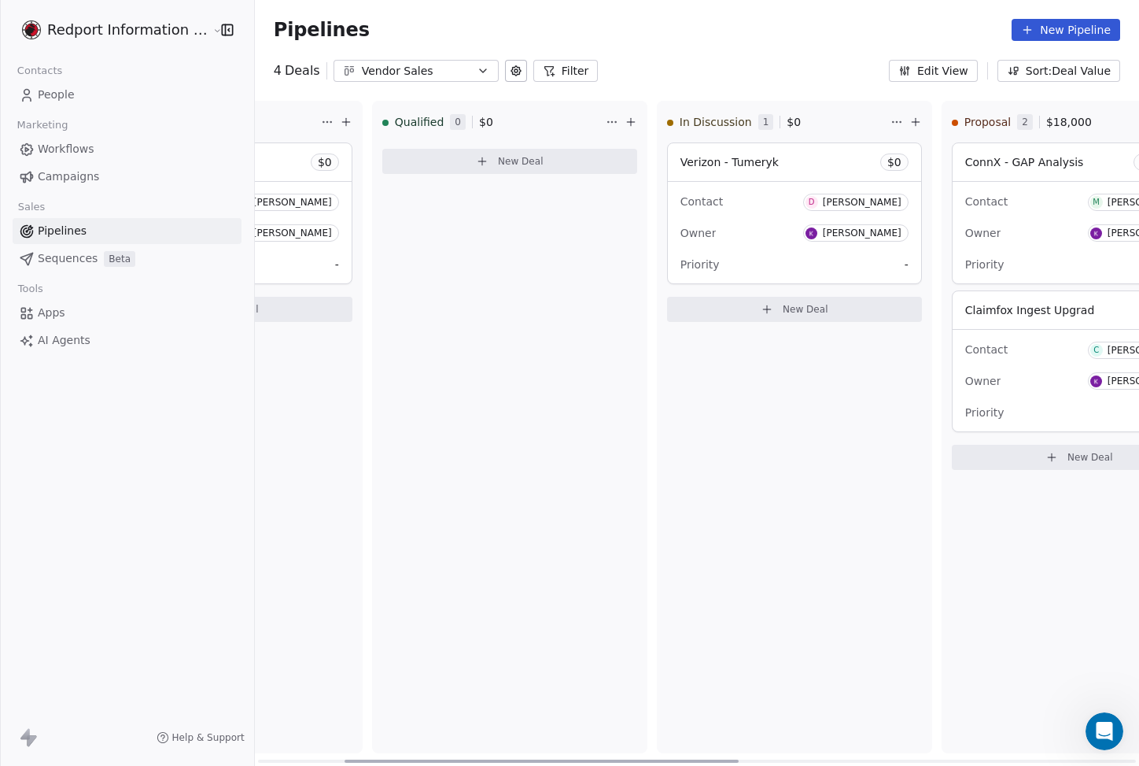
scroll to position [0, 197]
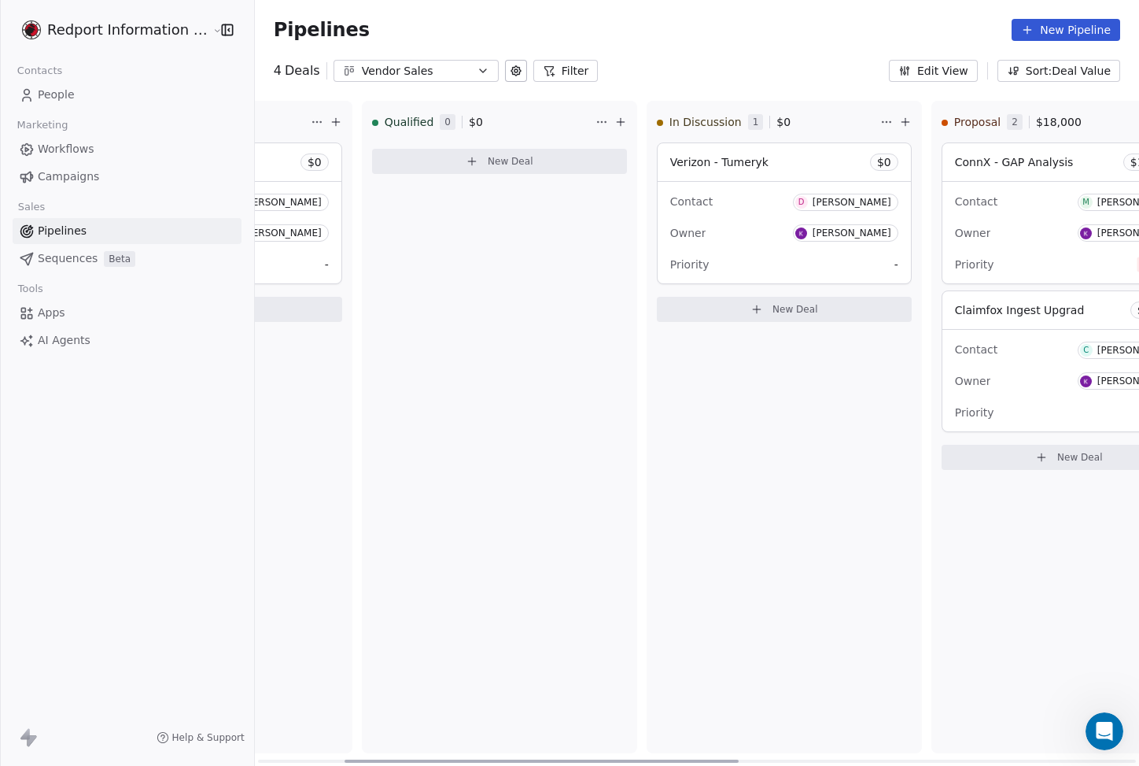
drag, startPoint x: 478, startPoint y: 758, endPoint x: 564, endPoint y: 762, distance: 86.6
click at [564, 762] on div at bounding box center [542, 760] width 394 height 3
click at [582, 522] on div "Qualified 0 $ 0 New Deal" at bounding box center [499, 427] width 275 height 652
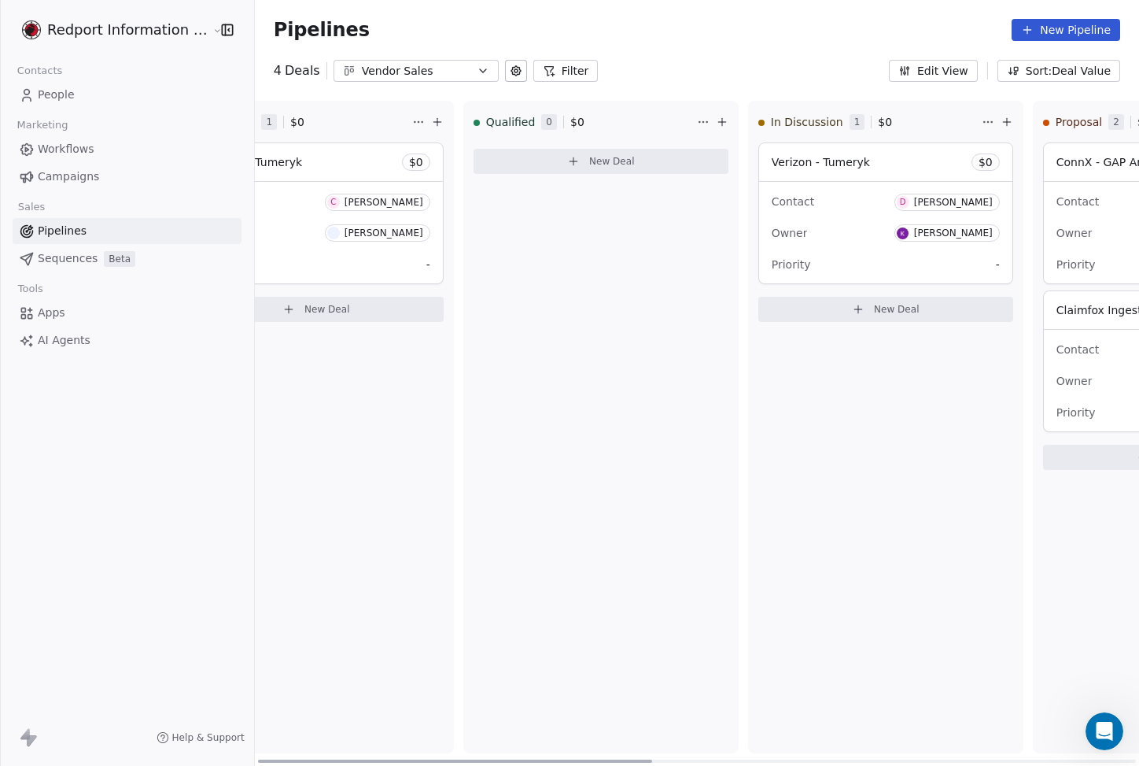
scroll to position [0, 0]
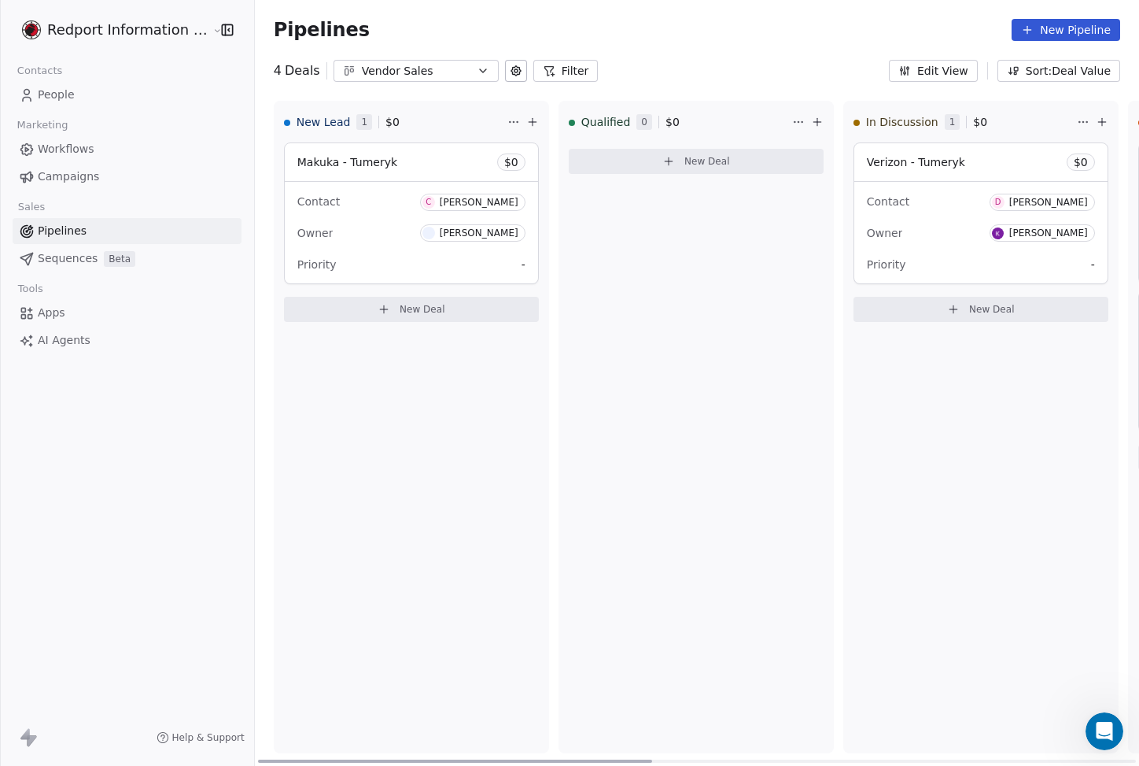
drag, startPoint x: 487, startPoint y: 757, endPoint x: 293, endPoint y: 655, distance: 218.9
click at [258, 759] on div at bounding box center [455, 760] width 394 height 3
click at [560, 511] on div "Qualified 0 $ 0 New Deal" at bounding box center [696, 427] width 275 height 652
click at [477, 561] on div "New Lead 1 $ 0 Makuka - Tumeryk $ 0 Contact C [PERSON_NAME] Owner [PERSON_NAME]…" at bounding box center [411, 427] width 275 height 652
click at [310, 496] on div "New Lead 1 $ 0 Makuka - Tumeryk $ 0 Contact C [PERSON_NAME] Owner [PERSON_NAME]…" at bounding box center [411, 427] width 275 height 652
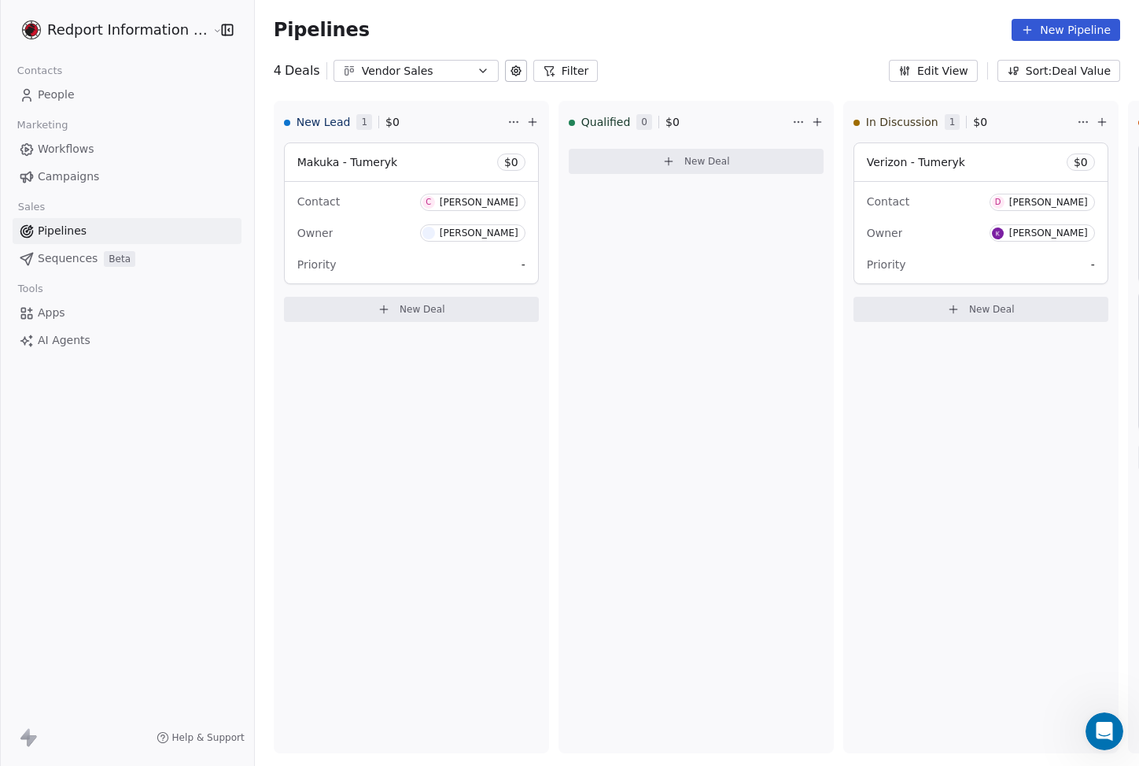
click at [150, 480] on div "Redport Information Assurance Contacts People Marketing Workflows Campaigns Sal…" at bounding box center [127, 383] width 254 height 766
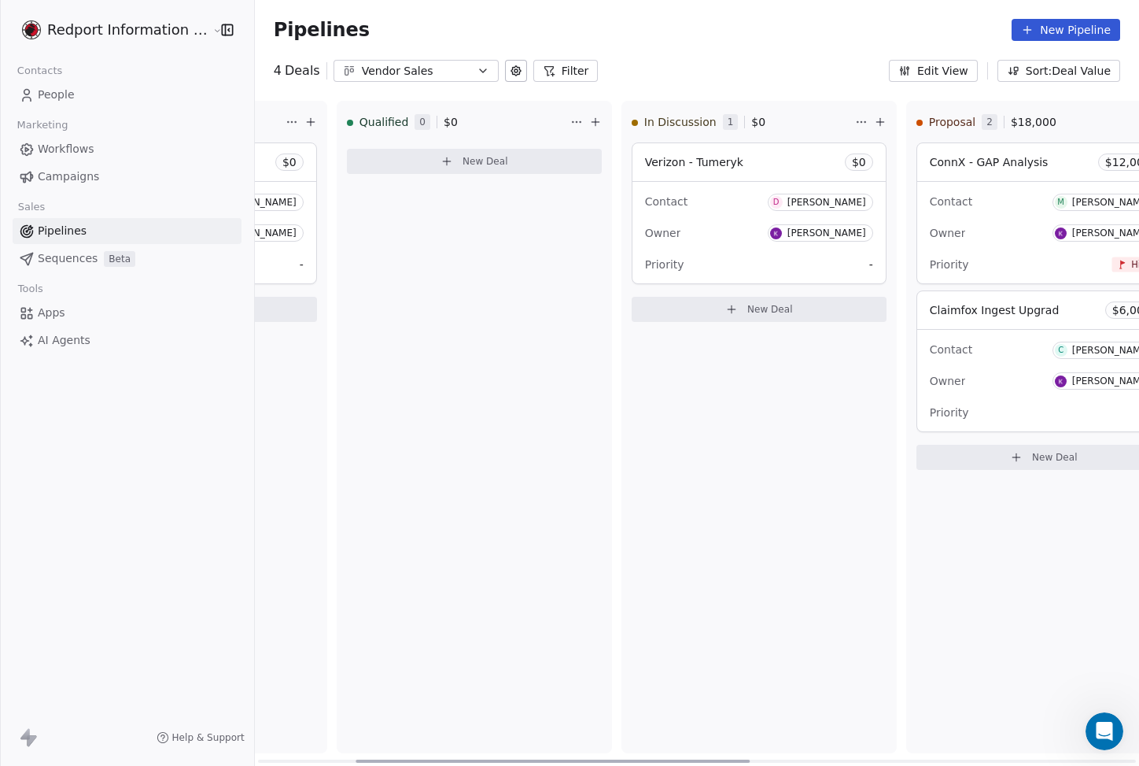
drag, startPoint x: 401, startPoint y: 758, endPoint x: 535, endPoint y: 673, distance: 159.1
click at [500, 759] on div at bounding box center [553, 760] width 394 height 3
click at [579, 454] on div "Qualified 0 $ 0 New Deal" at bounding box center [469, 427] width 275 height 652
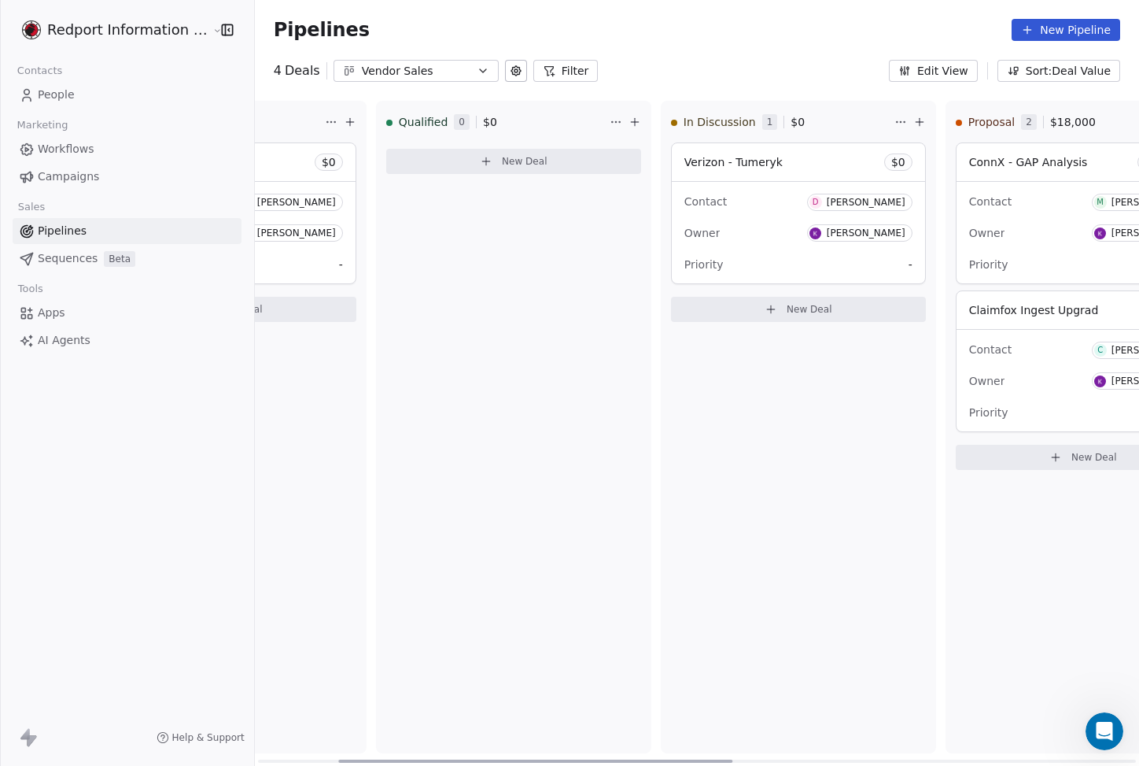
scroll to position [0, 0]
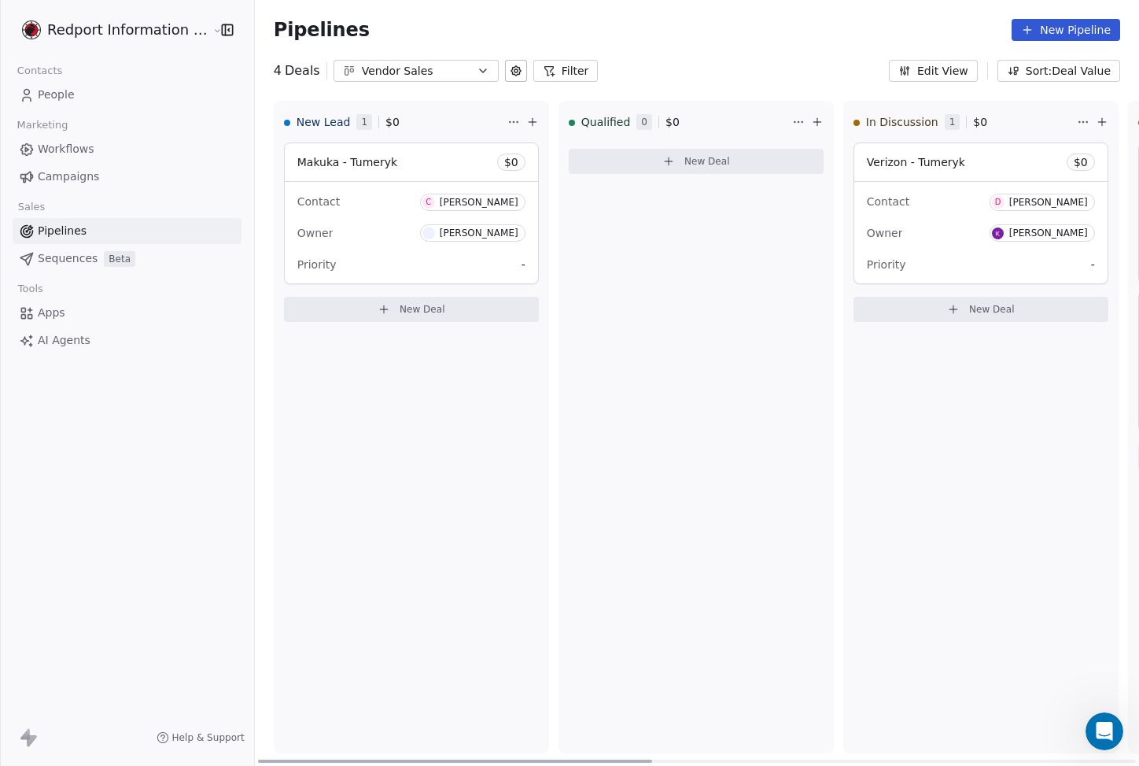
drag, startPoint x: 574, startPoint y: 760, endPoint x: 413, endPoint y: 611, distance: 219.9
click at [356, 759] on div at bounding box center [455, 760] width 394 height 3
click at [469, 467] on div "New Lead 1 $ 0 Makuka - Tumeryk $ 0 Contact C [PERSON_NAME] Owner [PERSON_NAME]…" at bounding box center [411, 427] width 275 height 652
drag, startPoint x: 286, startPoint y: 762, endPoint x: 272, endPoint y: 718, distance: 46.0
click at [275, 759] on div at bounding box center [472, 760] width 394 height 3
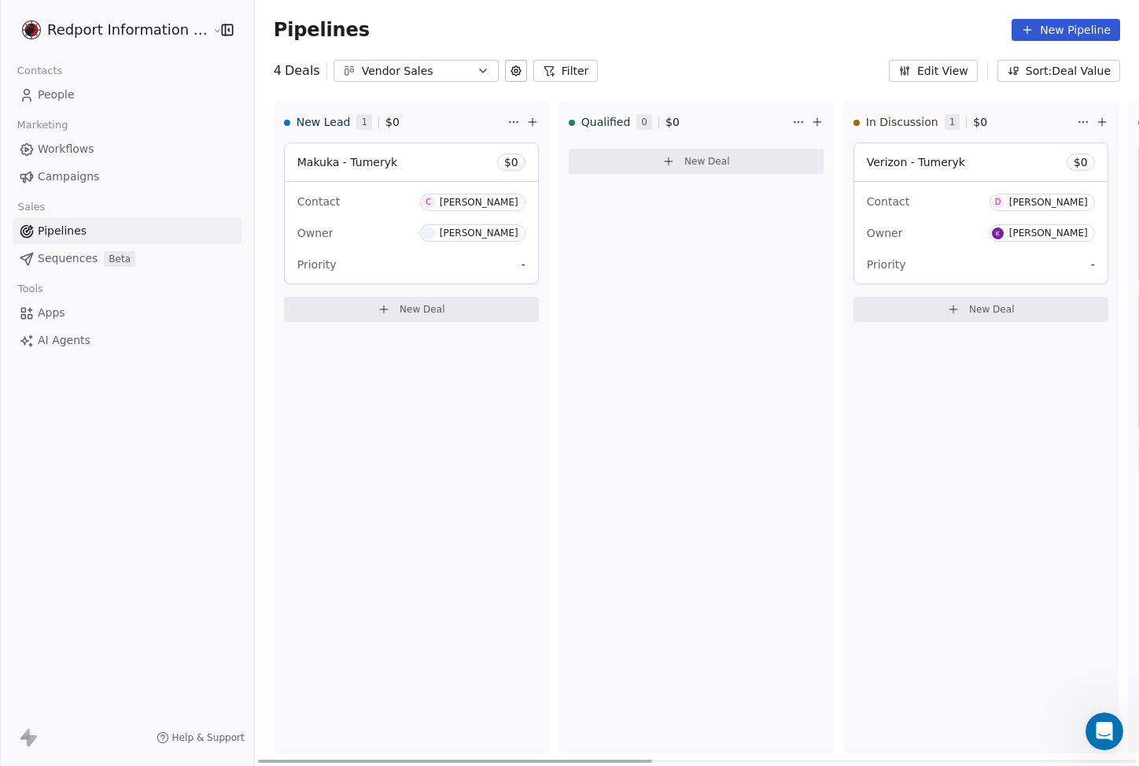
click at [380, 500] on div "New Lead 1 $ 0 Makuka - Tumeryk $ 0 Contact C [PERSON_NAME] Owner [PERSON_NAME]…" at bounding box center [411, 427] width 275 height 652
drag, startPoint x: 319, startPoint y: 759, endPoint x: 191, endPoint y: 646, distance: 170.5
click at [258, 759] on div at bounding box center [455, 760] width 394 height 3
click at [496, 606] on div "New Lead 1 $ 0 Makuka - Tumeryk $ 0 Contact C [PERSON_NAME] Owner [PERSON_NAME]…" at bounding box center [411, 427] width 275 height 652
drag, startPoint x: 368, startPoint y: 759, endPoint x: 109, endPoint y: 762, distance: 258.9
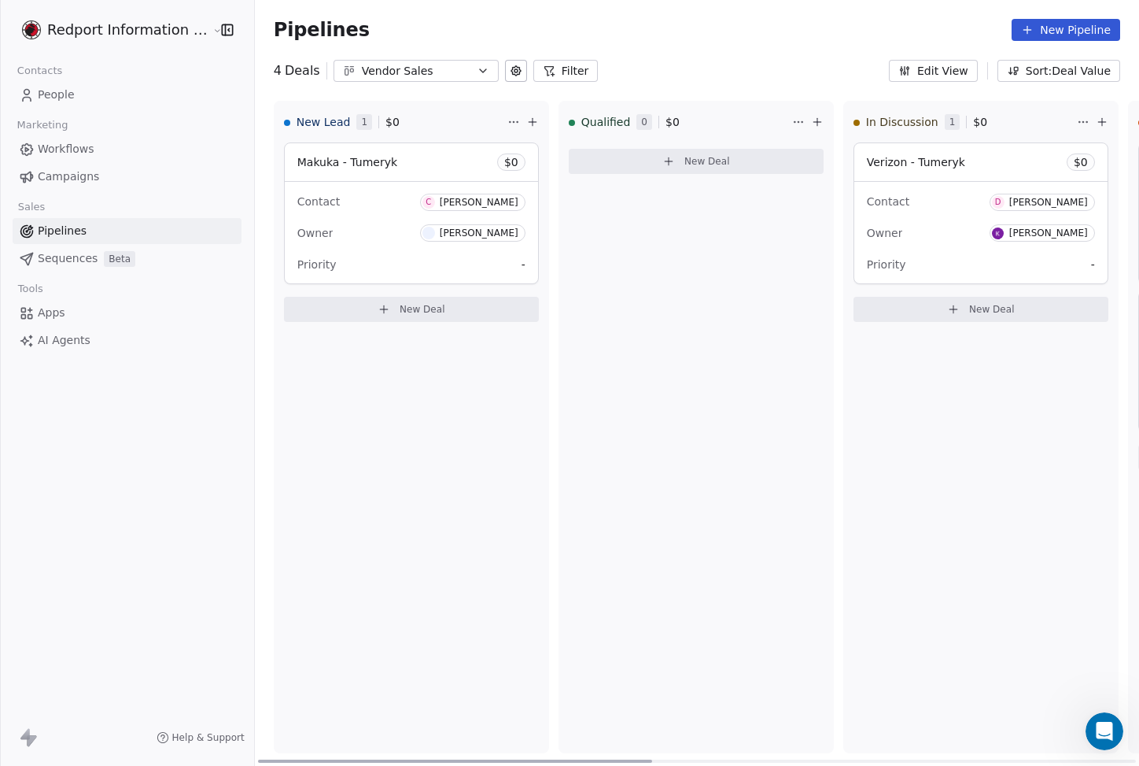
click at [258, 762] on div at bounding box center [455, 760] width 394 height 3
drag, startPoint x: 450, startPoint y: 762, endPoint x: 359, endPoint y: 720, distance: 100.3
click at [371, 759] on div at bounding box center [568, 760] width 394 height 3
click at [436, 493] on div "New Lead 1 $ 0 Makuka - Tumeryk $ 0 Contact C [PERSON_NAME] Owner [PERSON_NAME]…" at bounding box center [411, 427] width 275 height 652
click at [566, 73] on button "Filter" at bounding box center [565, 71] width 65 height 22
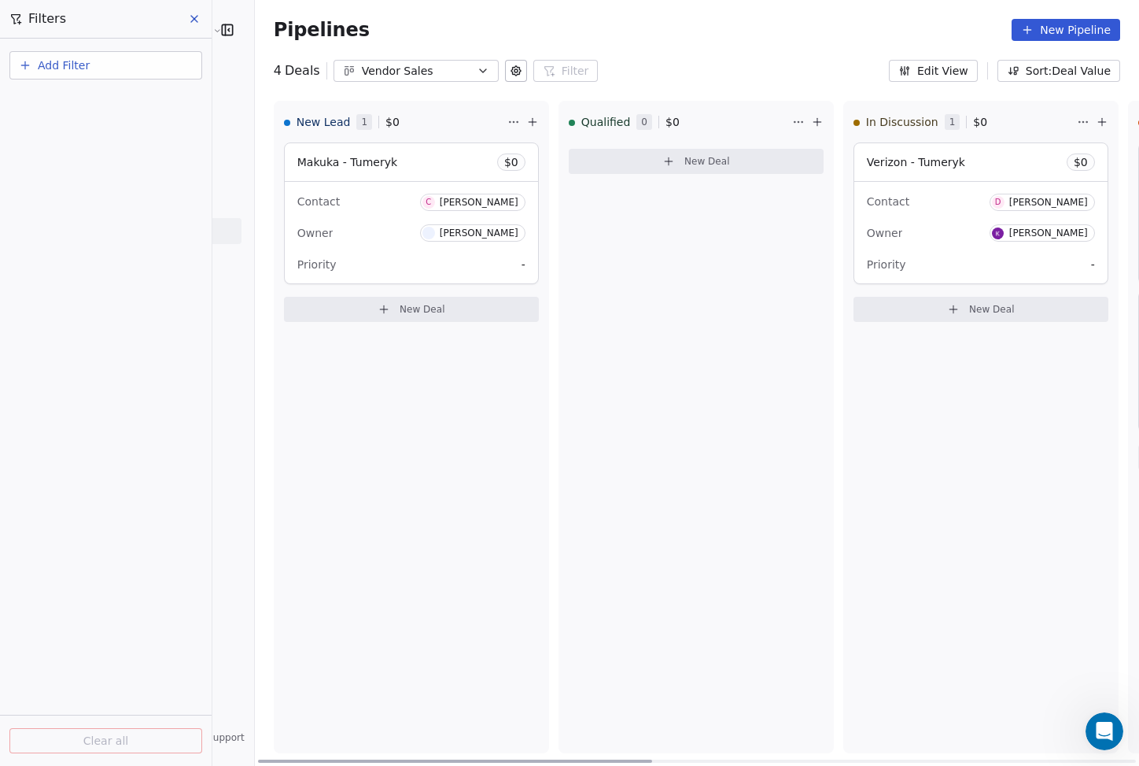
click at [600, 449] on div "Qualified 0 $ 0 New Deal" at bounding box center [696, 427] width 275 height 652
click at [404, 552] on div "New Lead 1 $ 0 Makuka - Tumeryk $ 0 Contact C [PERSON_NAME] Owner [PERSON_NAME]…" at bounding box center [411, 427] width 275 height 652
click at [386, 454] on div "New Lead 1 $ 0 Makuka - Tumeryk $ 0 Contact C [PERSON_NAME] Owner [PERSON_NAME]…" at bounding box center [411, 427] width 275 height 652
click at [186, 20] on button at bounding box center [195, 19] width 24 height 22
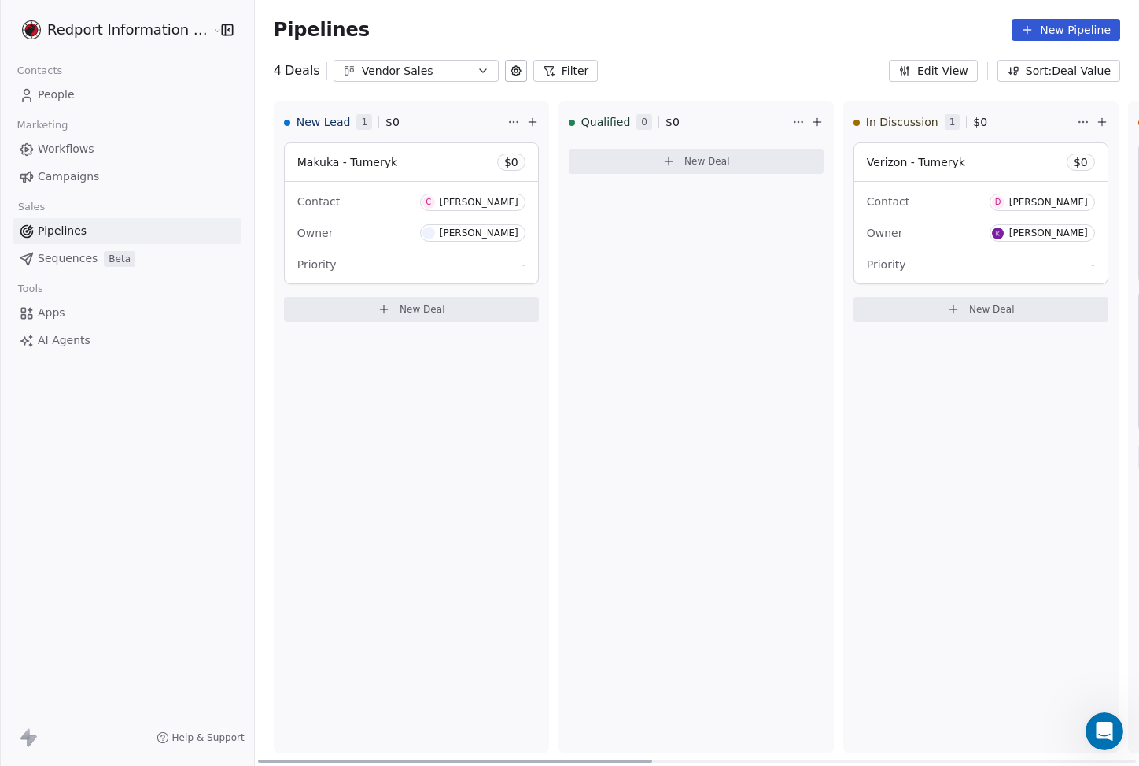
click at [523, 561] on div "New Lead 1 $ 0 Makuka - Tumeryk $ 0 Contact C [PERSON_NAME] Owner [PERSON_NAME]…" at bounding box center [411, 427] width 275 height 652
drag, startPoint x: 441, startPoint y: 758, endPoint x: 407, endPoint y: 686, distance: 79.2
click at [417, 752] on div "New Lead 1 $ 0 Makuka - Tumeryk $ 0 Contact C Charles Makuka Owner Scott DeSilv…" at bounding box center [697, 433] width 884 height 665
click at [391, 596] on div "New Lead 1 $ 0 Makuka - Tumeryk $ 0 Contact C [PERSON_NAME] Owner [PERSON_NAME]…" at bounding box center [411, 427] width 275 height 652
drag, startPoint x: 341, startPoint y: 758, endPoint x: 322, endPoint y: 754, distance: 20.1
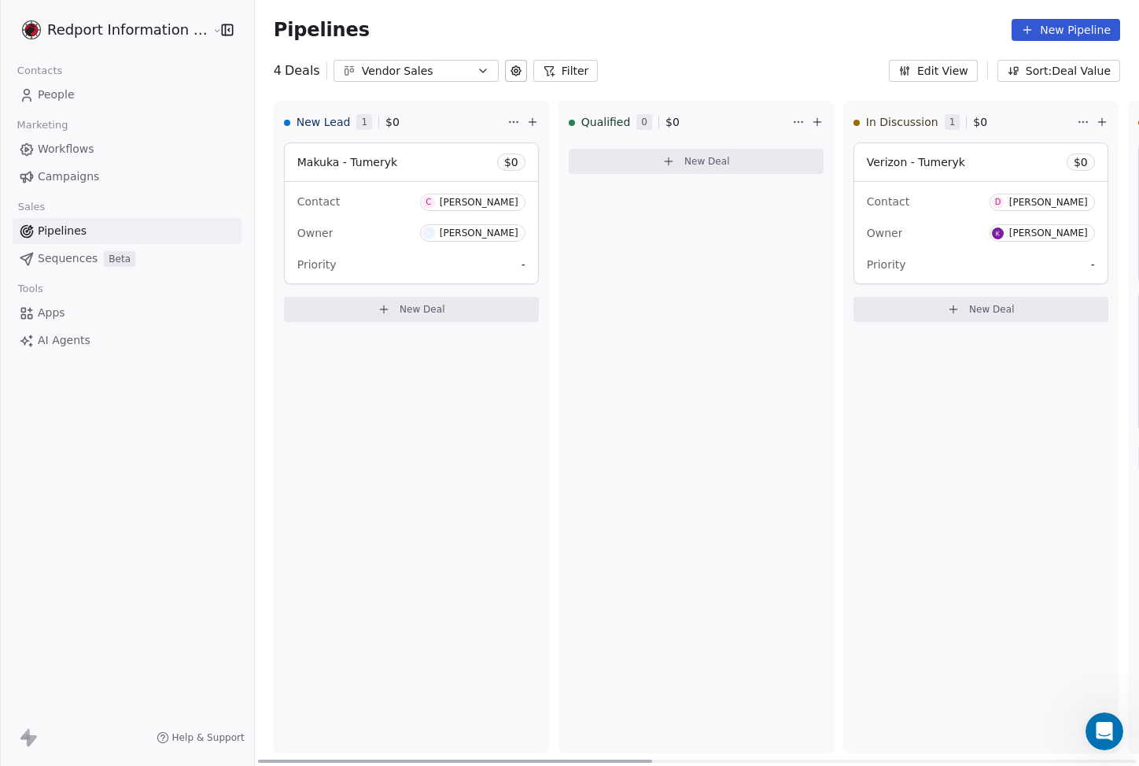
click at [322, 759] on div at bounding box center [455, 760] width 394 height 3
click at [116, 665] on div "Redport Information Assurance Contacts People Marketing Workflows Campaigns Sal…" at bounding box center [127, 383] width 254 height 766
drag, startPoint x: 374, startPoint y: 759, endPoint x: 327, endPoint y: 637, distance: 130.5
click at [305, 759] on div at bounding box center [455, 760] width 394 height 3
click at [341, 510] on div "New Lead 1 $ 0 Makuka - Tumeryk $ 0 Contact C [PERSON_NAME] Owner [PERSON_NAME]…" at bounding box center [411, 427] width 275 height 652
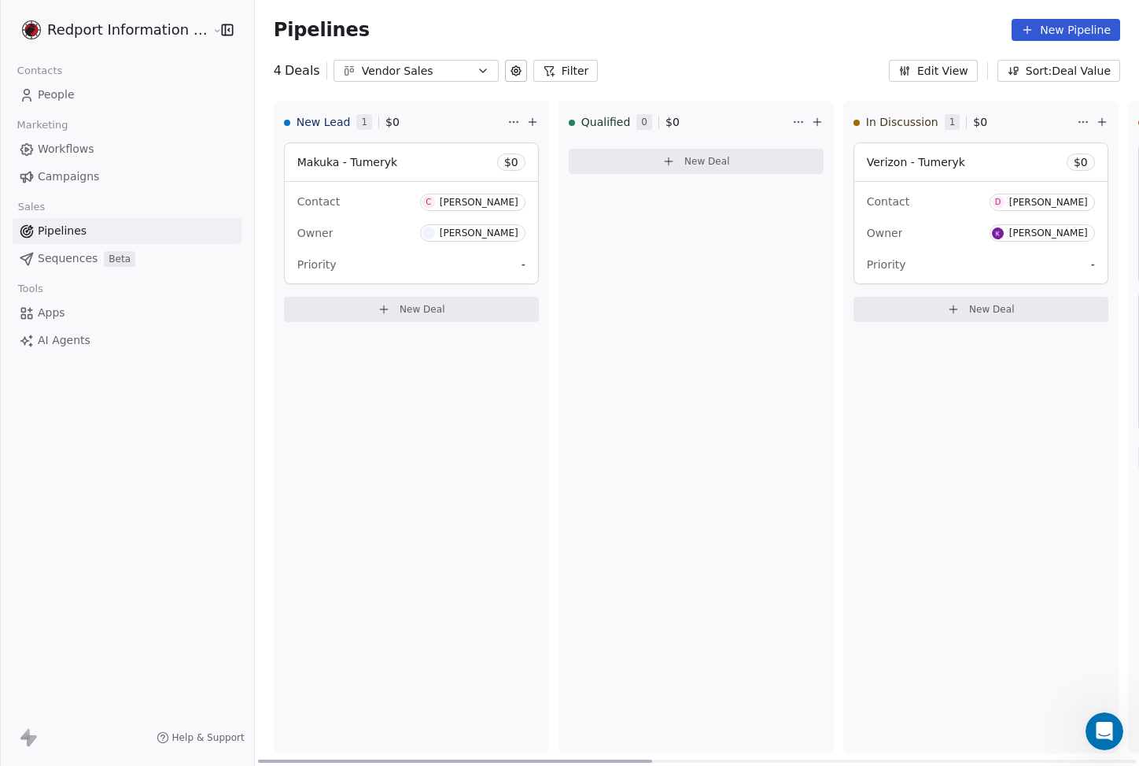
click at [341, 510] on div "New Lead 1 $ 0 Makuka - Tumeryk $ 0 Contact C [PERSON_NAME] Owner [PERSON_NAME]…" at bounding box center [411, 427] width 275 height 652
drag, startPoint x: 359, startPoint y: 757, endPoint x: 410, endPoint y: 565, distance: 198.7
click at [338, 759] on div at bounding box center [455, 760] width 394 height 3
click at [423, 482] on div "New Lead 1 $ 0 Makuka - Tumeryk $ 0 Contact C [PERSON_NAME] Owner [PERSON_NAME]…" at bounding box center [411, 427] width 275 height 652
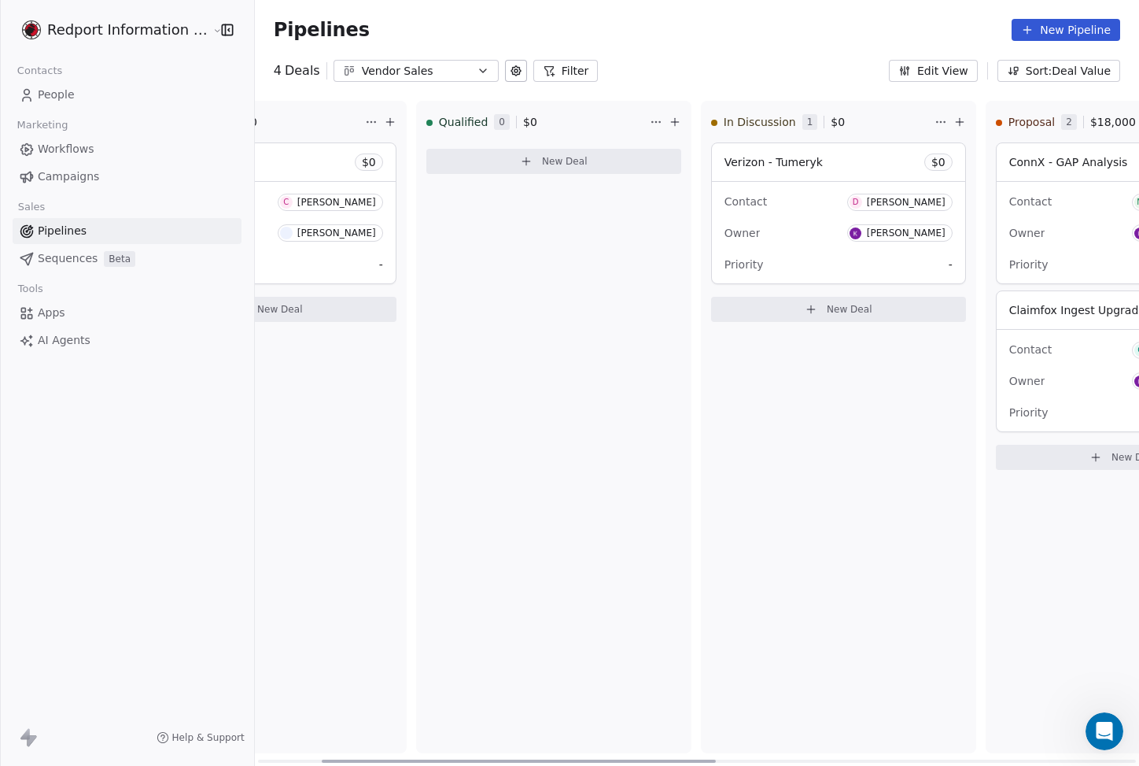
drag, startPoint x: 460, startPoint y: 756, endPoint x: 508, endPoint y: 653, distance: 113.4
click at [508, 759] on div at bounding box center [519, 760] width 394 height 3
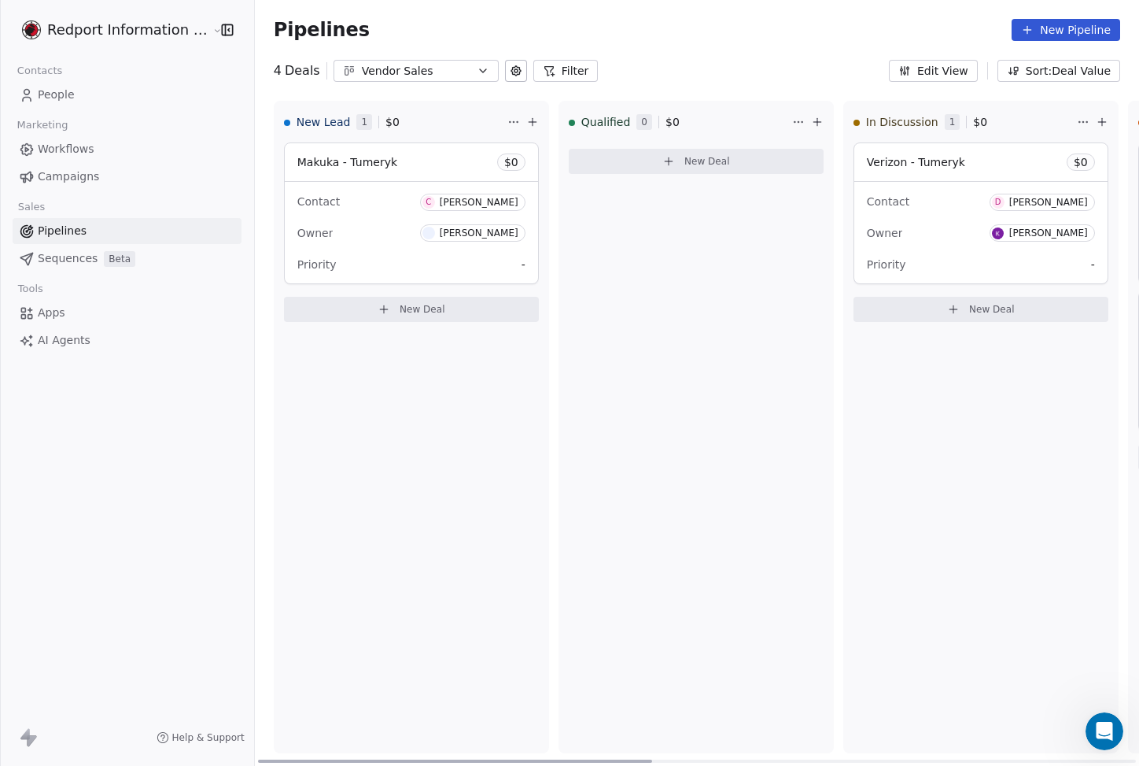
drag, startPoint x: 488, startPoint y: 758, endPoint x: 407, endPoint y: 570, distance: 204.1
click at [297, 759] on div at bounding box center [455, 760] width 394 height 3
click at [408, 539] on div "New Lead 1 $ 0 Makuka - Tumeryk $ 0 Contact C [PERSON_NAME] Owner [PERSON_NAME]…" at bounding box center [411, 427] width 275 height 652
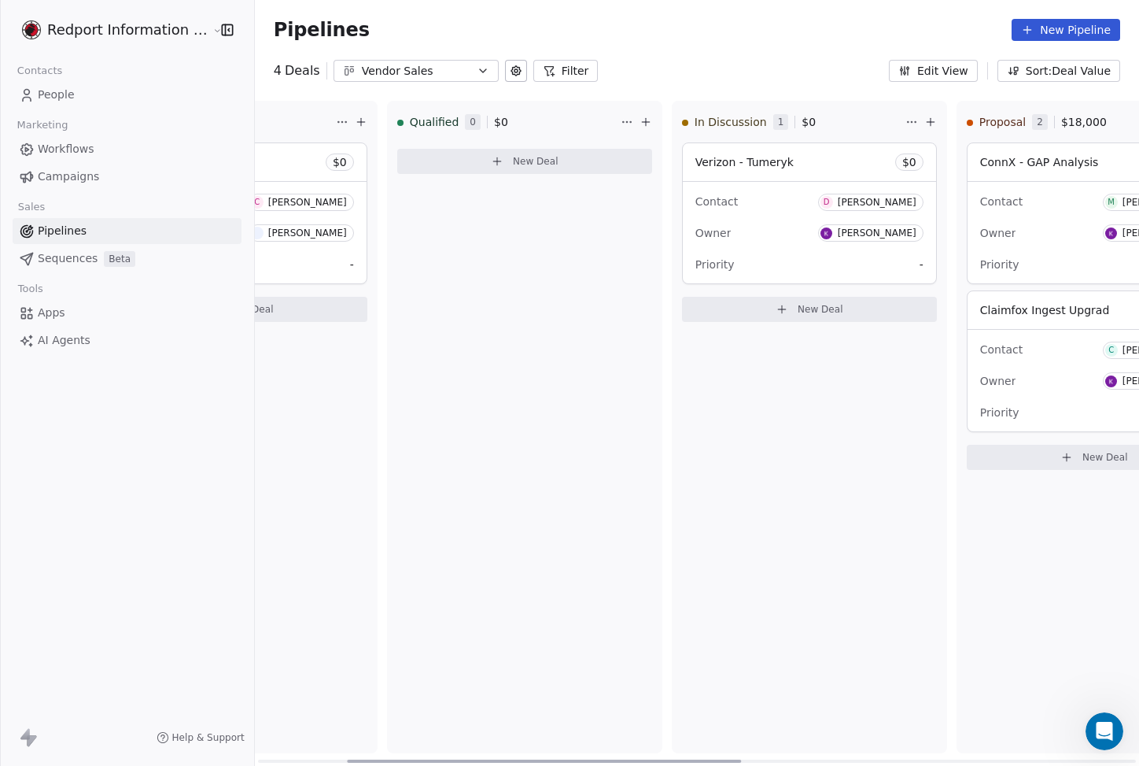
drag, startPoint x: 491, startPoint y: 755, endPoint x: 569, endPoint y: 604, distance: 170.7
click at [564, 635] on div "New Lead 1 $ 0 Makuka - Tumeryk $ 0 Contact C Charles Makuka Owner Scott DeSilv…" at bounding box center [697, 433] width 884 height 665
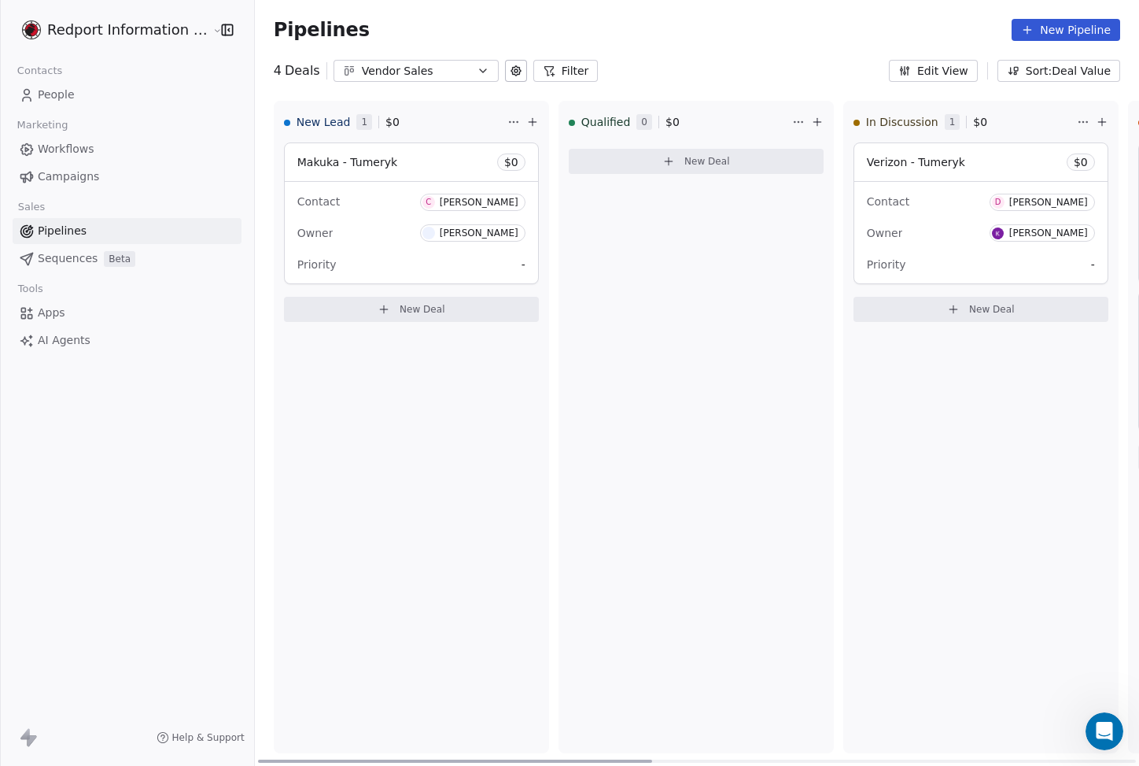
drag, startPoint x: 565, startPoint y: 757, endPoint x: 365, endPoint y: 688, distance: 211.3
click at [349, 759] on div at bounding box center [455, 760] width 394 height 3
click at [451, 524] on div "New Lead 1 $ 0 Makuka - Tumeryk $ 0 Contact C [PERSON_NAME] Owner [PERSON_NAME]…" at bounding box center [411, 427] width 275 height 652
click at [449, 539] on div "New Lead 1 $ 0 Makuka - Tumeryk $ 0 Contact C [PERSON_NAME] Owner [PERSON_NAME]…" at bounding box center [411, 427] width 275 height 652
drag, startPoint x: 383, startPoint y: 756, endPoint x: 341, endPoint y: 723, distance: 53.2
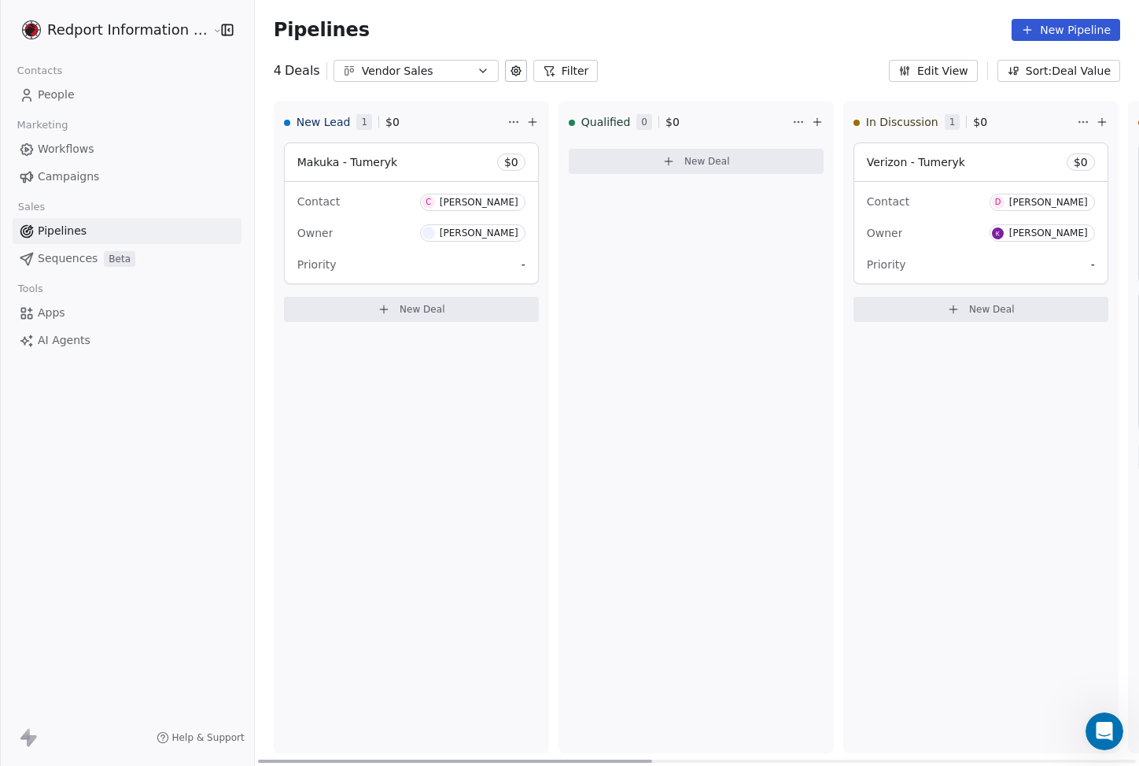
click at [341, 759] on div at bounding box center [455, 760] width 394 height 3
click at [393, 572] on div "New Lead 1 $ 0 Makuka - Tumeryk $ 0 Contact C [PERSON_NAME] Owner [PERSON_NAME]…" at bounding box center [411, 427] width 275 height 652
drag, startPoint x: 379, startPoint y: 762, endPoint x: 364, endPoint y: 482, distance: 279.7
click at [258, 759] on div at bounding box center [455, 760] width 394 height 3
click at [364, 482] on div "New Lead 1 $ 0 Makuka - Tumeryk $ 0 Contact C [PERSON_NAME] Owner [PERSON_NAME]…" at bounding box center [411, 427] width 275 height 652
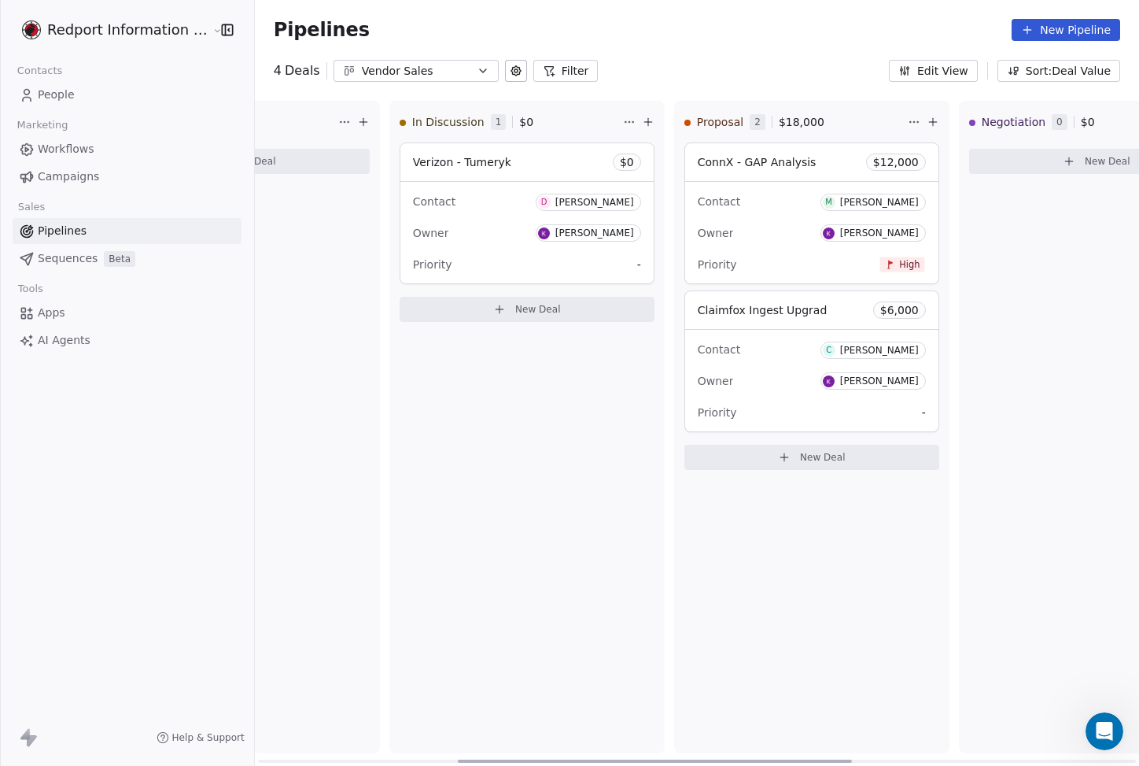
scroll to position [0, 434]
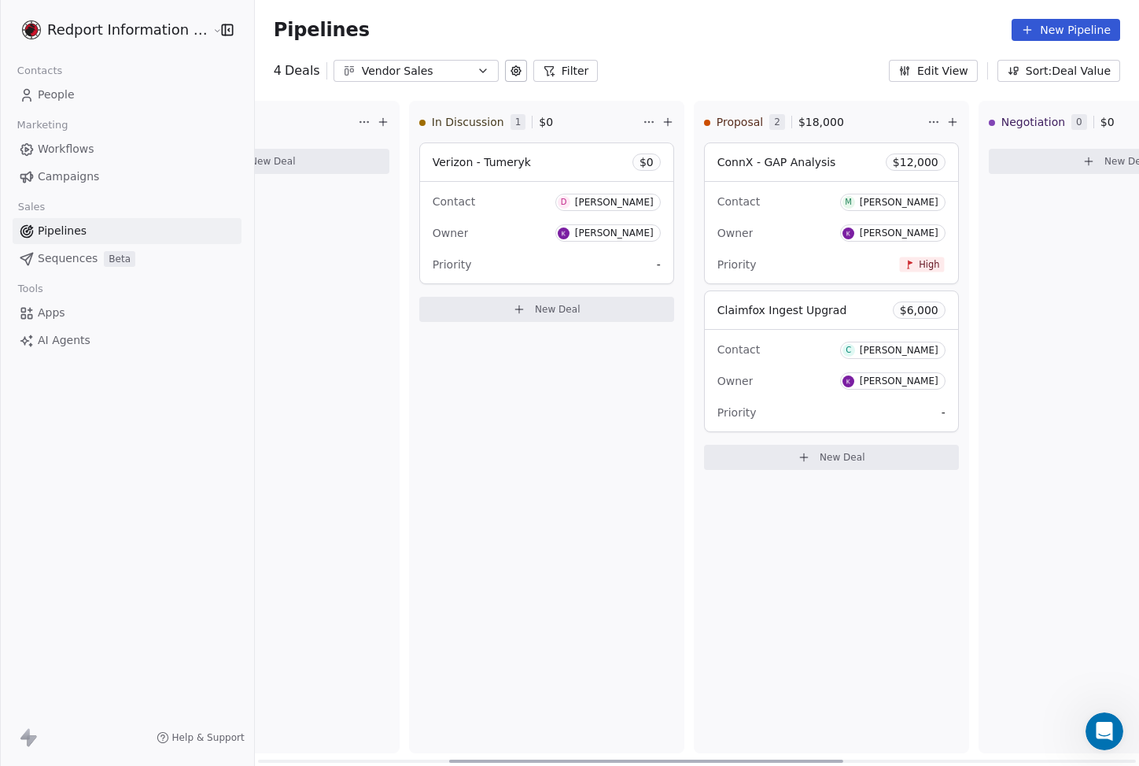
drag, startPoint x: 461, startPoint y: 758, endPoint x: 652, endPoint y: 754, distance: 191.2
click at [652, 759] on div at bounding box center [646, 760] width 394 height 3
click at [566, 571] on div "In Discussion 1 $ 0 Verizon - Tumeryk $ 0 Contact D [PERSON_NAME] Owner [PERSON…" at bounding box center [546, 427] width 275 height 652
click at [441, 65] on div "Vendor Sales" at bounding box center [416, 71] width 109 height 17
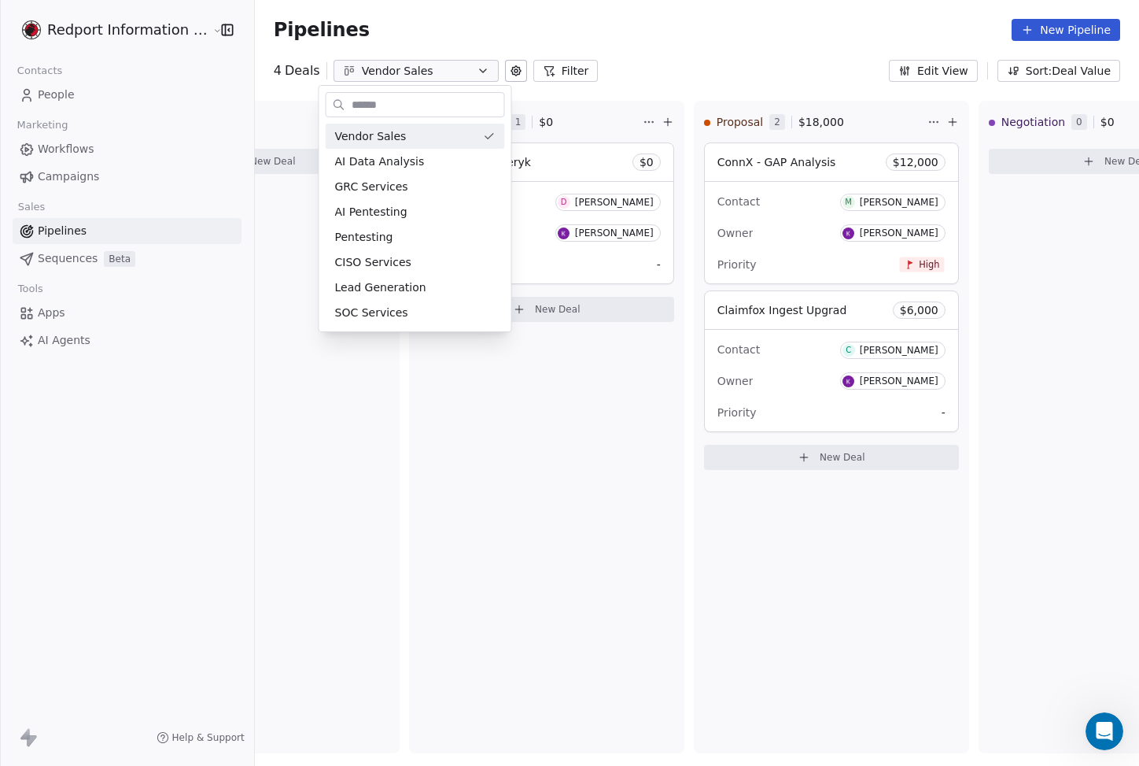
click at [441, 65] on html "Redport Information Assurance Contacts People Marketing Workflows Campaigns Sal…" at bounding box center [569, 383] width 1139 height 766
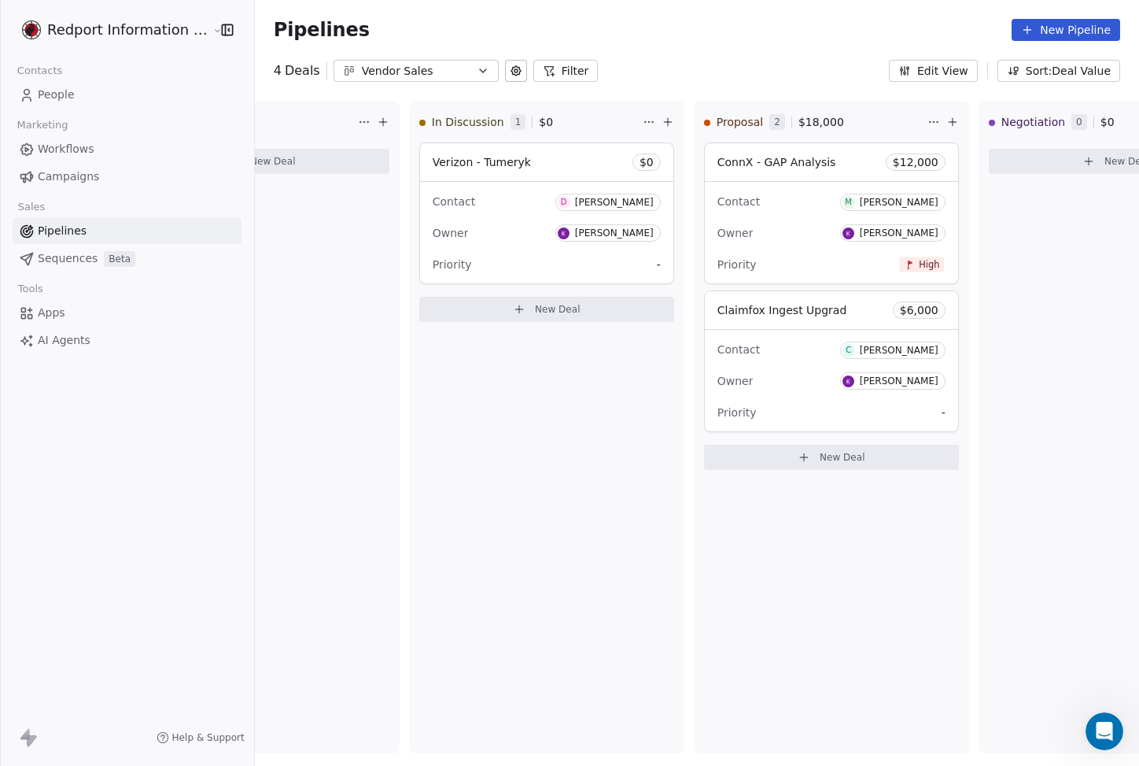
click at [445, 72] on div "Vendor Sales" at bounding box center [416, 71] width 109 height 17
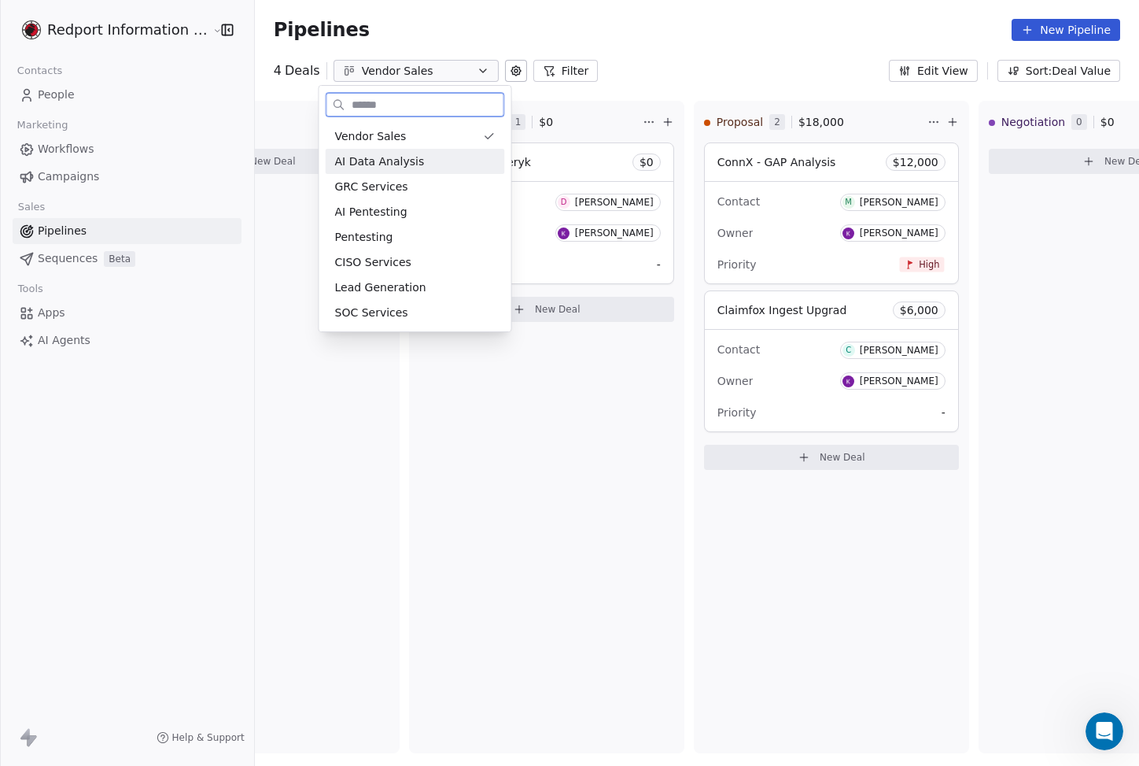
click at [427, 161] on div "AI Data Analysis" at bounding box center [415, 161] width 161 height 17
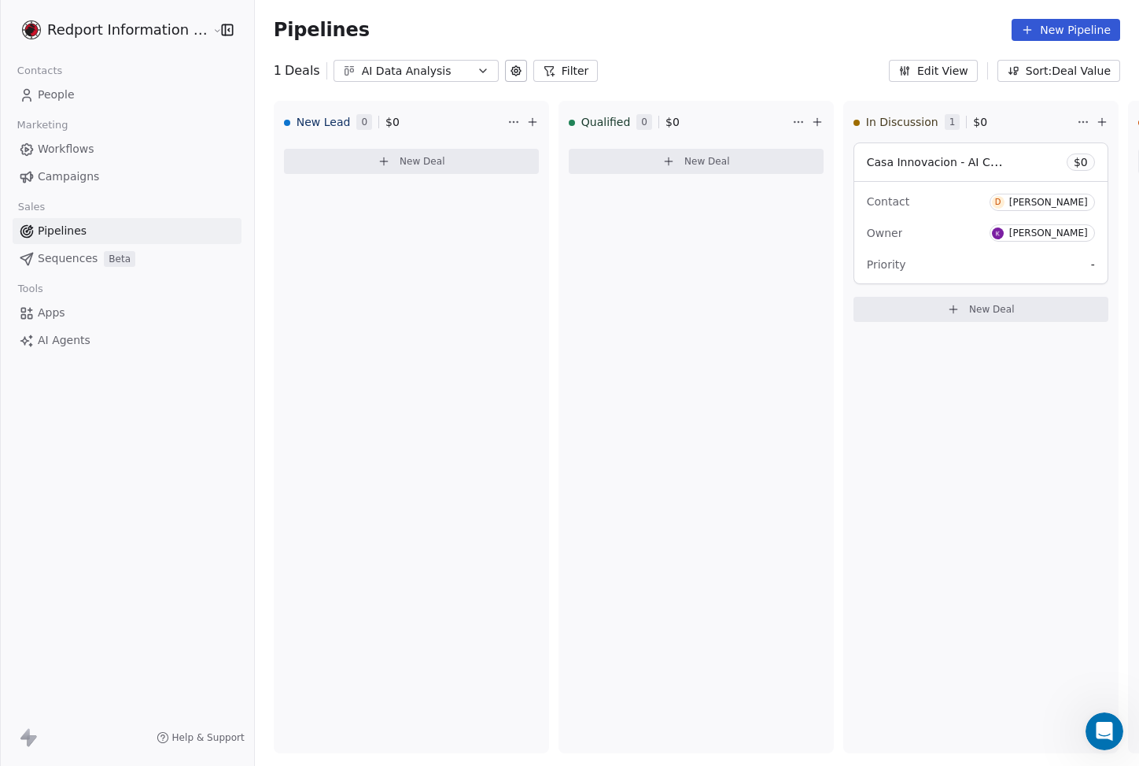
click at [404, 73] on div "AI Data Analysis" at bounding box center [416, 71] width 109 height 17
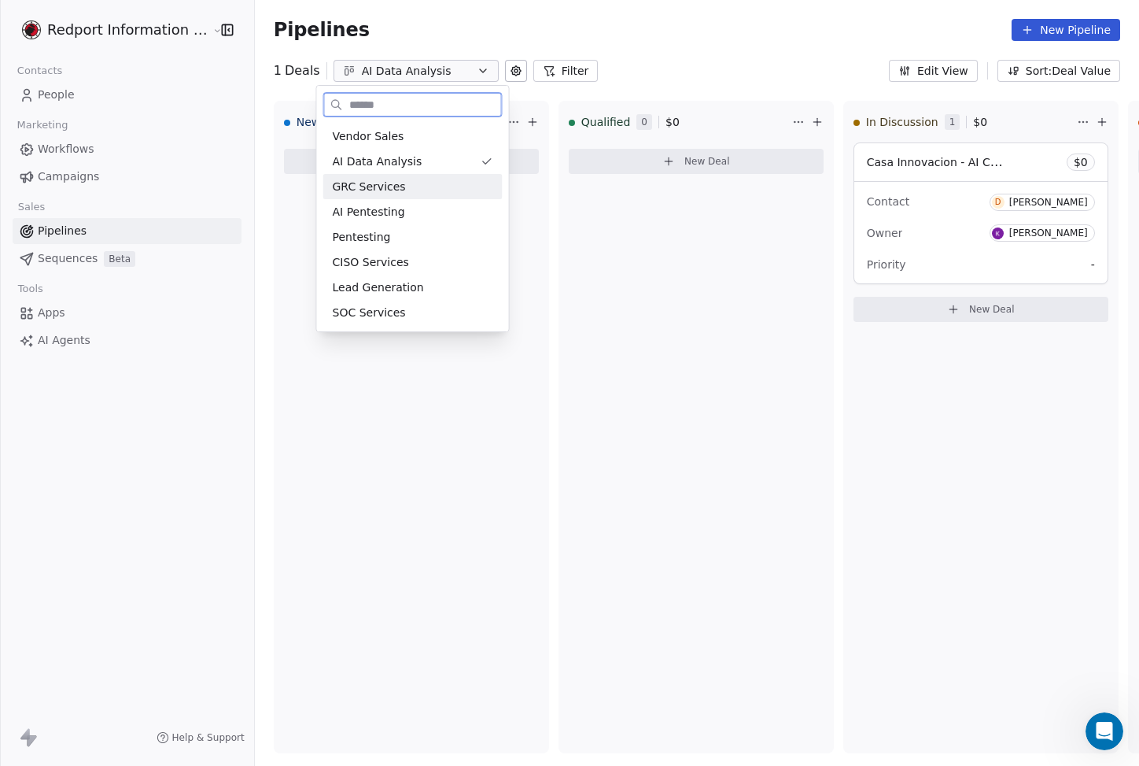
click at [394, 179] on span "GRC Services" at bounding box center [369, 187] width 73 height 17
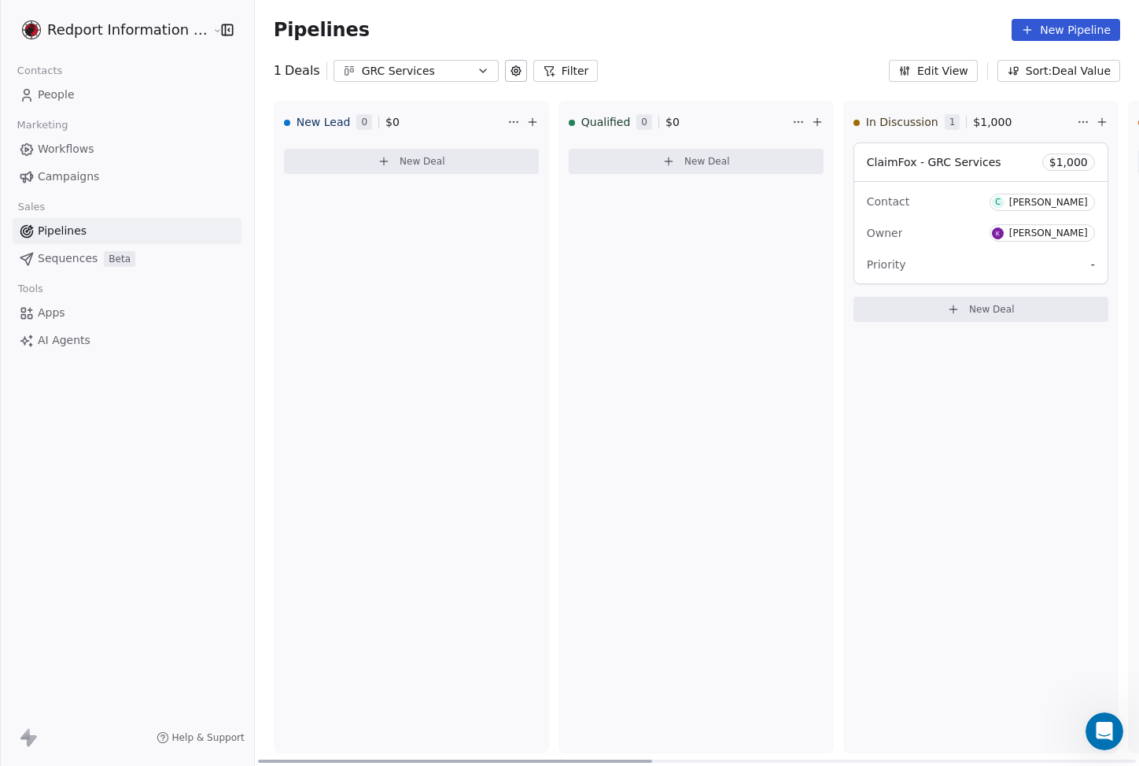
drag, startPoint x: 386, startPoint y: 759, endPoint x: 318, endPoint y: 398, distance: 367.6
click at [290, 759] on div at bounding box center [455, 760] width 394 height 3
click at [435, 71] on div "GRC Services" at bounding box center [416, 71] width 109 height 17
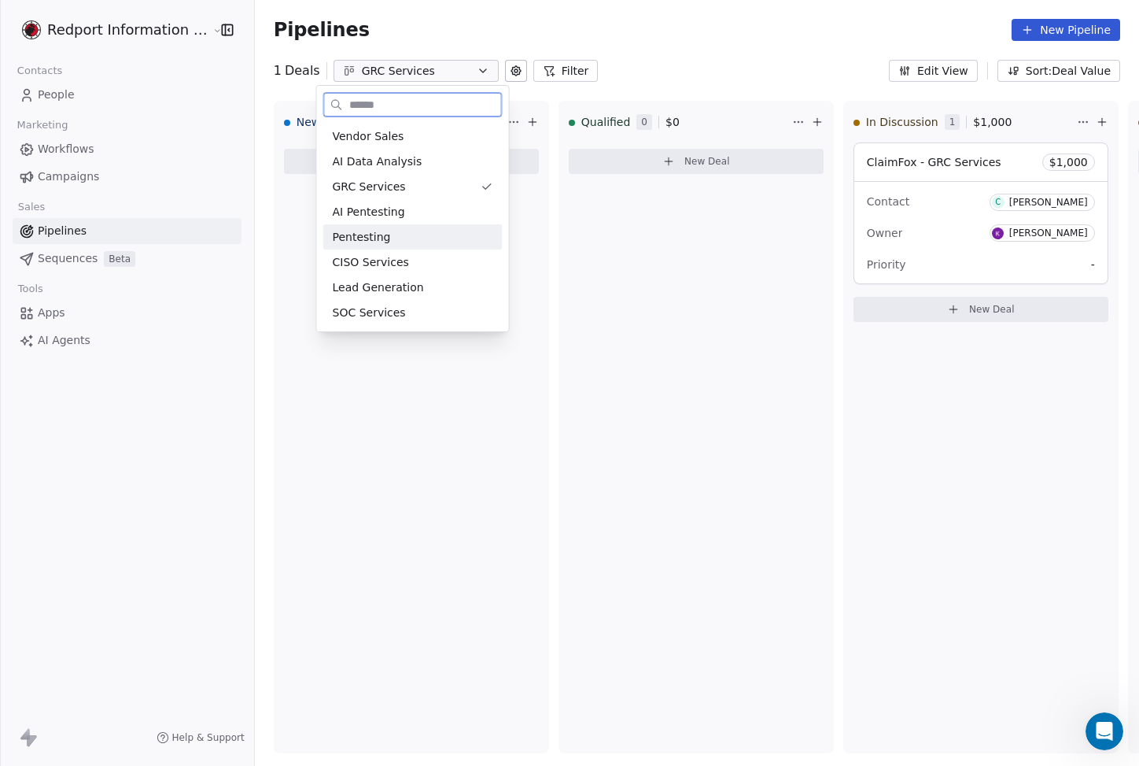
click at [429, 227] on div "Pentesting" at bounding box center [412, 236] width 179 height 25
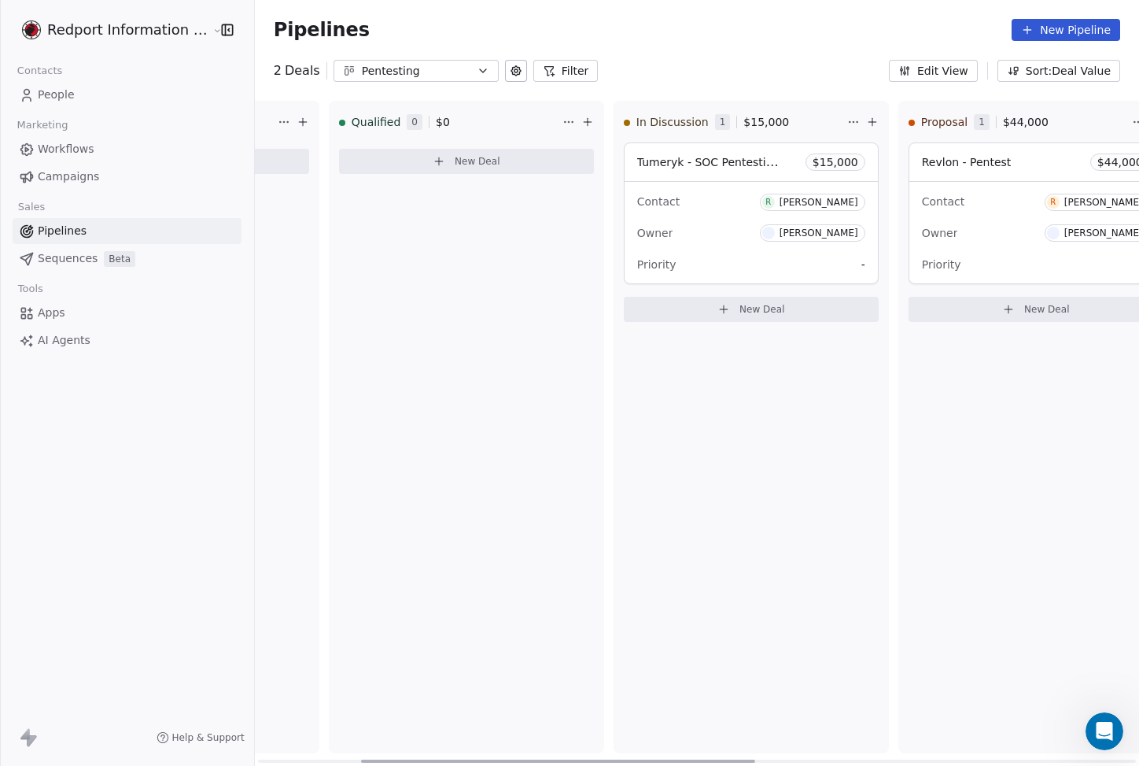
scroll to position [0, 437]
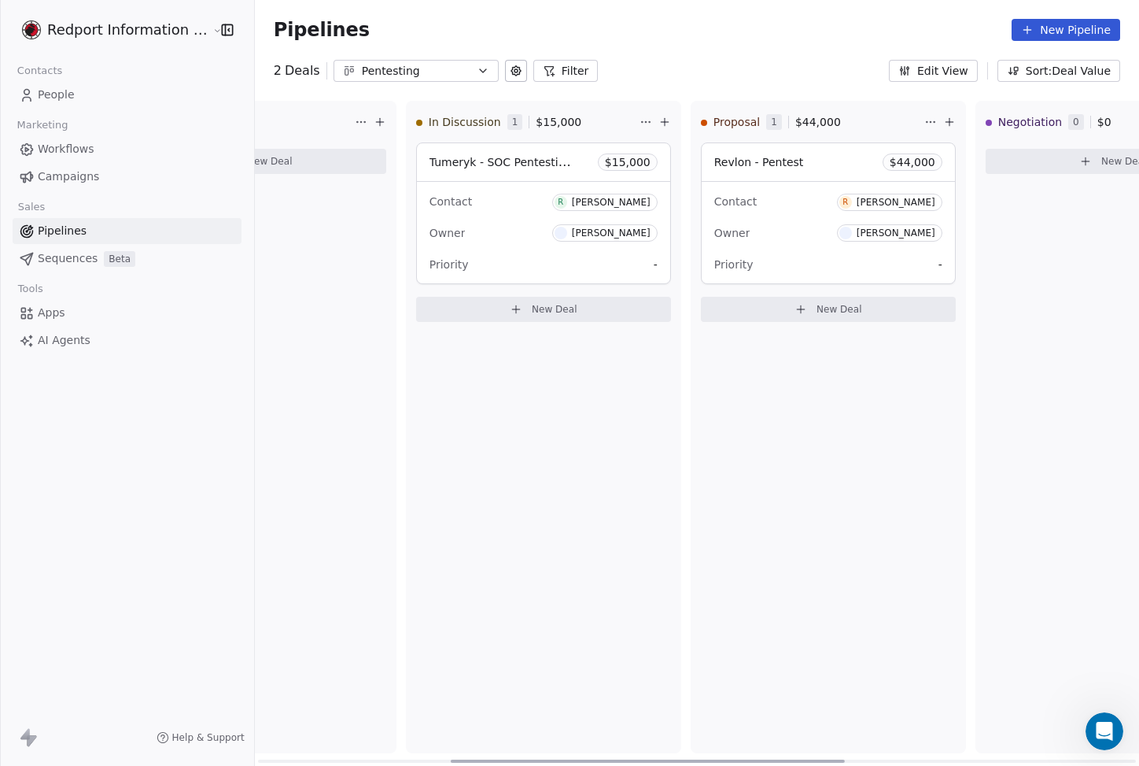
drag, startPoint x: 382, startPoint y: 759, endPoint x: 573, endPoint y: 668, distance: 210.8
click at [574, 759] on div at bounding box center [648, 760] width 394 height 3
click at [542, 460] on div "In Discussion 1 $ 15,000 Tumeryk - SOC Pentesting $ 15,000 Contact R Rohit Vali…" at bounding box center [545, 427] width 275 height 652
click at [471, 380] on div "In Discussion 1 $ 15,000 Tumeryk - SOC Pentesting $ 15,000 Contact R Rohit Vali…" at bounding box center [545, 427] width 275 height 652
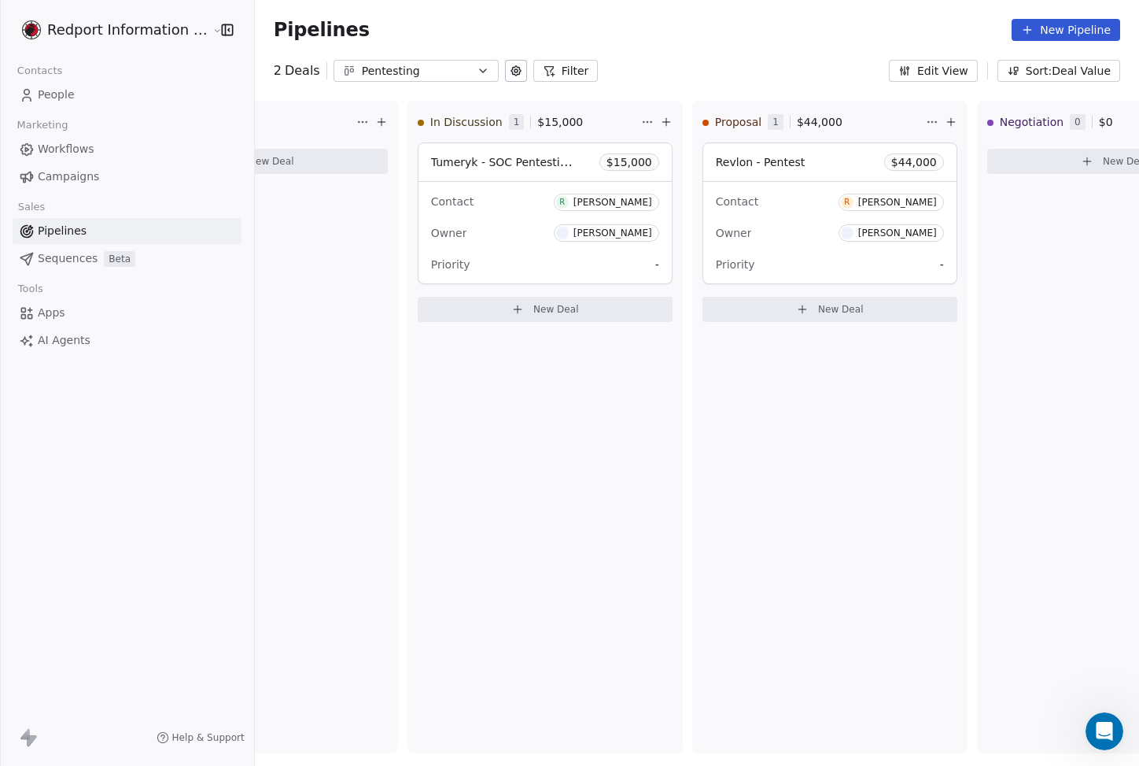
click at [421, 76] on div "Pentesting" at bounding box center [416, 71] width 109 height 17
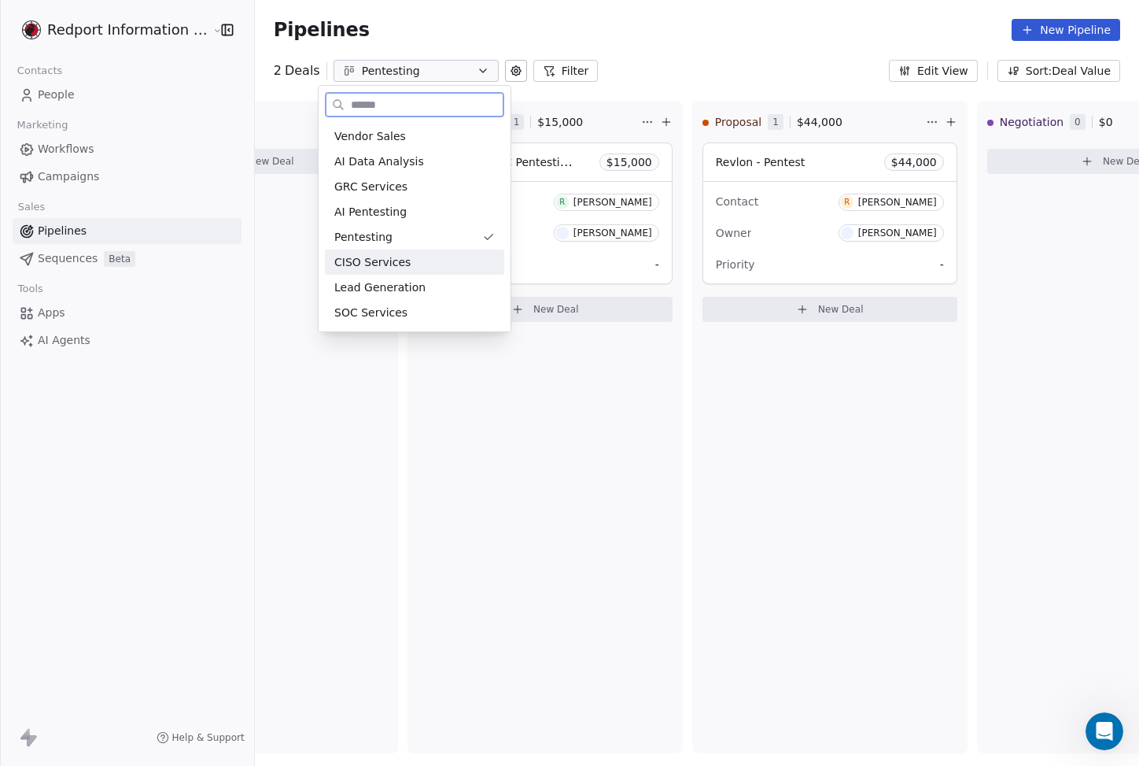
click at [410, 248] on div "Pentesting" at bounding box center [414, 236] width 179 height 25
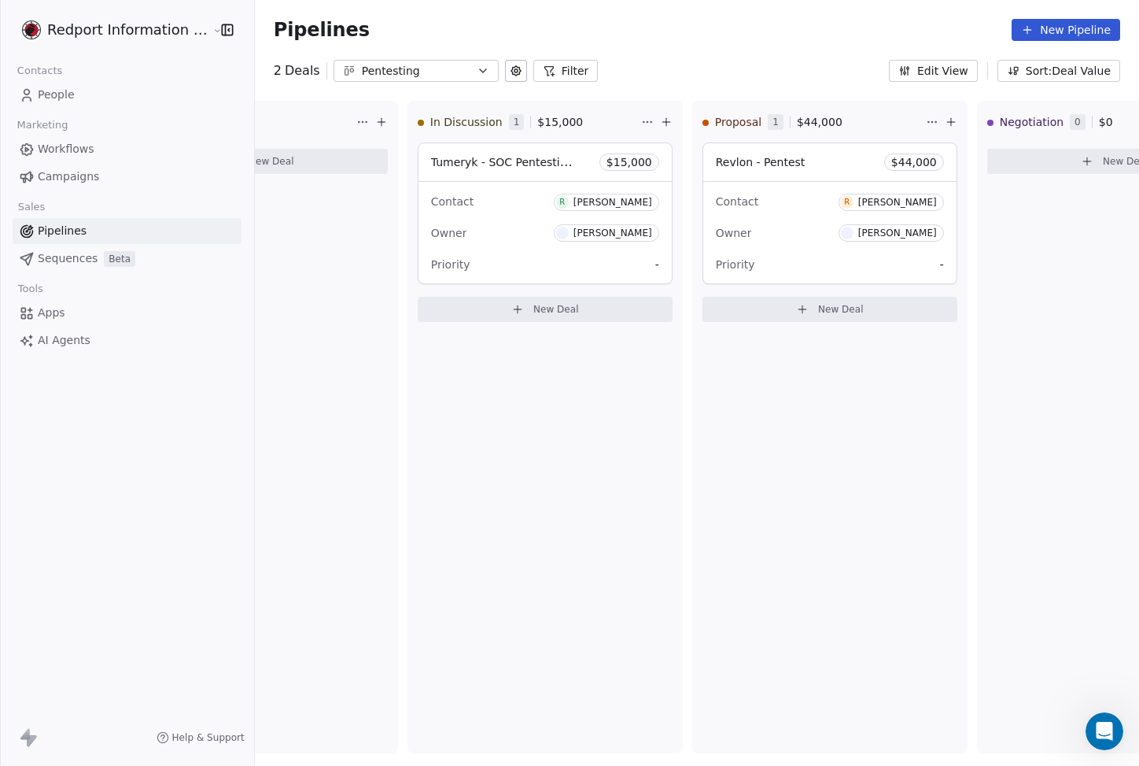
click at [409, 76] on div "Pentesting" at bounding box center [416, 71] width 109 height 17
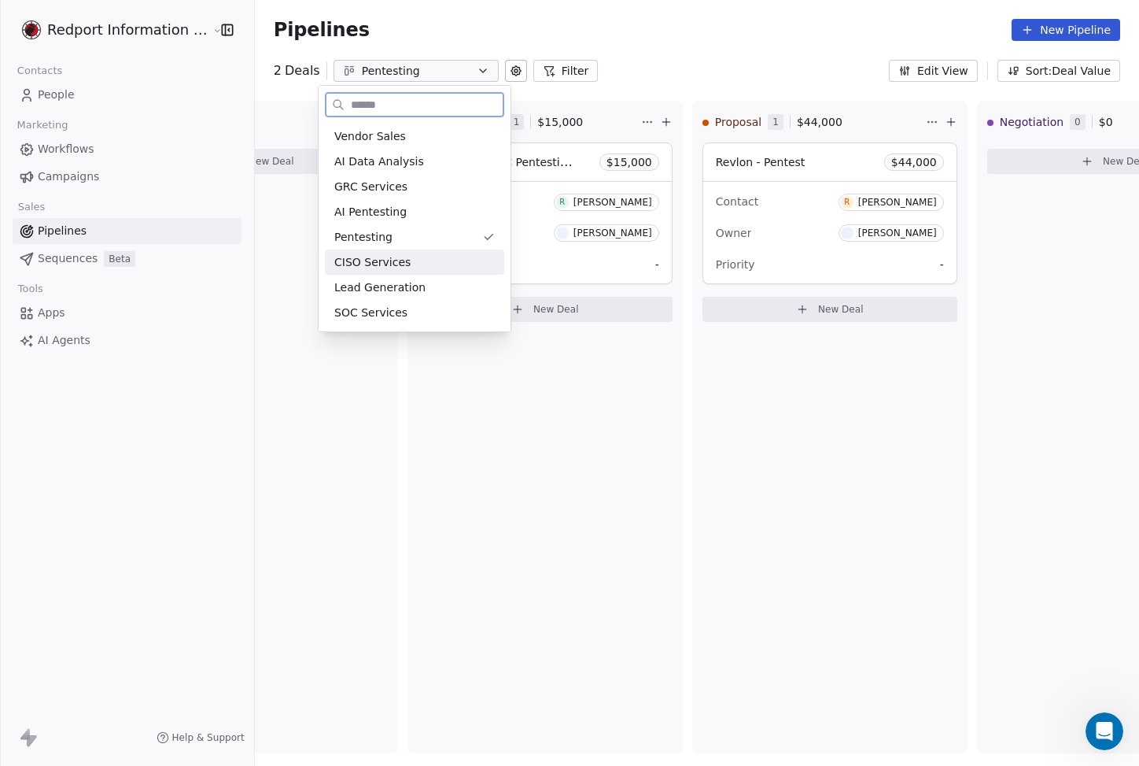
click at [400, 267] on span "CISO Services" at bounding box center [372, 262] width 76 height 17
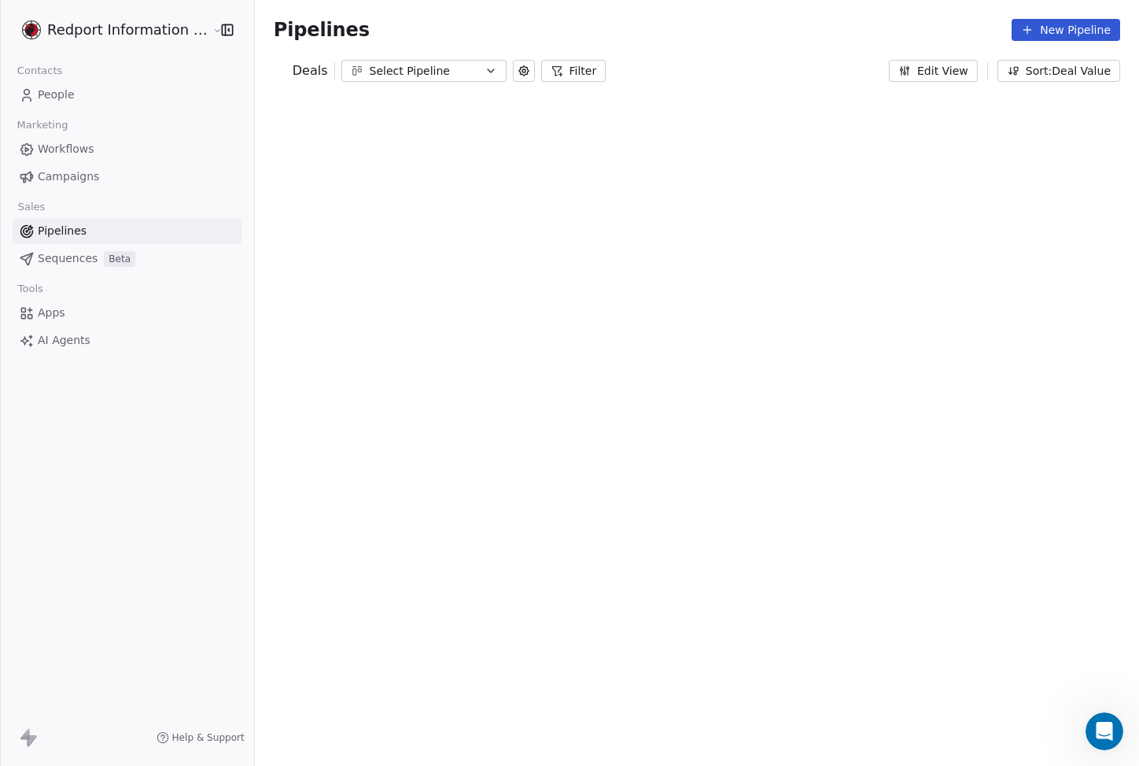
click at [432, 474] on div "To pick up a draggable item, press the space bar. While dragging, use the arrow…" at bounding box center [697, 433] width 884 height 665
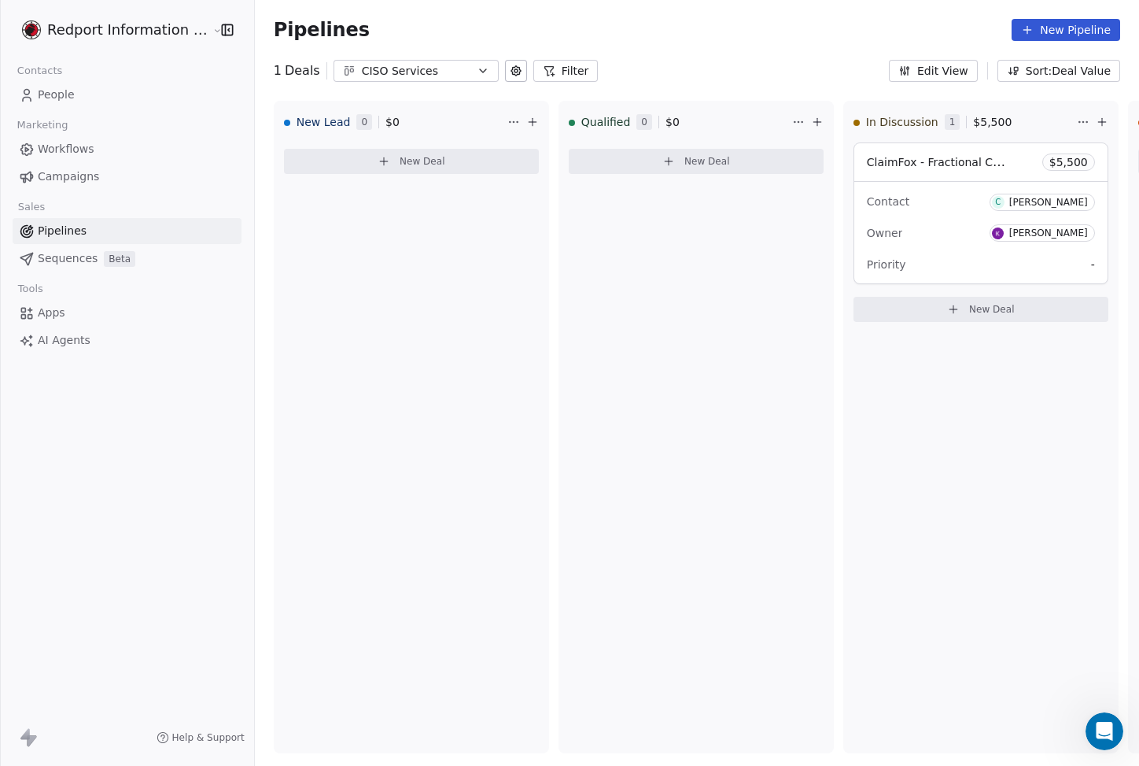
click at [426, 75] on div "CISO Services" at bounding box center [416, 71] width 109 height 17
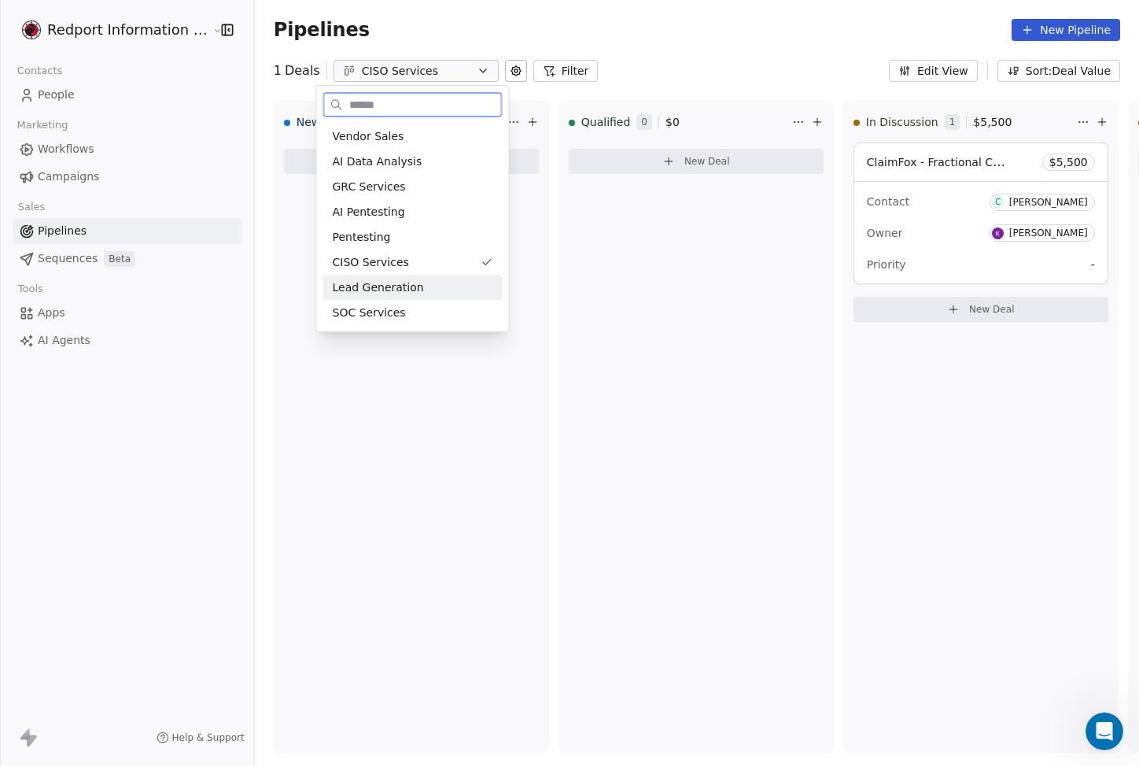
click at [429, 287] on div "Lead Generation" at bounding box center [413, 287] width 161 height 17
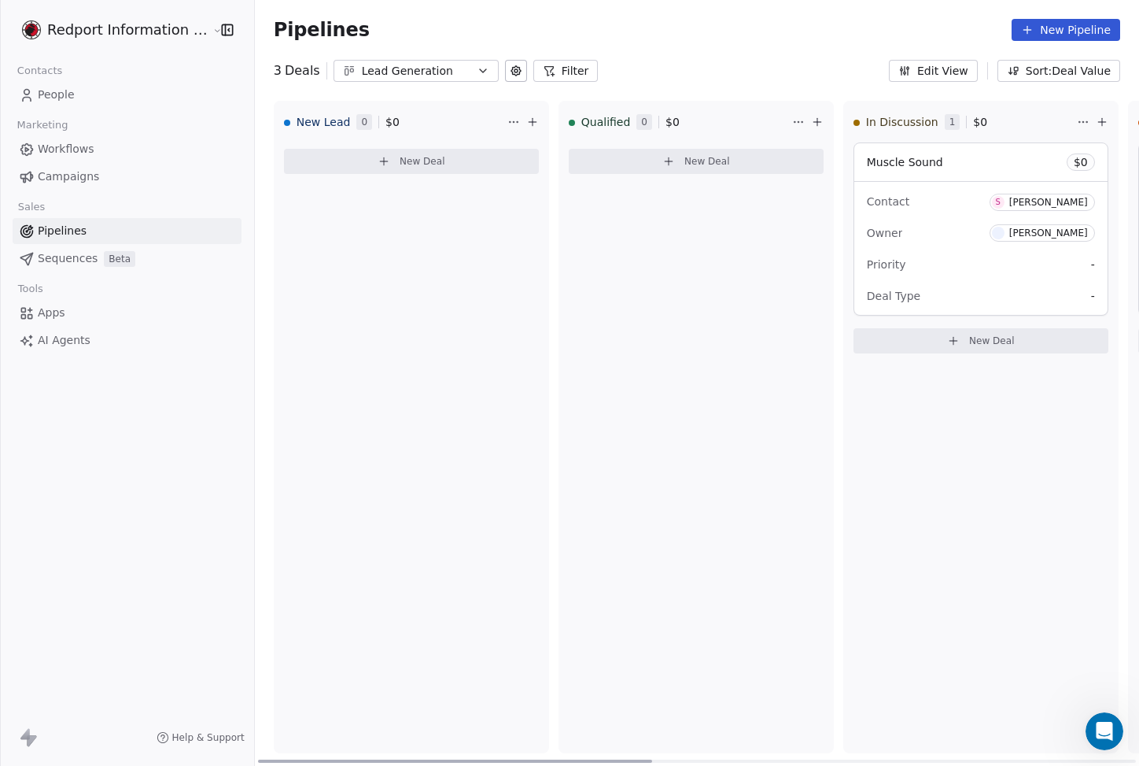
drag, startPoint x: 438, startPoint y: 759, endPoint x: 403, endPoint y: 511, distance: 251.2
click at [367, 759] on div at bounding box center [455, 760] width 394 height 3
click at [521, 405] on div "New Lead 0 $ 0 New Deal" at bounding box center [411, 427] width 275 height 652
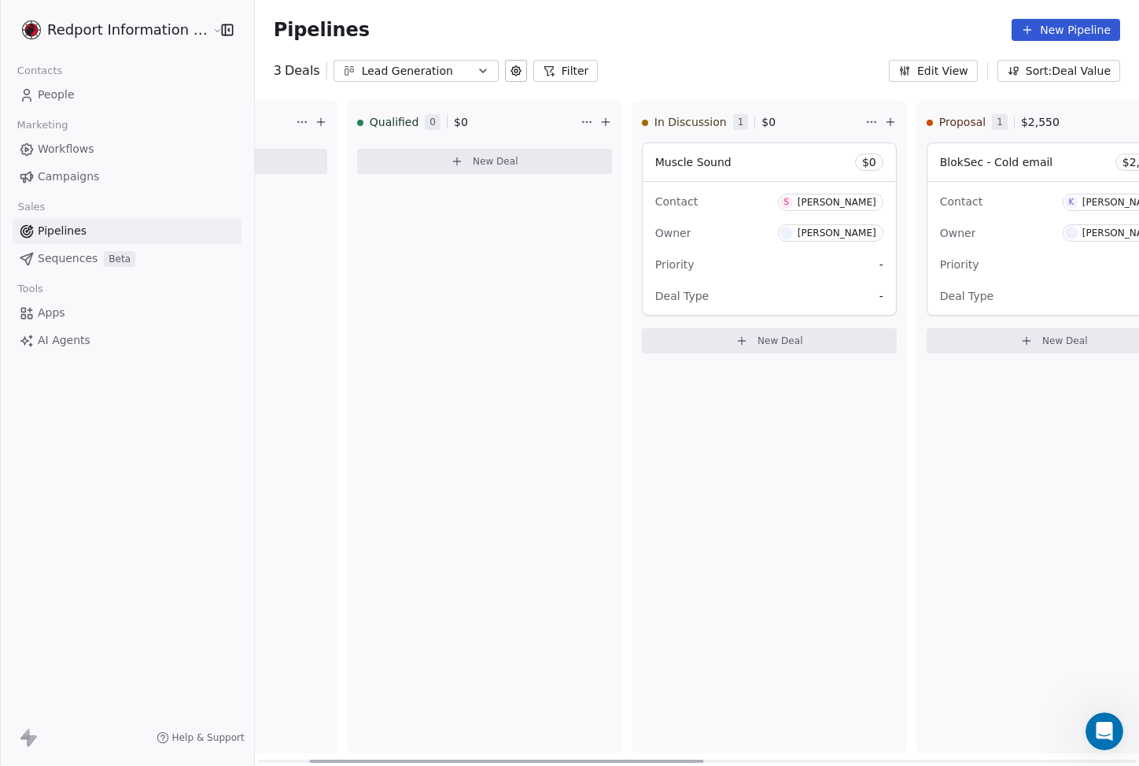
scroll to position [0, 275]
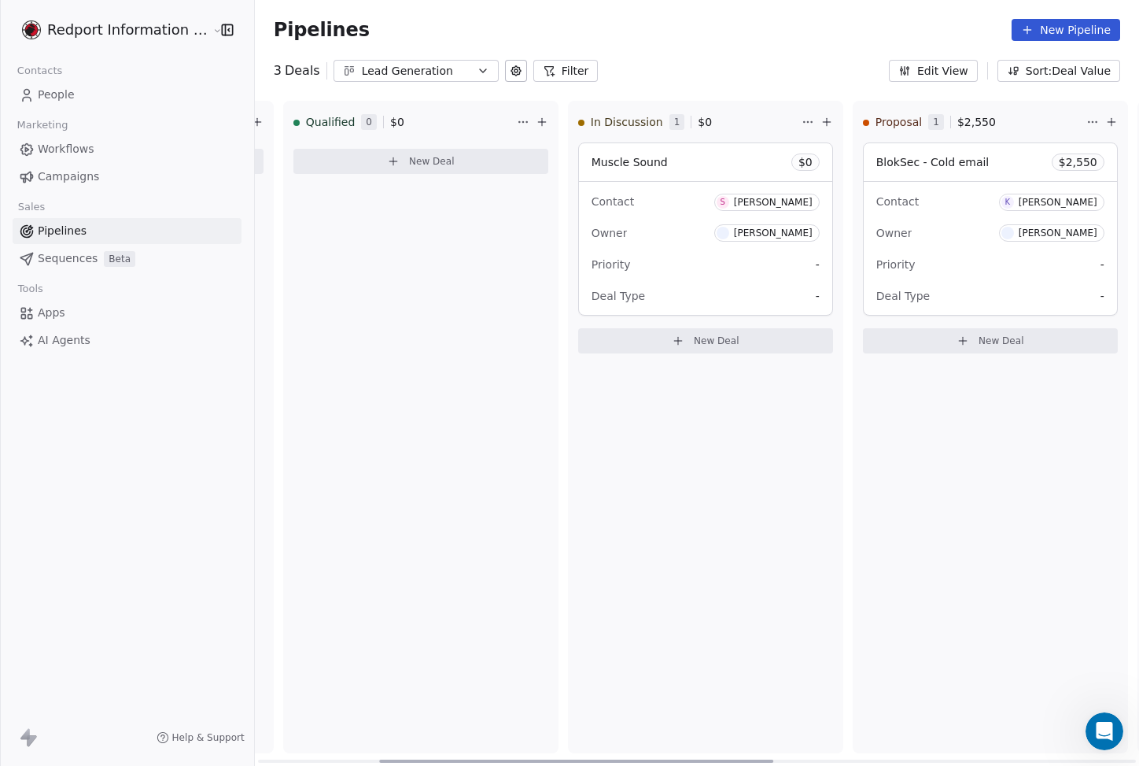
drag, startPoint x: 453, startPoint y: 756, endPoint x: 578, endPoint y: 682, distance: 145.3
click at [574, 759] on div at bounding box center [576, 760] width 394 height 3
click at [600, 507] on div "In Discussion 1 $ 0 Muscle Sound $ 0 Contact S Steve Kurtz Owner Scott DeSilva …" at bounding box center [705, 427] width 275 height 652
click at [452, 61] on button "Lead Generation" at bounding box center [416, 71] width 165 height 22
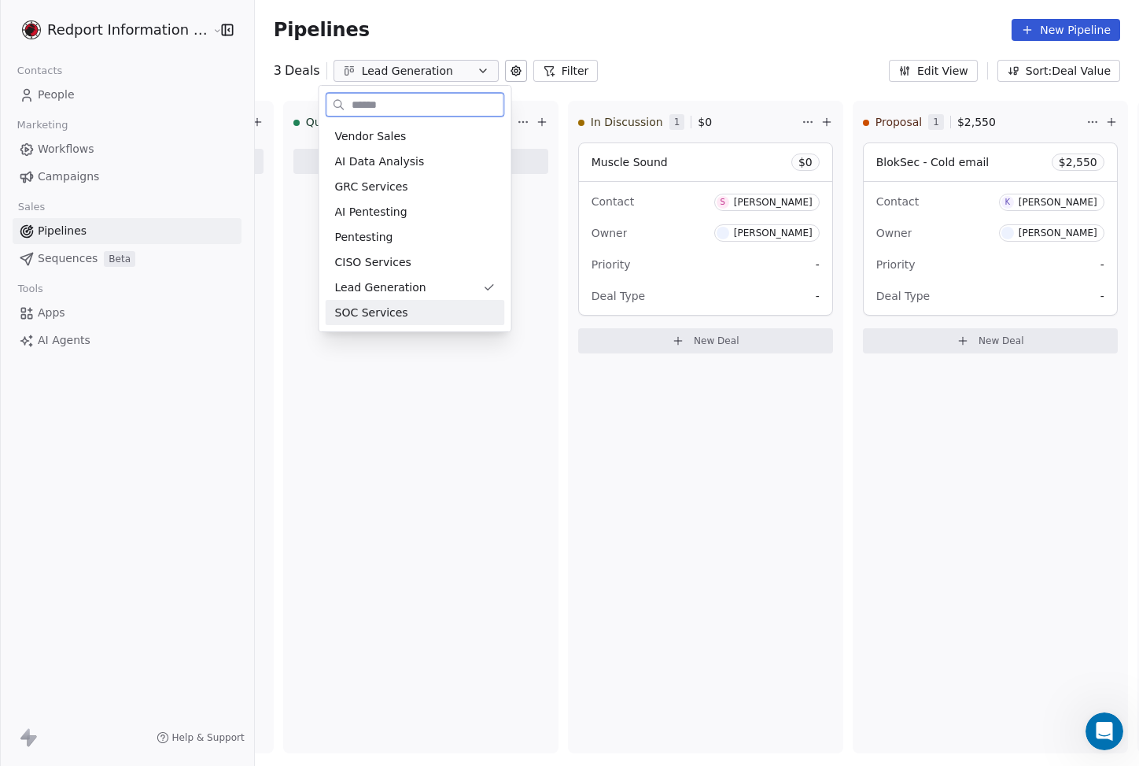
click at [415, 308] on div "SOC Services" at bounding box center [415, 313] width 161 height 17
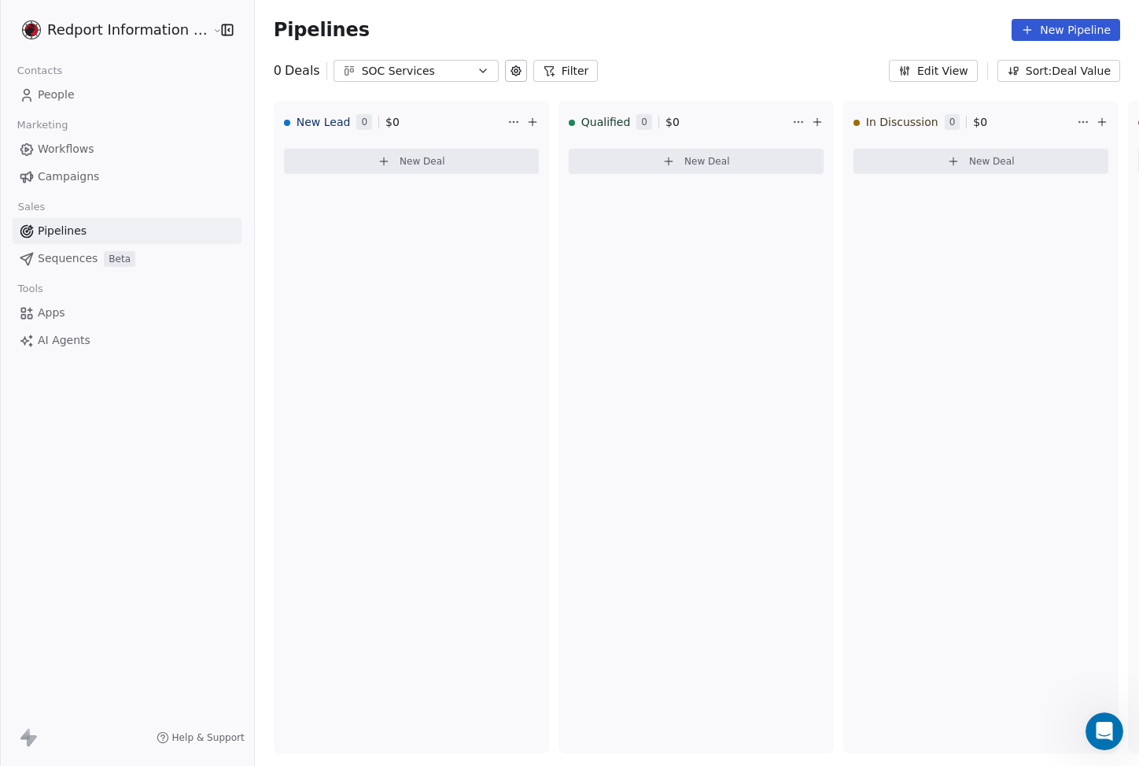
click at [663, 72] on div "0 Deals SOC Services Filter Edit View Sort: Deal Value" at bounding box center [697, 71] width 884 height 22
click at [483, 346] on div "New Lead 0 $ 0 New Deal" at bounding box center [411, 427] width 275 height 652
click at [447, 410] on div "New Lead 0 $ 0 New Deal" at bounding box center [411, 427] width 275 height 652
click at [441, 491] on div "New Lead 0 $ 0 New Deal" at bounding box center [411, 427] width 275 height 652
click at [388, 342] on div "New Lead 0 $ 0 New Deal" at bounding box center [411, 427] width 275 height 652
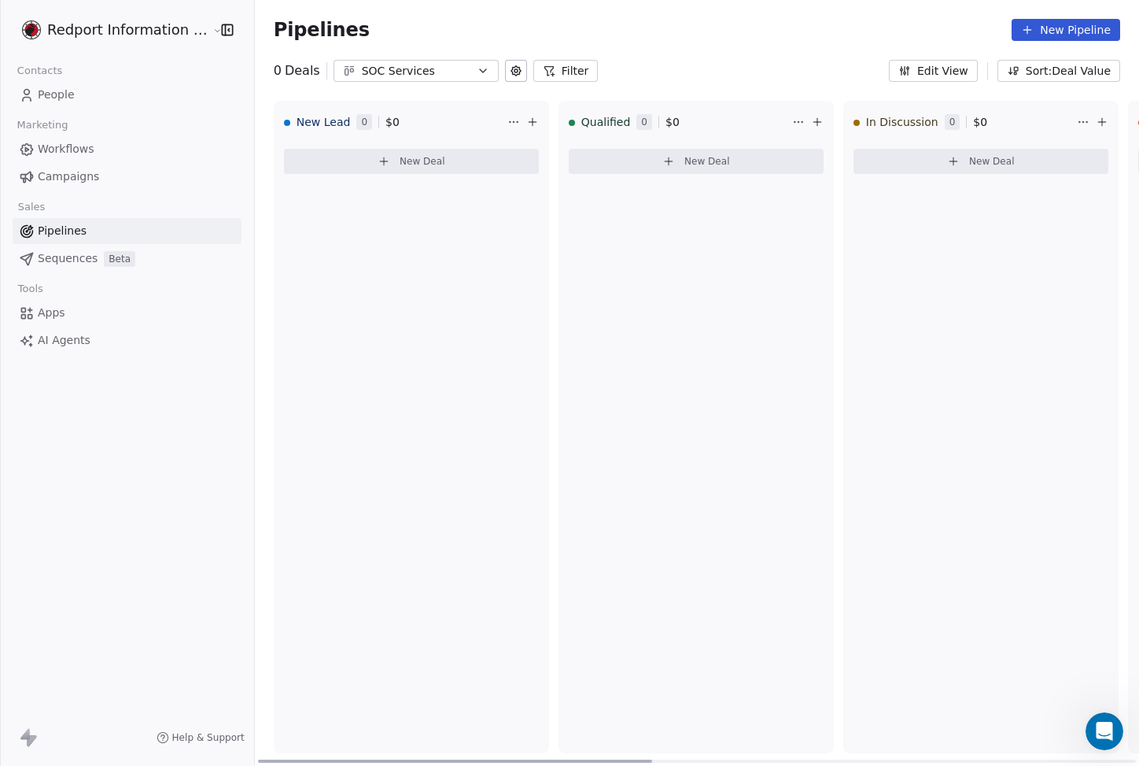
drag, startPoint x: 419, startPoint y: 762, endPoint x: 278, endPoint y: 610, distance: 207.7
click at [264, 676] on div "New Lead 0 $ 0 New Deal Qualified 0 $ 0 New Deal In Discussion 0 $ 0 New Deal P…" at bounding box center [697, 433] width 884 height 665
click at [409, 352] on div "New Lead 0 $ 0 New Deal" at bounding box center [411, 427] width 275 height 652
click at [360, 478] on div "New Lead 0 $ 0 New Deal" at bounding box center [411, 427] width 275 height 652
click at [419, 77] on div "SOC Services" at bounding box center [416, 71] width 109 height 17
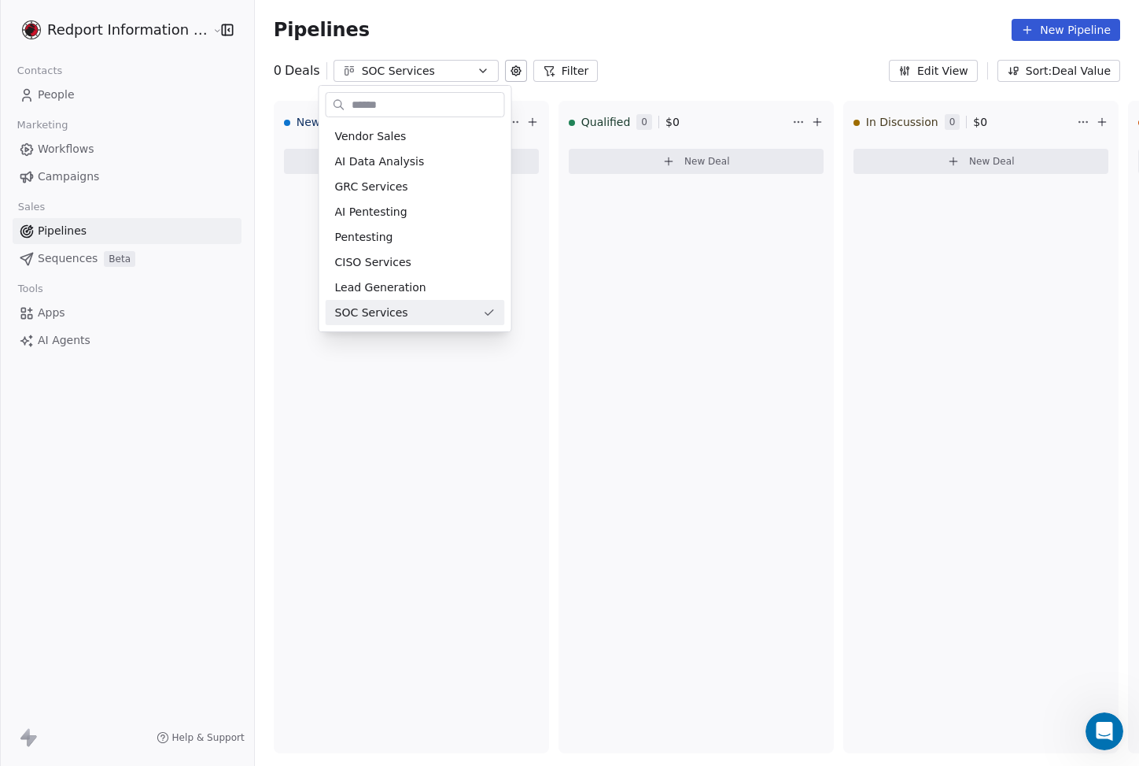
click at [581, 430] on html "Redport Information Assurance Contacts People Marketing Workflows Campaigns Sal…" at bounding box center [569, 383] width 1139 height 766
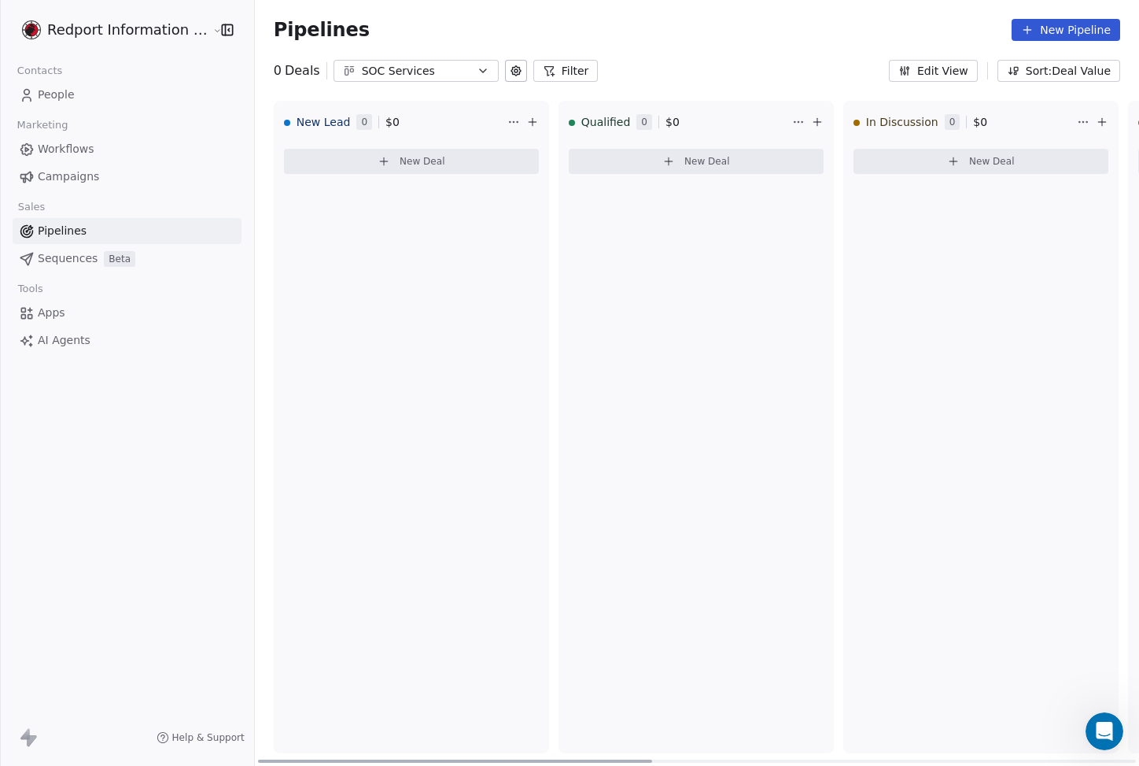
click at [429, 439] on div "New Lead 0 $ 0 New Deal" at bounding box center [411, 427] width 275 height 652
click at [429, 354] on div "New Lead 0 $ 0 New Deal" at bounding box center [411, 427] width 275 height 652
click at [376, 537] on div "New Lead 0 $ 0 New Deal" at bounding box center [411, 427] width 275 height 652
click at [371, 58] on div "Pipelines New Pipeline" at bounding box center [697, 30] width 884 height 60
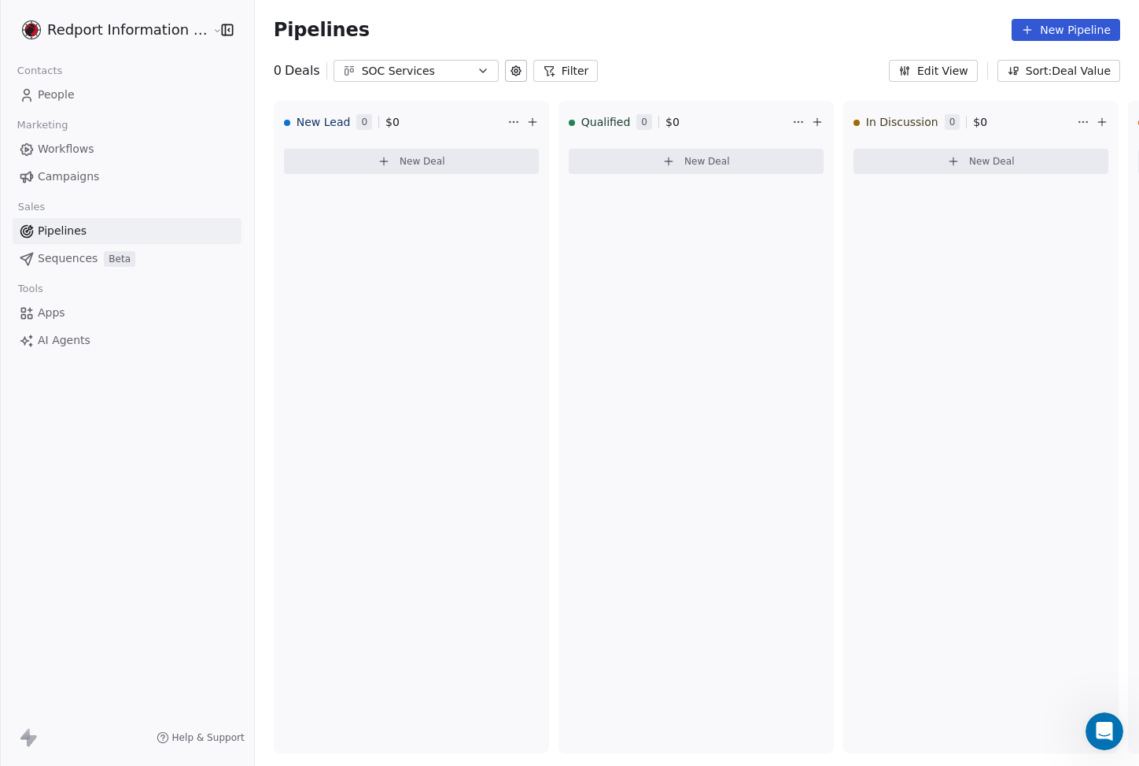
click at [371, 64] on div "SOC Services" at bounding box center [416, 71] width 109 height 17
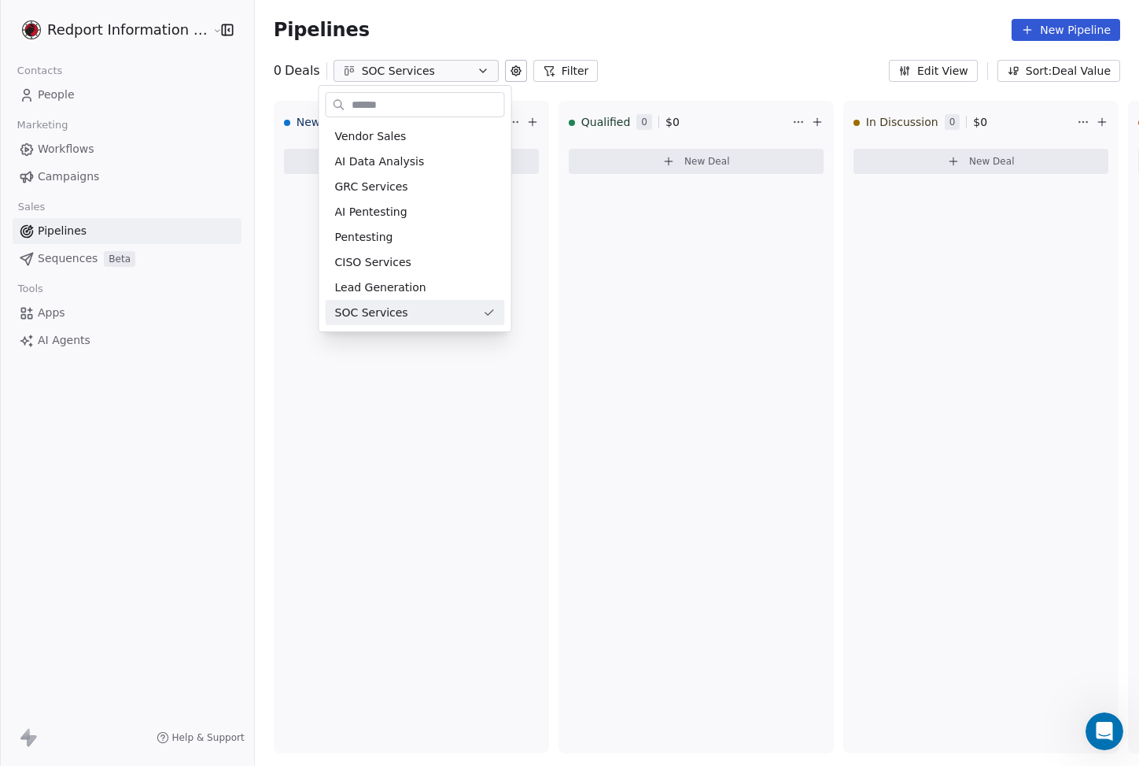
click at [388, 434] on html "Redport Information Assurance Contacts People Marketing Workflows Campaigns Sal…" at bounding box center [569, 383] width 1139 height 766
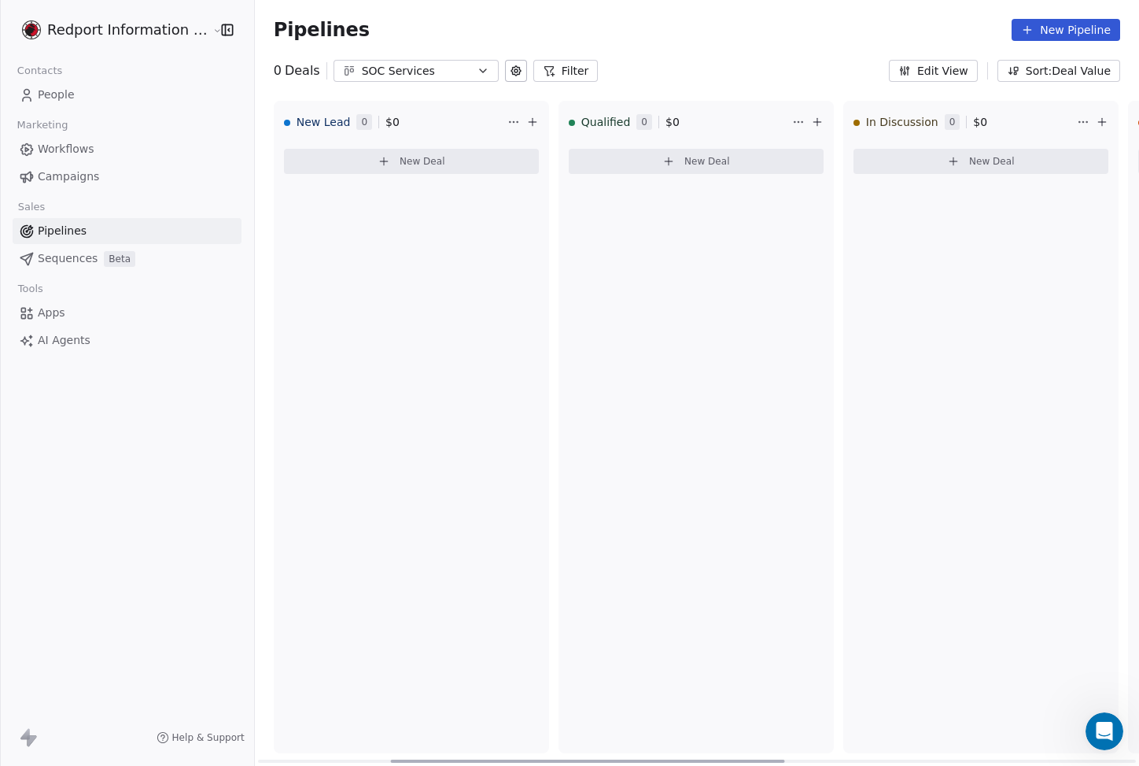
drag, startPoint x: 387, startPoint y: 757, endPoint x: 319, endPoint y: 577, distance: 192.8
click at [390, 759] on div at bounding box center [587, 760] width 394 height 3
click at [494, 315] on div "New Lead 0 $ 0 New Deal" at bounding box center [411, 427] width 275 height 652
click at [390, 433] on div "New Lead 0 $ 0 New Deal" at bounding box center [411, 427] width 275 height 652
drag, startPoint x: 423, startPoint y: 757, endPoint x: 215, endPoint y: 627, distance: 245.6
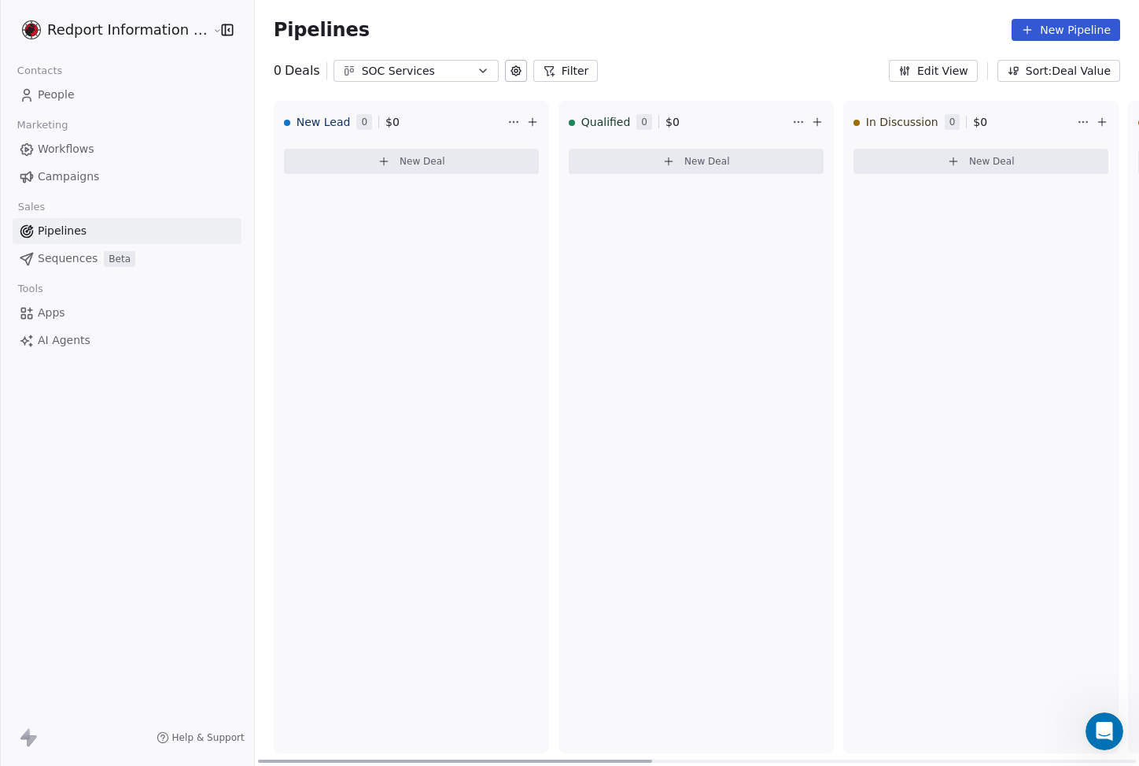
click at [258, 759] on div at bounding box center [455, 760] width 394 height 3
click at [438, 65] on div "SOC Services" at bounding box center [416, 71] width 109 height 17
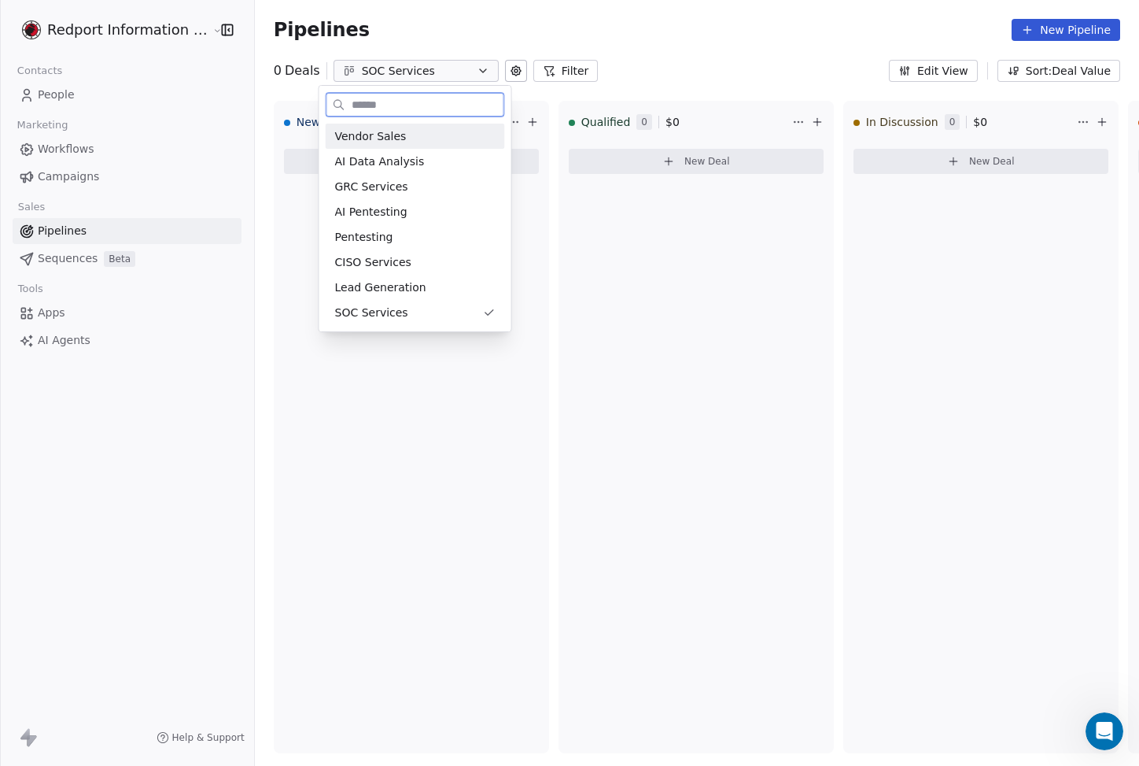
click at [437, 121] on div "Vendor Sales AI Data Analysis GRC Services AI Pentesting Pentesting CISO Servic…" at bounding box center [415, 224] width 192 height 214
click at [445, 126] on div "Vendor Sales" at bounding box center [415, 136] width 179 height 25
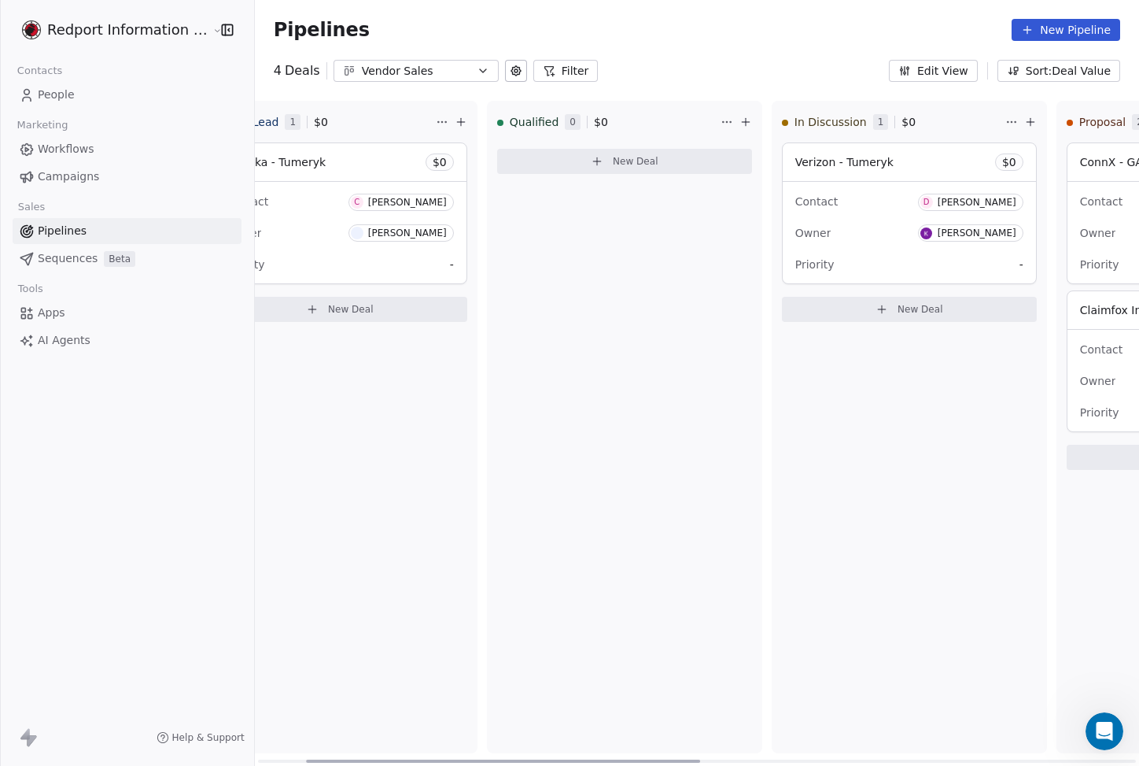
scroll to position [0, 23]
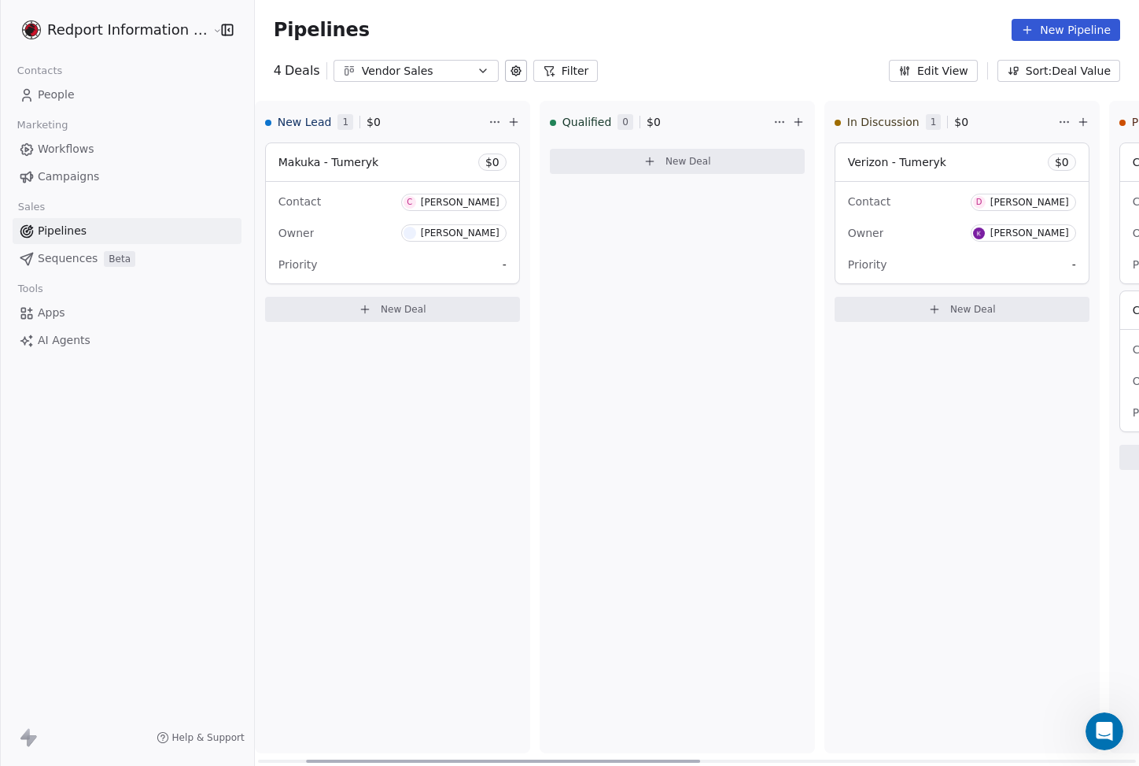
drag, startPoint x: 426, startPoint y: 759, endPoint x: 544, endPoint y: 506, distance: 279.5
click at [436, 759] on div at bounding box center [503, 760] width 394 height 3
drag, startPoint x: 568, startPoint y: 457, endPoint x: 563, endPoint y: 446, distance: 12.3
click at [569, 457] on div "Qualified 0 $ 0 New Deal" at bounding box center [673, 427] width 275 height 652
click at [452, 67] on div "Vendor Sales" at bounding box center [416, 71] width 109 height 17
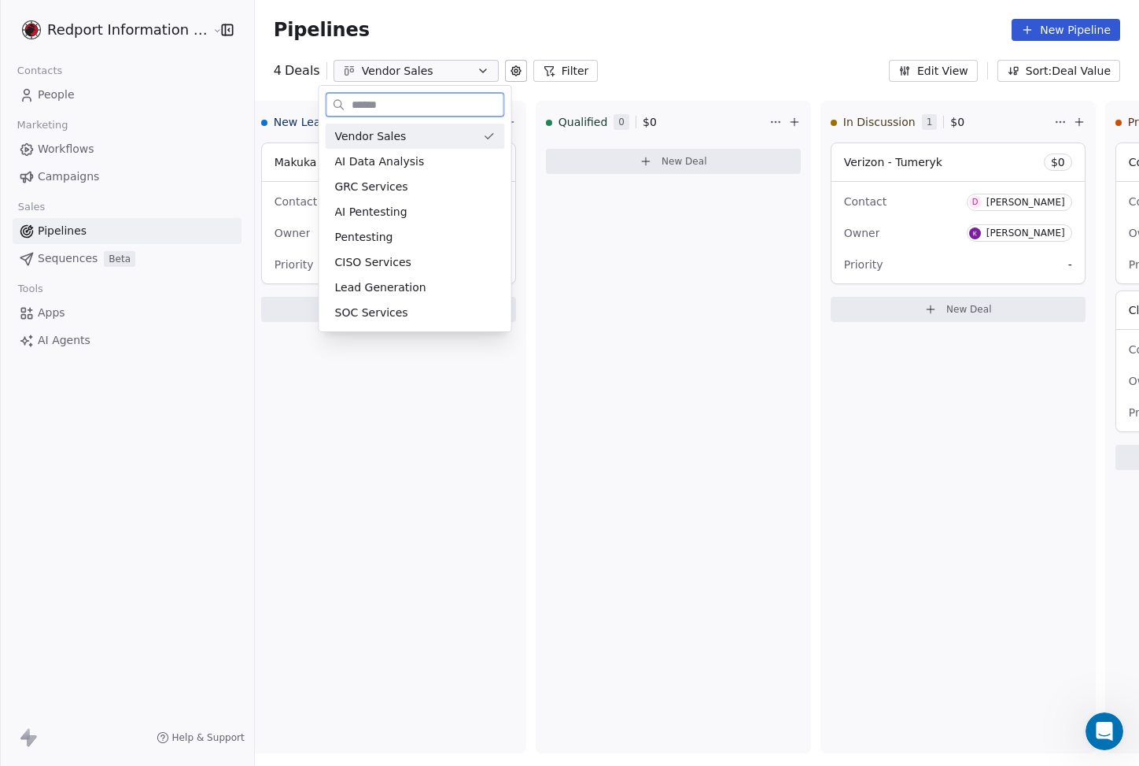
click at [428, 140] on div "Vendor Sales" at bounding box center [406, 136] width 142 height 17
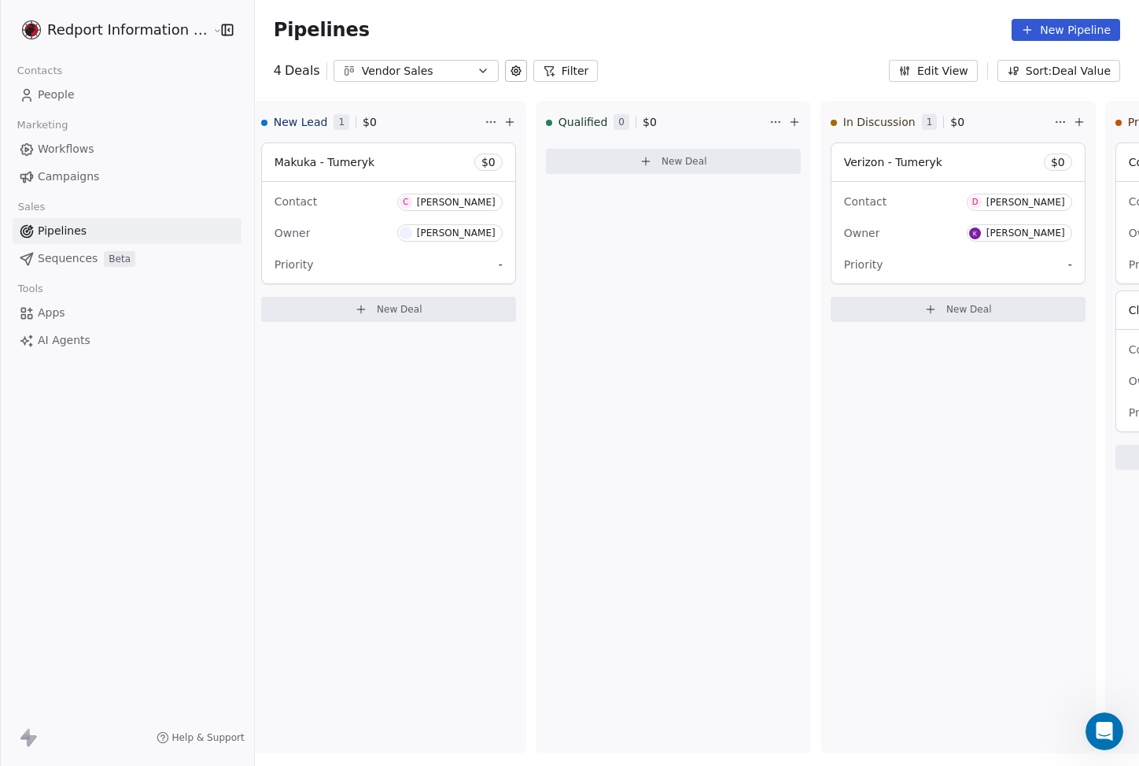
click at [406, 67] on div "Vendor Sales" at bounding box center [416, 71] width 109 height 17
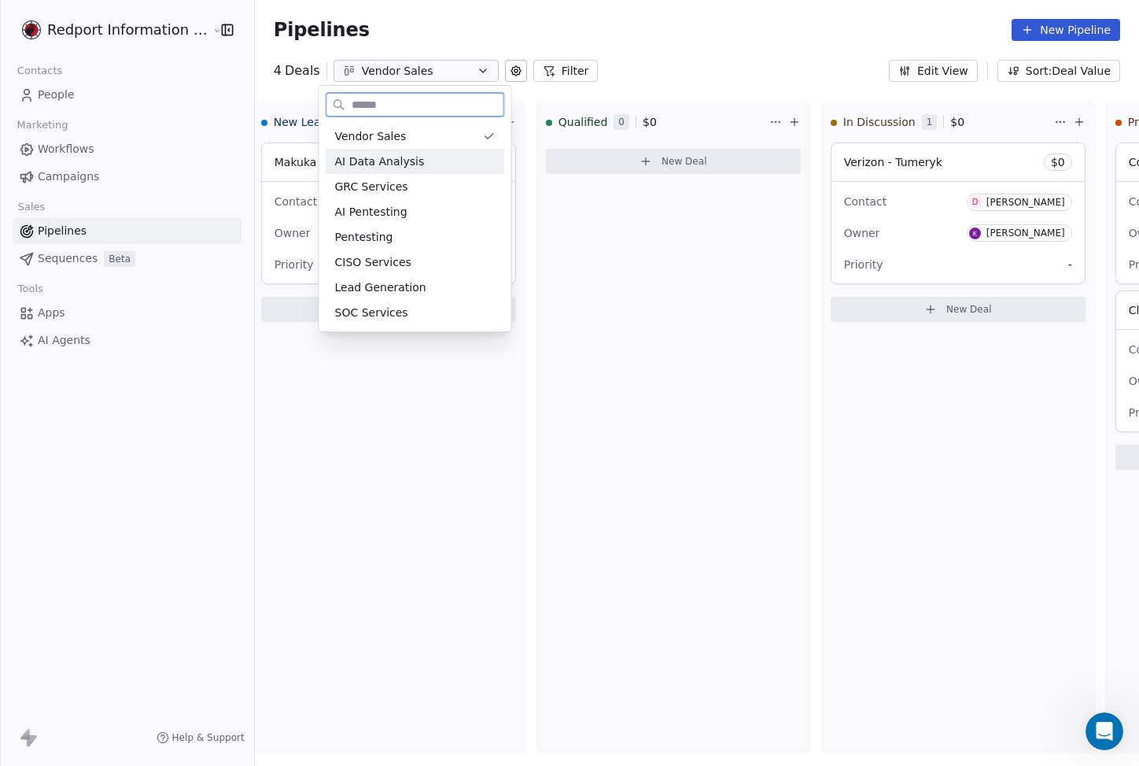
click at [406, 168] on span "AI Data Analysis" at bounding box center [380, 161] width 90 height 17
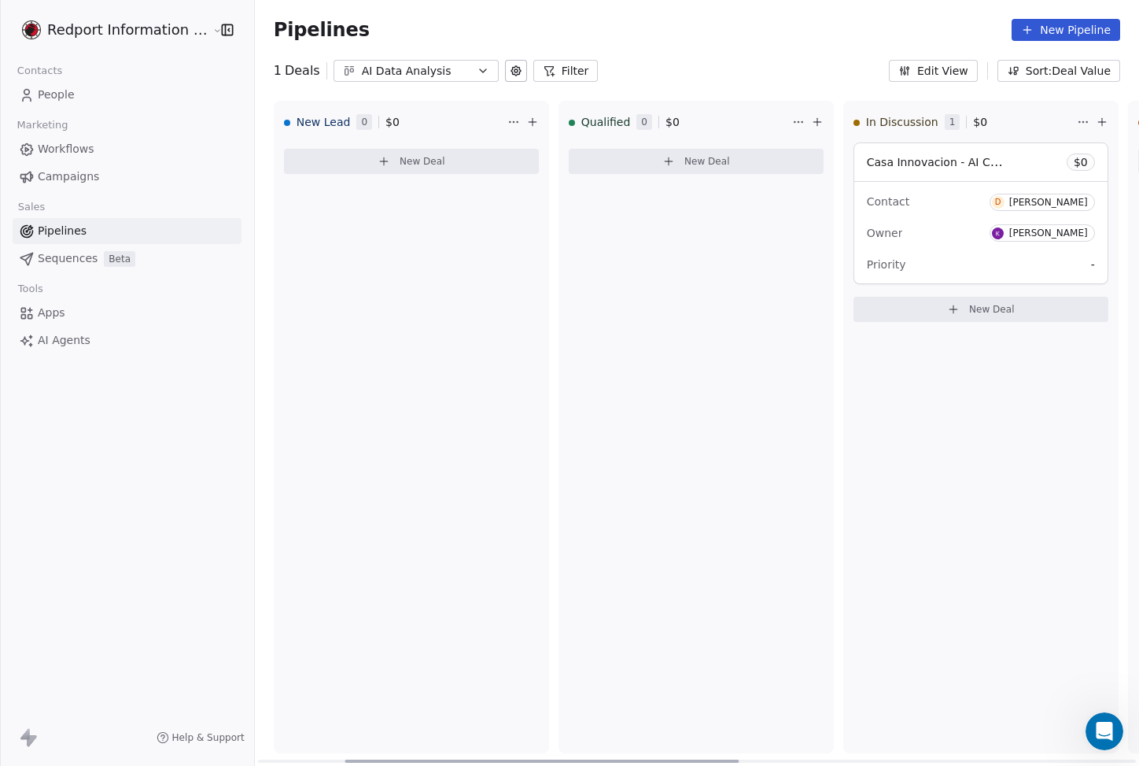
drag, startPoint x: 473, startPoint y: 759, endPoint x: -31, endPoint y: 710, distance: 506.7
click at [345, 759] on div at bounding box center [542, 760] width 394 height 3
click at [401, 57] on div "Pipelines New Pipeline" at bounding box center [697, 30] width 884 height 60
click at [401, 68] on div "AI Data Analysis" at bounding box center [416, 71] width 109 height 17
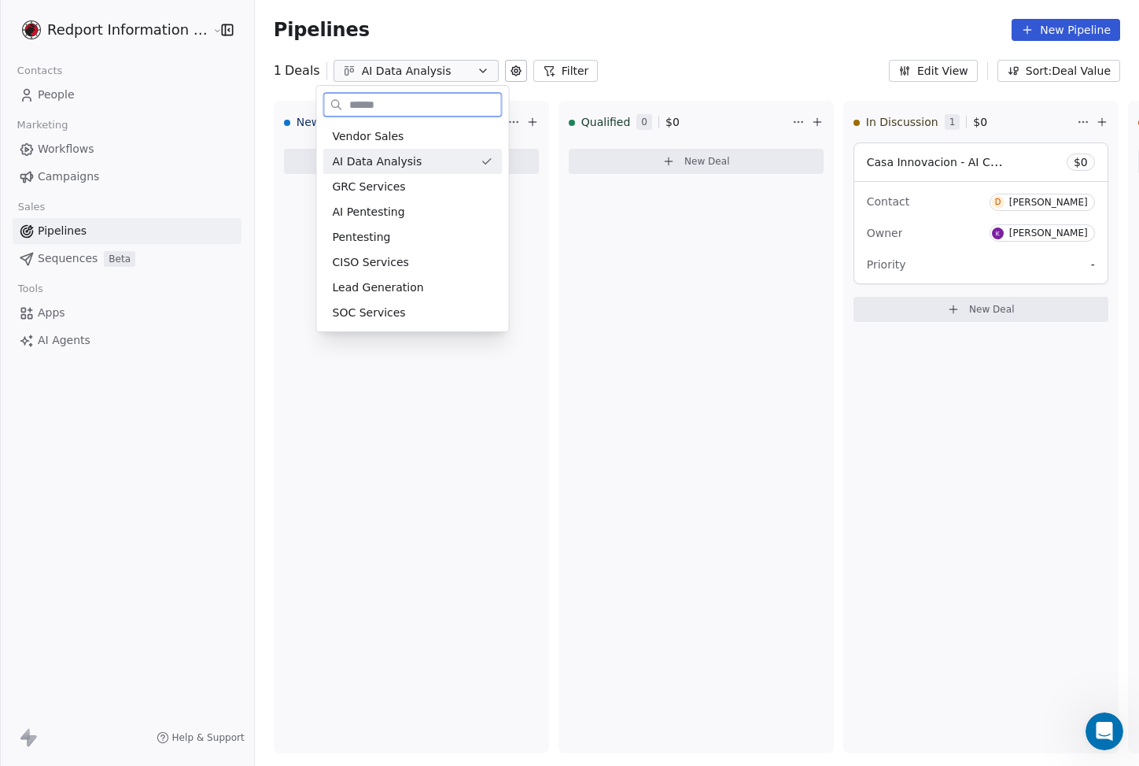
click at [404, 186] on div "GRC Services" at bounding box center [413, 187] width 161 height 17
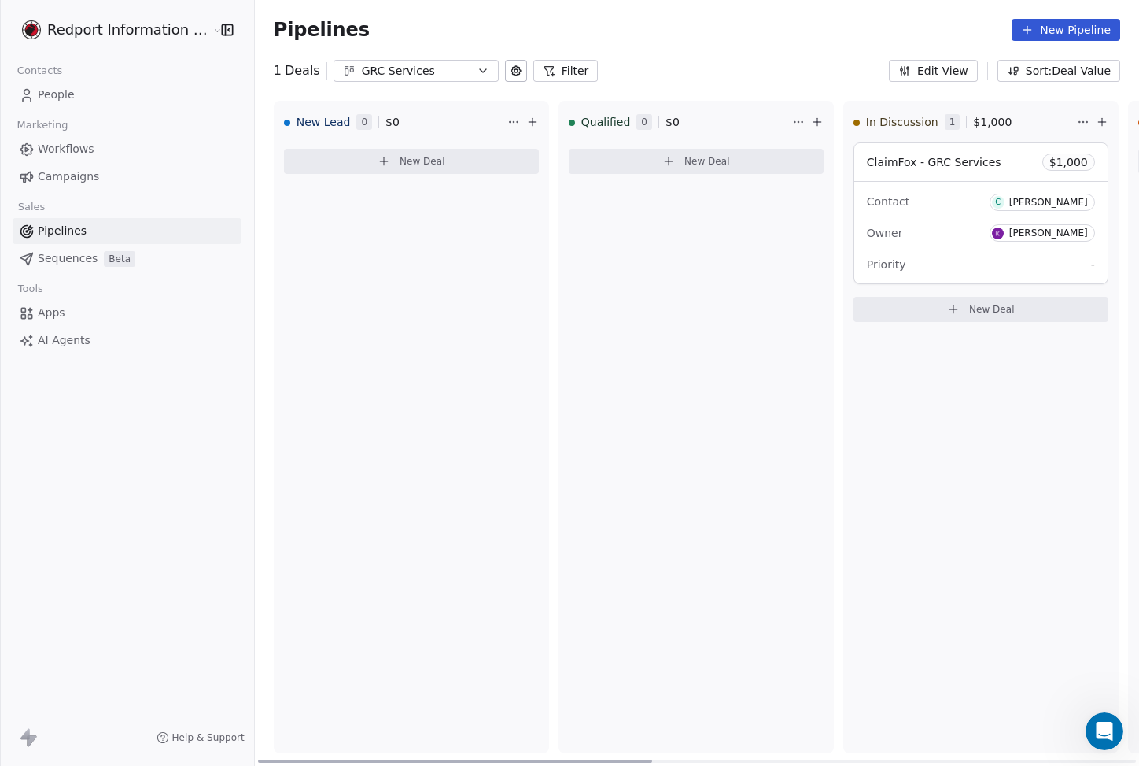
drag, startPoint x: 401, startPoint y: 57, endPoint x: 248, endPoint y: 702, distance: 662.4
click at [258, 759] on div at bounding box center [455, 760] width 394 height 3
click at [405, 341] on div "New Lead 0 $ 0 New Deal" at bounding box center [411, 427] width 275 height 652
click at [423, 65] on div "GRC Services" at bounding box center [416, 71] width 109 height 17
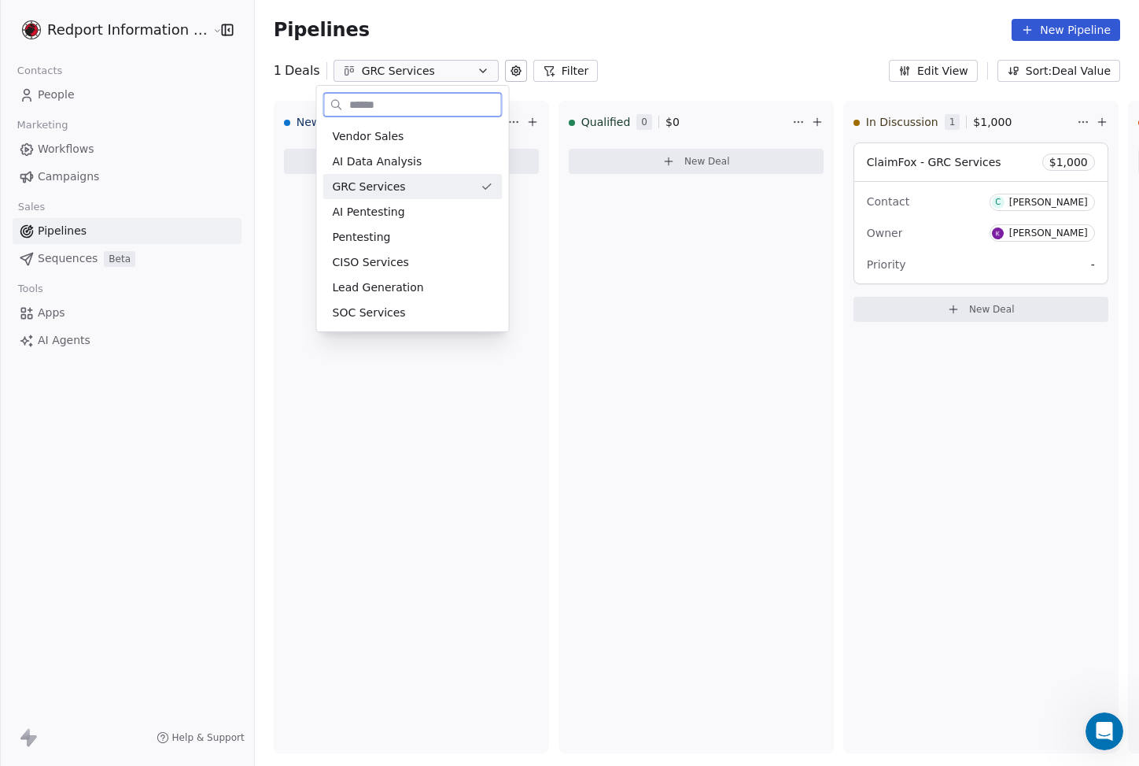
click at [398, 205] on span "AI Pentesting" at bounding box center [369, 212] width 72 height 17
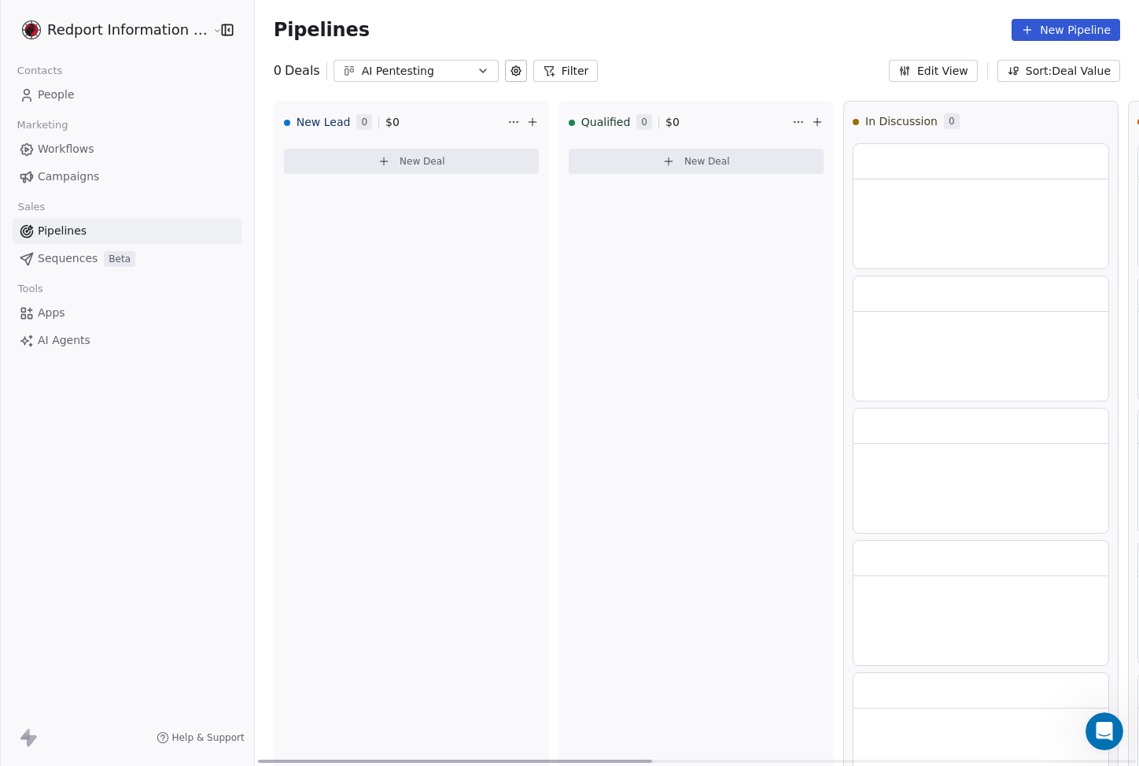
drag, startPoint x: 248, startPoint y: 702, endPoint x: 432, endPoint y: 432, distance: 326.7
click at [123, 468] on div "Redport Information Assurance Contacts People Marketing Workflows Campaigns Sal…" at bounding box center [127, 383] width 254 height 766
click at [300, 441] on div "New Lead 0 $ 0 New Deal" at bounding box center [411, 427] width 275 height 652
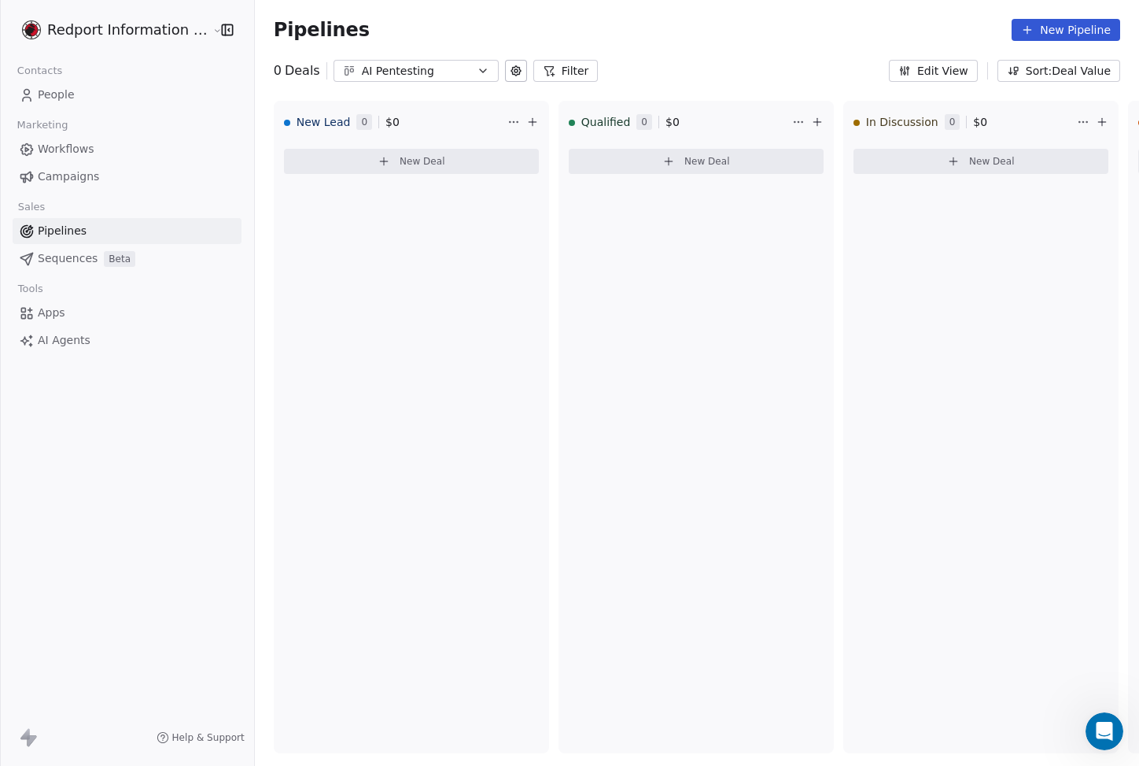
click at [57, 89] on span "People" at bounding box center [56, 95] width 37 height 17
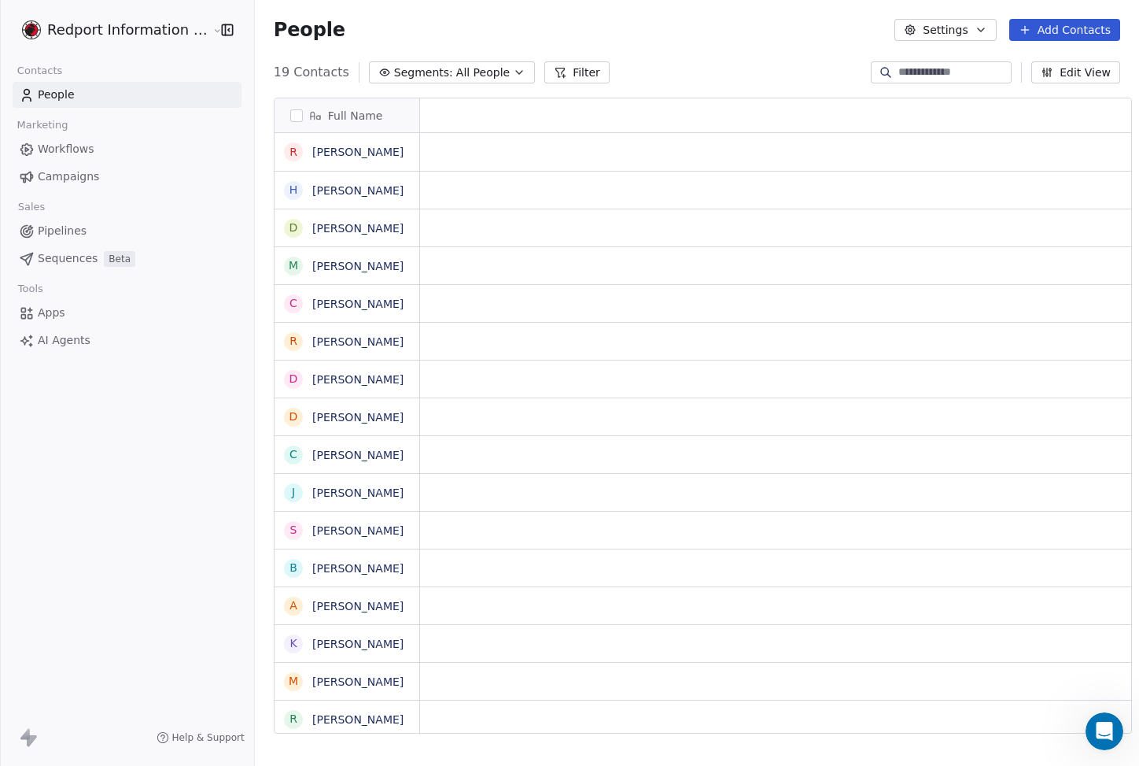
scroll to position [662, 884]
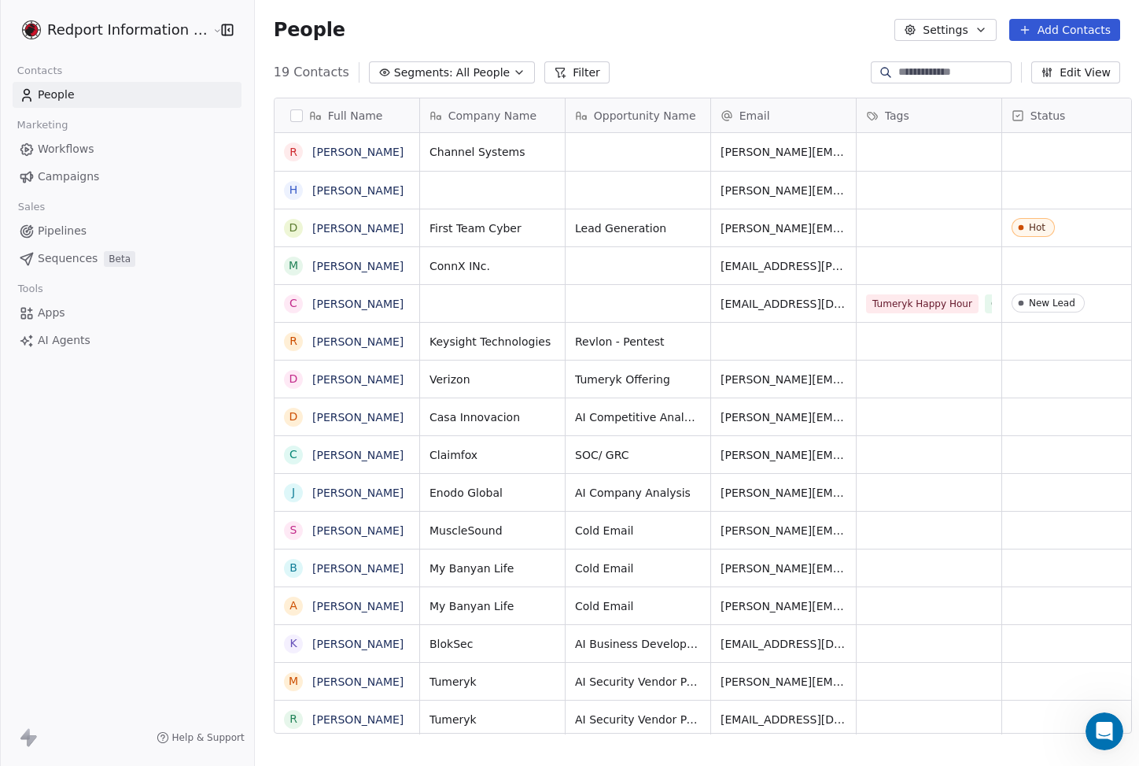
click at [179, 528] on div "Redport Information Assurance Contacts People Marketing Workflows Campaigns Sal…" at bounding box center [127, 383] width 254 height 766
click at [178, 371] on div "Redport Information Assurance Contacts People Marketing Workflows Campaigns Sal…" at bounding box center [127, 383] width 254 height 766
click at [196, 419] on div "Redport Information Assurance Contacts People Marketing Workflows Campaigns Sal…" at bounding box center [127, 383] width 254 height 766
click at [157, 68] on div "Contacts" at bounding box center [127, 71] width 229 height 22
click at [66, 594] on div "Redport Information Assurance Contacts People Marketing Workflows Campaigns Sal…" at bounding box center [127, 383] width 254 height 766
